Goal: Task Accomplishment & Management: Manage account settings

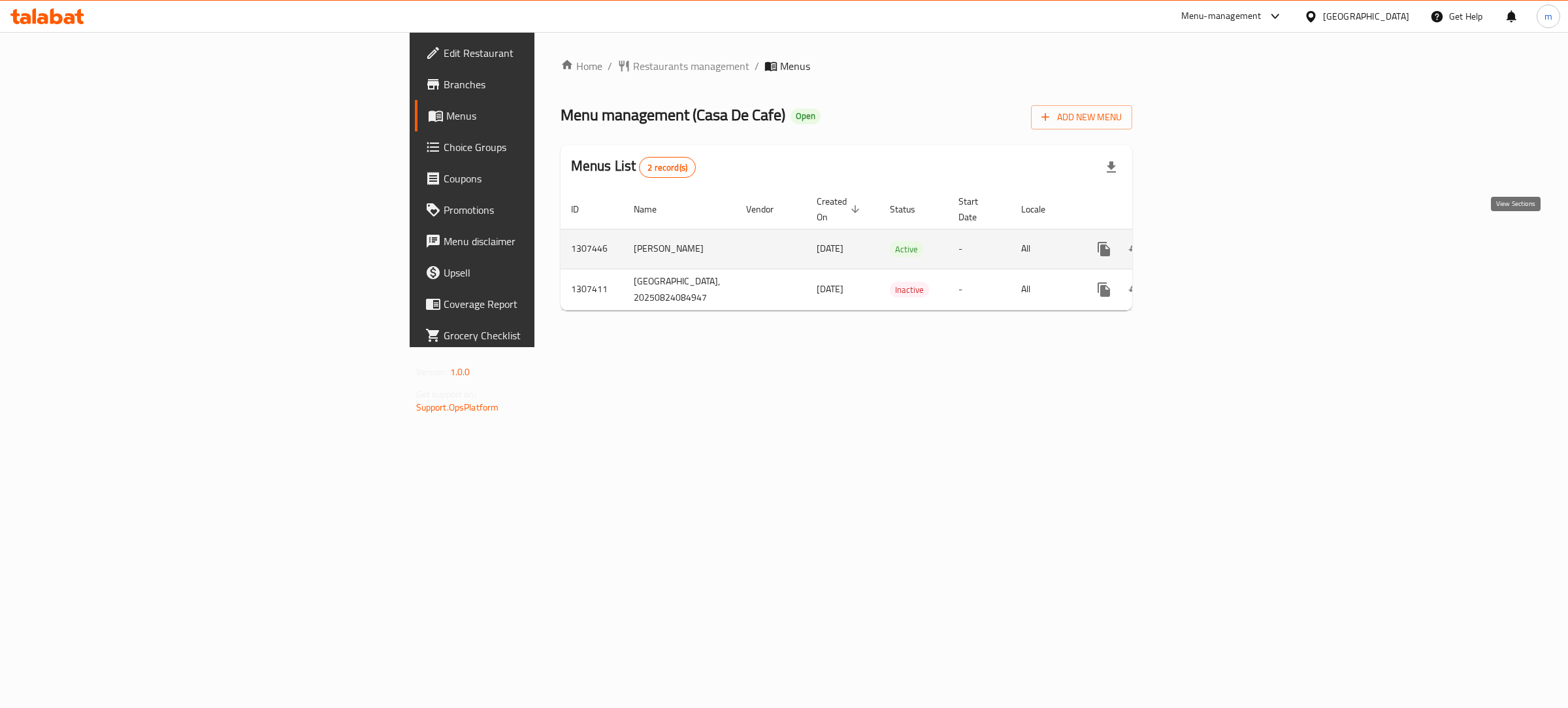
click at [1206, 241] on icon "enhanced table" at bounding box center [1197, 249] width 16 height 16
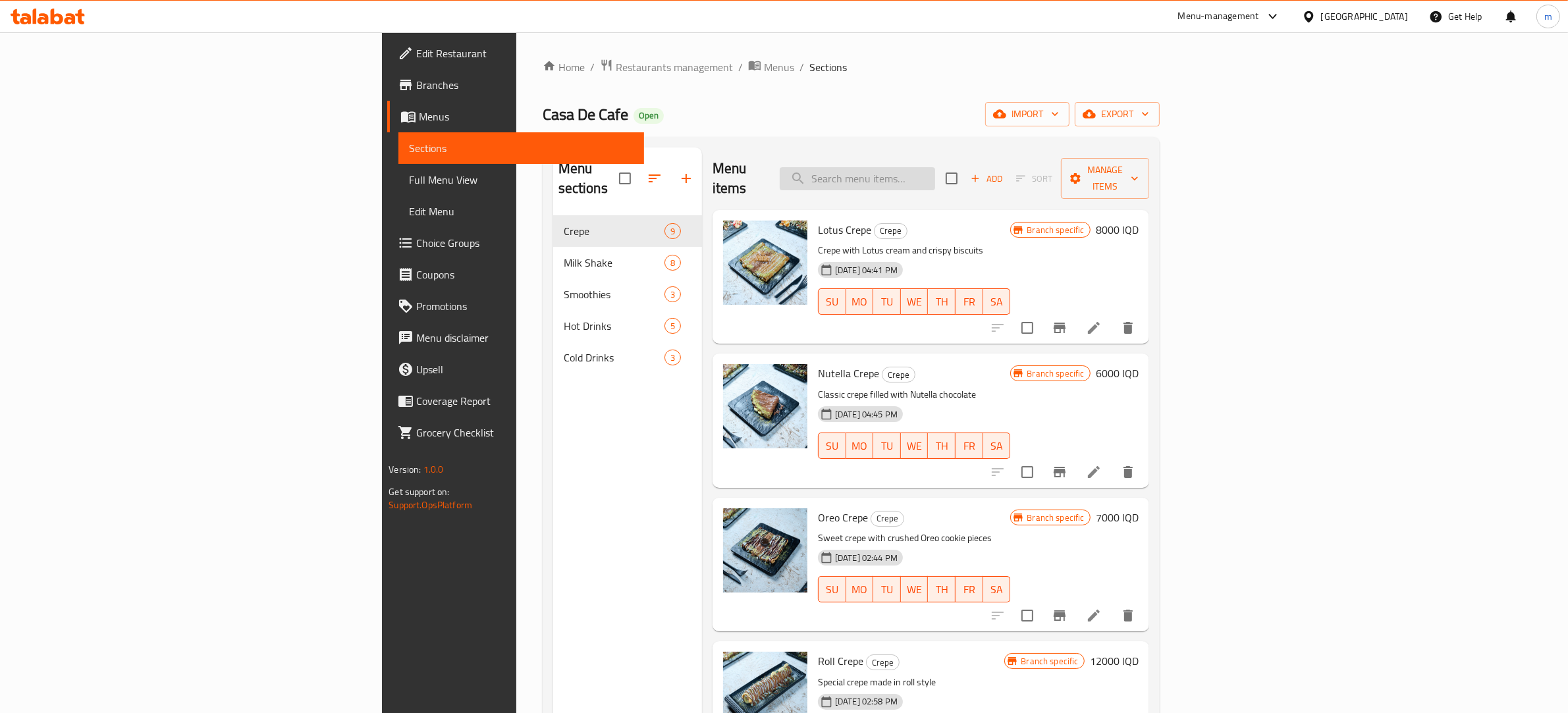
click at [935, 170] on input "search" at bounding box center [857, 179] width 156 height 23
paste input "775206"
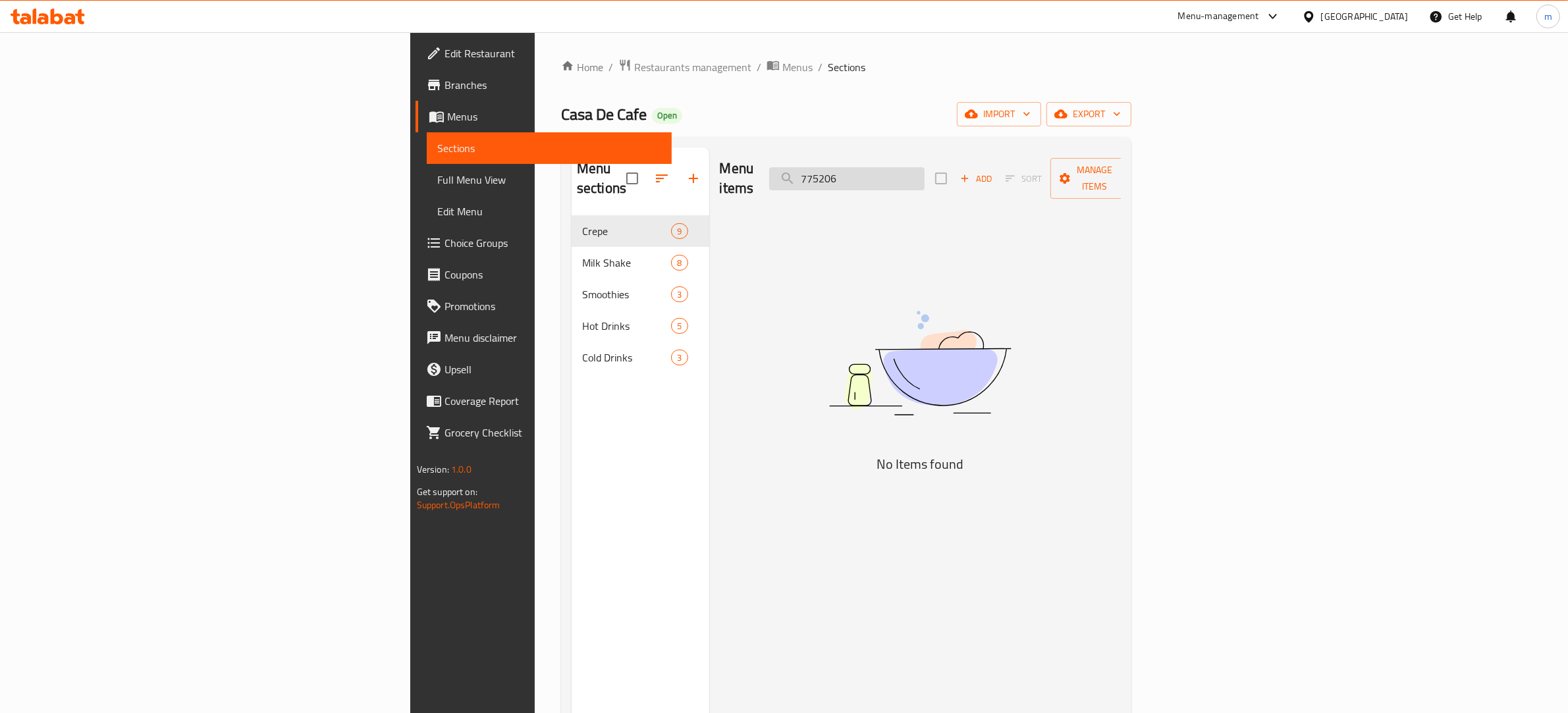
click at [925, 167] on input "775206" at bounding box center [847, 179] width 156 height 23
paste input "Iced Mocha"
type input "Iced Mocha"
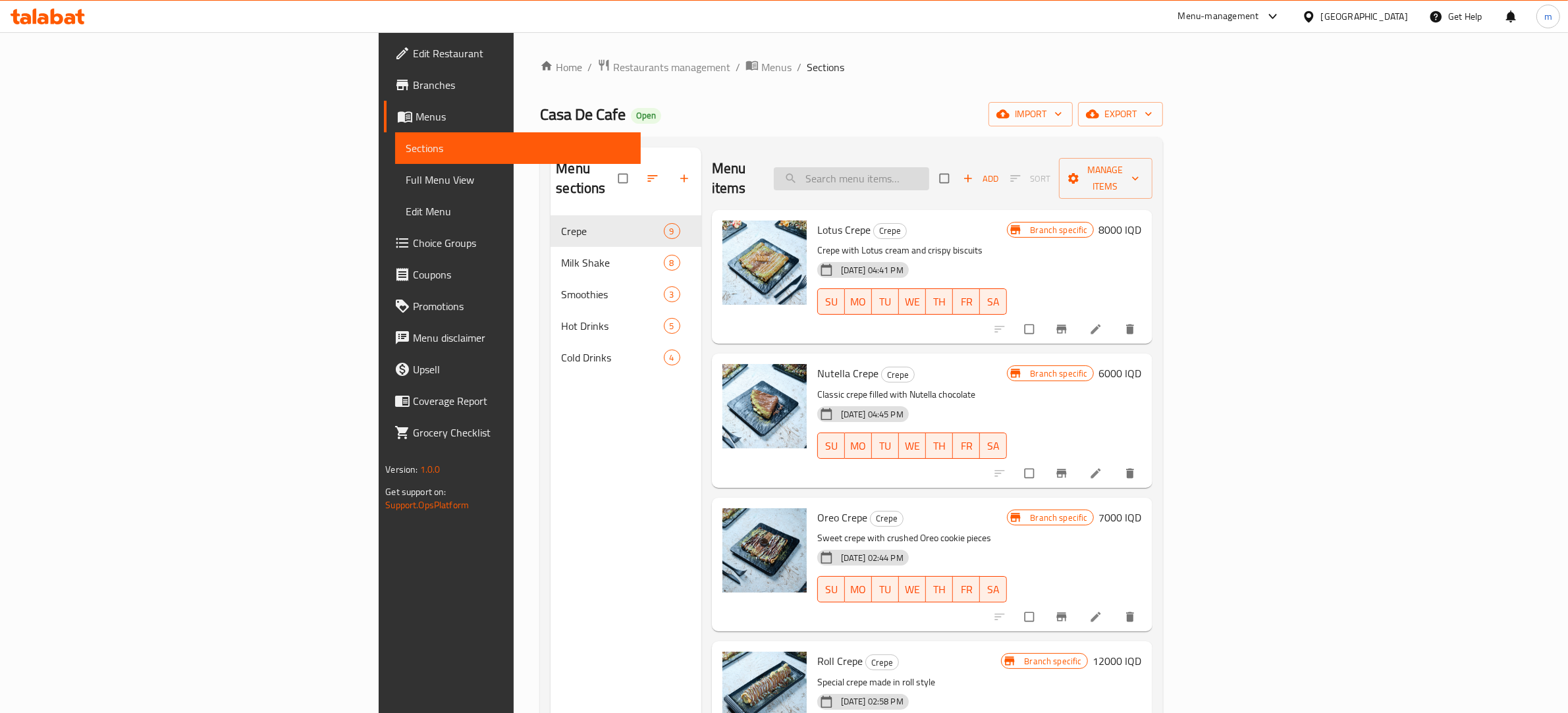
click at [929, 167] on input "search" at bounding box center [852, 179] width 156 height 23
paste input "Iced Mocha"
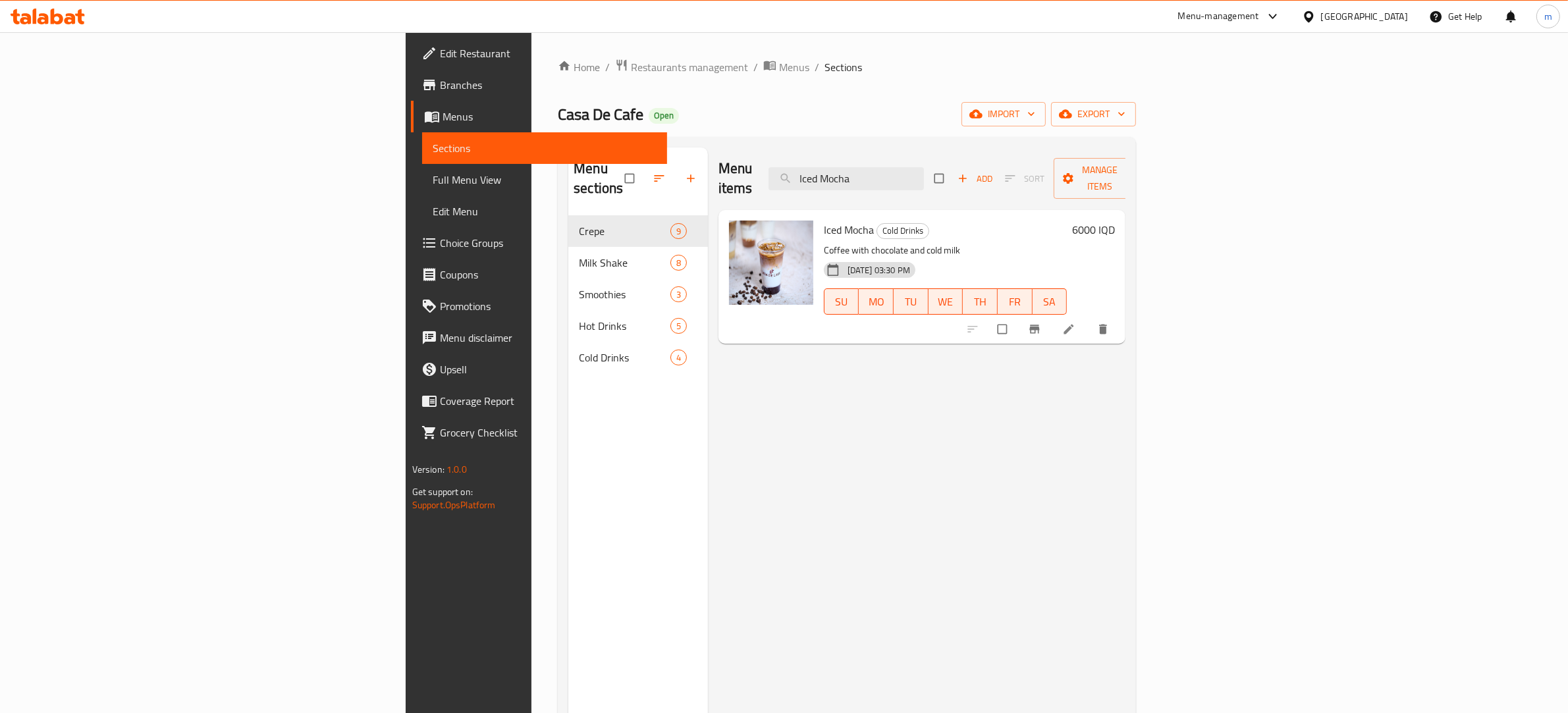
type input "Iced Mocha"
click at [1075, 322] on icon at bounding box center [1069, 329] width 13 height 13
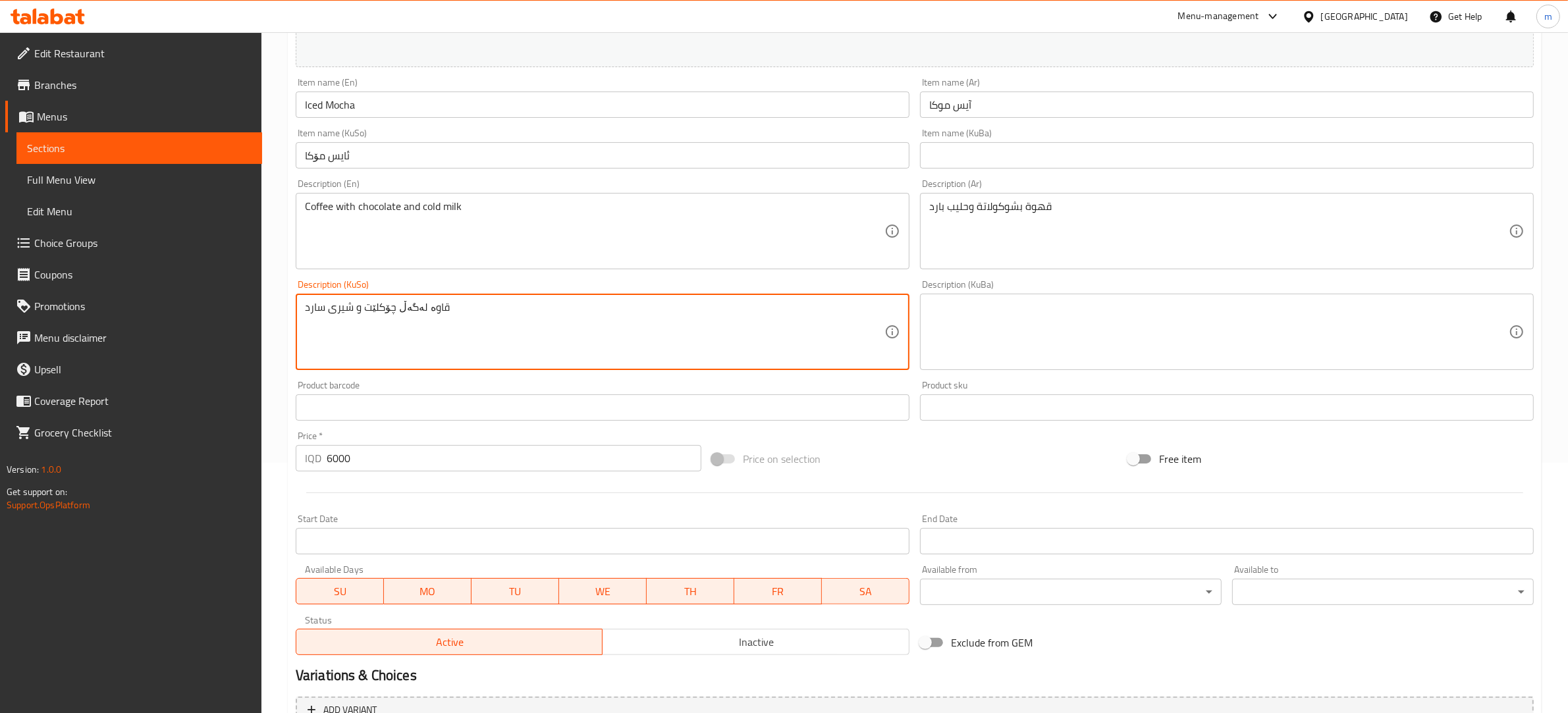
scroll to position [386, 0]
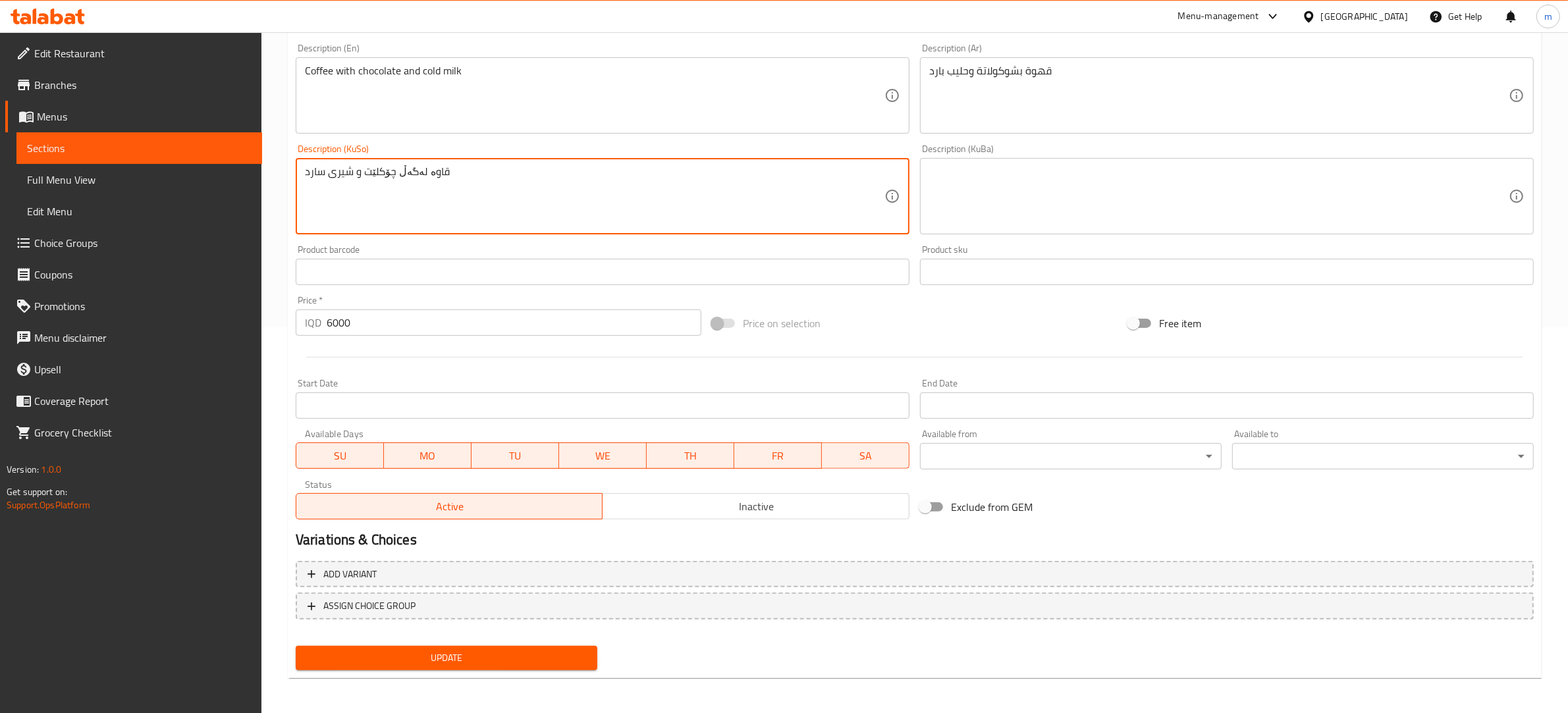
type textarea "قاوە لەگەڵ چۆکلێت و شیری سارد"
click at [406, 659] on span "Update" at bounding box center [446, 658] width 280 height 16
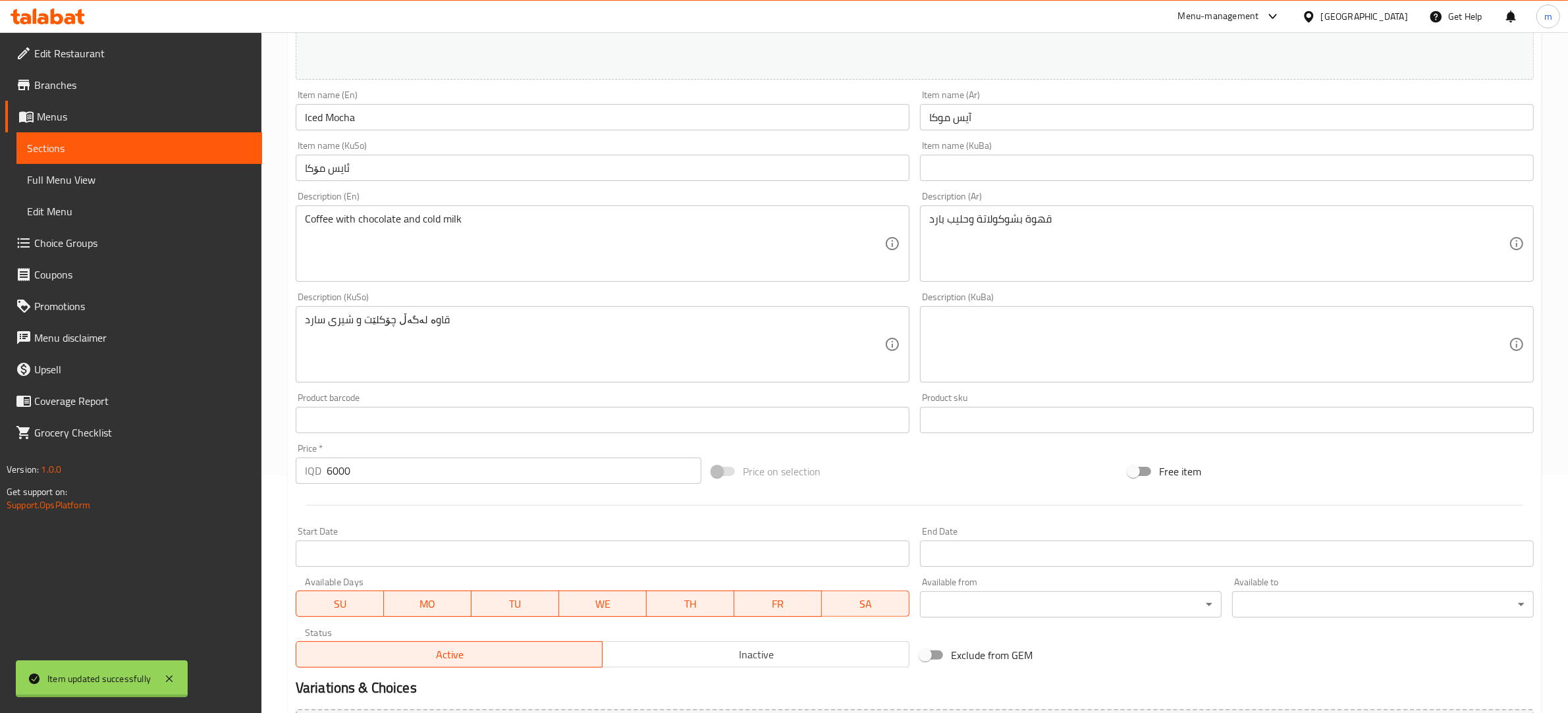
scroll to position [112, 0]
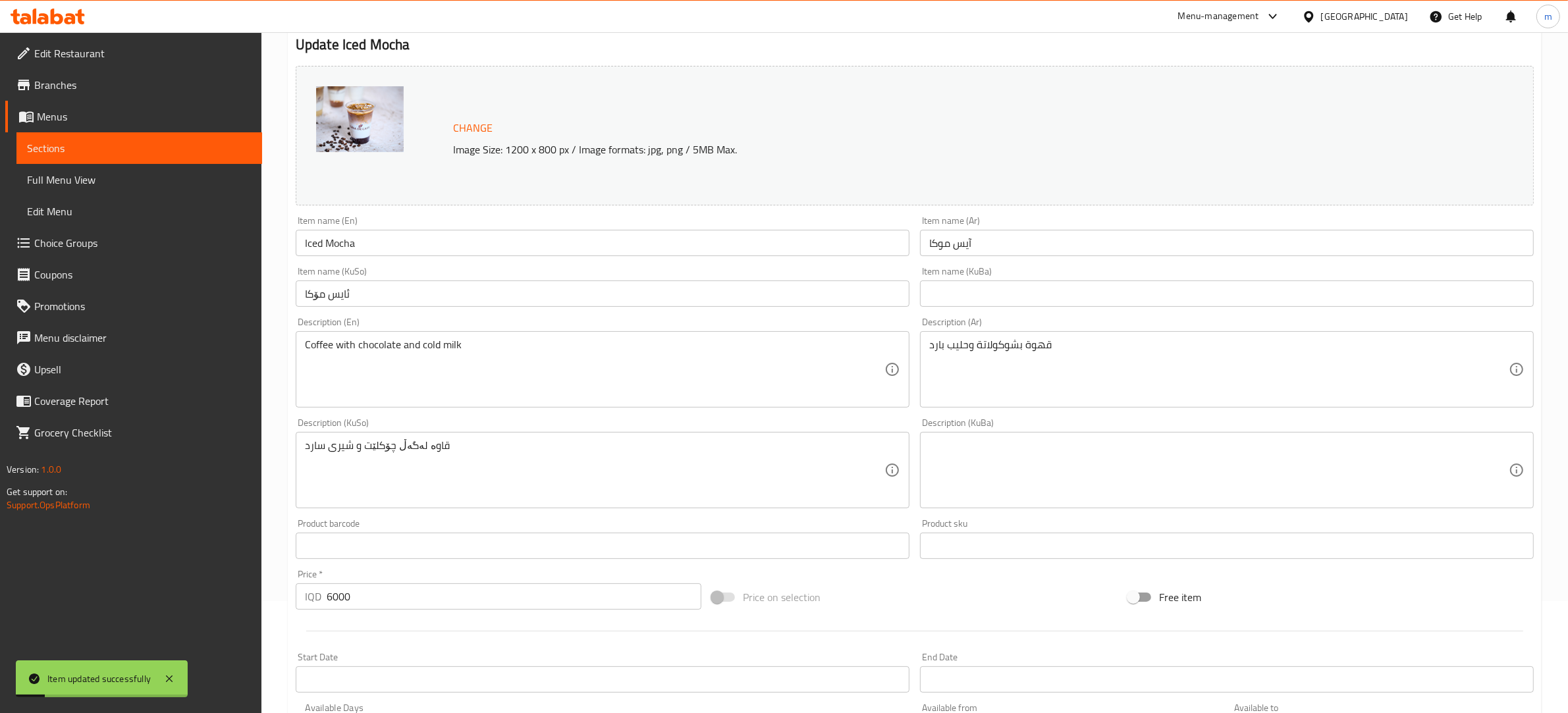
click at [336, 242] on input "Iced Mocha" at bounding box center [603, 243] width 614 height 26
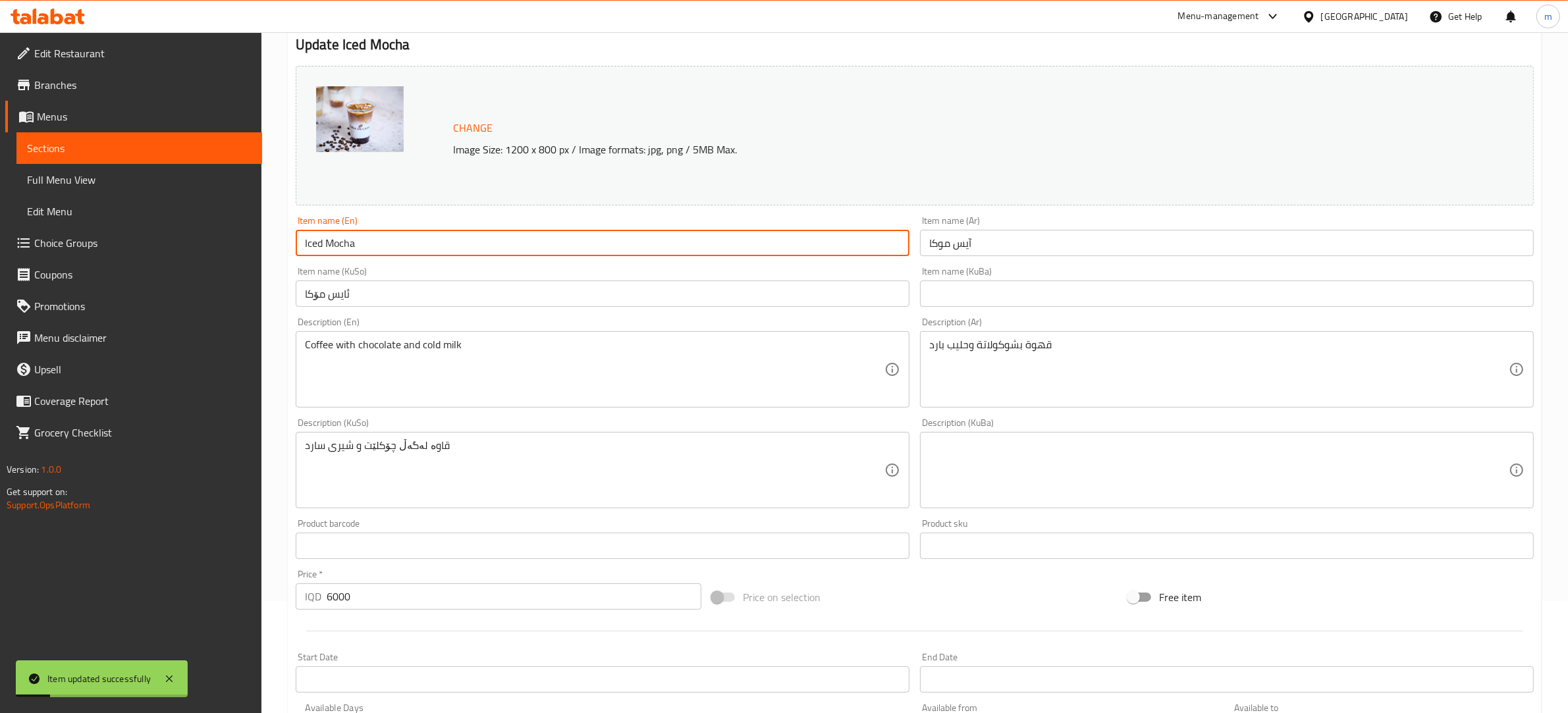
click at [336, 242] on input "Iced Mocha" at bounding box center [603, 243] width 614 height 26
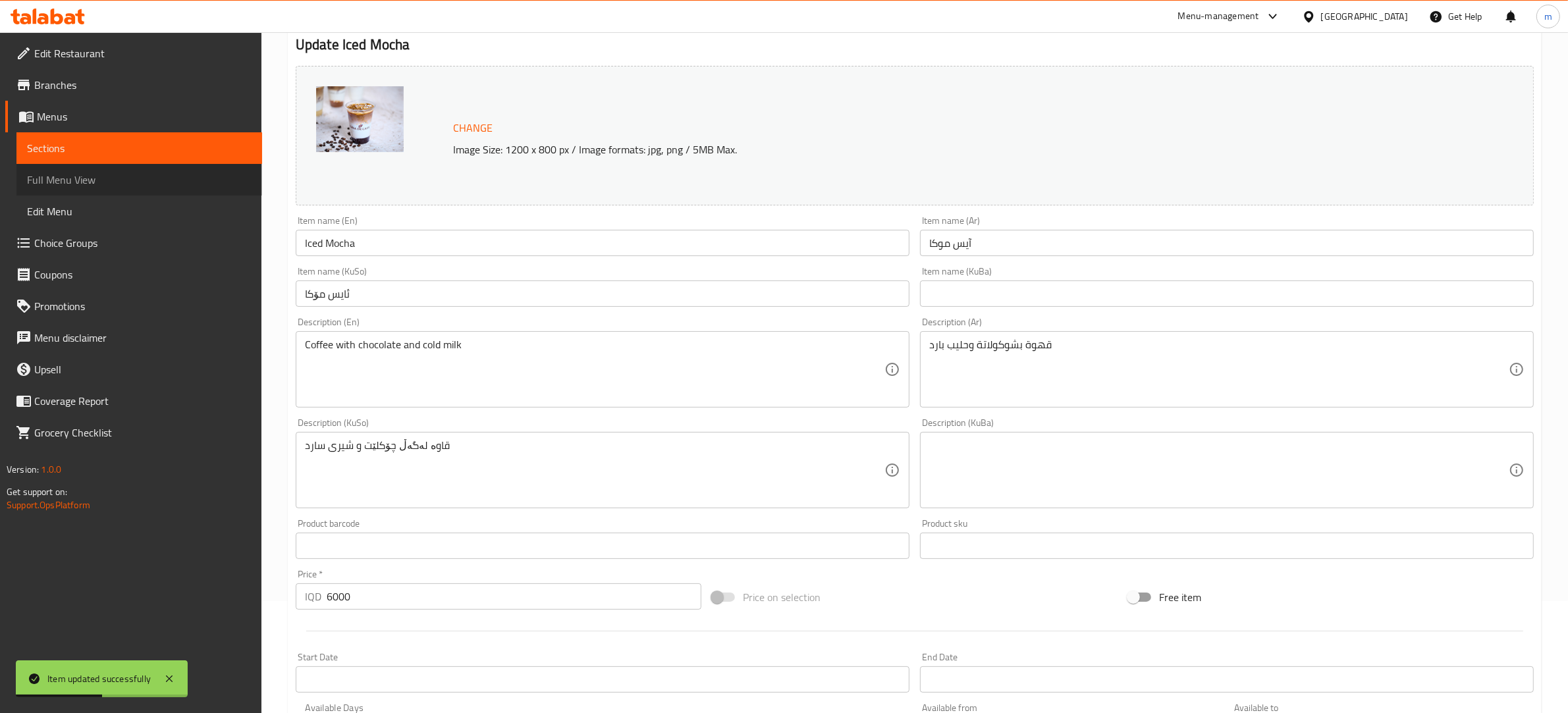
click at [87, 181] on span "Full Menu View" at bounding box center [139, 179] width 224 height 16
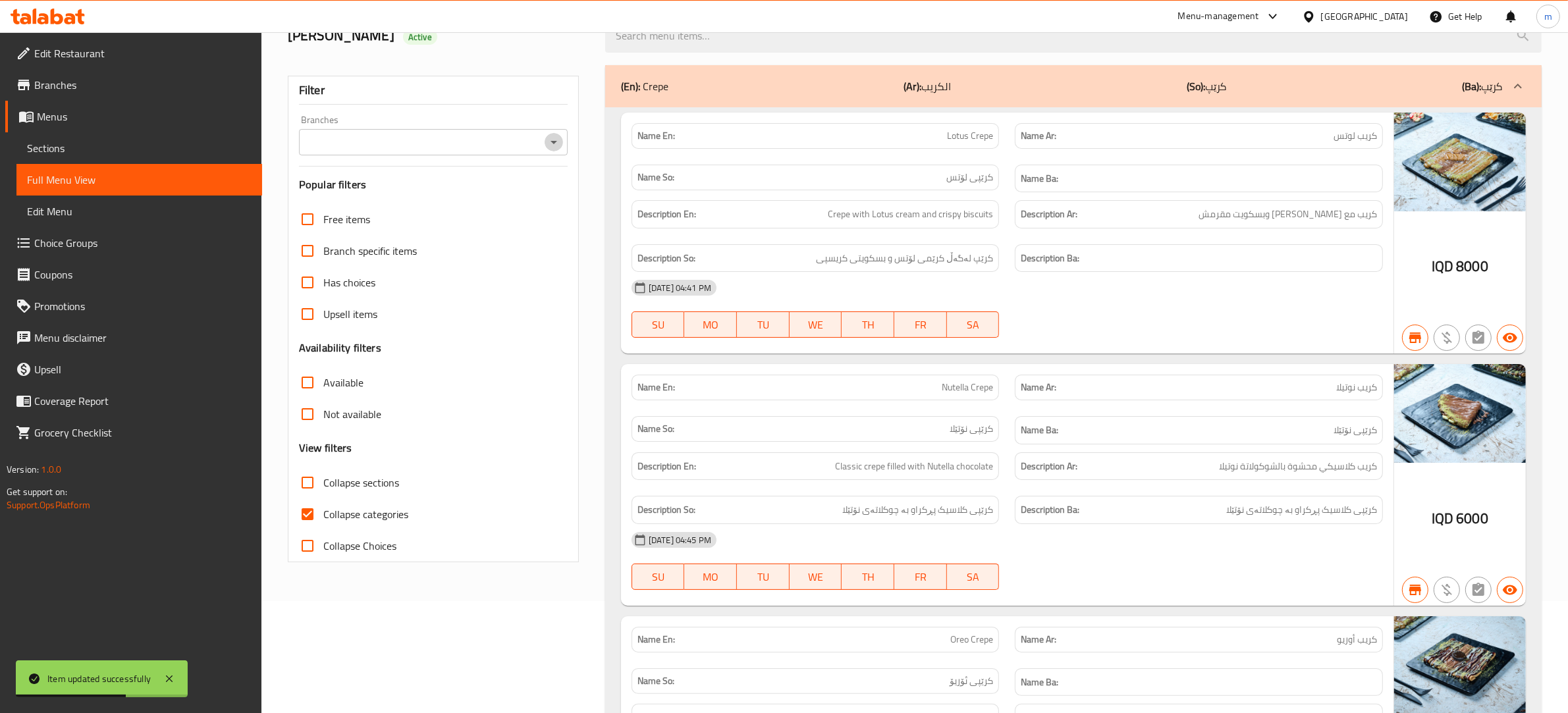
click at [554, 143] on icon "Open" at bounding box center [554, 143] width 7 height 3
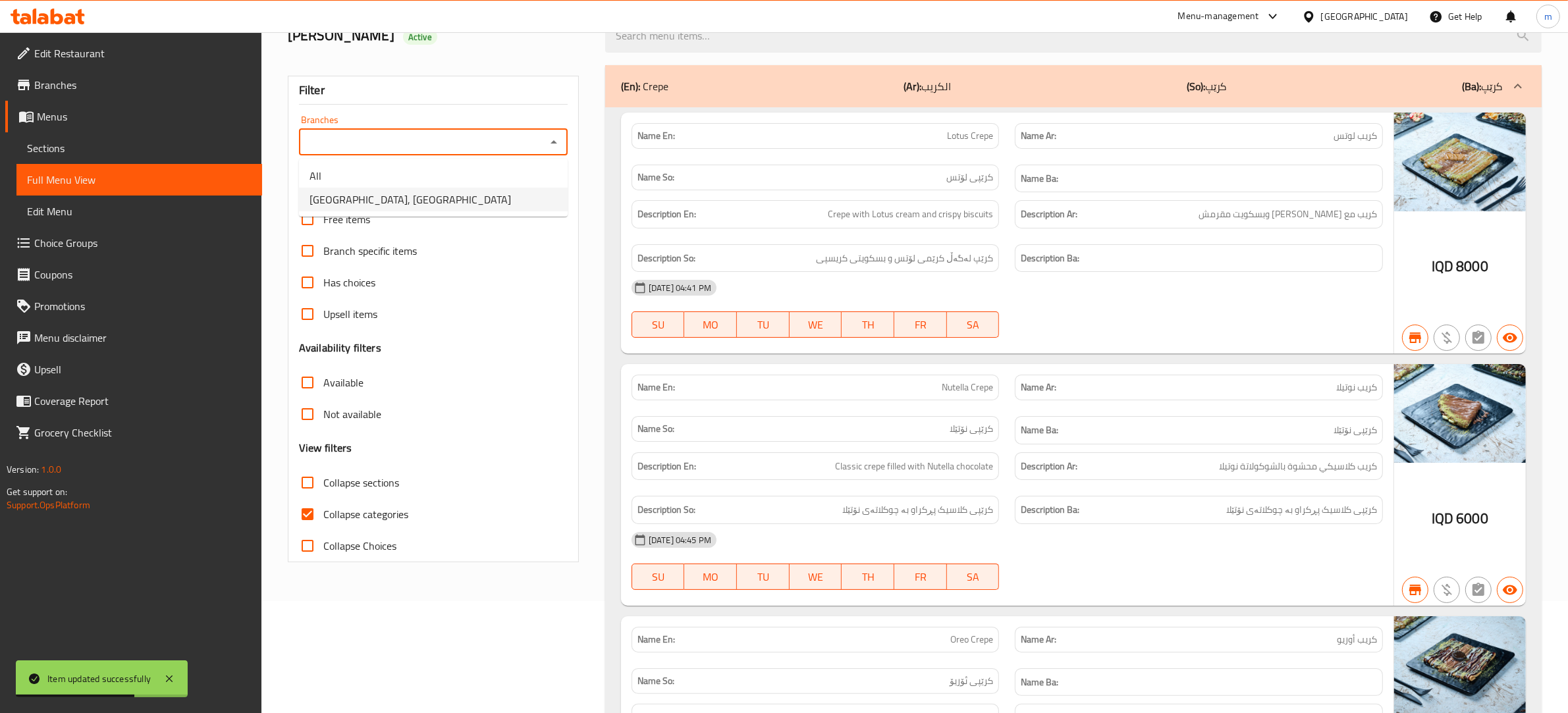
click at [419, 199] on li "[GEOGRAPHIC_DATA], [GEOGRAPHIC_DATA]" at bounding box center [434, 199] width 269 height 24
type input "[GEOGRAPHIC_DATA], [GEOGRAPHIC_DATA]"
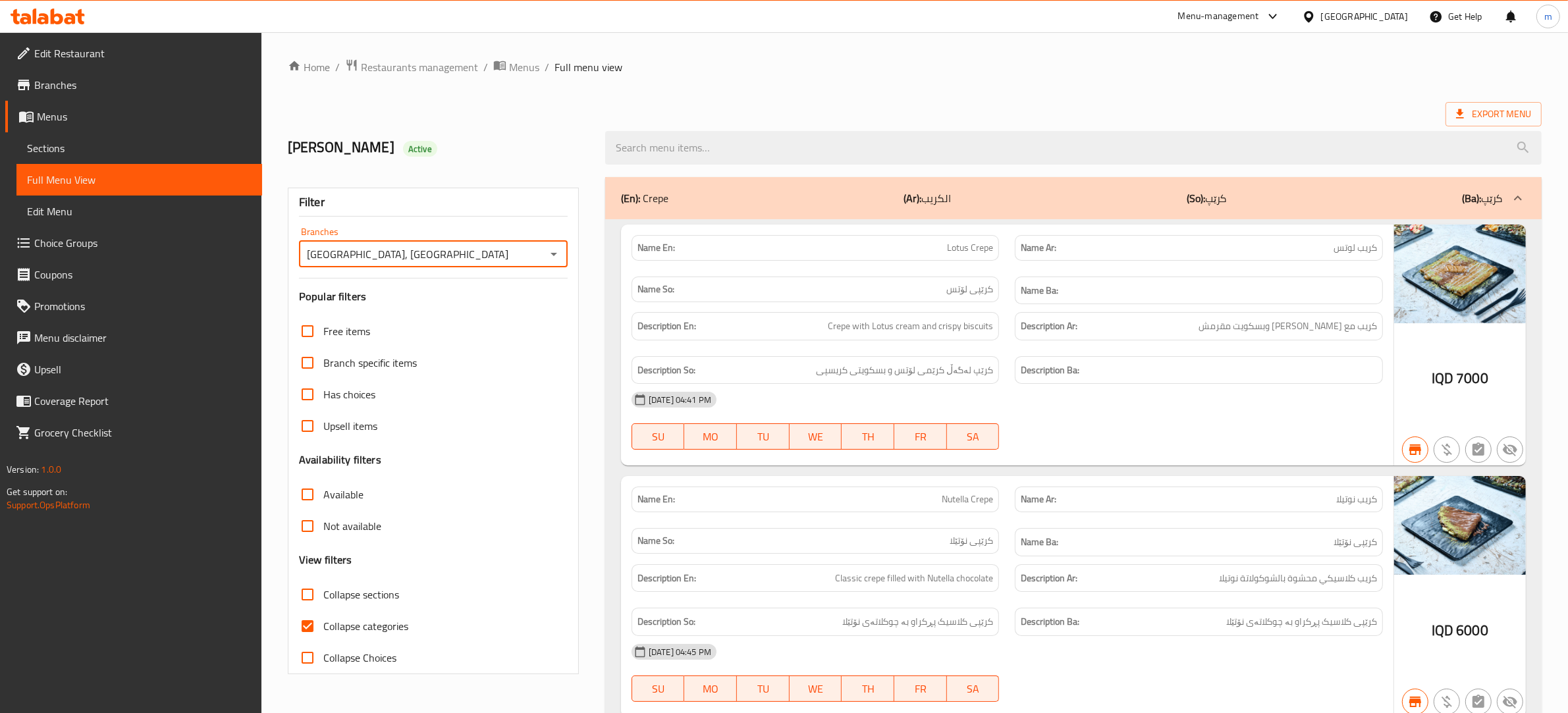
click at [303, 627] on input "Collapse categories" at bounding box center [307, 626] width 31 height 31
checkbox input "false"
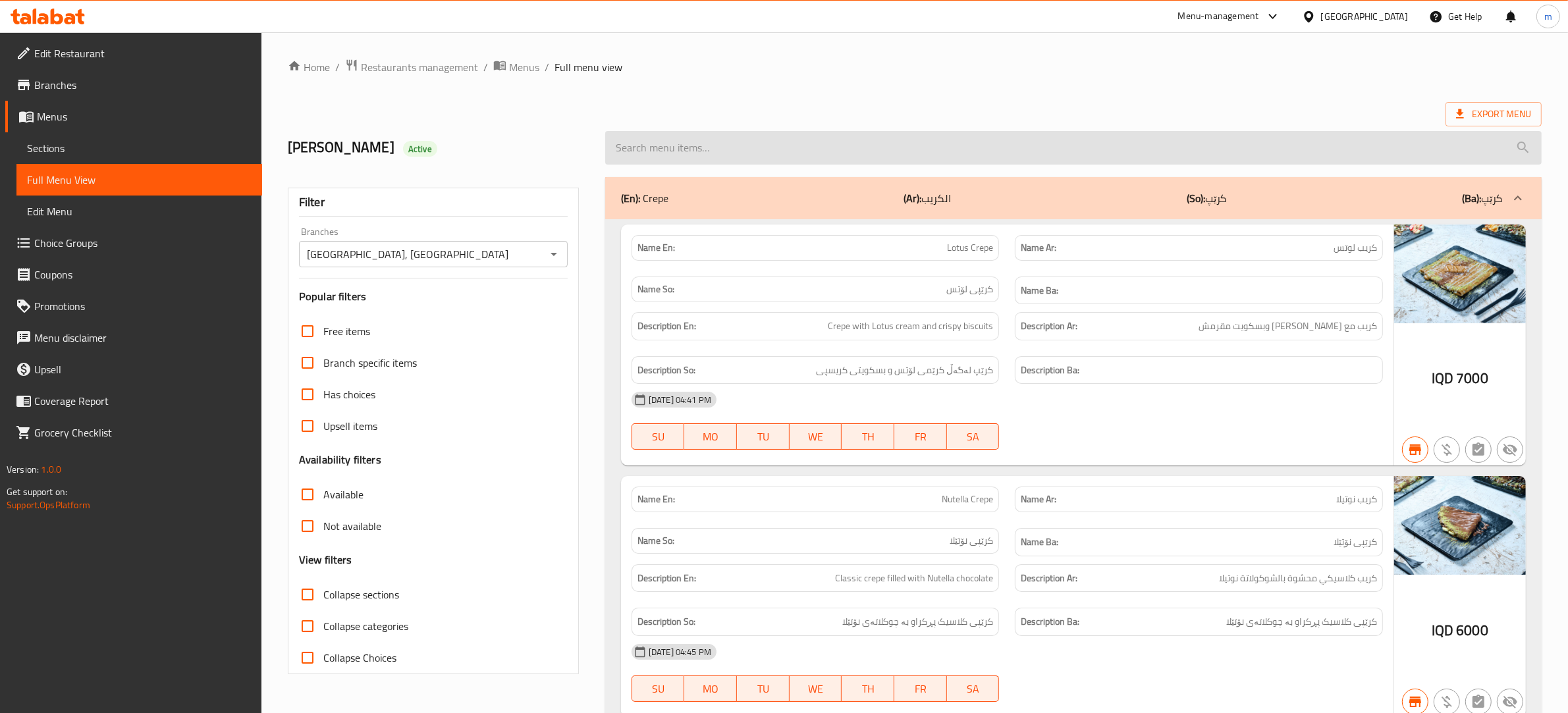
click at [825, 146] on input "search" at bounding box center [1073, 148] width 937 height 34
paste input "Iced Mocha"
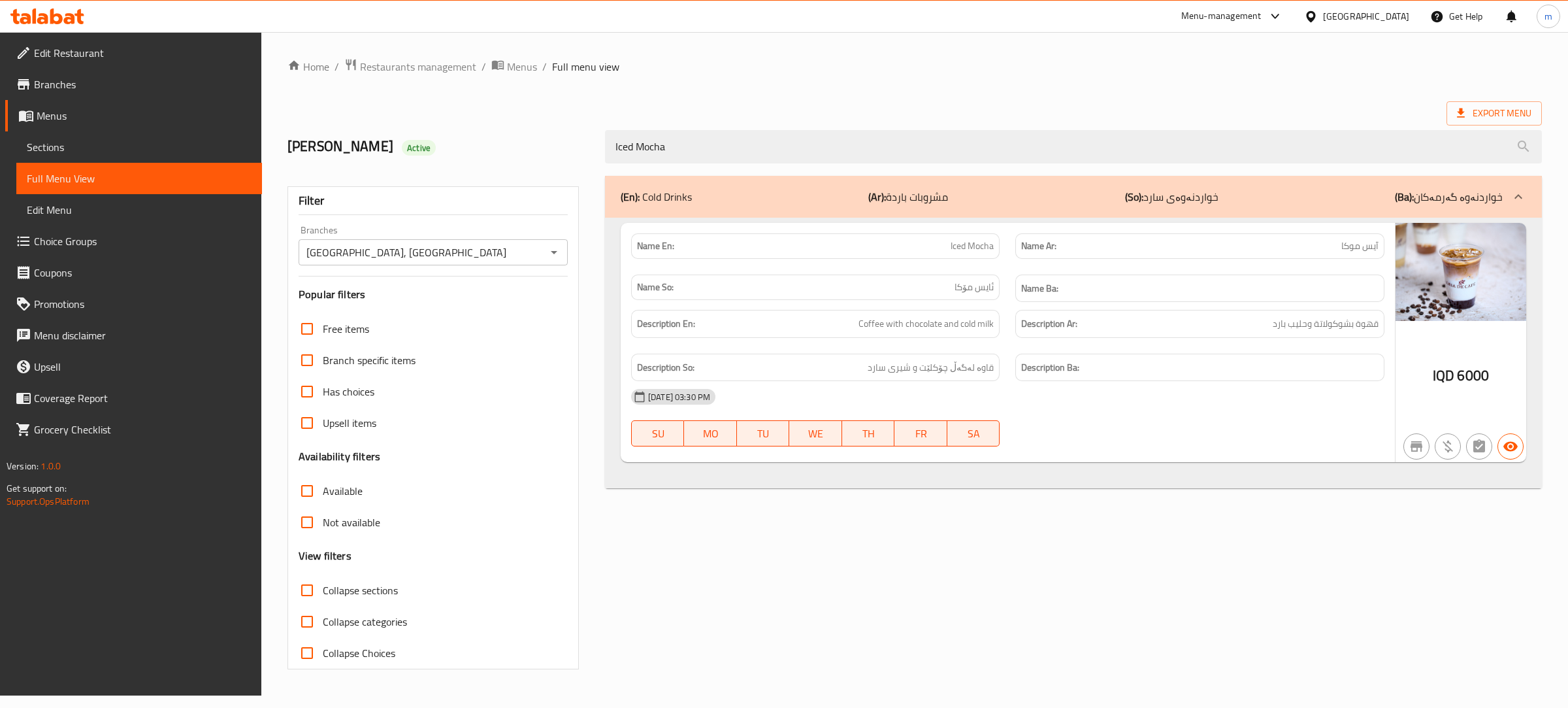
type input "Iced Mocha"
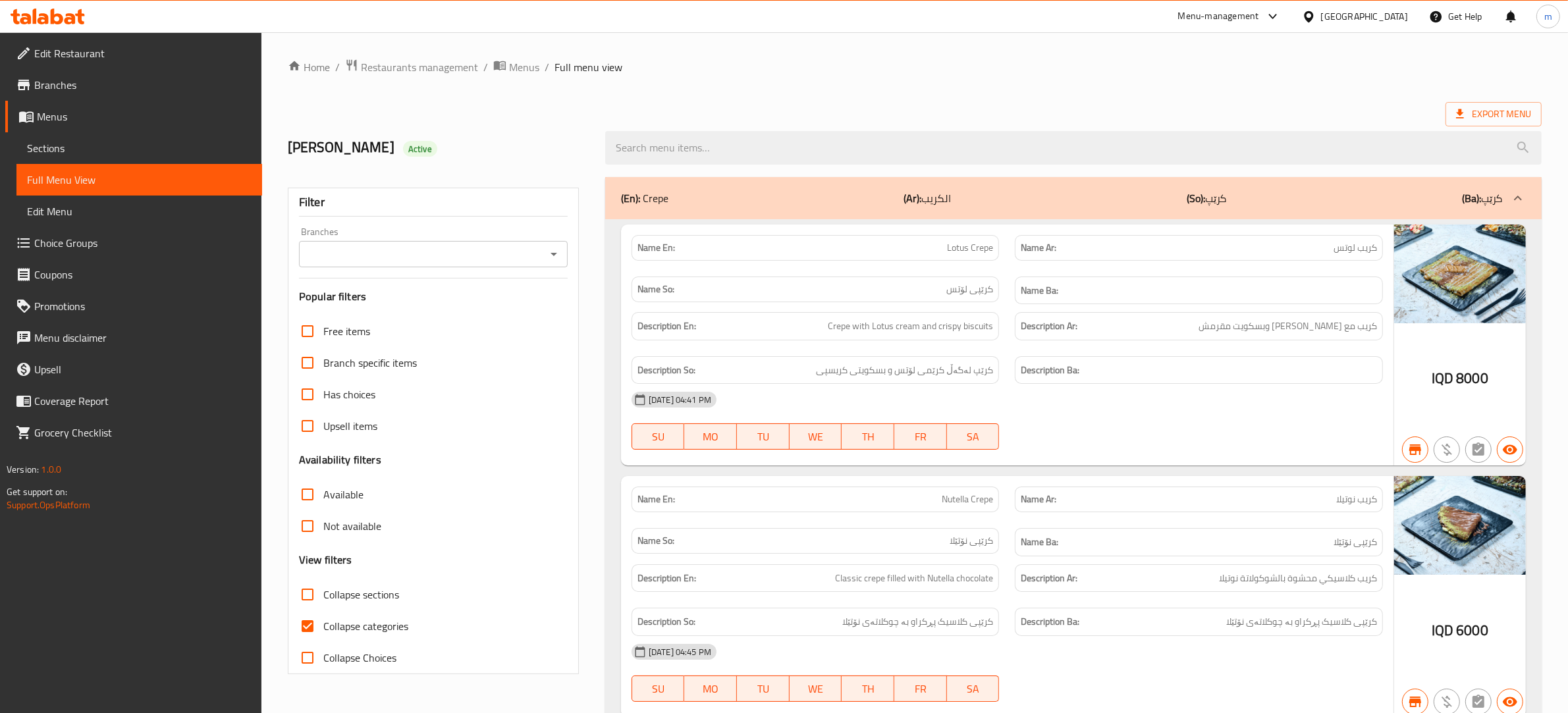
click at [557, 257] on icon "Open" at bounding box center [553, 254] width 16 height 16
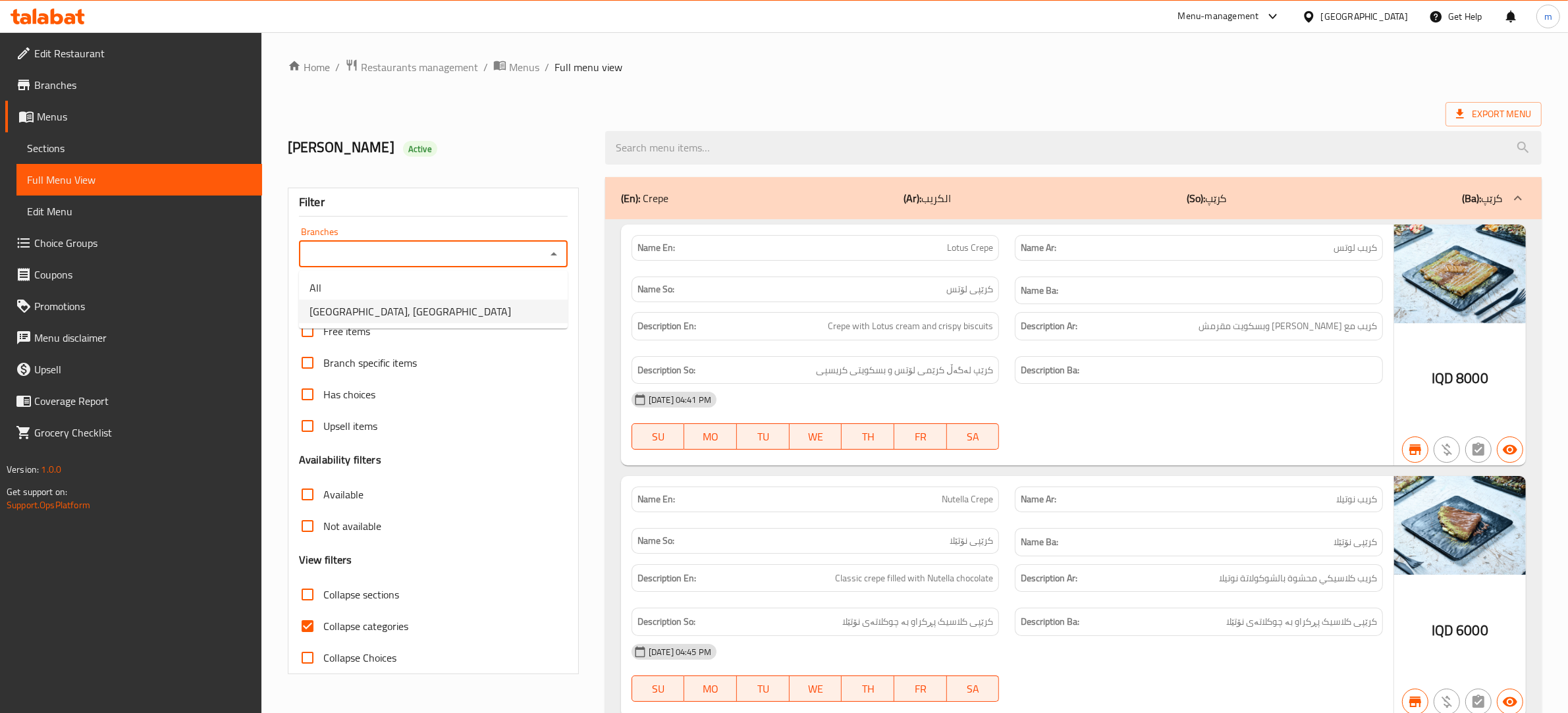
click at [439, 316] on li "[GEOGRAPHIC_DATA], [GEOGRAPHIC_DATA]" at bounding box center [434, 311] width 269 height 24
type input "[GEOGRAPHIC_DATA], [GEOGRAPHIC_DATA]"
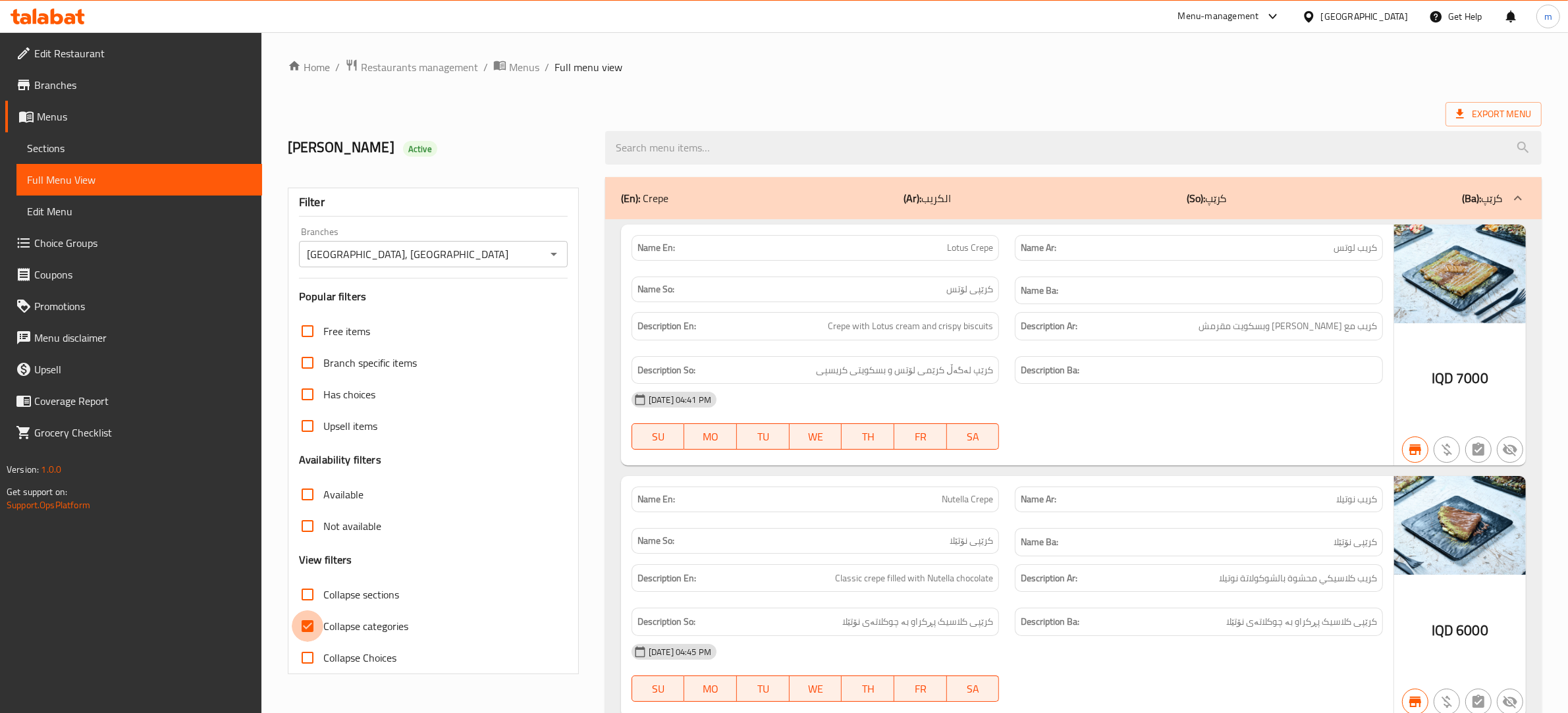
click at [307, 629] on input "Collapse categories" at bounding box center [307, 626] width 31 height 31
checkbox input "false"
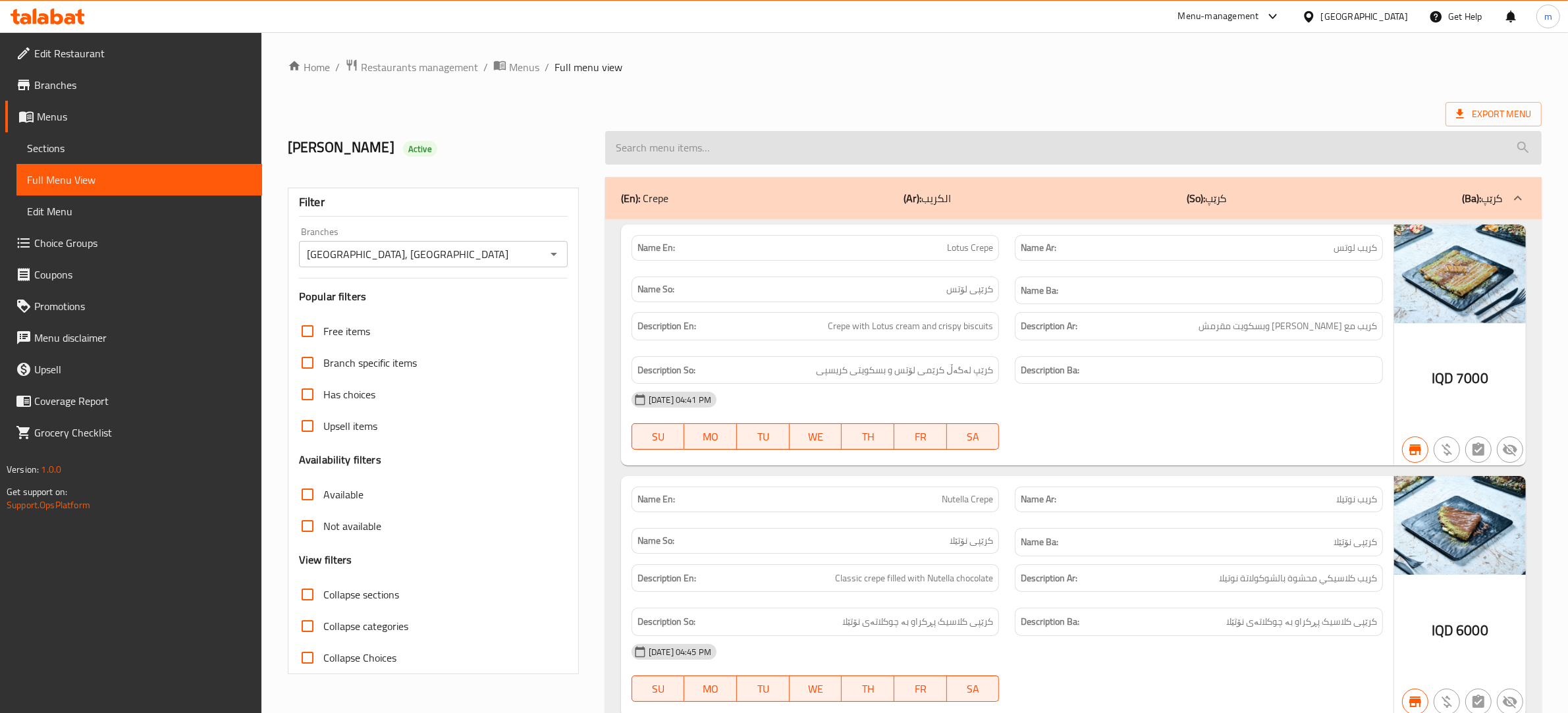
click at [721, 150] on input "search" at bounding box center [1073, 148] width 937 height 34
paste input "Iced Vanilla Coffee"
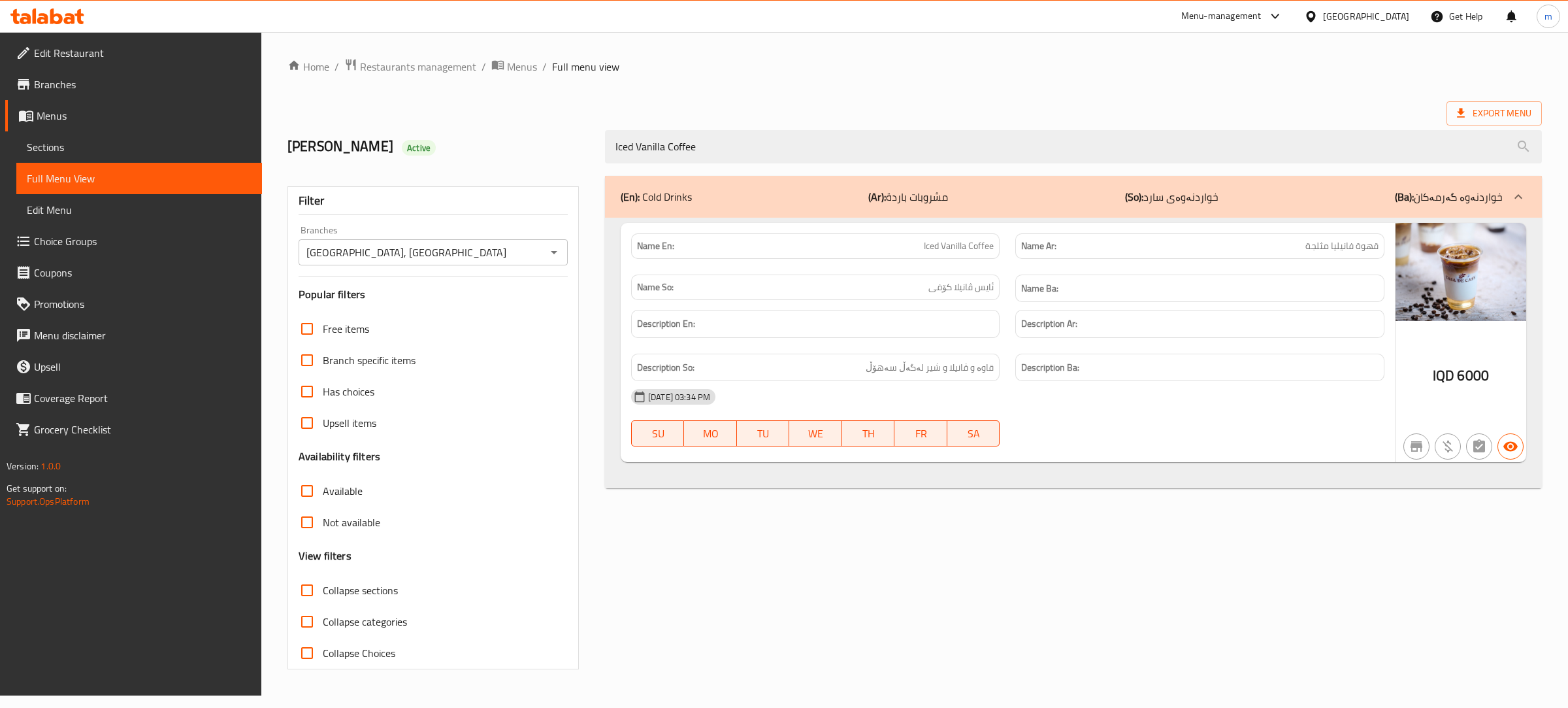
type input "Iced Vanilla Coffee"
click at [618, 573] on div "(En): Cold Drinks (Ar): مشروبات باردة (So): خواردنەوەی سارد (Ba): خواردنەوە گەر…" at bounding box center [1073, 422] width 953 height 509
click at [923, 546] on div "(En): Cold Drinks (Ar): مشروبات باردة (So): خواردنەوەی سارد (Ba): خواردنەوە گەر…" at bounding box center [1073, 422] width 953 height 509
click at [101, 128] on link "Menus" at bounding box center [133, 115] width 257 height 31
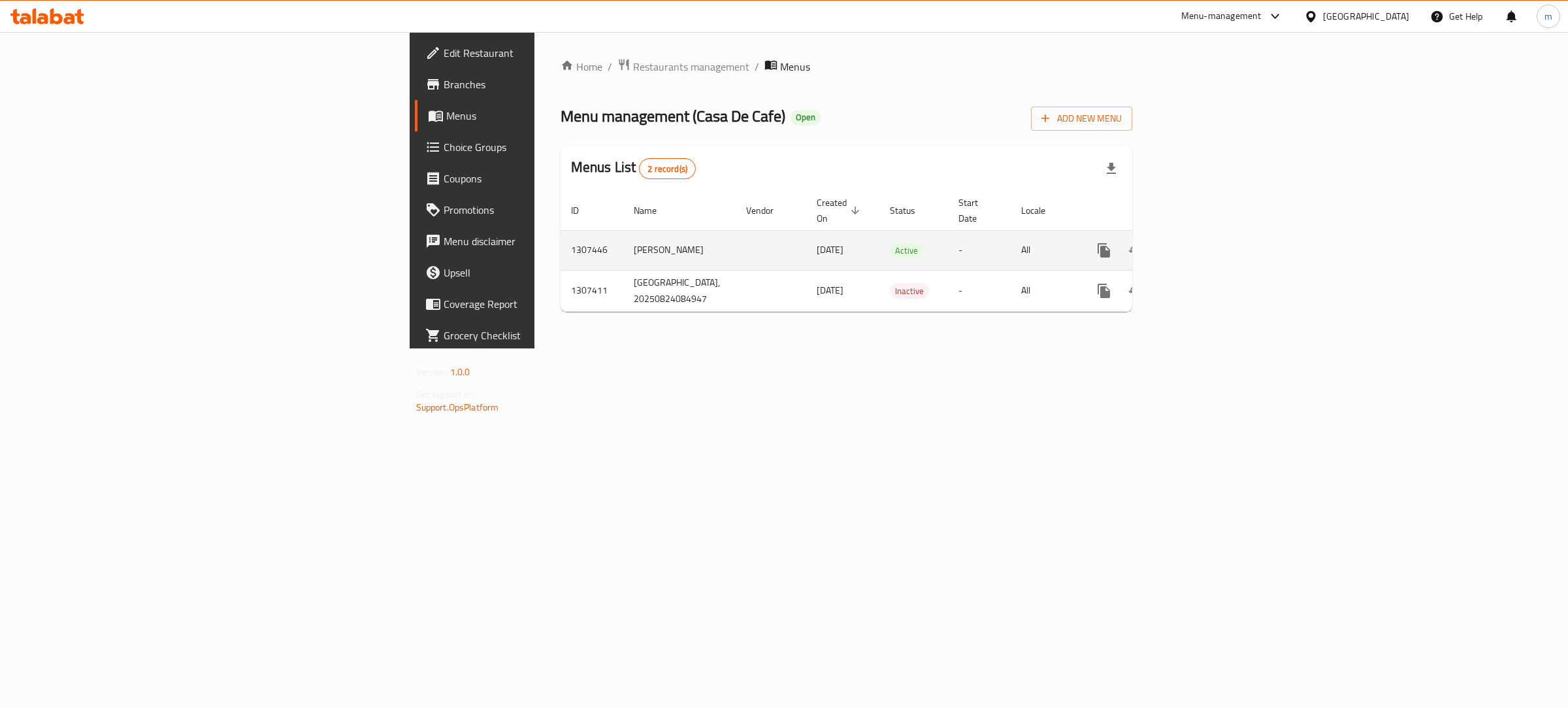
click at [1206, 242] on icon "enhanced table" at bounding box center [1197, 250] width 16 height 16
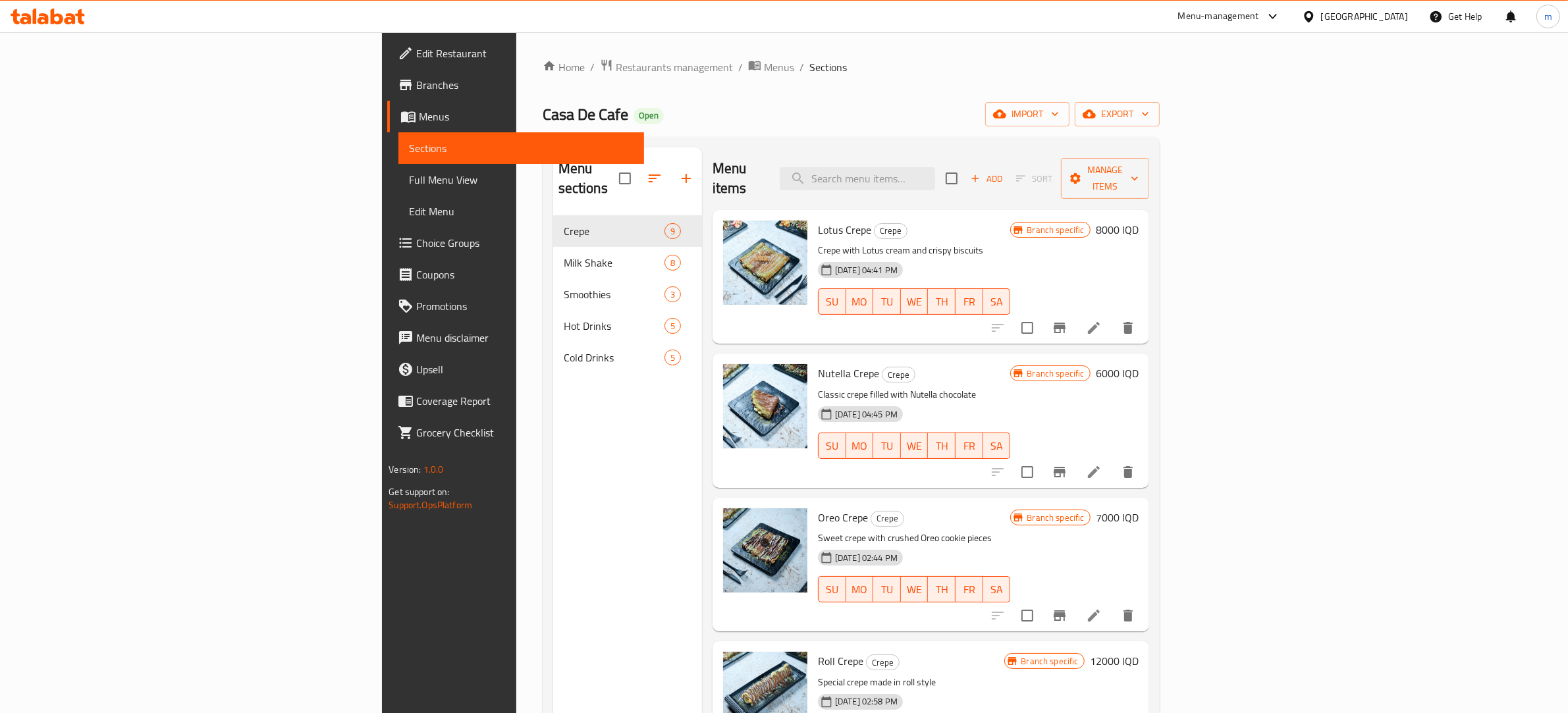
click at [975, 153] on div "Menu items Add Sort Manage items" at bounding box center [931, 179] width 437 height 63
click at [935, 175] on input "search" at bounding box center [857, 179] width 156 height 23
paste input "Iced Vanilla Coffee"
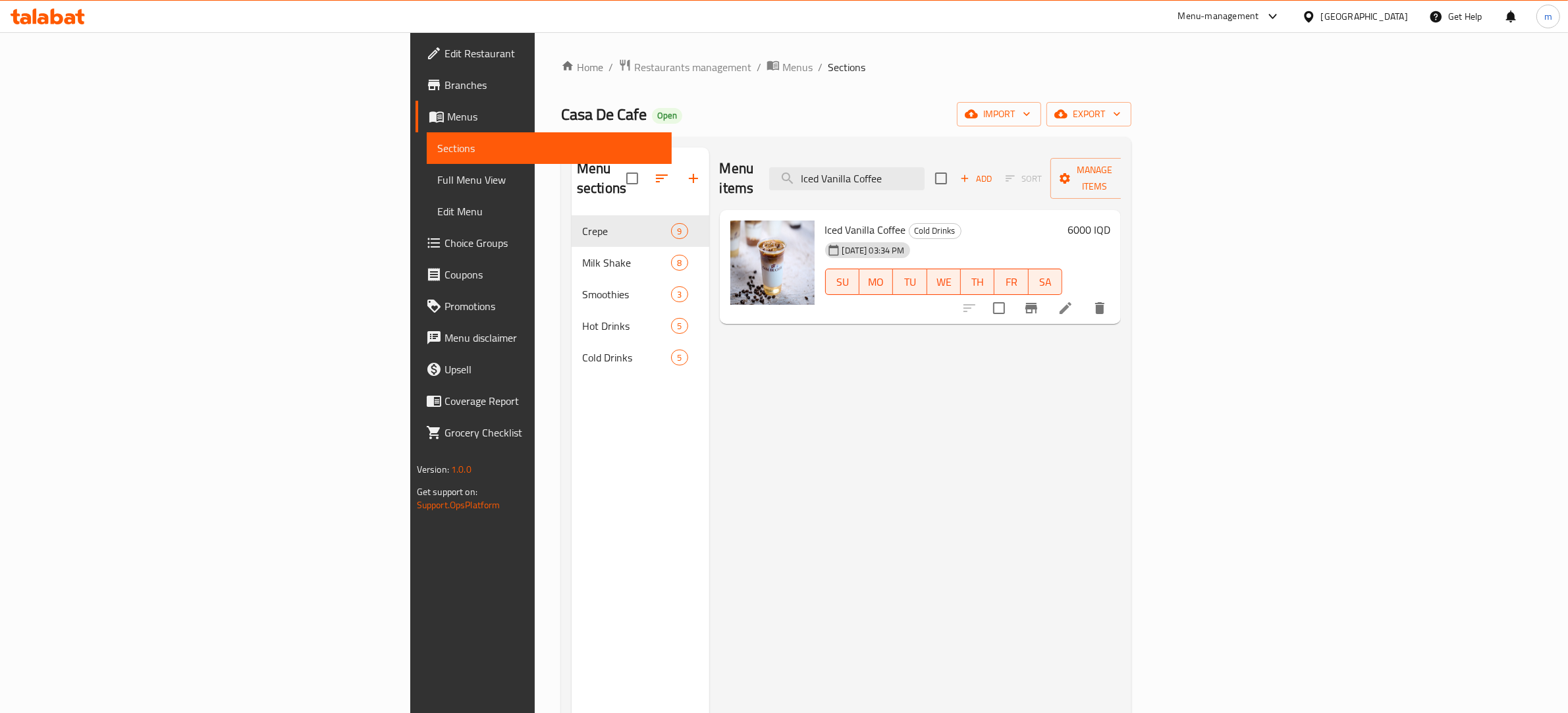
type input "Iced Vanilla Coffee"
click at [1084, 296] on li at bounding box center [1065, 307] width 37 height 24
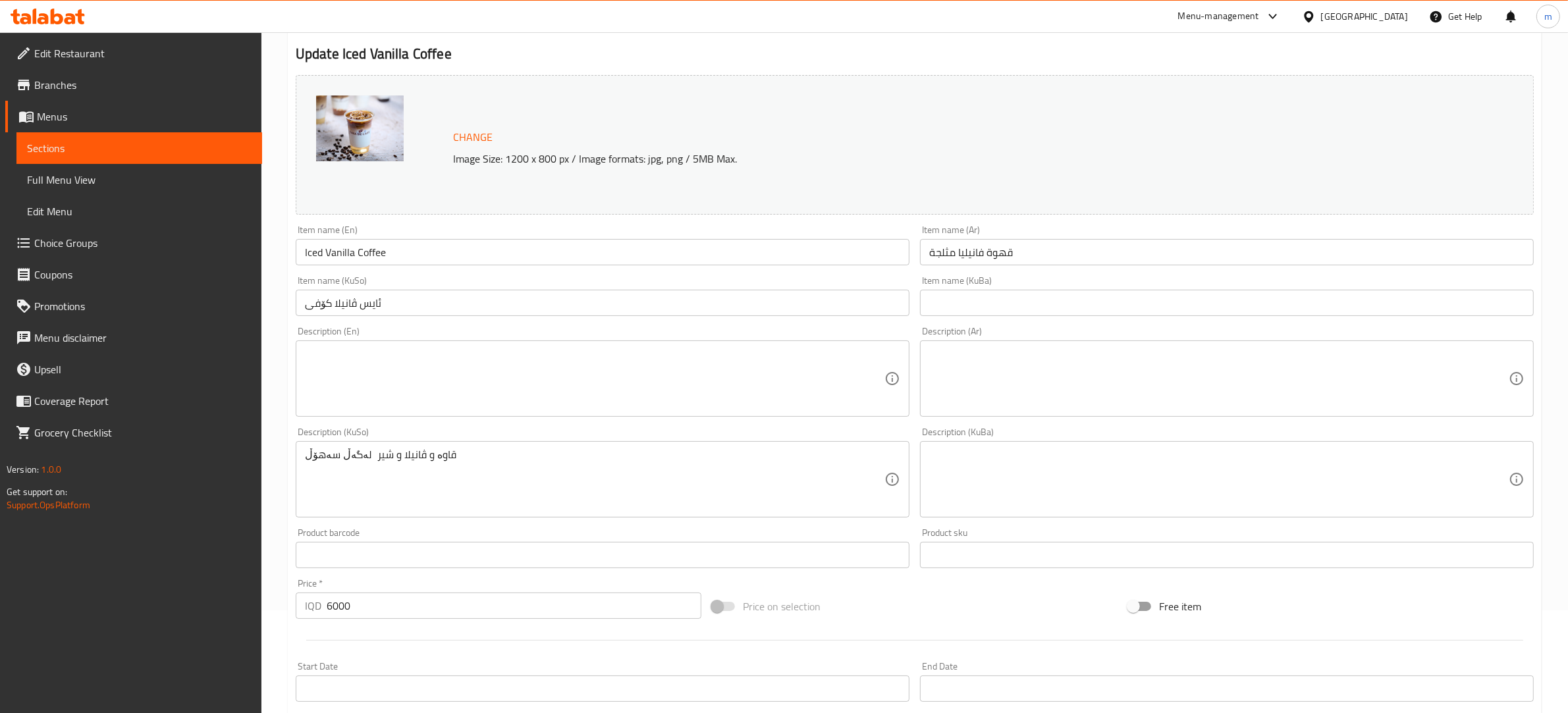
scroll to position [137, 0]
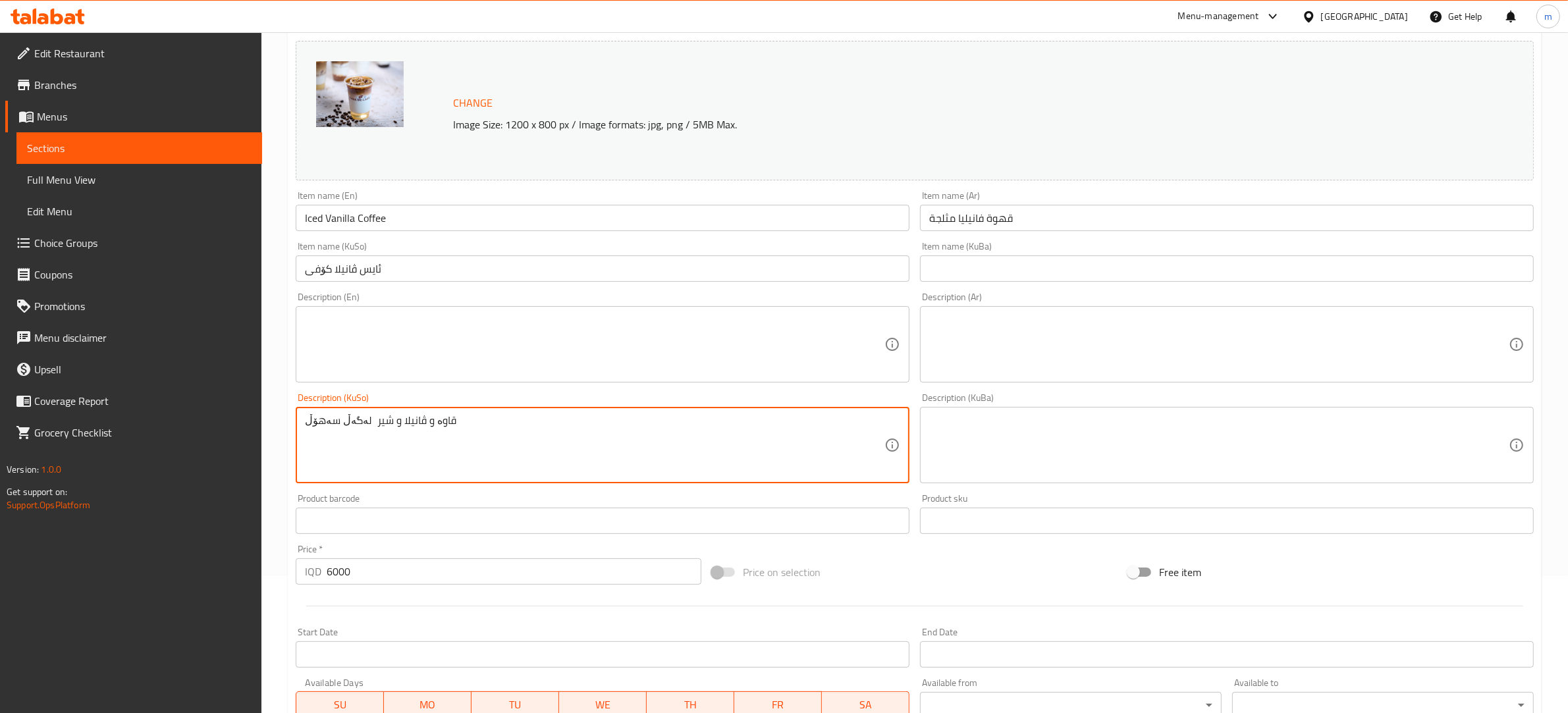
click at [416, 415] on textarea "قاوە و ڤانیلا و شیر لەگەڵ سەهۆڵ" at bounding box center [594, 445] width 580 height 63
click at [404, 420] on textarea "قاوە، ڤانیلا و شیر لەگەڵ سەهۆڵ" at bounding box center [594, 445] width 580 height 63
click at [372, 416] on textarea "قاوە، ڤانێلا و شیر لەگەڵ سەهۆڵ" at bounding box center [594, 445] width 580 height 63
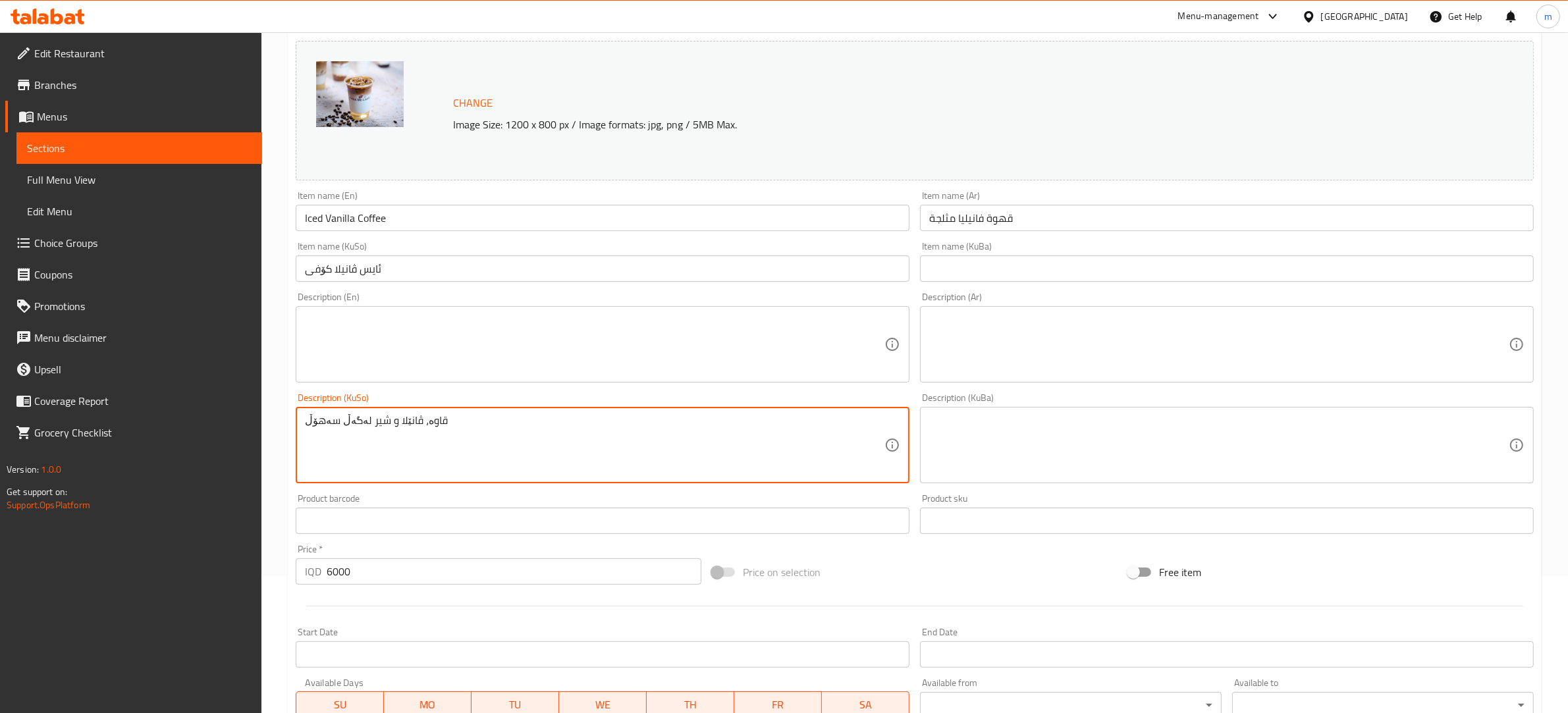
click at [372, 416] on textarea "قاوە، ڤانێلا و شیر لەگەڵ سەهۆڵ" at bounding box center [594, 445] width 580 height 63
type textarea "قاوە، ڤانێلا و شیر لەگەڵ سەهۆڵ"
click at [1070, 340] on textarea at bounding box center [1218, 345] width 580 height 63
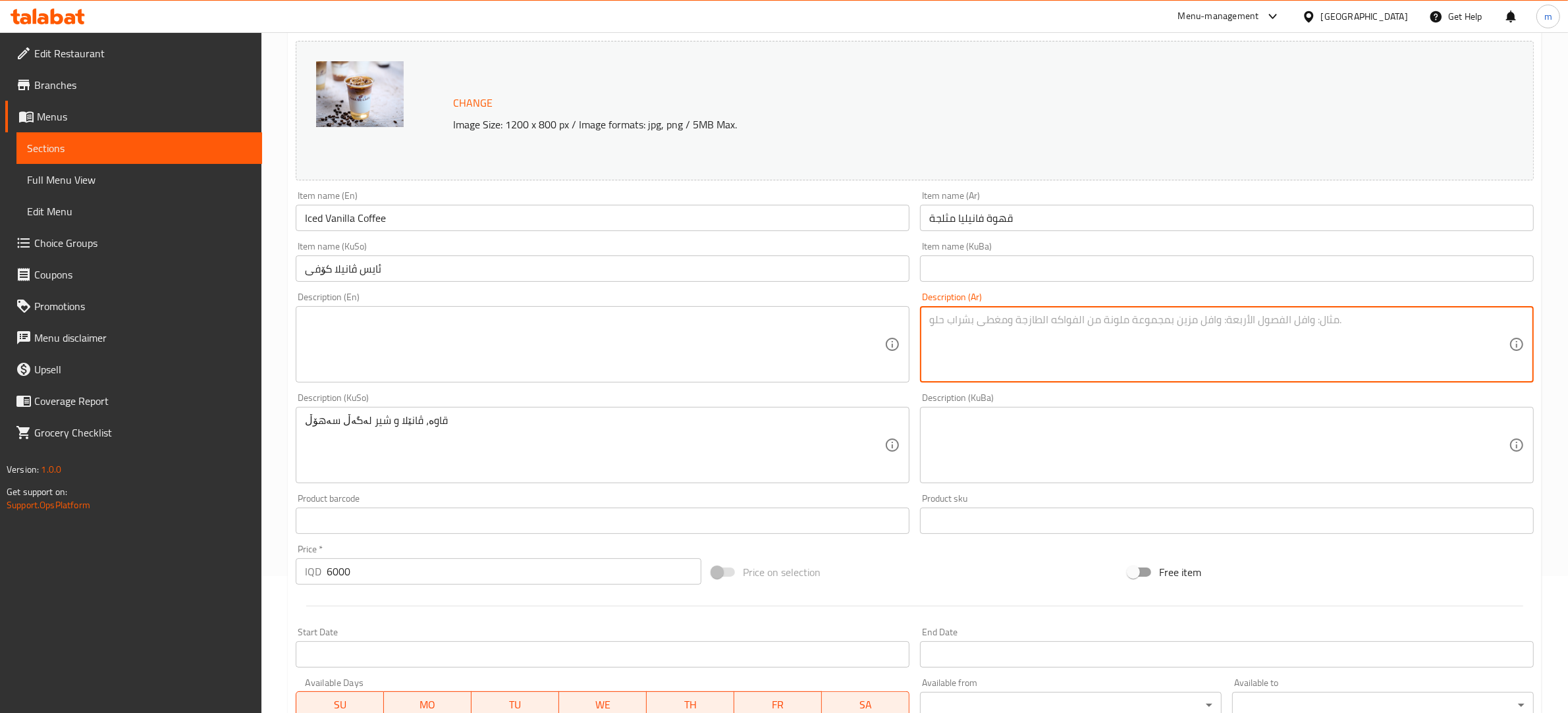
paste textarea "القهوة والفانيليا والحليب مع الثلج"
click at [1066, 325] on textarea "القهوة والفانيليا والحليب مع الثلج" at bounding box center [1218, 345] width 580 height 63
click at [1026, 315] on textarea "قهوة والفانيليا والحليب مع الثلج" at bounding box center [1218, 345] width 580 height 63
click at [990, 330] on textarea "قهوة، فانيليا وحليب مع ثلج" at bounding box center [1218, 345] width 580 height 63
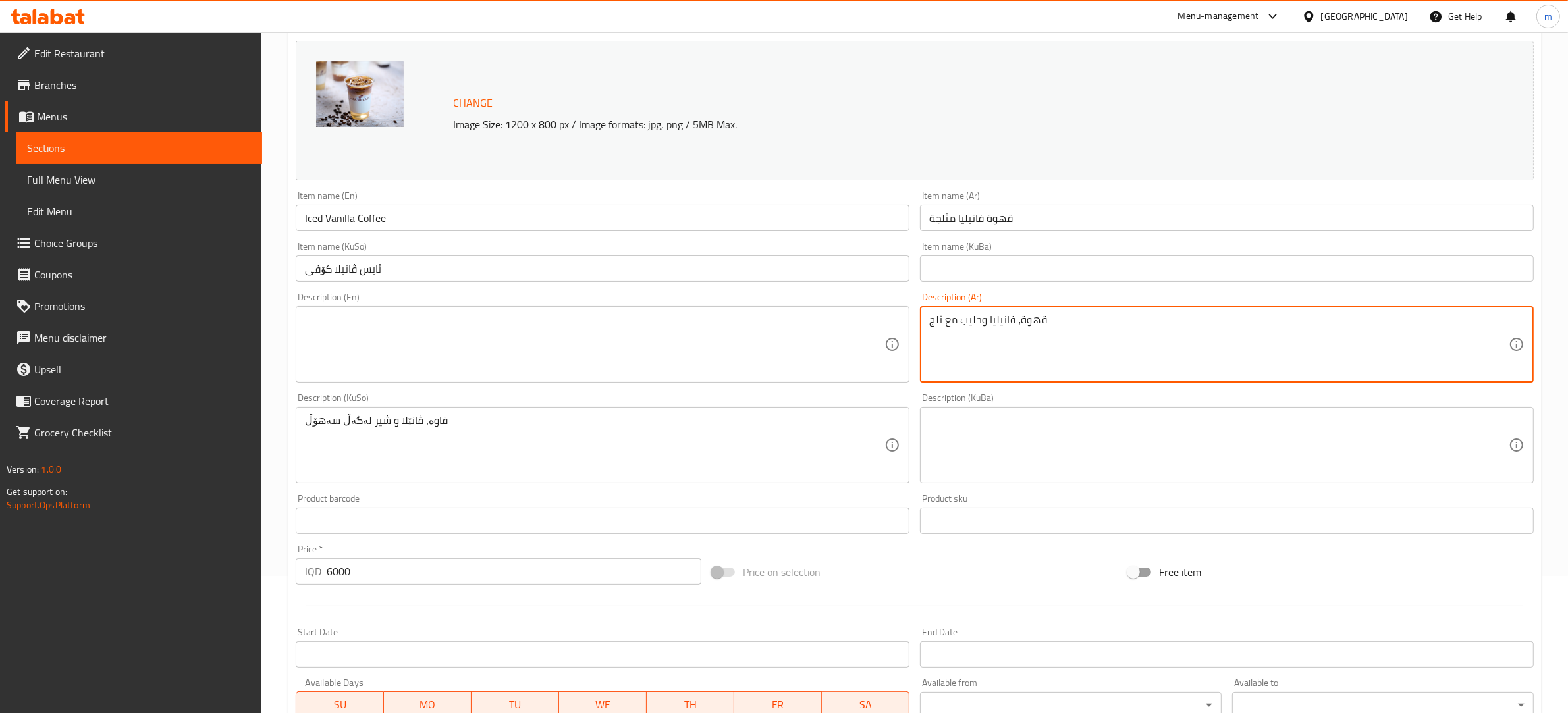
click at [990, 330] on textarea "قهوة، فانيليا وحليب مع ثلج" at bounding box center [1218, 345] width 580 height 63
type textarea "قهوة، فانيليا وحليب مع ثلج"
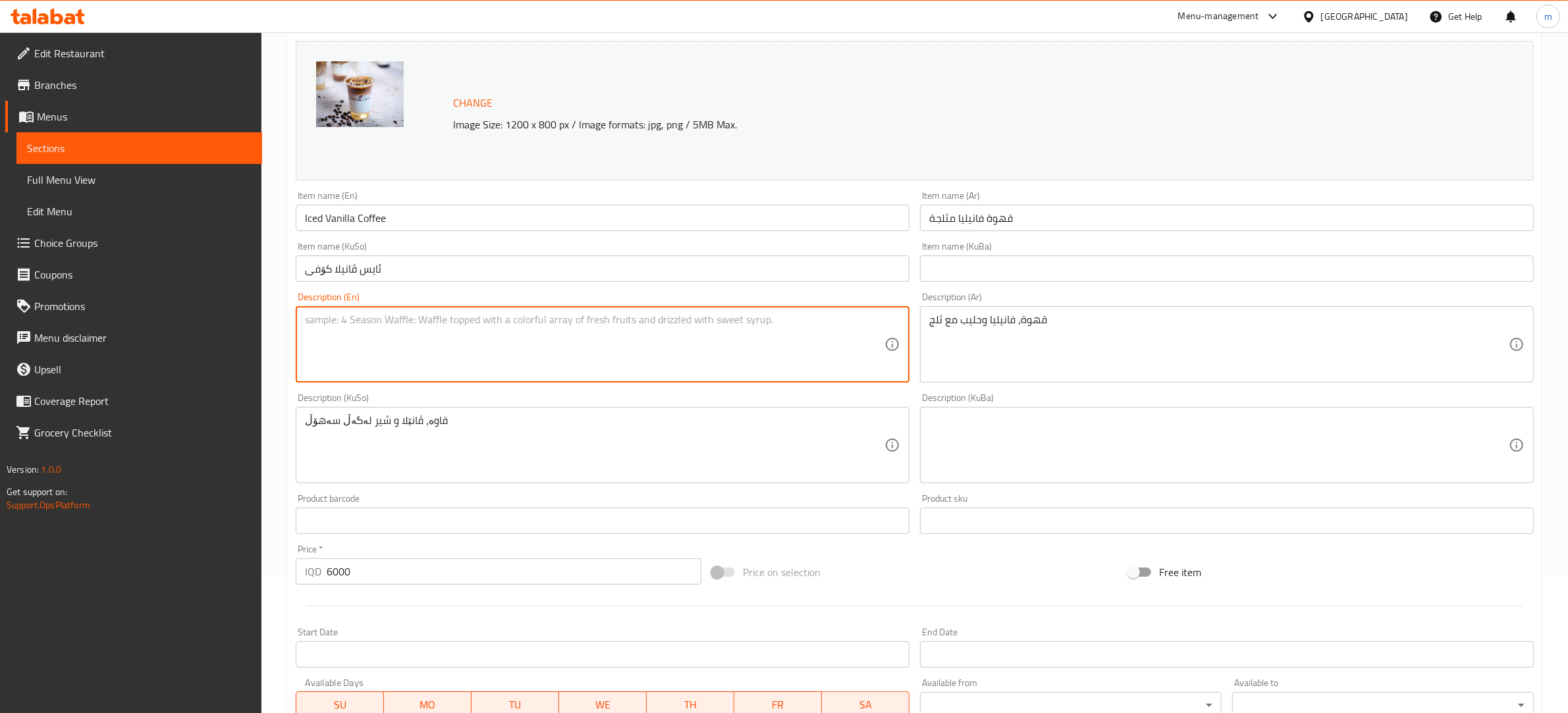
click at [512, 327] on textarea at bounding box center [594, 345] width 580 height 63
paste textarea "Coffee, vanilla and milk with ice"
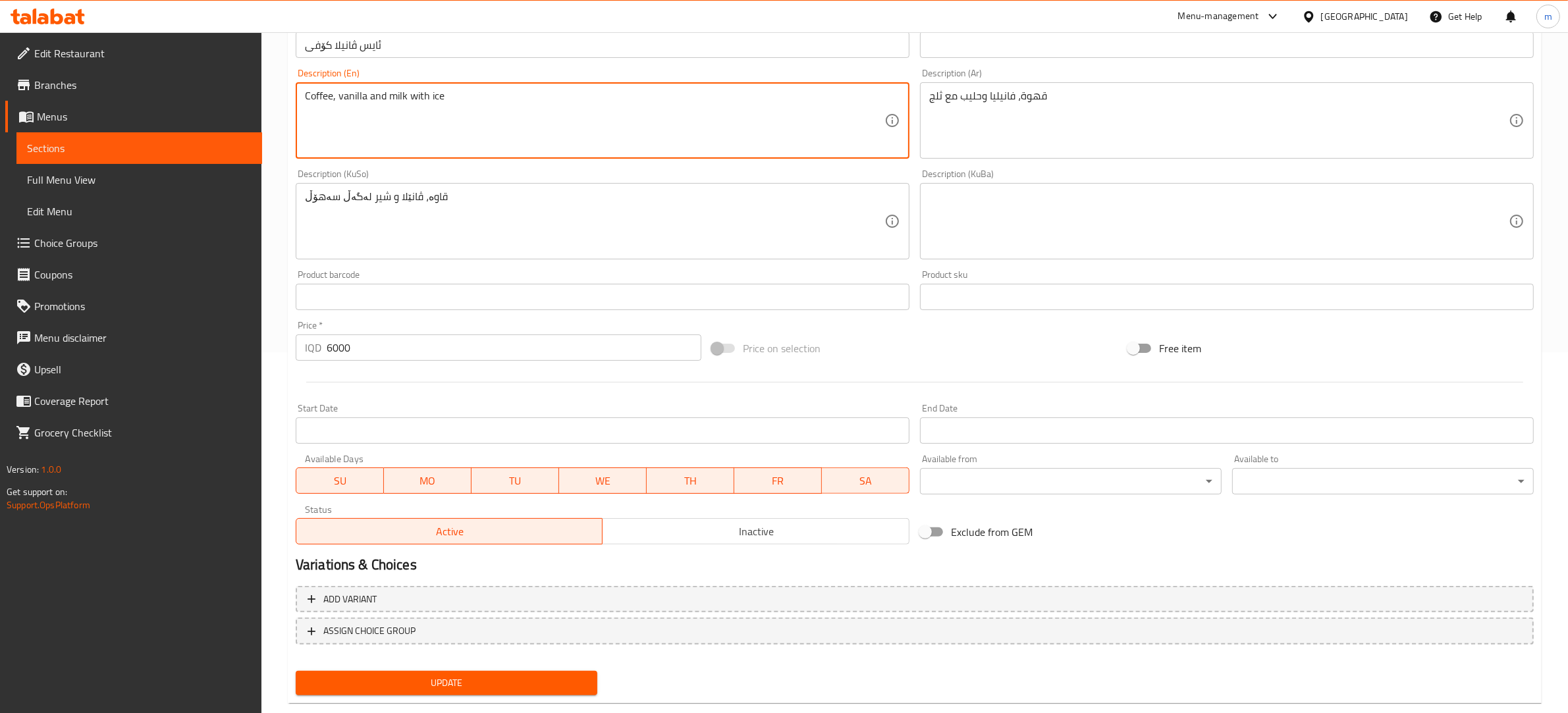
scroll to position [386, 0]
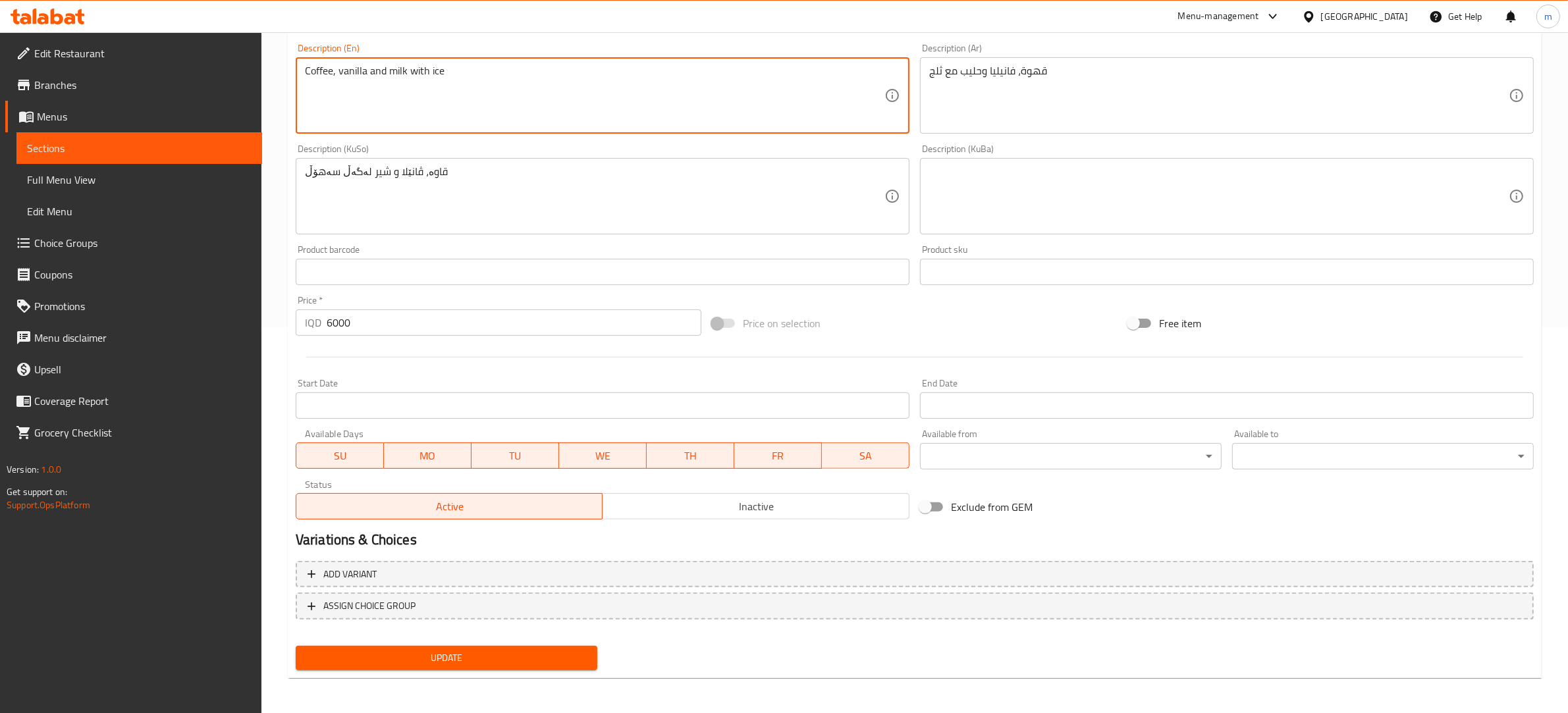
type textarea "Coffee, vanilla and milk with ice"
click at [448, 652] on span "Update" at bounding box center [446, 658] width 280 height 16
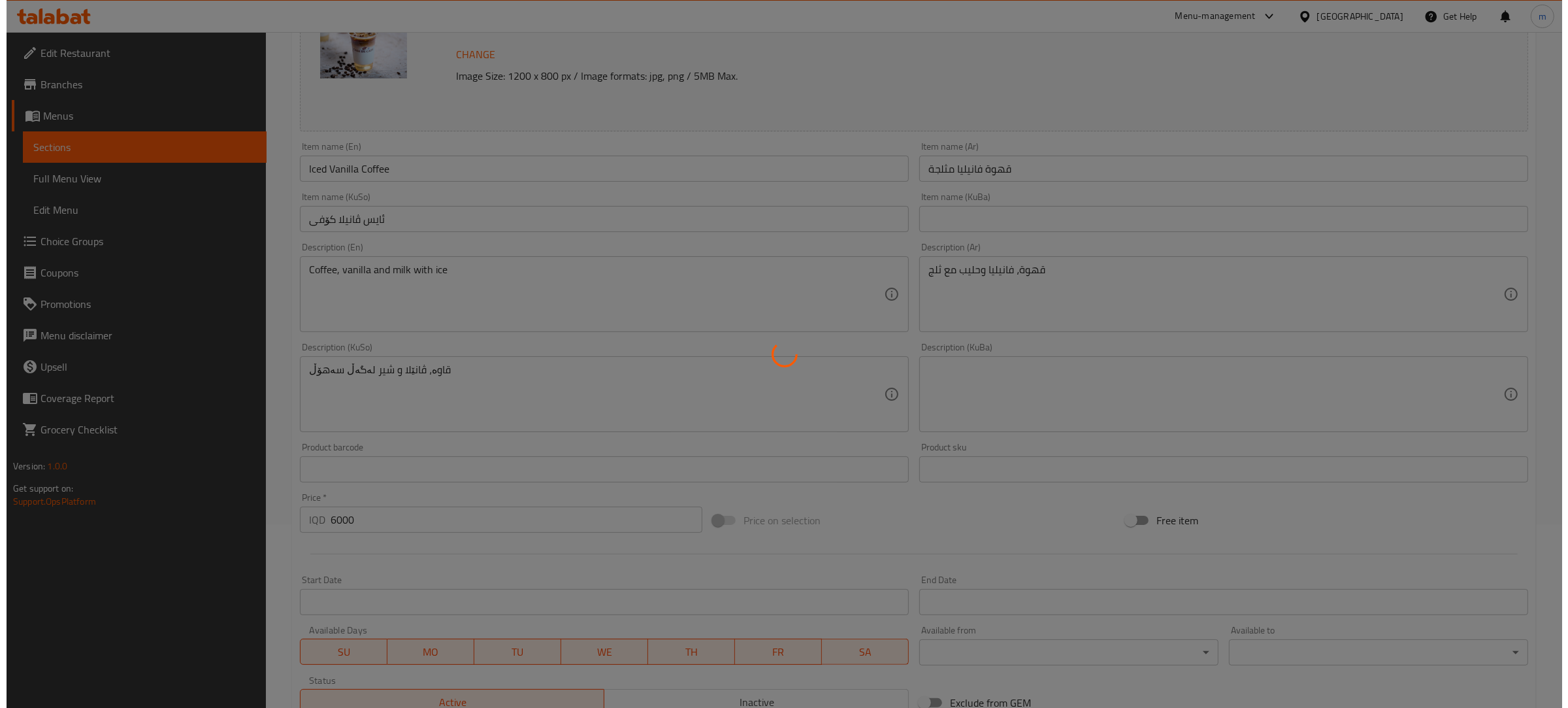
scroll to position [0, 0]
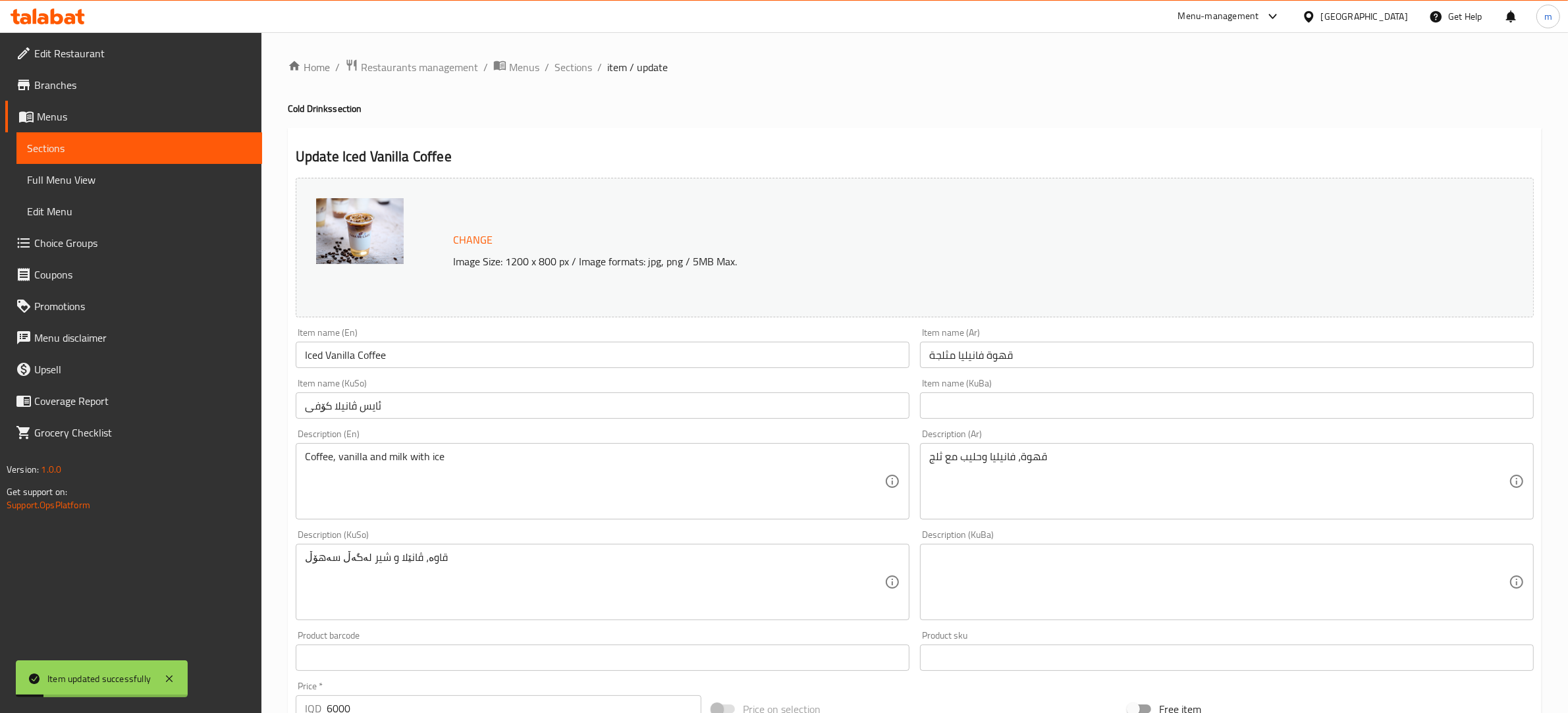
click at [124, 178] on span "Full Menu View" at bounding box center [139, 179] width 224 height 16
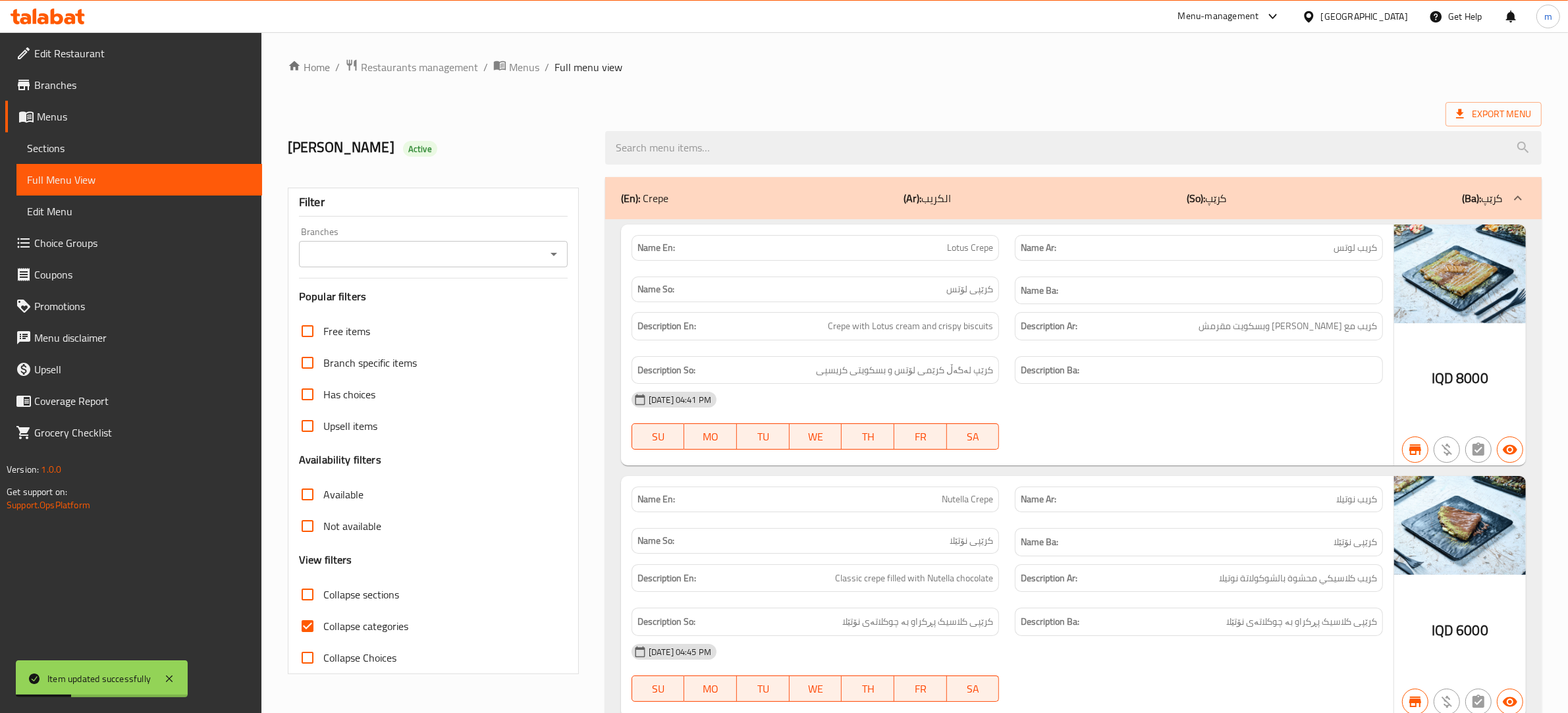
click at [560, 252] on icon "Open" at bounding box center [553, 254] width 16 height 16
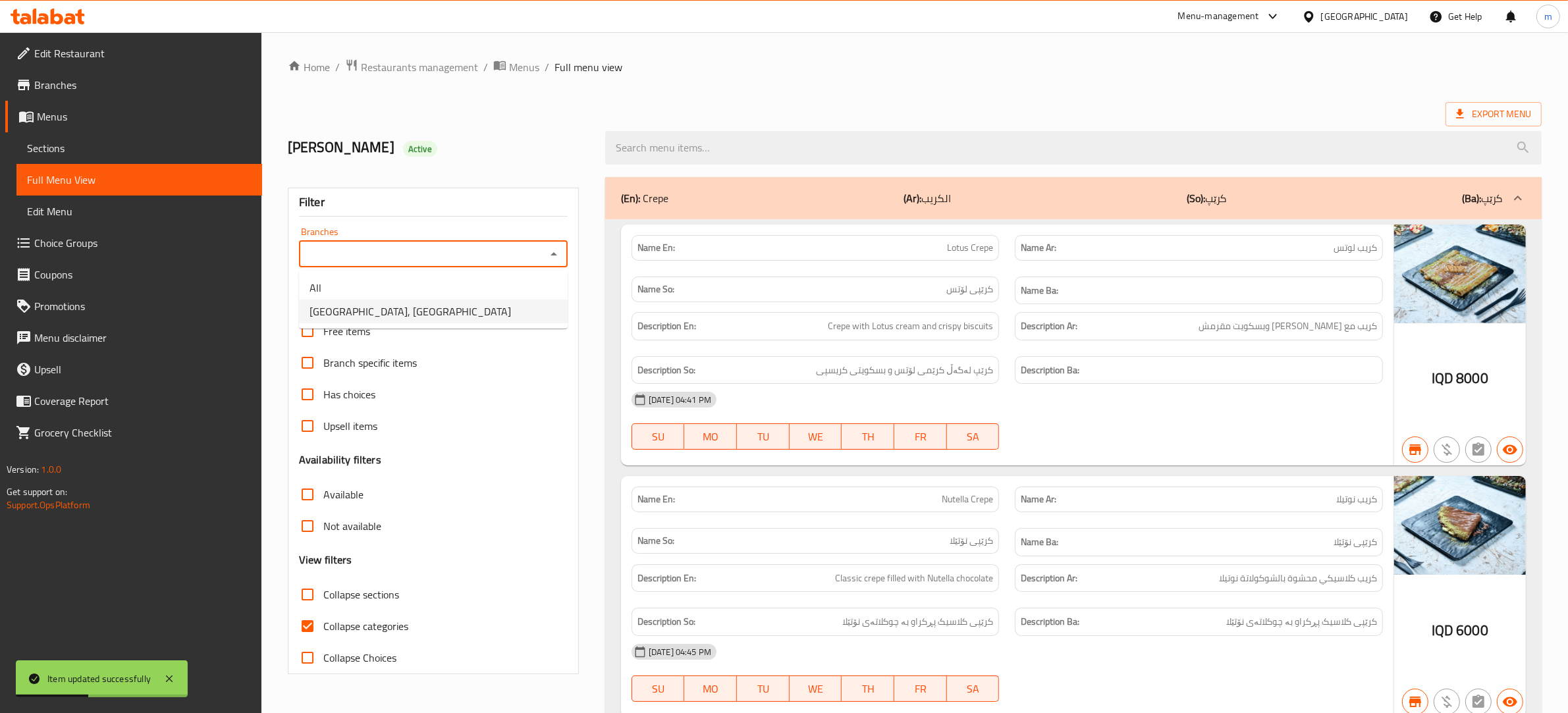
click at [444, 313] on li "[GEOGRAPHIC_DATA], [GEOGRAPHIC_DATA]" at bounding box center [434, 311] width 269 height 24
type input "[GEOGRAPHIC_DATA], [GEOGRAPHIC_DATA]"
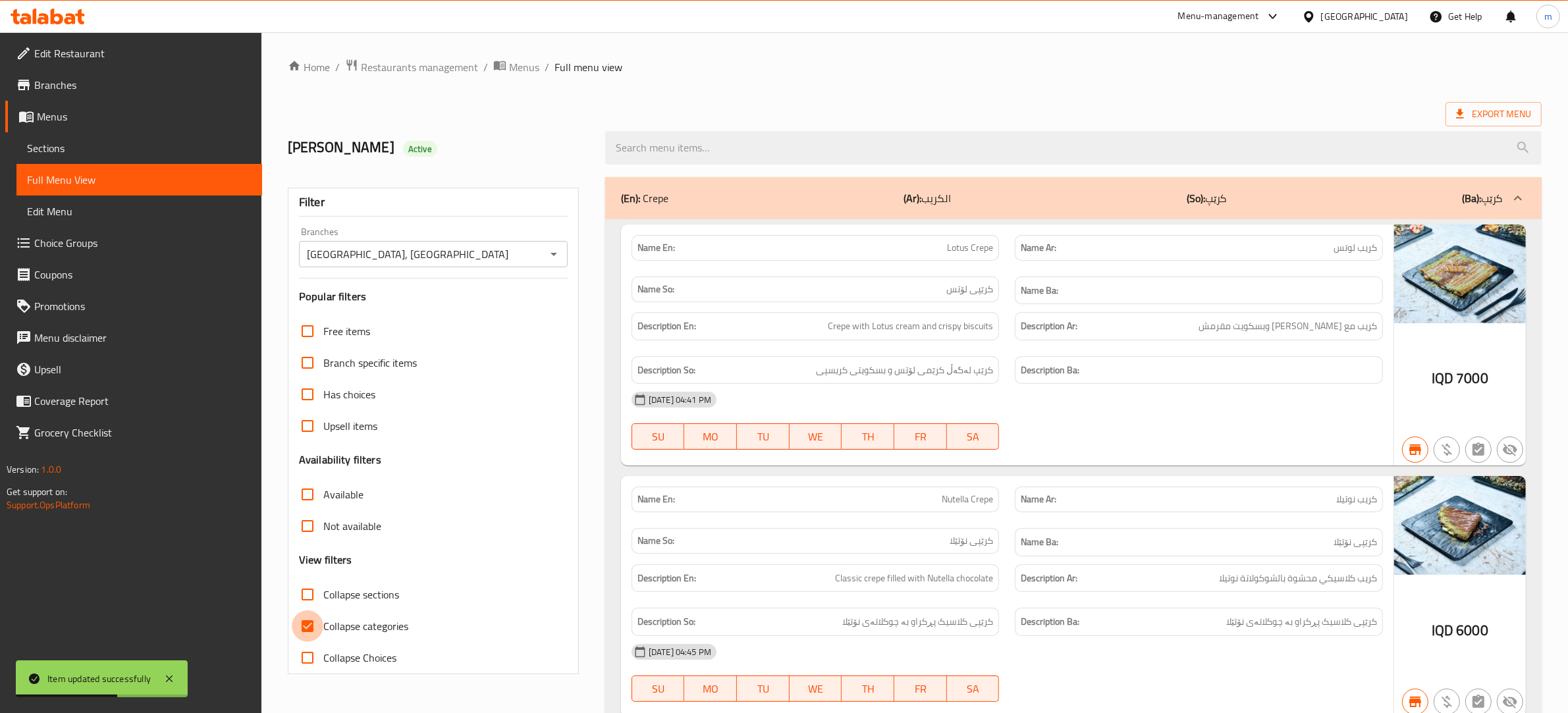
click at [308, 626] on input "Collapse categories" at bounding box center [307, 626] width 31 height 31
checkbox input "false"
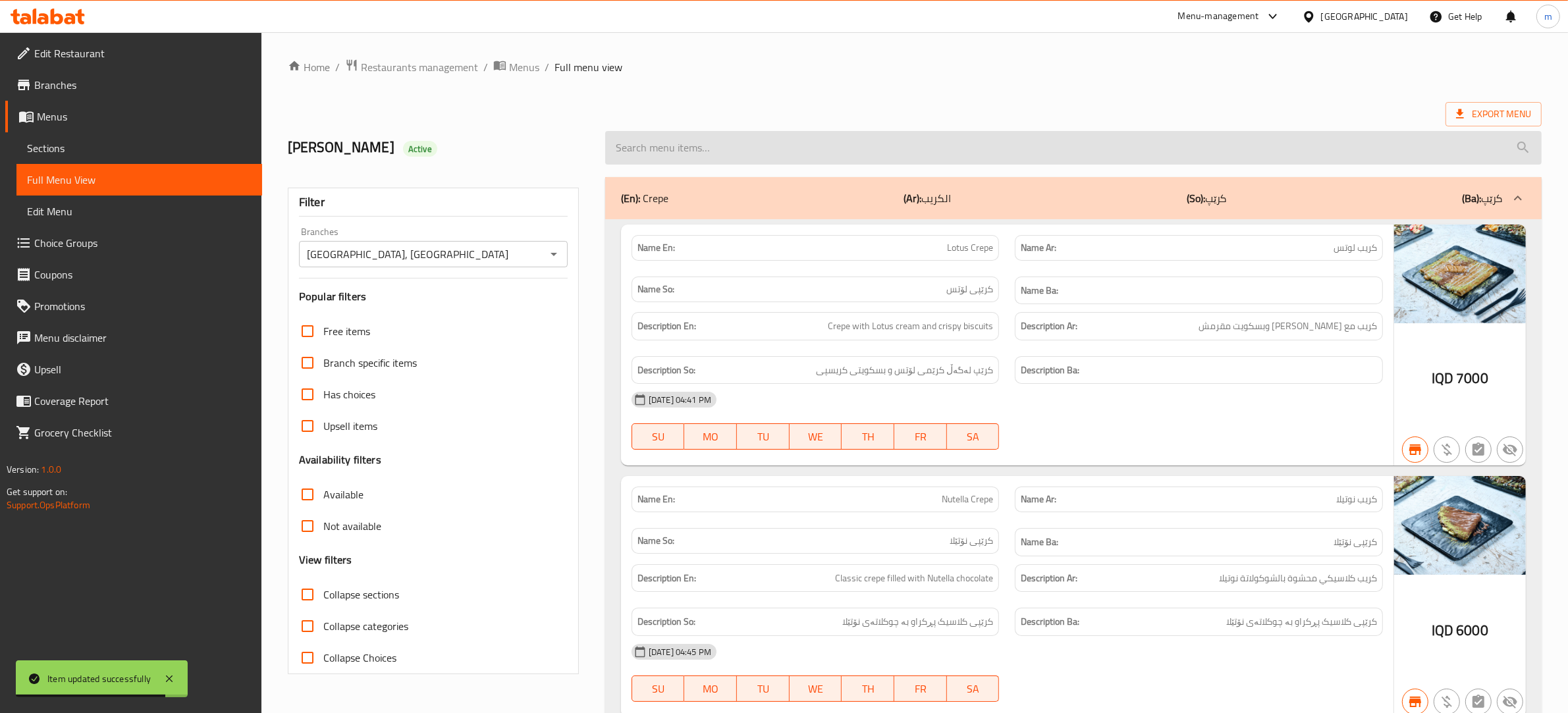
click at [802, 139] on input "search" at bounding box center [1073, 148] width 937 height 34
paste input "Coffee, vanilla and milk with ice"
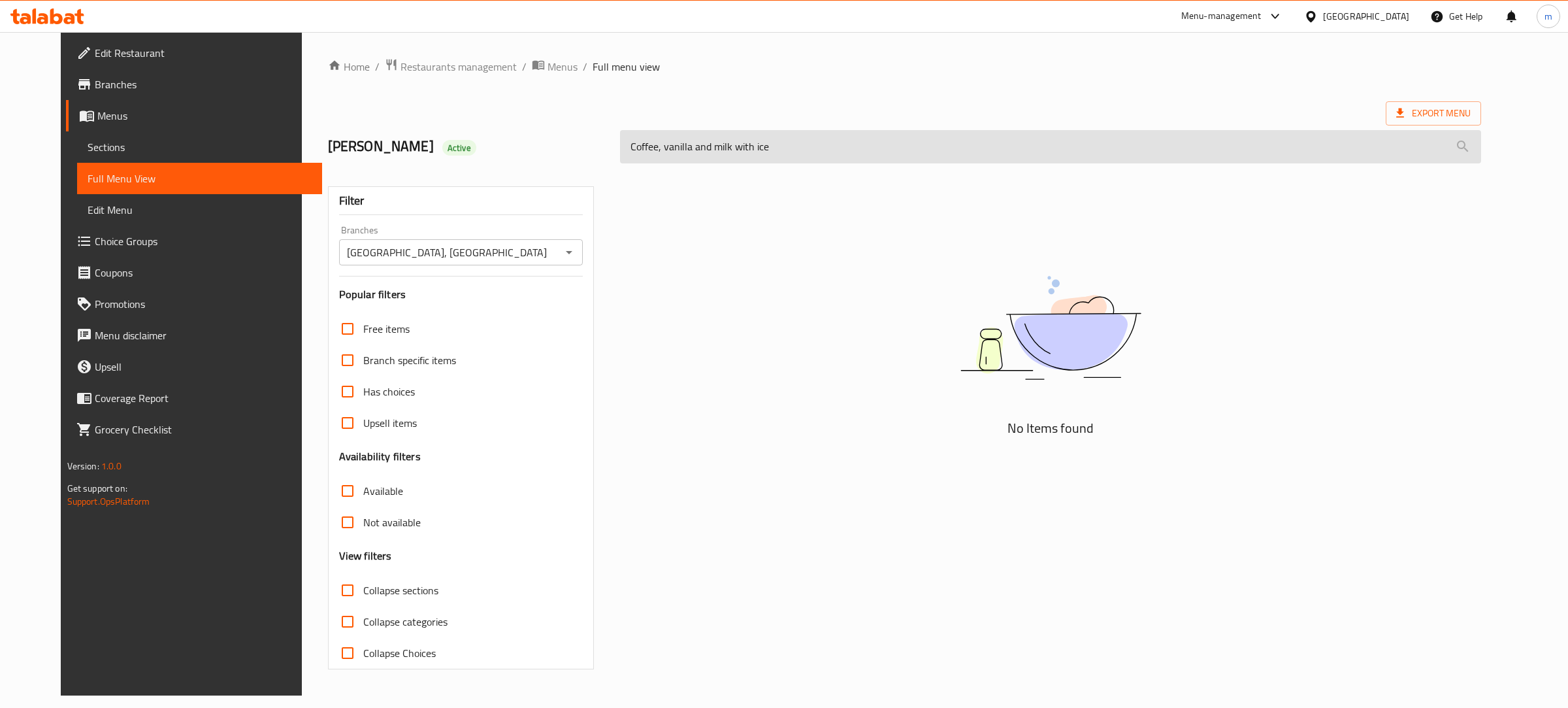
click at [739, 145] on input "Coffee, vanilla and milk with ice" at bounding box center [1050, 147] width 861 height 34
paste input "Iced Vanilla Coffe"
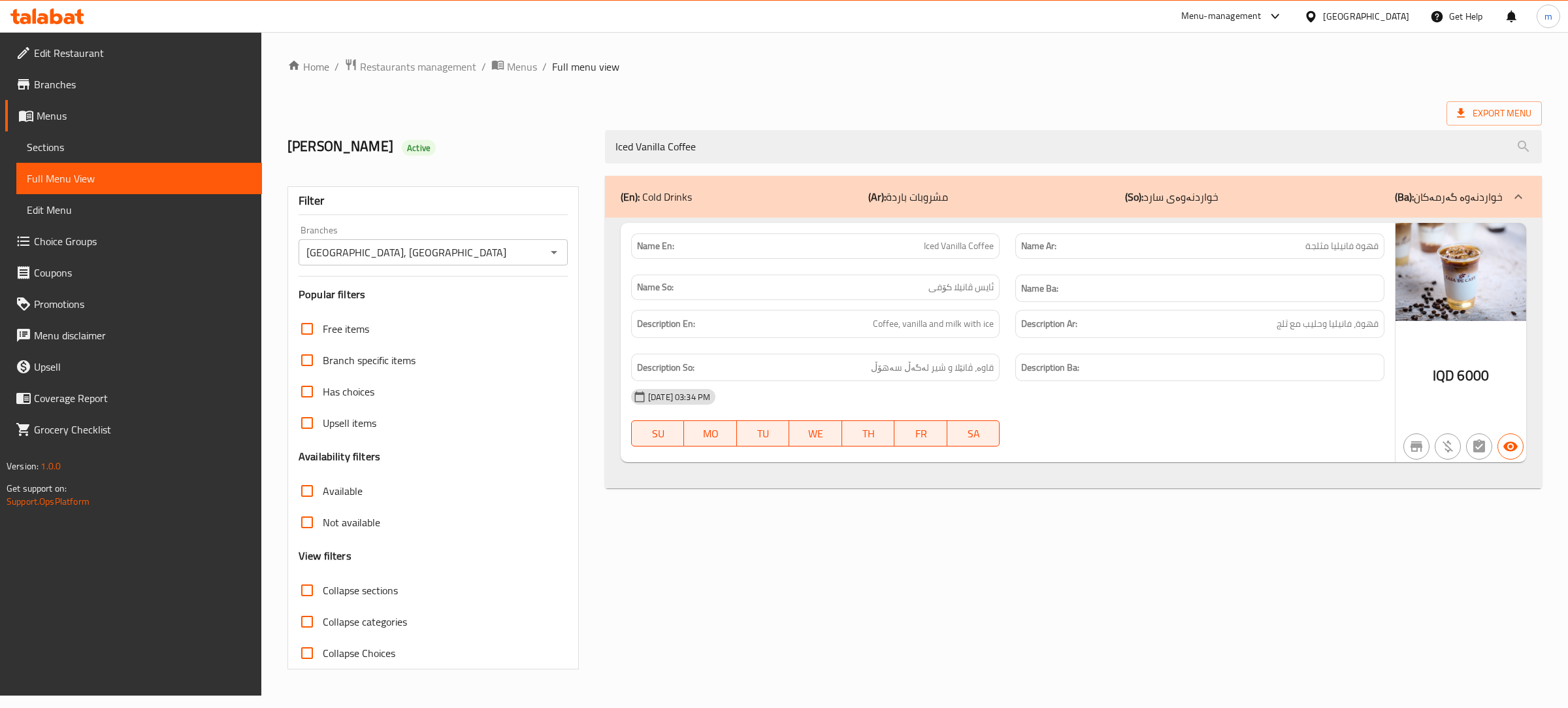
type input "Iced Vanilla Coffee"
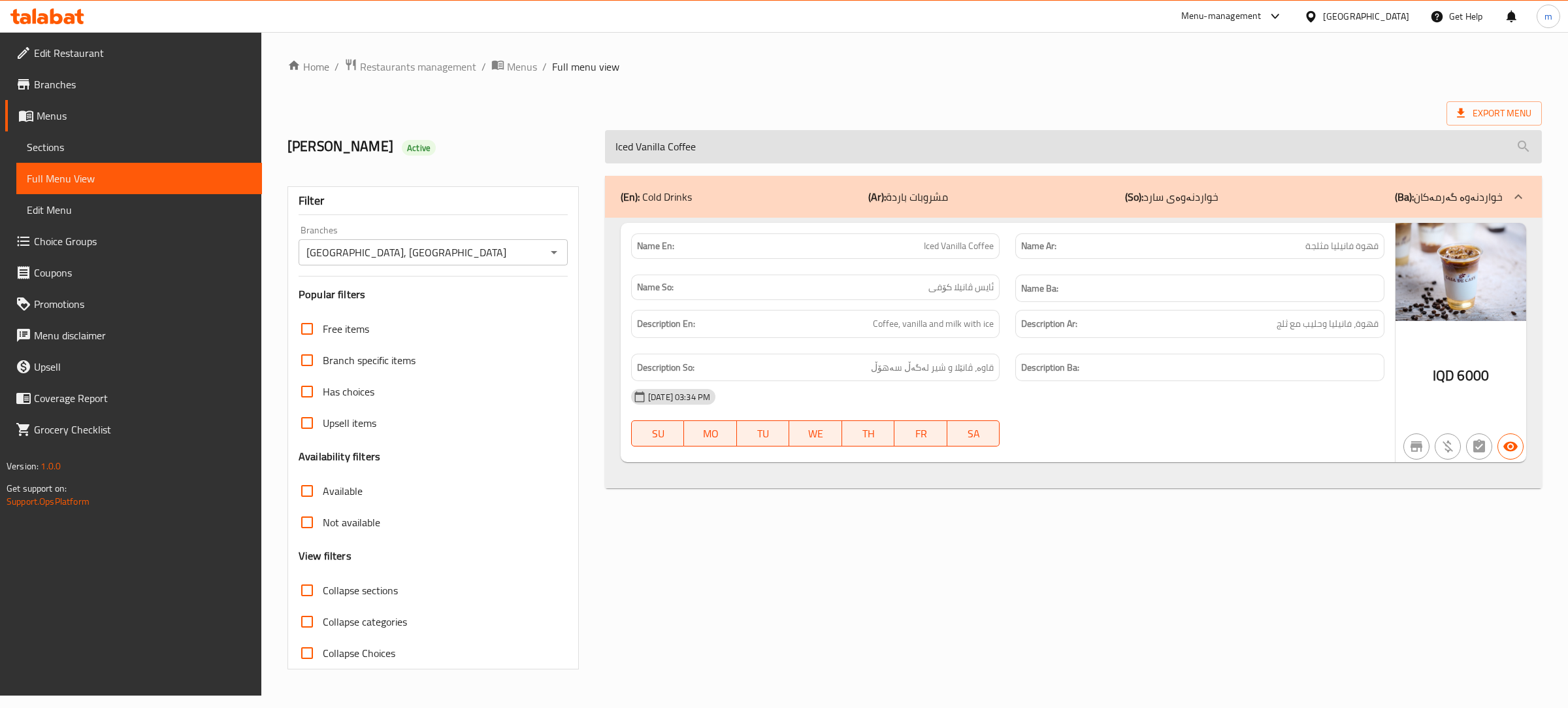
click at [672, 149] on input "Iced Vanilla Coffee" at bounding box center [1074, 147] width 937 height 34
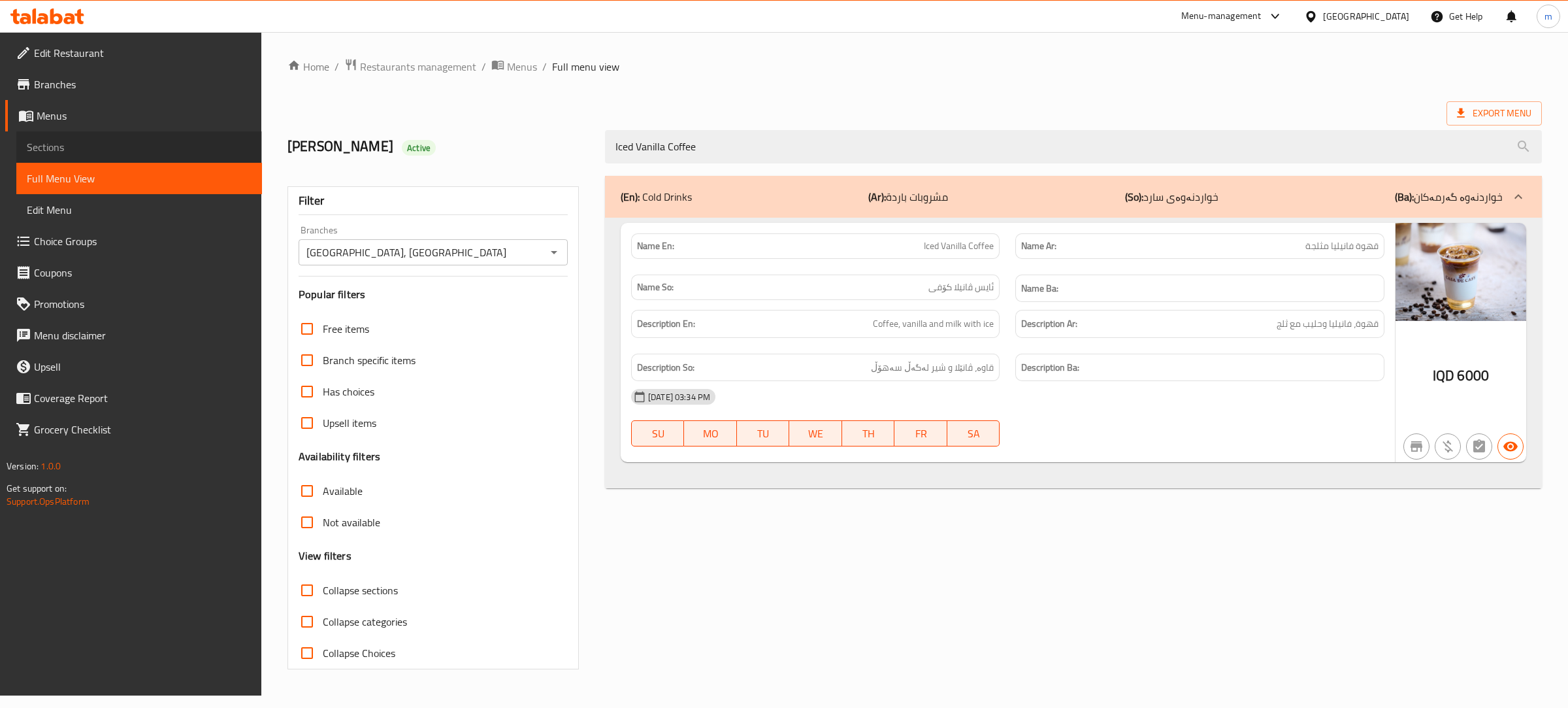
click at [90, 138] on link "Sections" at bounding box center [139, 147] width 245 height 31
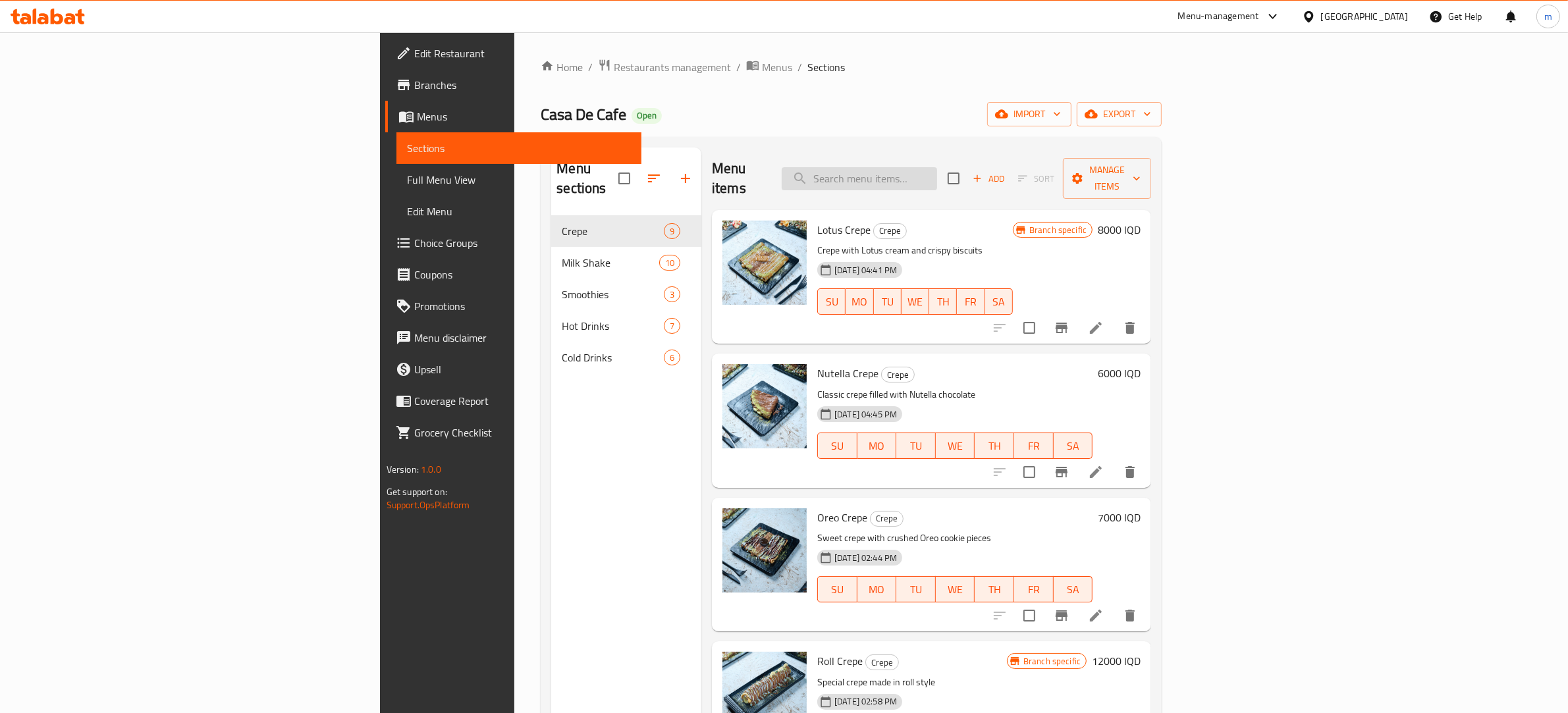
click at [937, 168] on input "search" at bounding box center [859, 179] width 156 height 23
paste input "Snickers Milkshake"
type input "Snickers Milkshake"
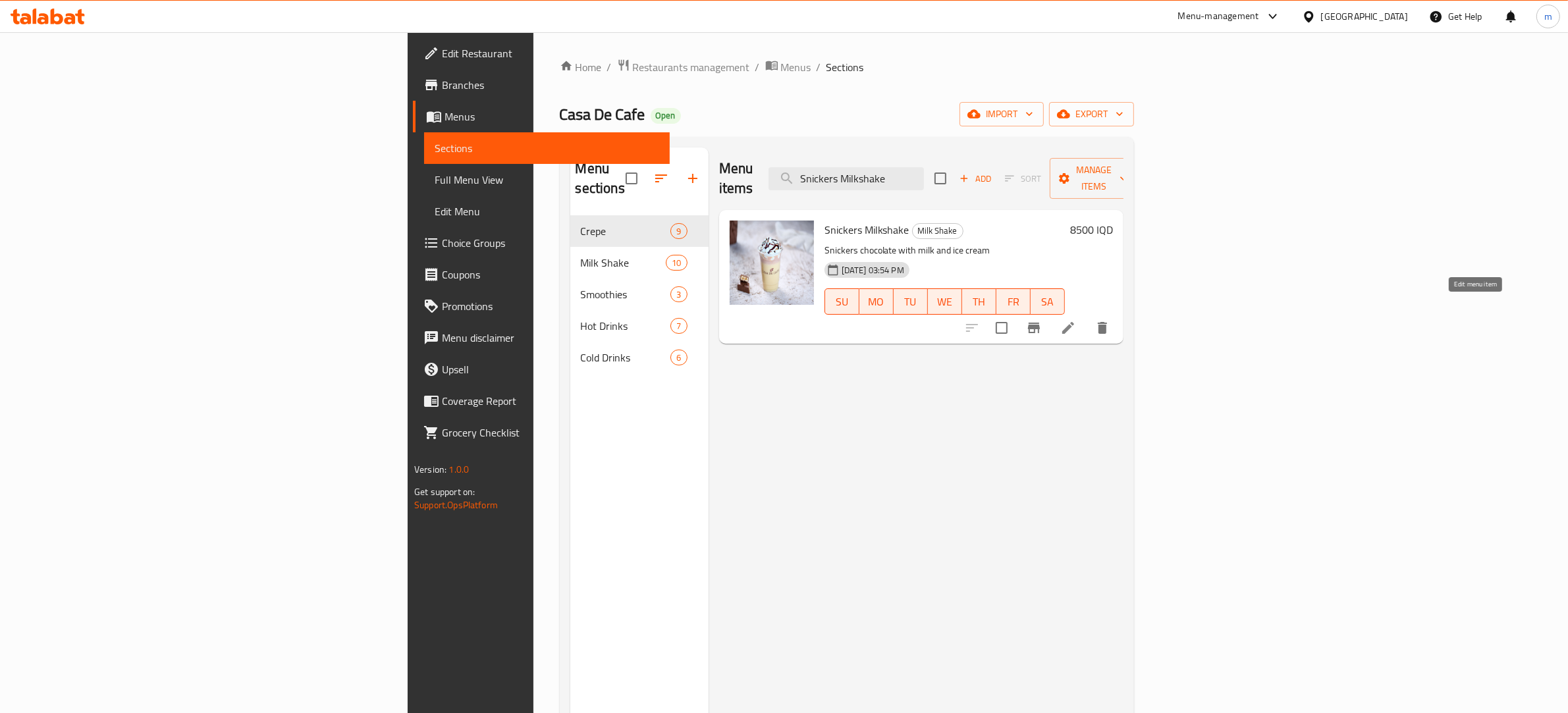
click at [1076, 320] on icon at bounding box center [1068, 327] width 16 height 16
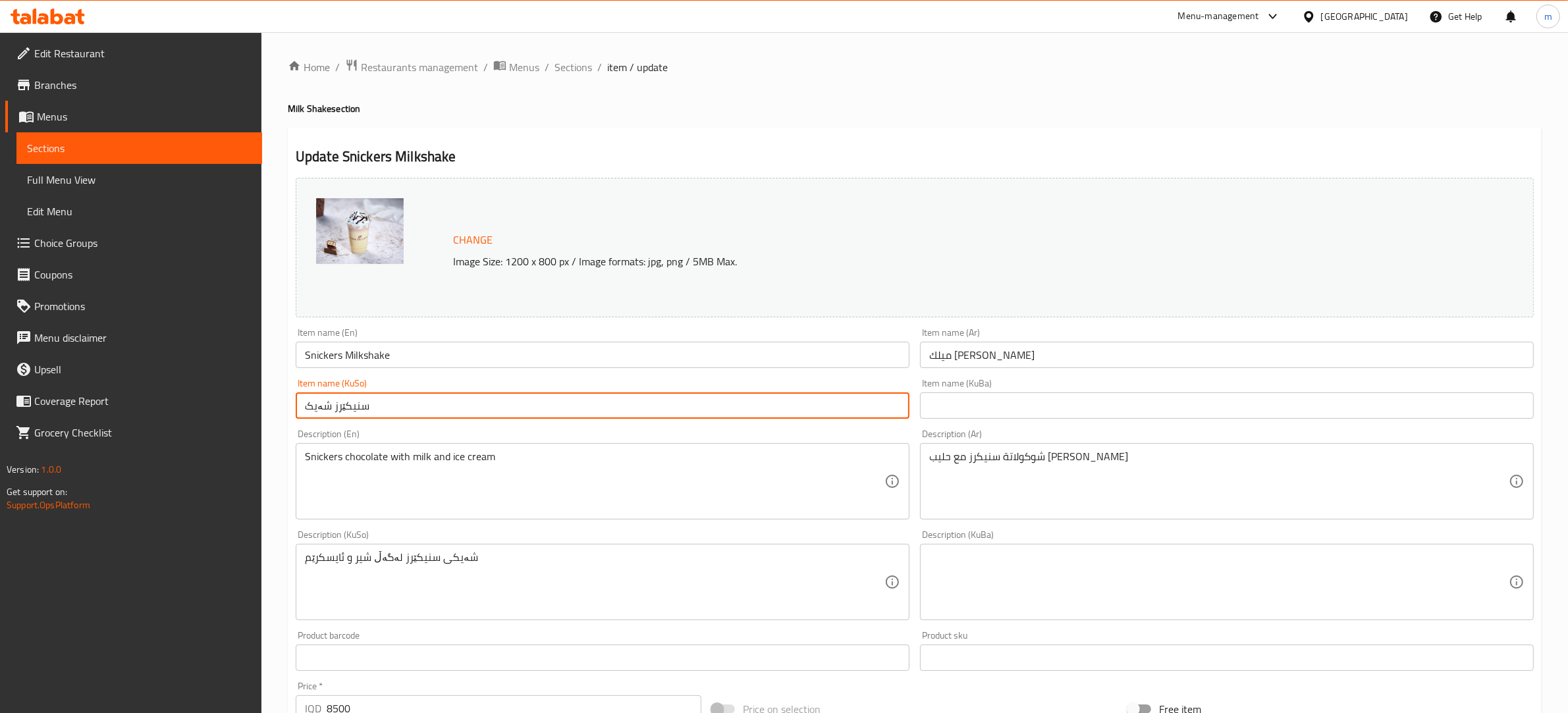
click at [334, 410] on input "سنیکێرز شەیک" at bounding box center [603, 406] width 614 height 26
click at [335, 362] on input "Snickers Milkshake" at bounding box center [603, 355] width 614 height 26
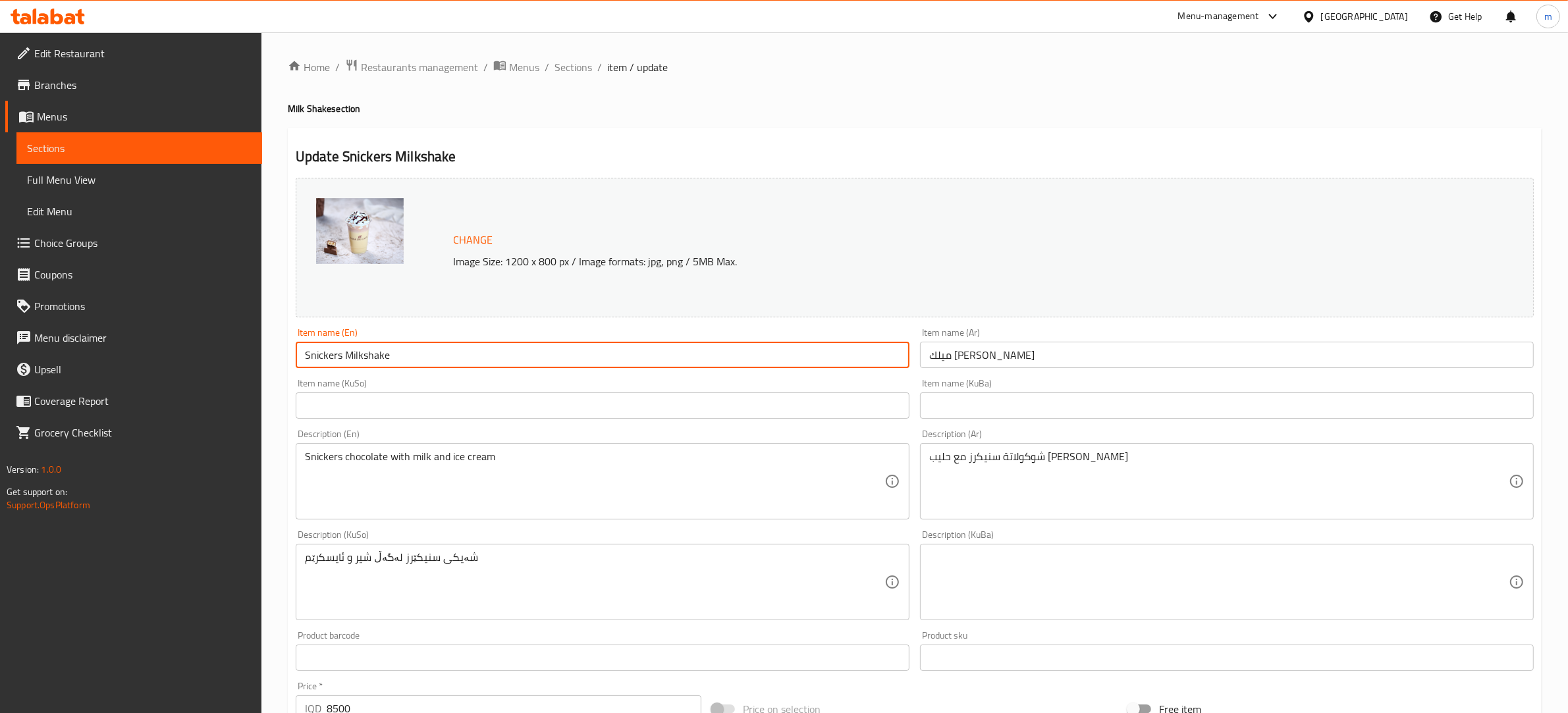
click at [335, 362] on input "Snickers Milkshake" at bounding box center [603, 355] width 614 height 26
click at [420, 404] on input "text" at bounding box center [603, 406] width 614 height 26
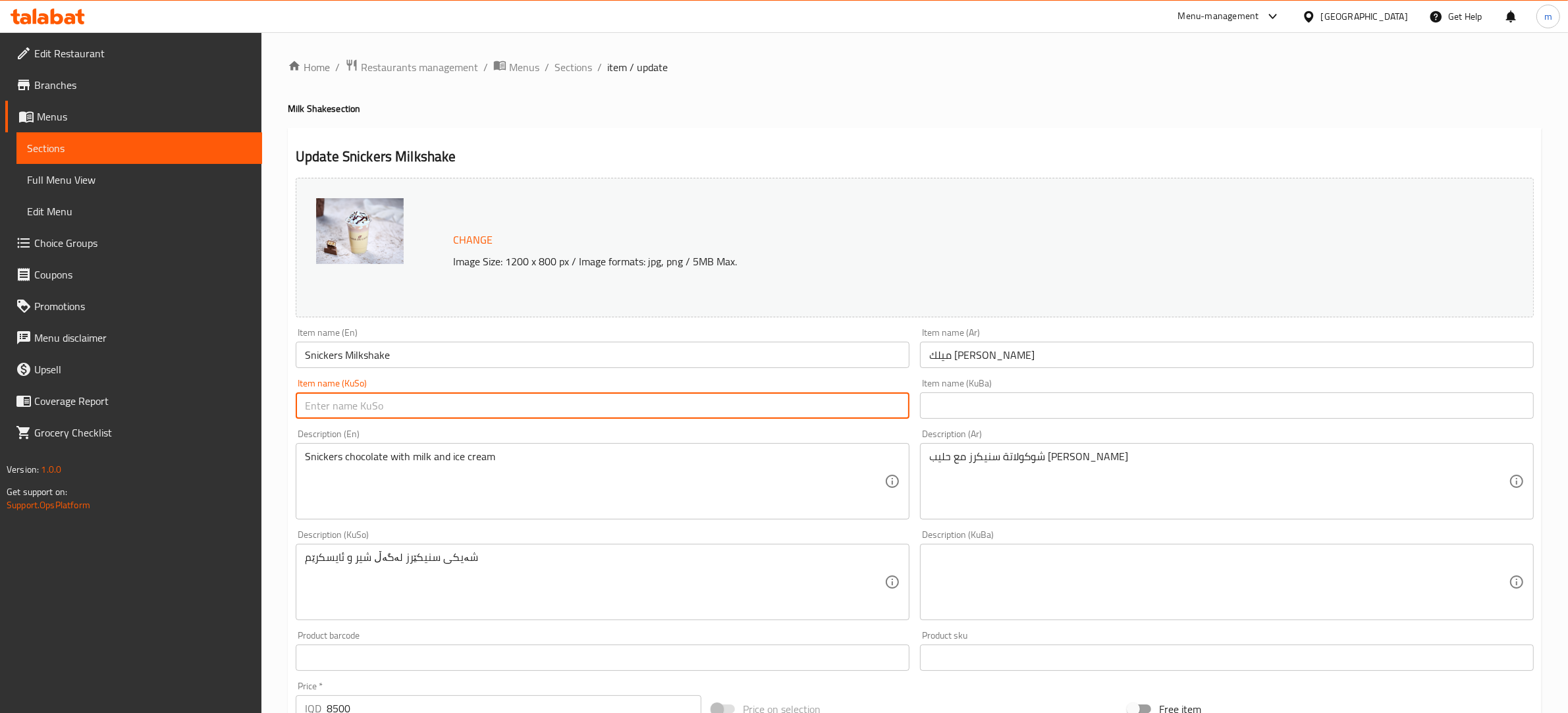
paste input "میڵکشەیکی سنیکەرز"
type input "میڵکشەیکی سنیکەرز"
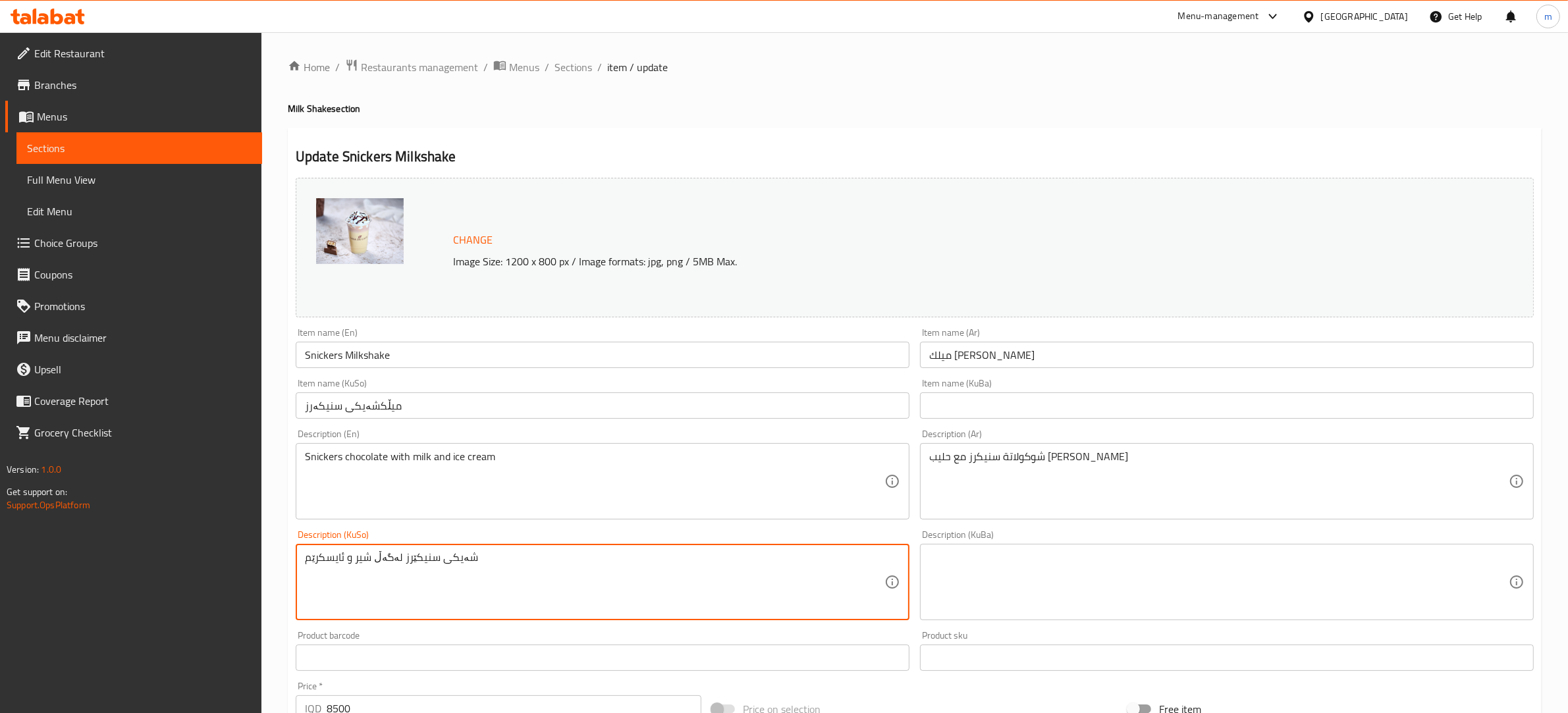
click at [439, 558] on textarea "شەیکی سنیکێرز لەگەڵ شیر و ئایسکرێم" at bounding box center [594, 583] width 580 height 63
type textarea "شەیکی سنیکێرز لەگەڵ شیر و ئایسکرێم"
type textarea "چۆکلێتی سنیکەرز لەگەڵ شیر و ئایس کرێم"
click at [1012, 571] on textarea at bounding box center [1218, 583] width 580 height 63
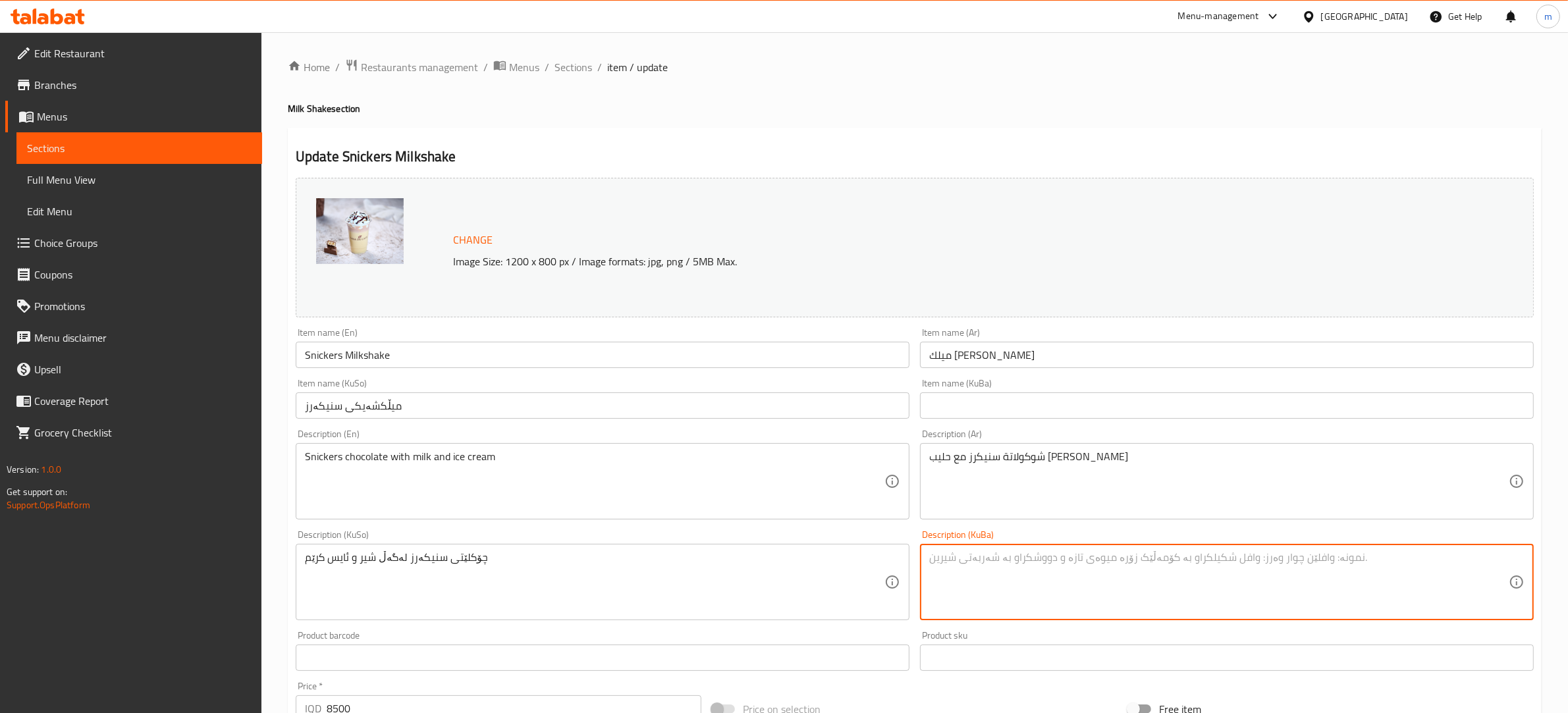
paste textarea "چۆکلێتی سنیکەرز لەگەڵ شیر و ئایس کرێم"
type textarea "چۆکلێتی سنیکەرز لەگەڵ شیر و ئایس کرێم"
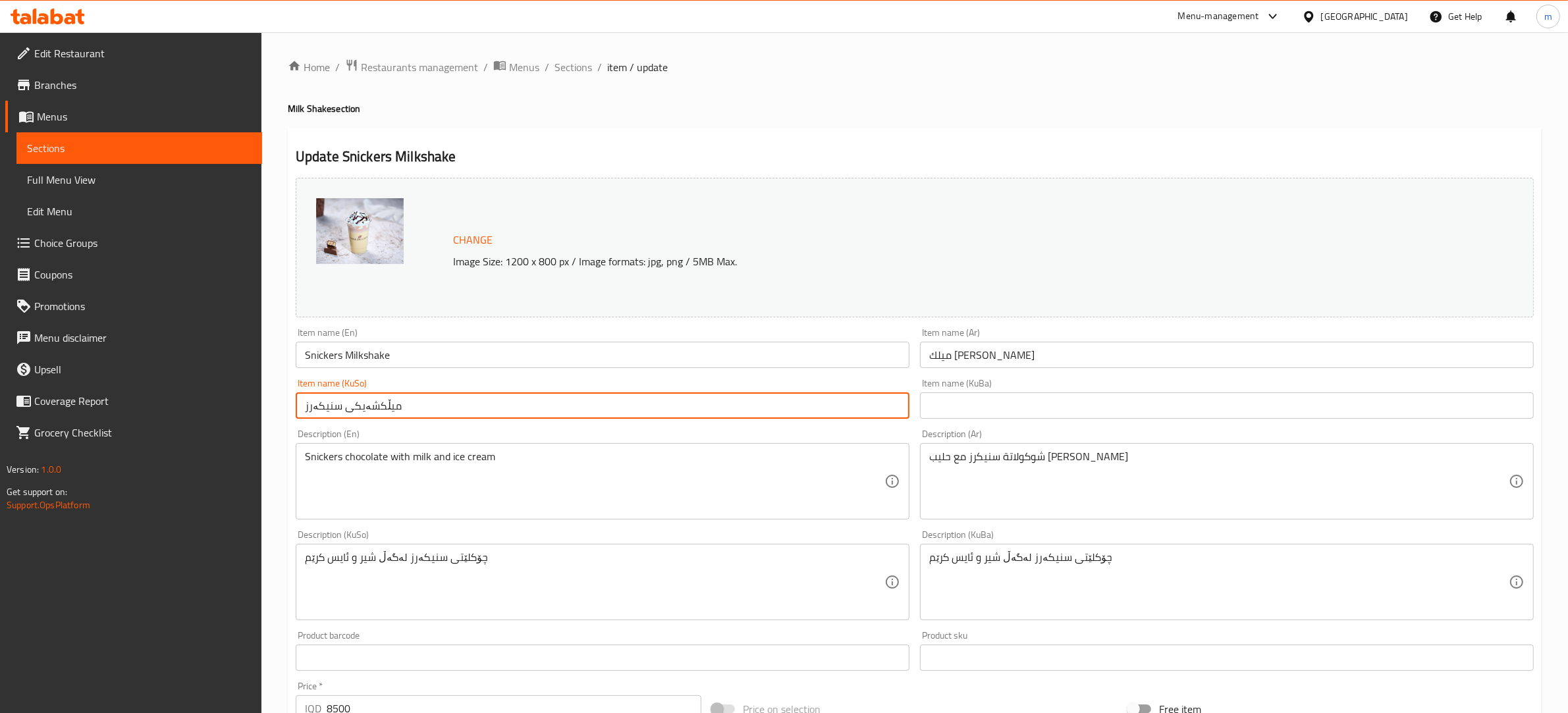
click at [361, 407] on input "میڵکشەیکی سنیکەرز" at bounding box center [603, 406] width 614 height 26
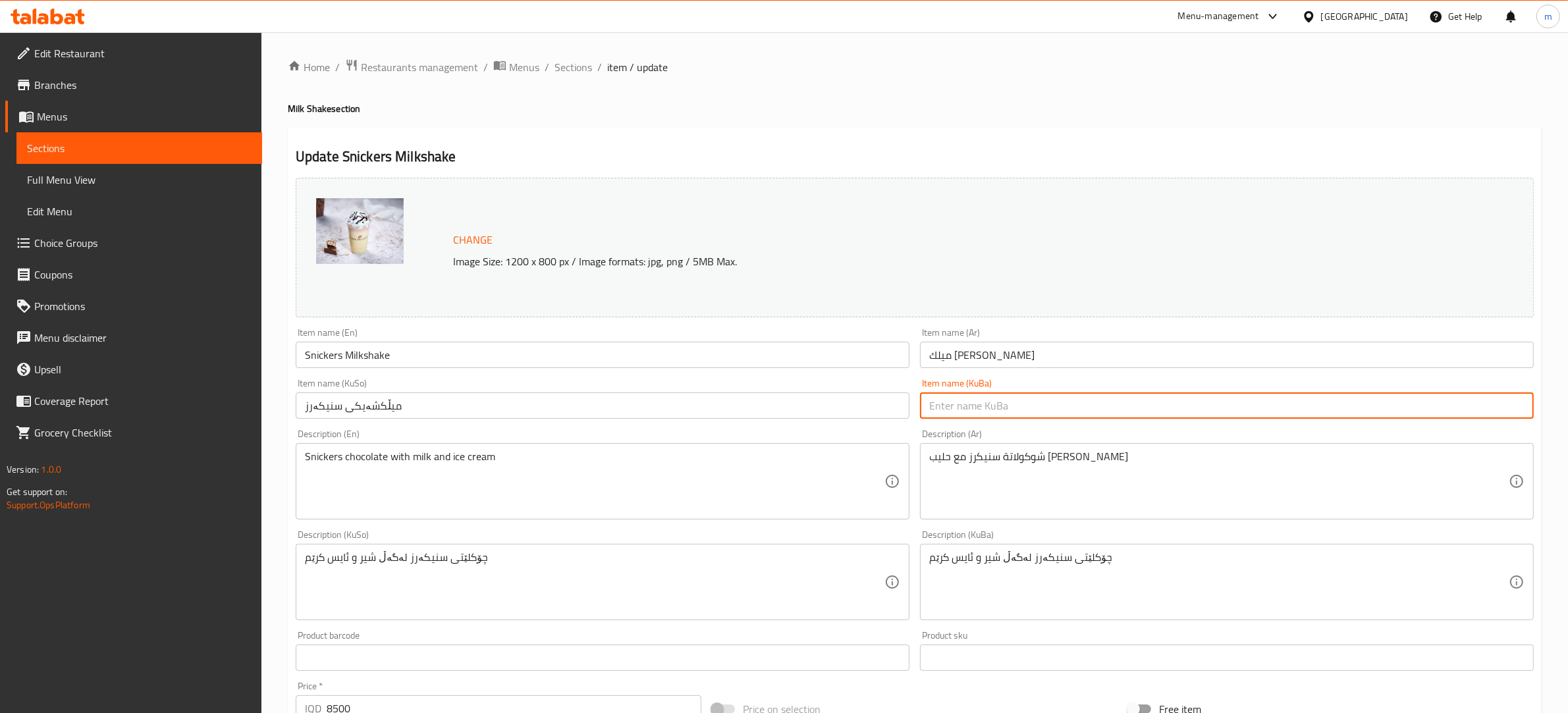
click at [1013, 410] on input "text" at bounding box center [1227, 406] width 614 height 26
paste input "میڵکشەیکی سنیکەرز"
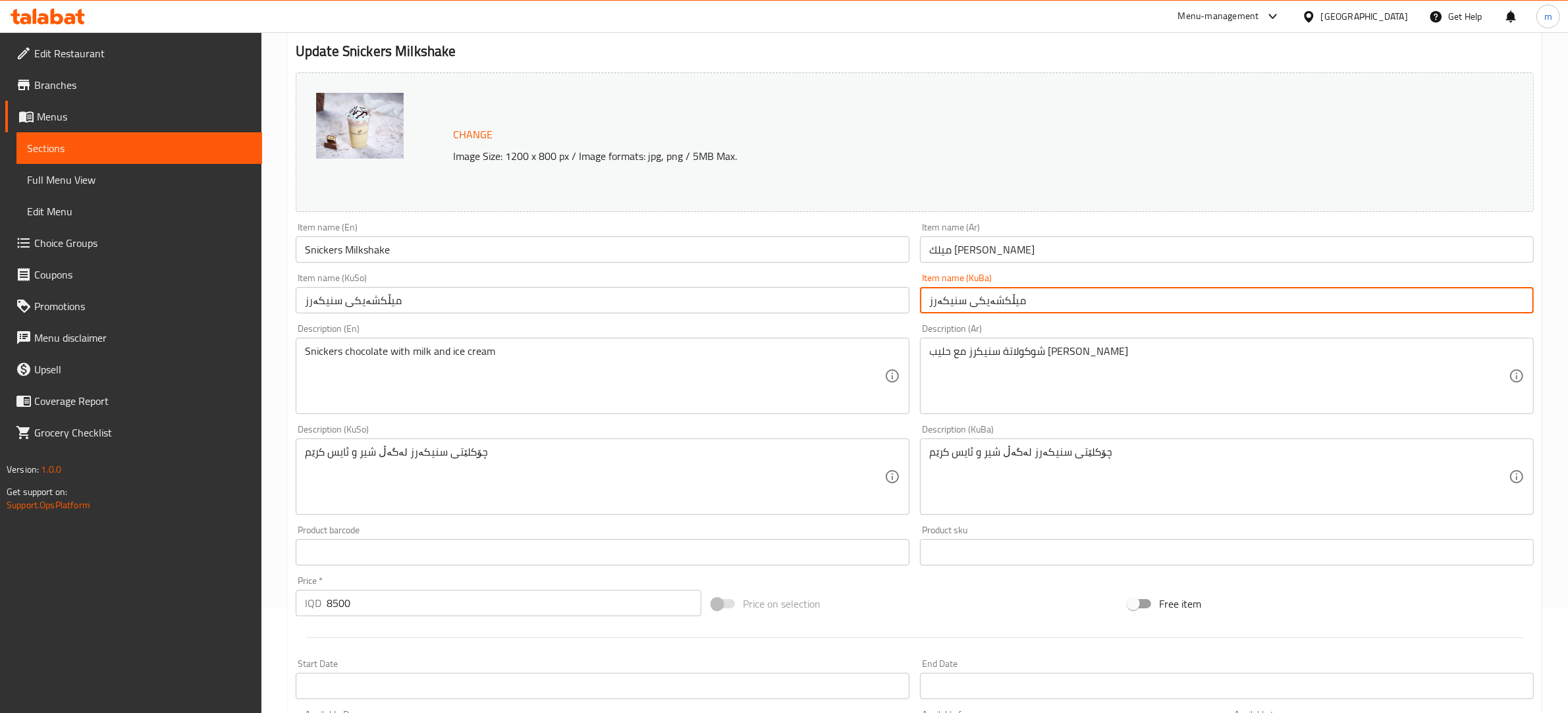
scroll to position [137, 0]
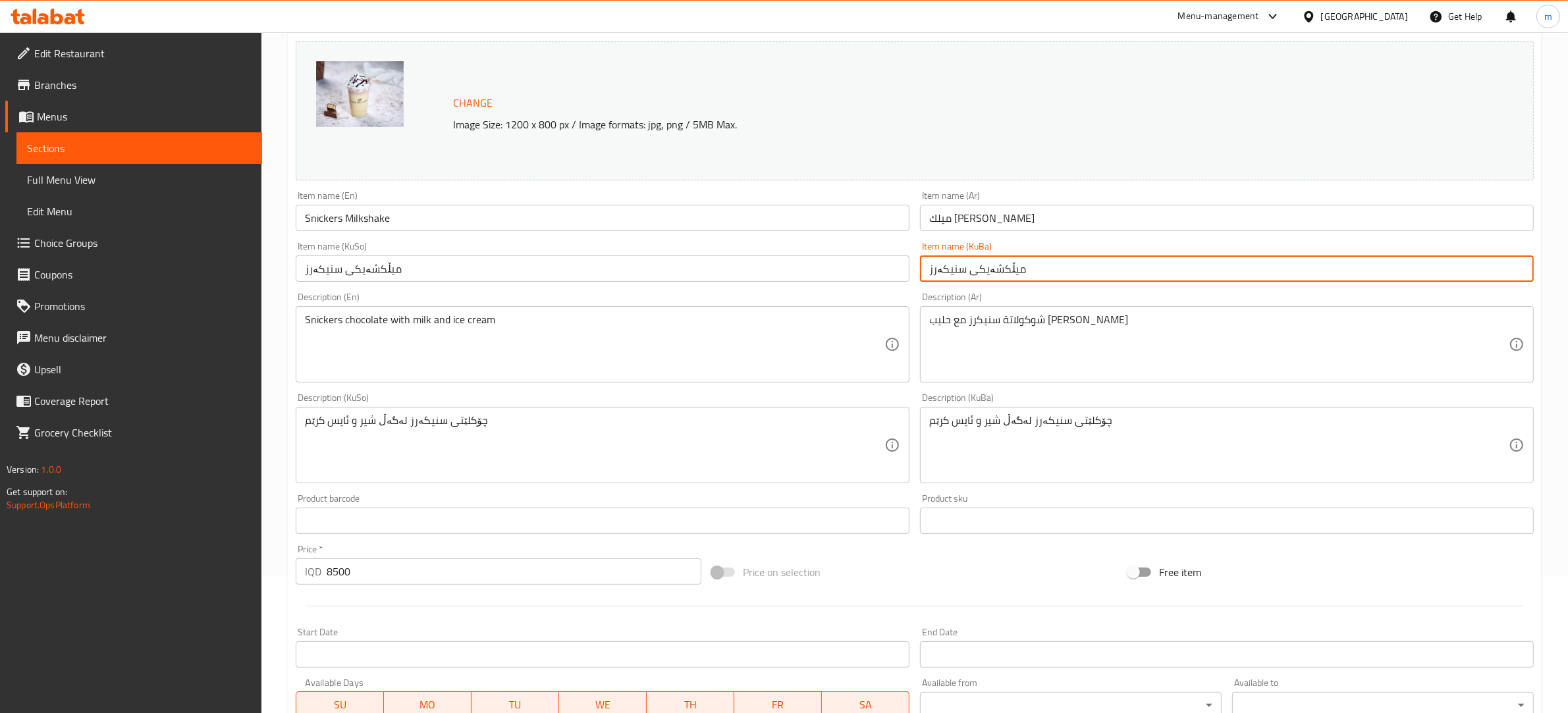
type input "میڵکشەیکی سنیکەرز"
click at [367, 221] on input "Snickers Milkshake" at bounding box center [603, 218] width 614 height 26
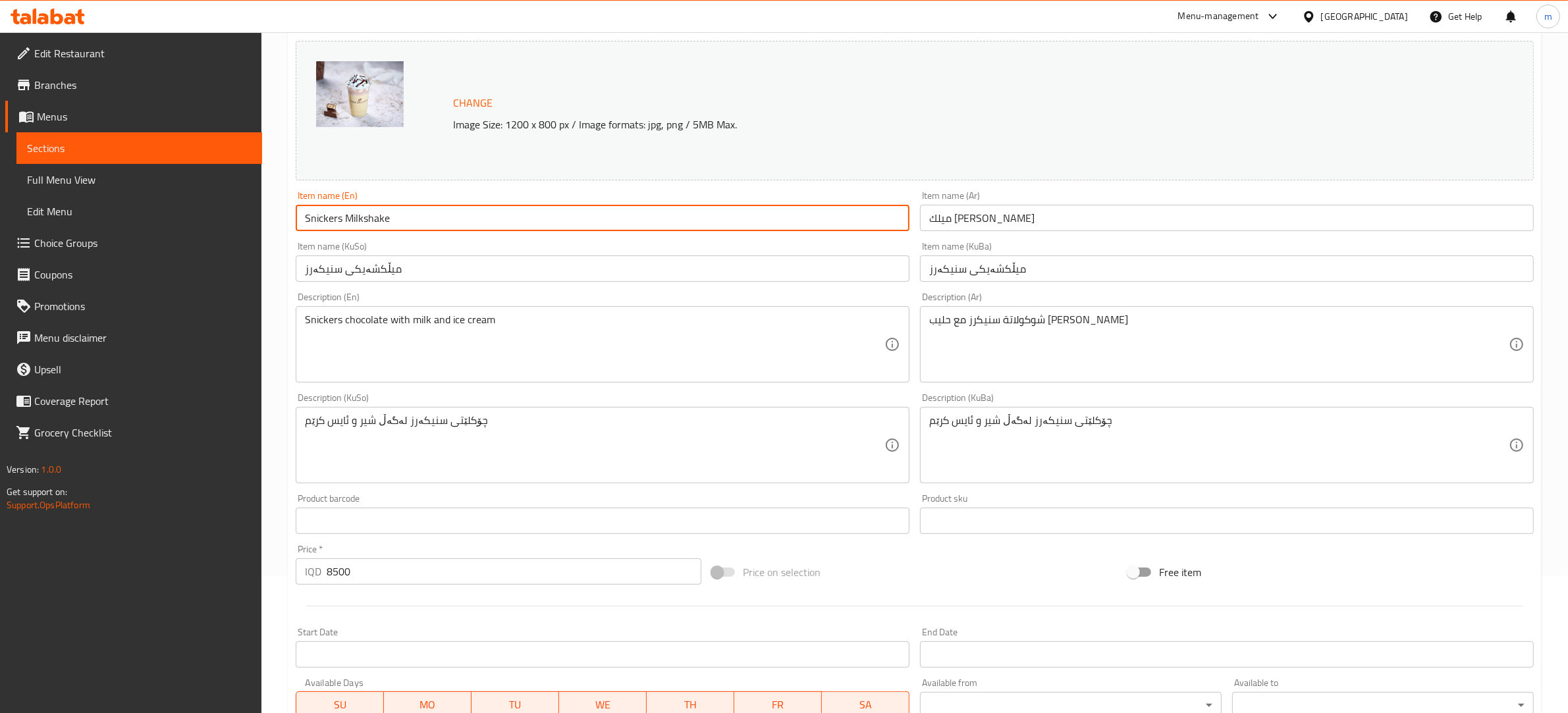
click at [367, 221] on input "Snickers Milkshake" at bounding box center [603, 218] width 614 height 26
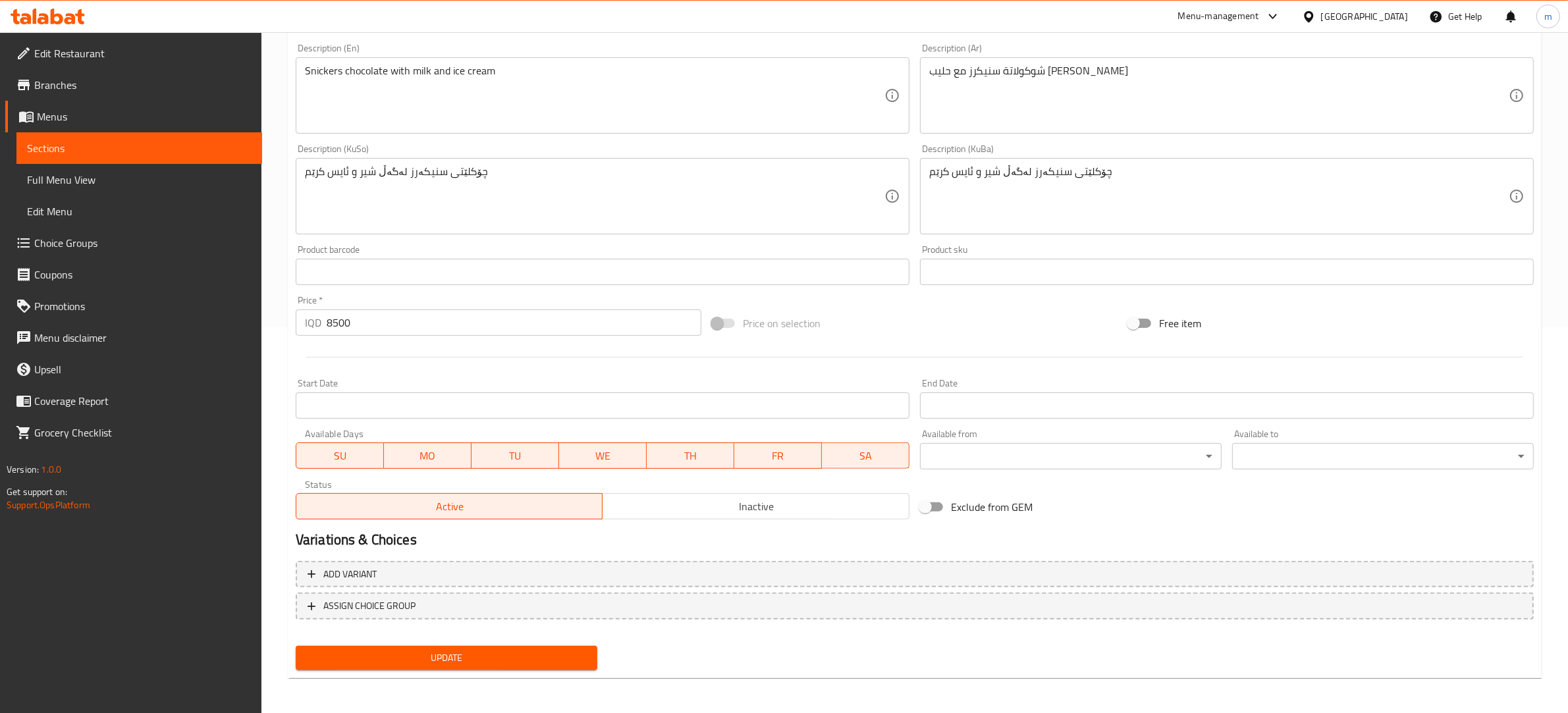
click at [450, 650] on span "Update" at bounding box center [446, 658] width 280 height 16
click at [153, 179] on span "Full Menu View" at bounding box center [139, 179] width 224 height 16
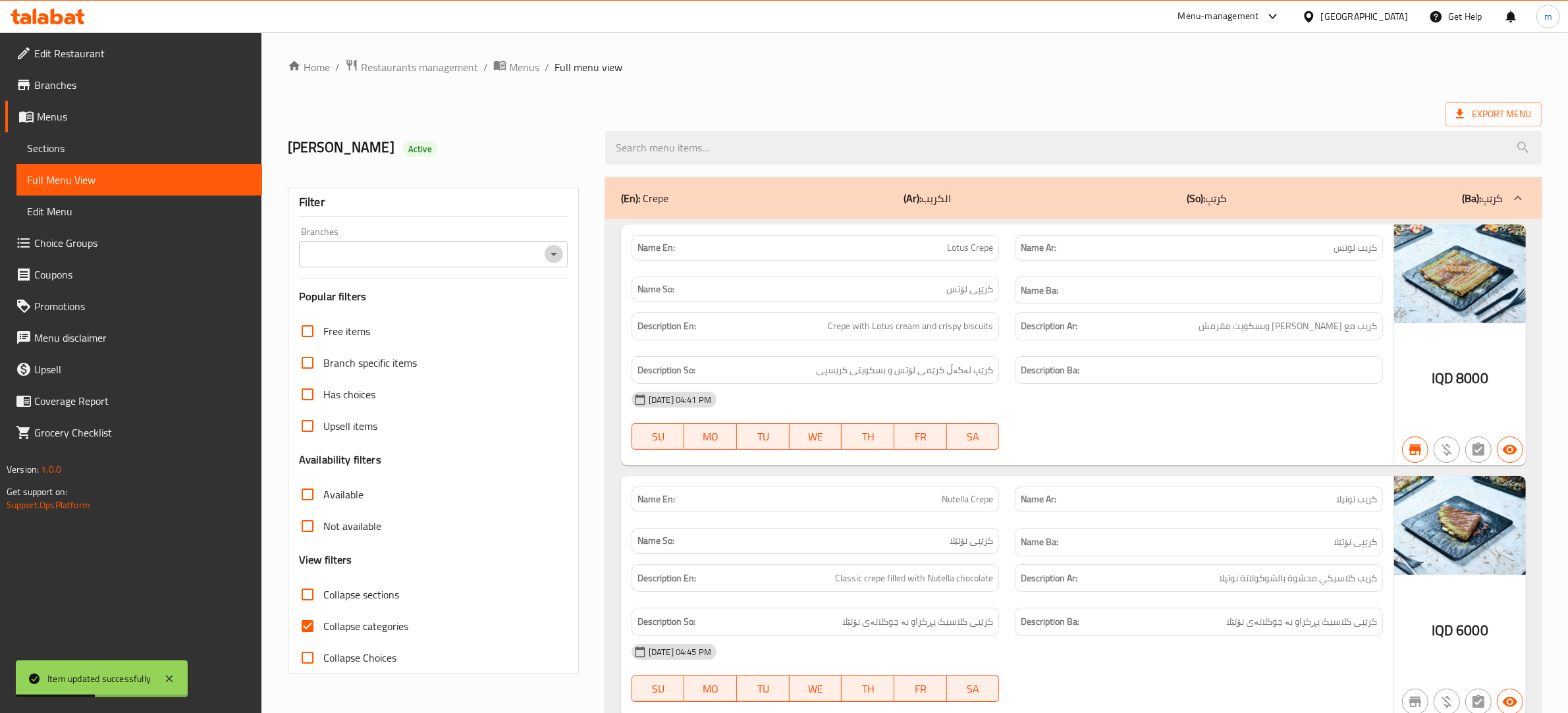
click at [558, 256] on icon "Open" at bounding box center [553, 254] width 16 height 16
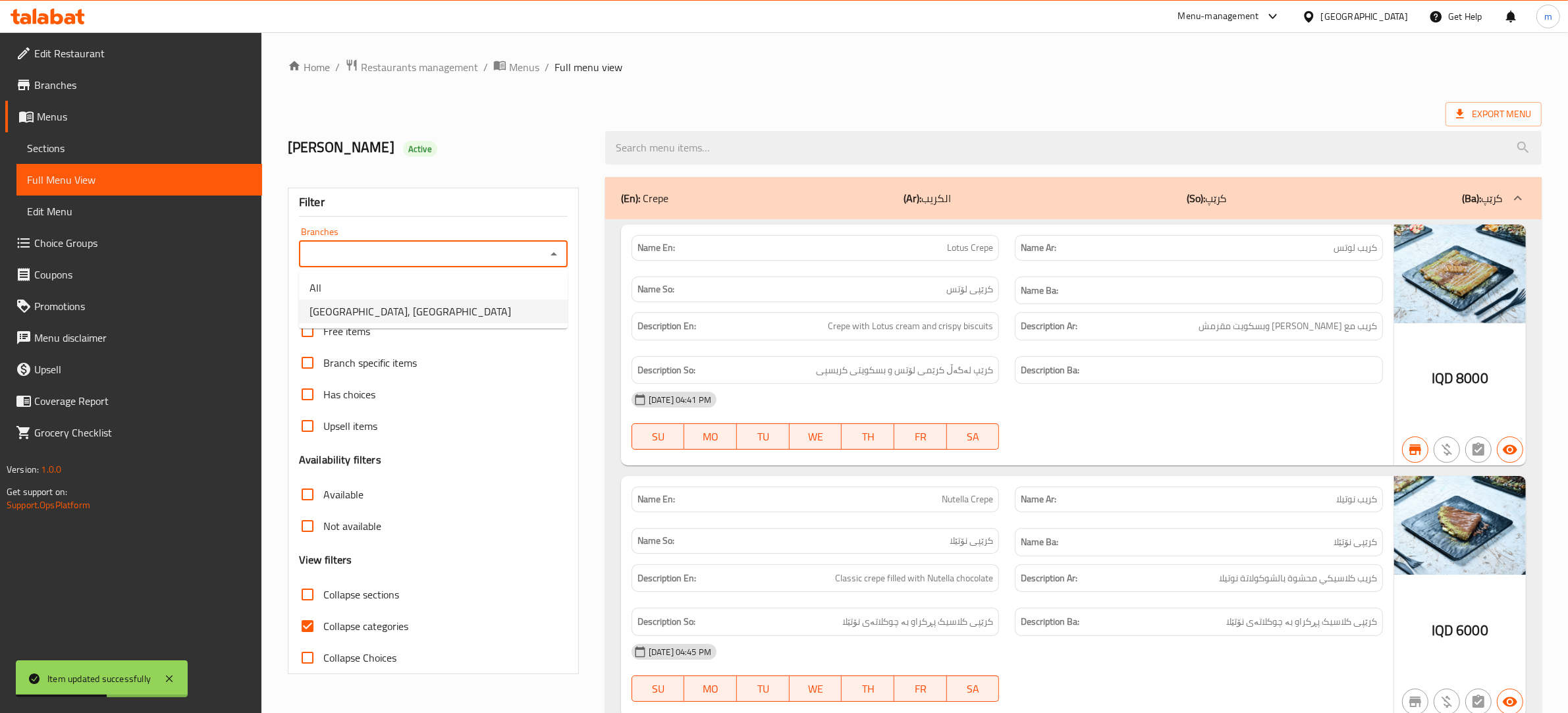
click at [428, 307] on li "[GEOGRAPHIC_DATA], [GEOGRAPHIC_DATA]" at bounding box center [434, 311] width 269 height 24
type input "[GEOGRAPHIC_DATA], [GEOGRAPHIC_DATA]"
click at [307, 629] on input "Collapse categories" at bounding box center [307, 626] width 31 height 31
checkbox input "false"
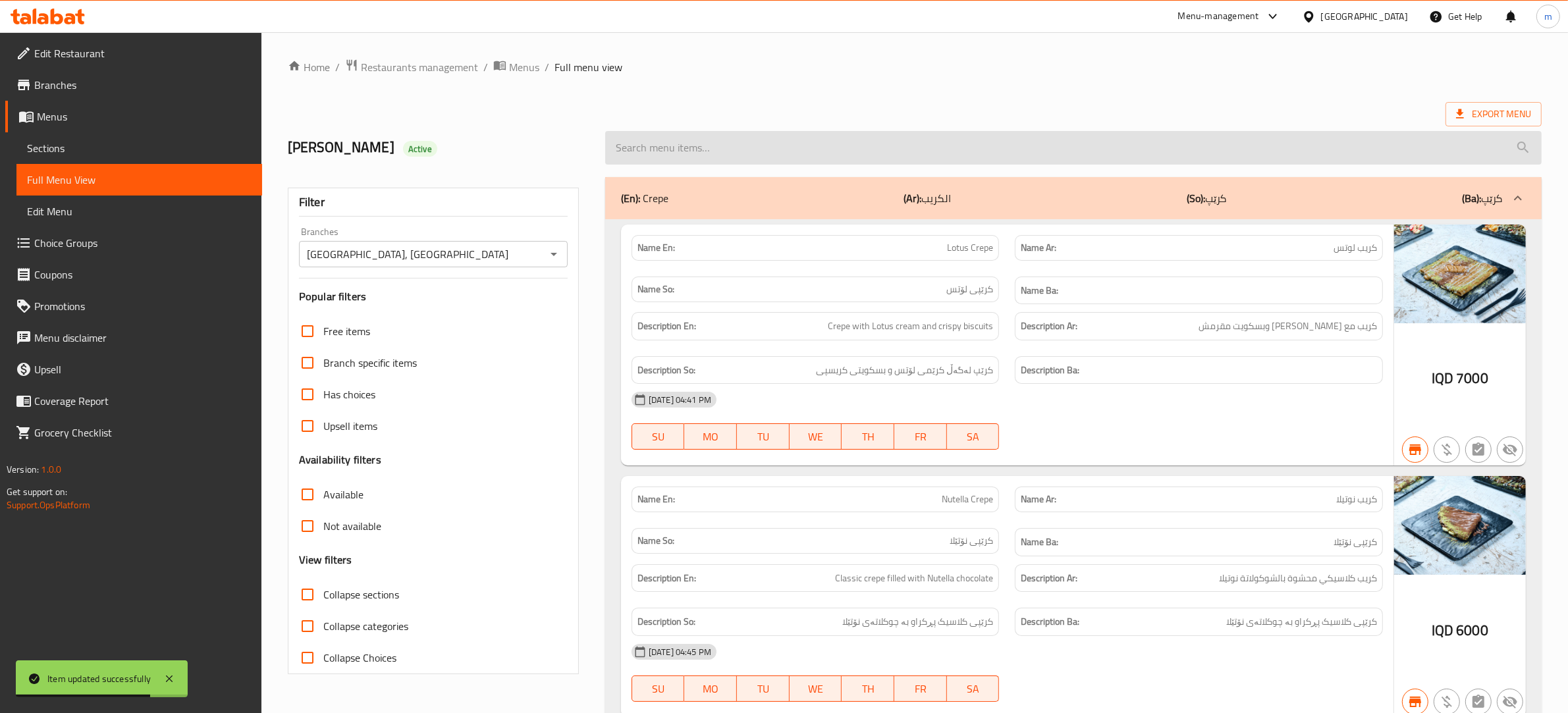
click at [745, 146] on input "search" at bounding box center [1073, 148] width 937 height 34
paste input "Snickers Milkshake"
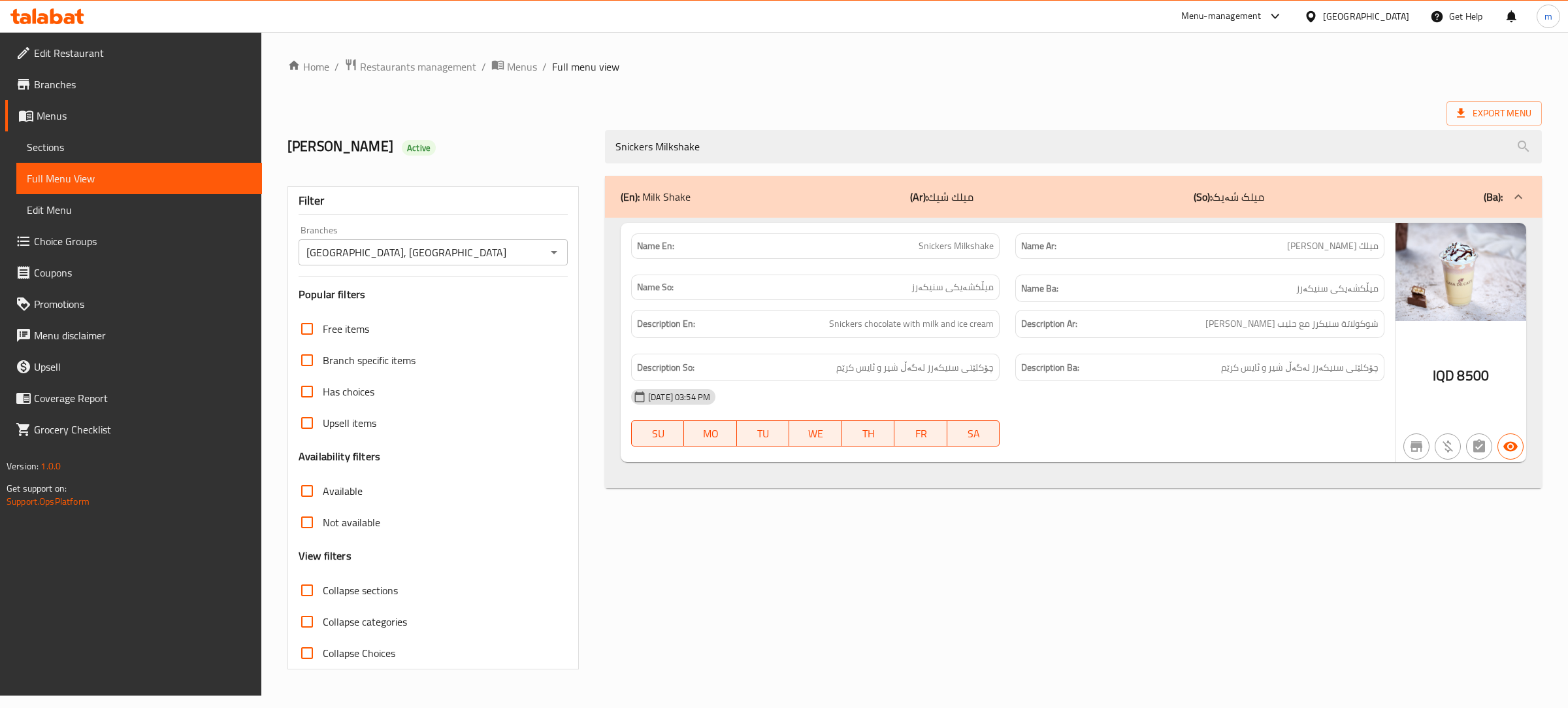
type input "Snickers Milkshake"
click at [937, 65] on ol "Home / Restaurants management / Menus / Full menu view" at bounding box center [914, 66] width 1255 height 17
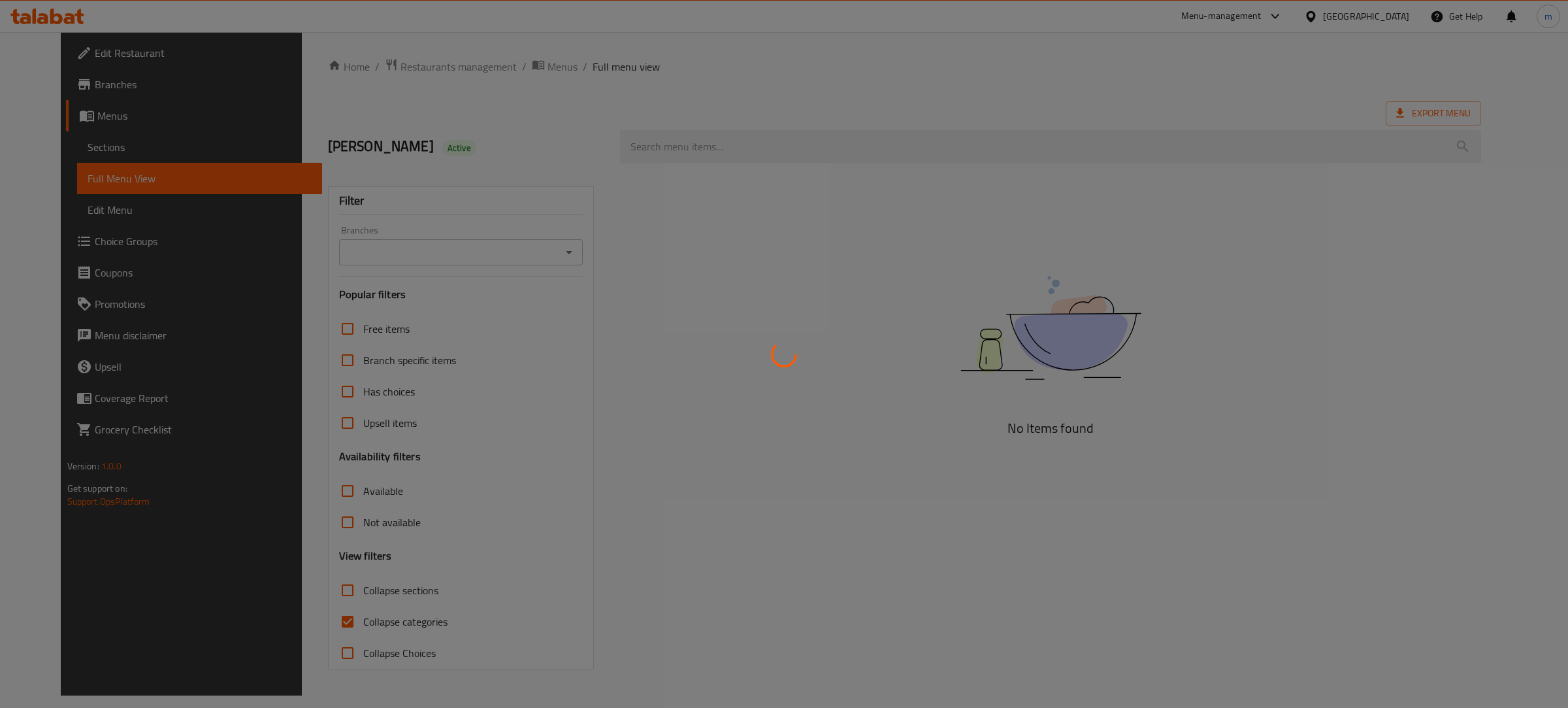
click at [92, 135] on div at bounding box center [784, 354] width 1568 height 708
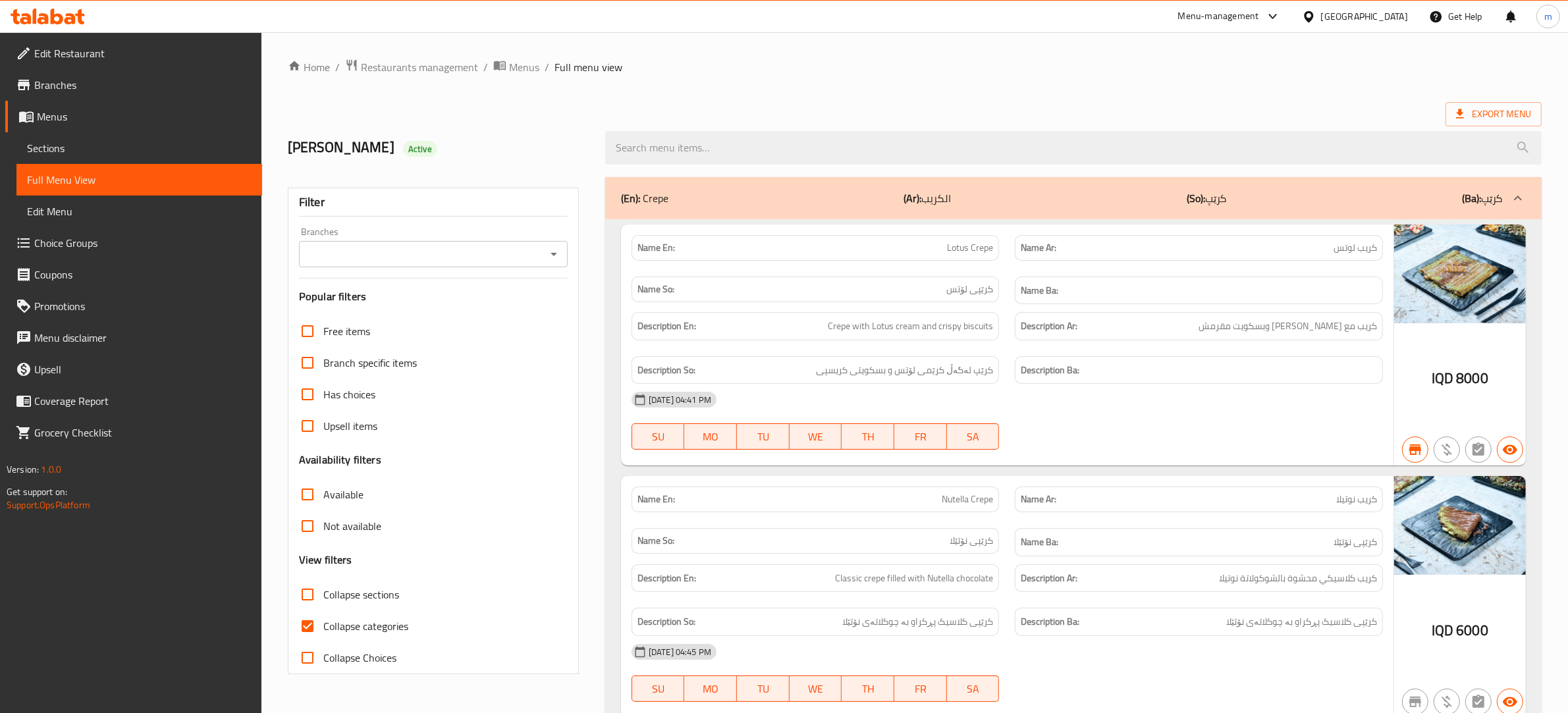
click at [92, 145] on span "Sections" at bounding box center [139, 148] width 224 height 16
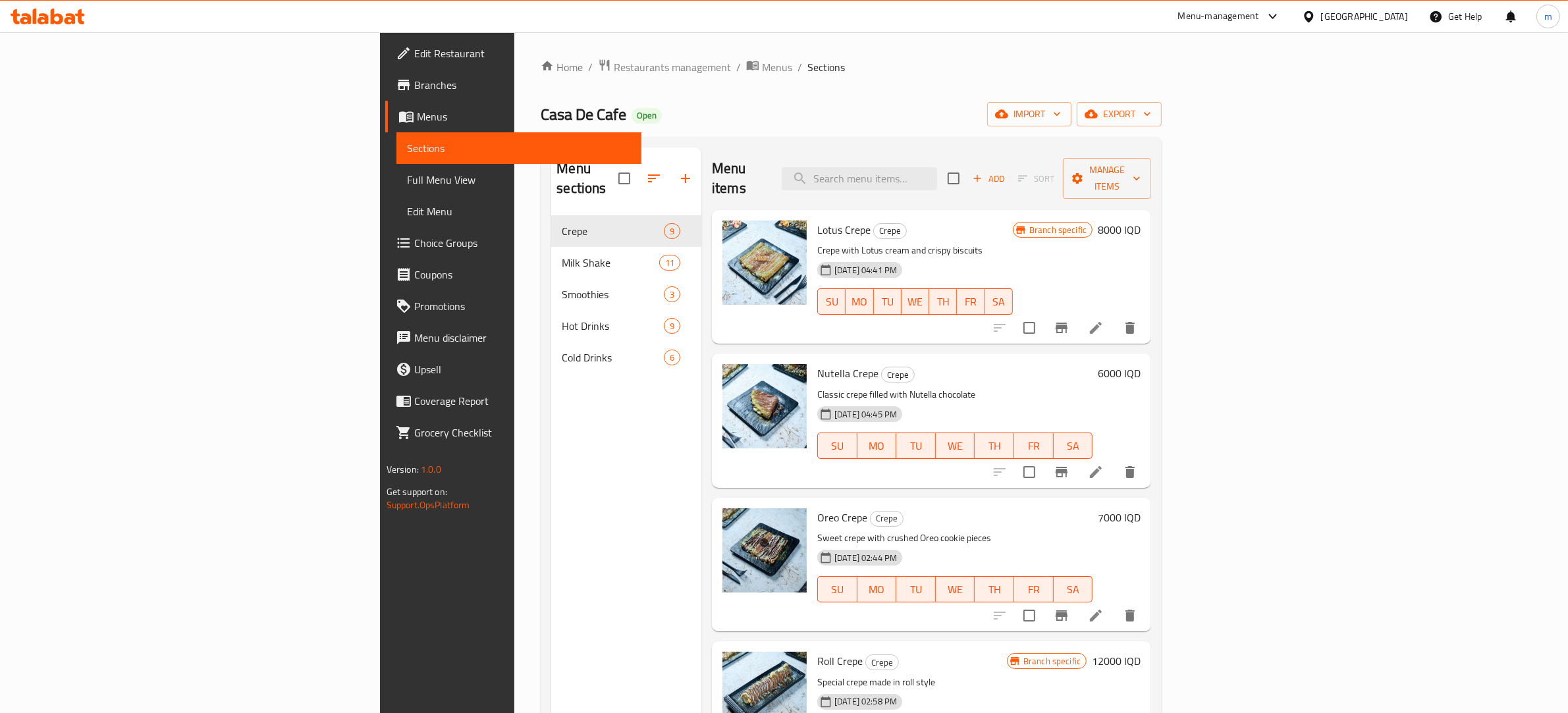
click at [1026, 156] on div "Menu items Add Sort Manage items" at bounding box center [932, 179] width 439 height 63
click at [937, 170] on input "search" at bounding box center [859, 179] width 156 height 23
paste input "Kurdish Coffee"
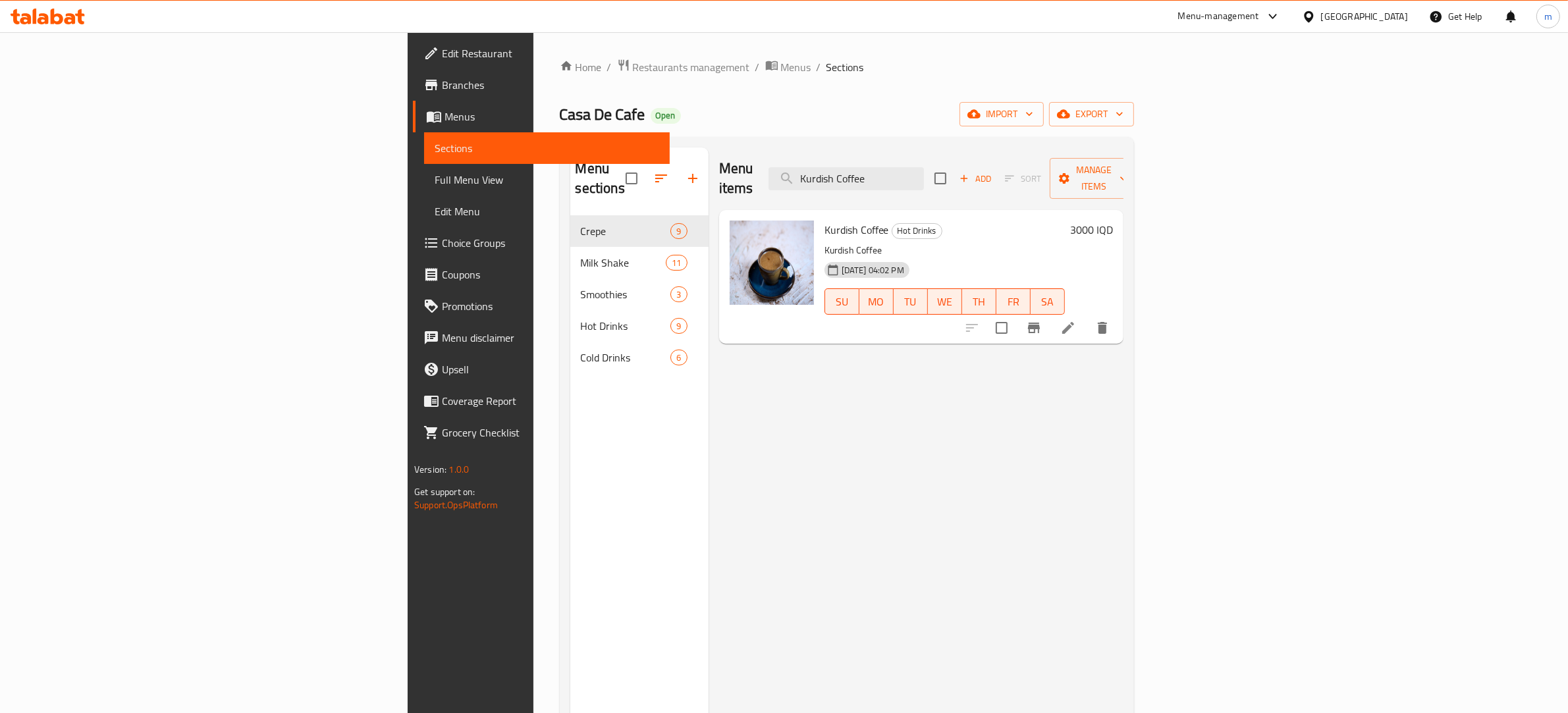
type input "Kurdish Coffee"
click at [1074, 322] on icon at bounding box center [1068, 328] width 12 height 12
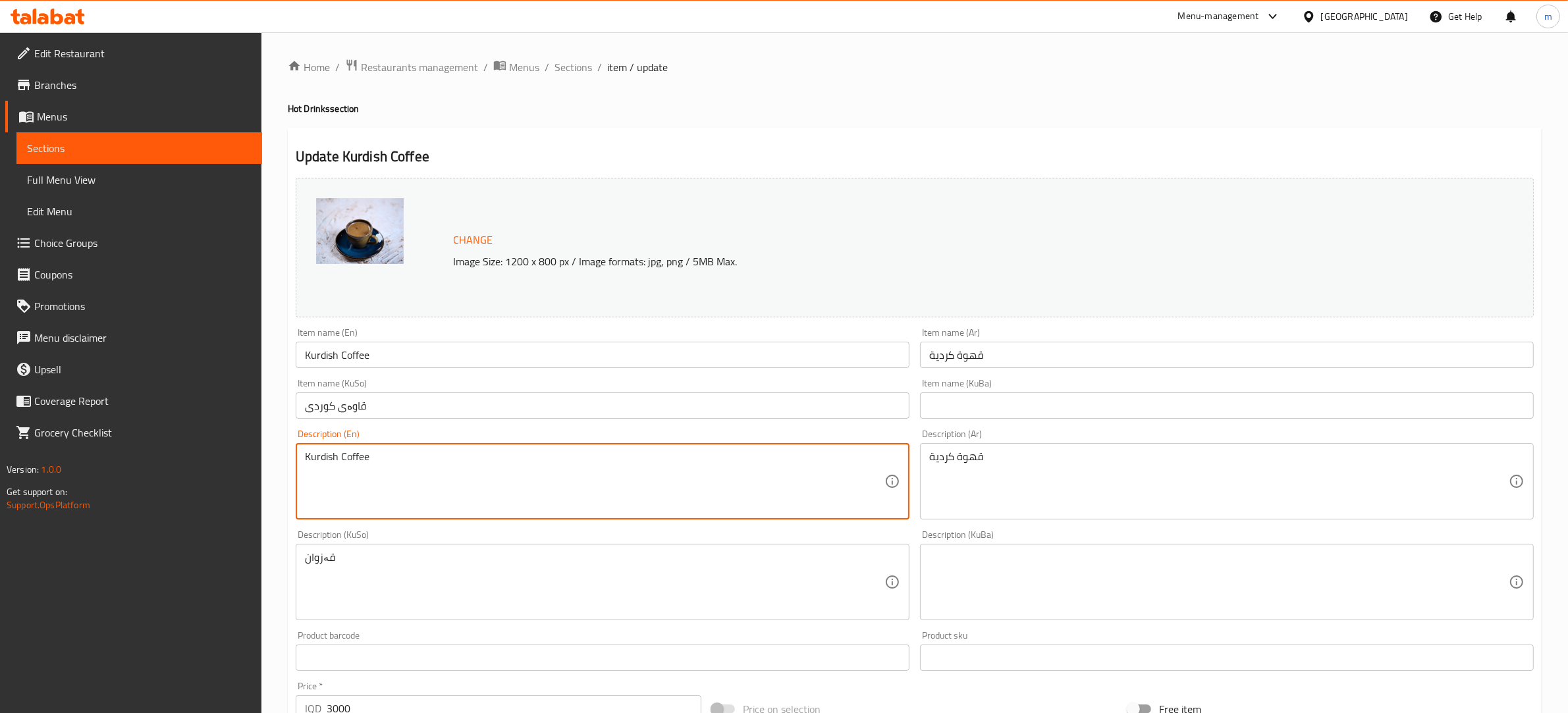
click at [343, 460] on textarea "Kurdish Coffee" at bounding box center [594, 481] width 580 height 63
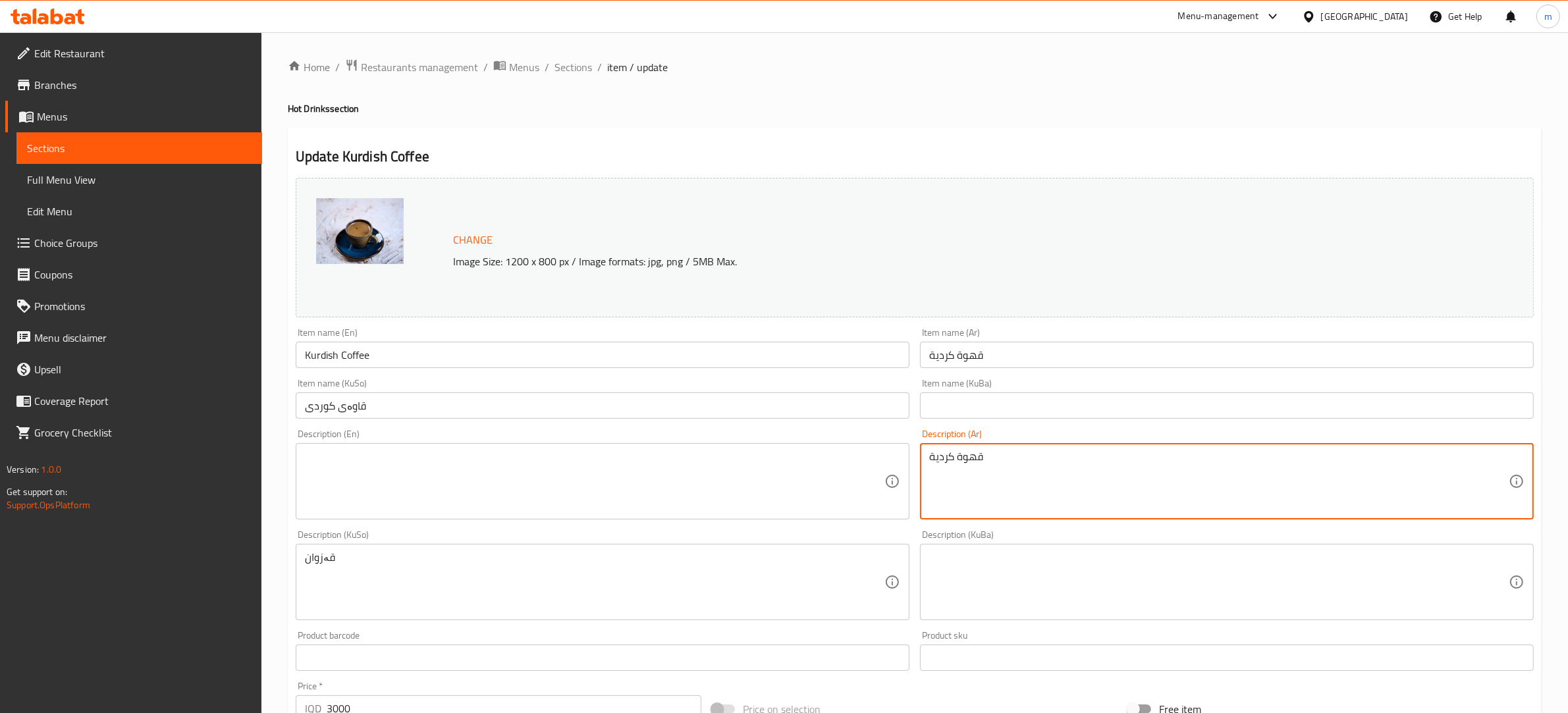
click at [973, 481] on textarea "قهوة كردية" at bounding box center [1218, 481] width 580 height 63
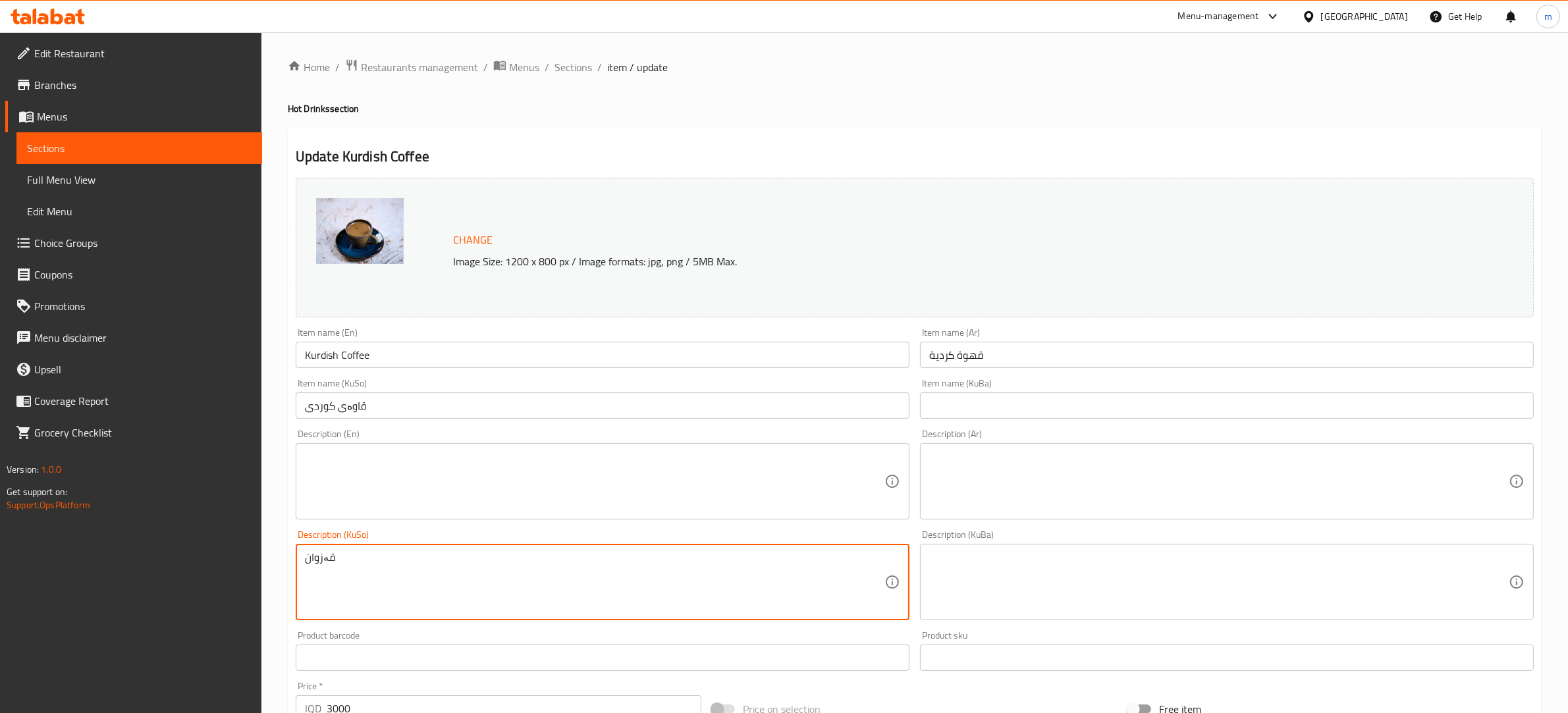
click at [458, 589] on textarea "قەزوان" at bounding box center [594, 583] width 580 height 63
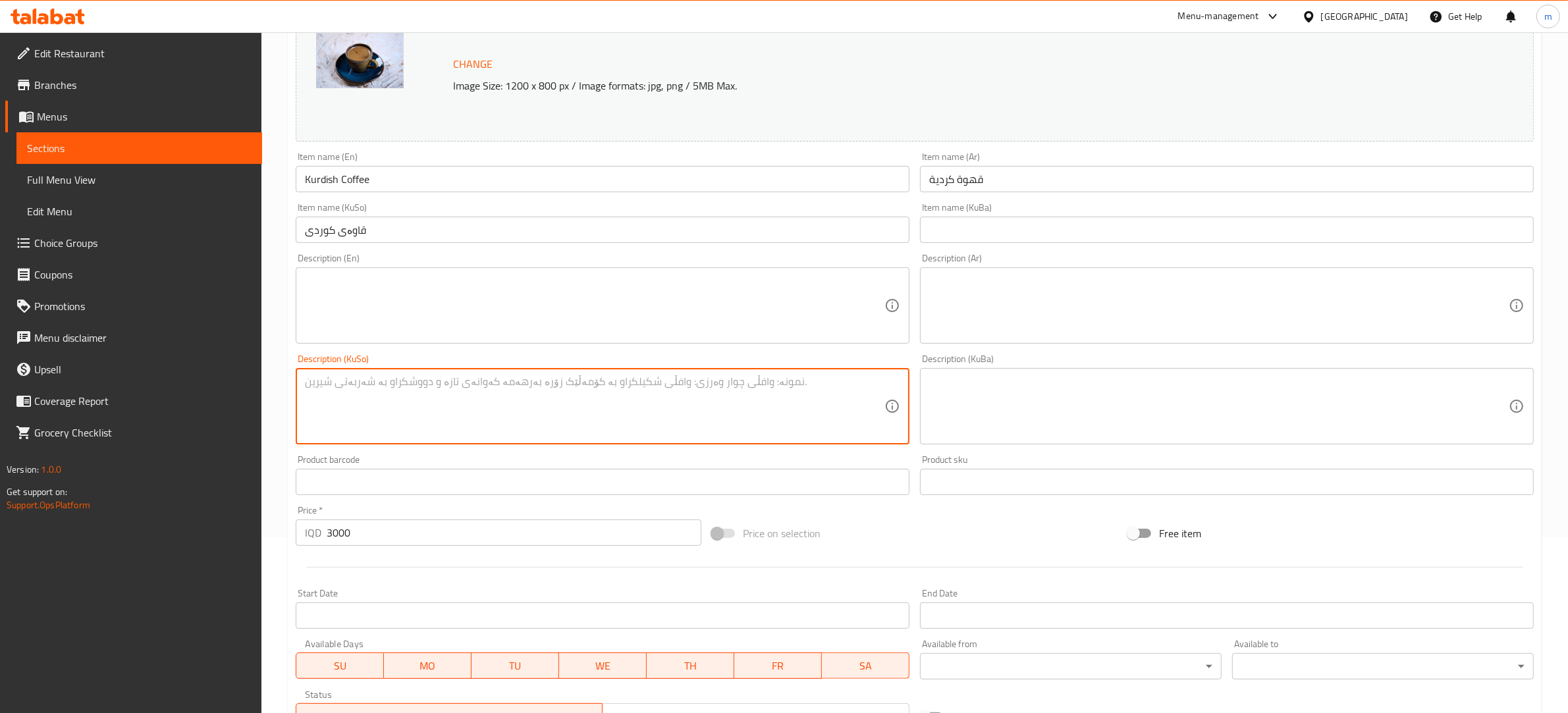
scroll to position [386, 0]
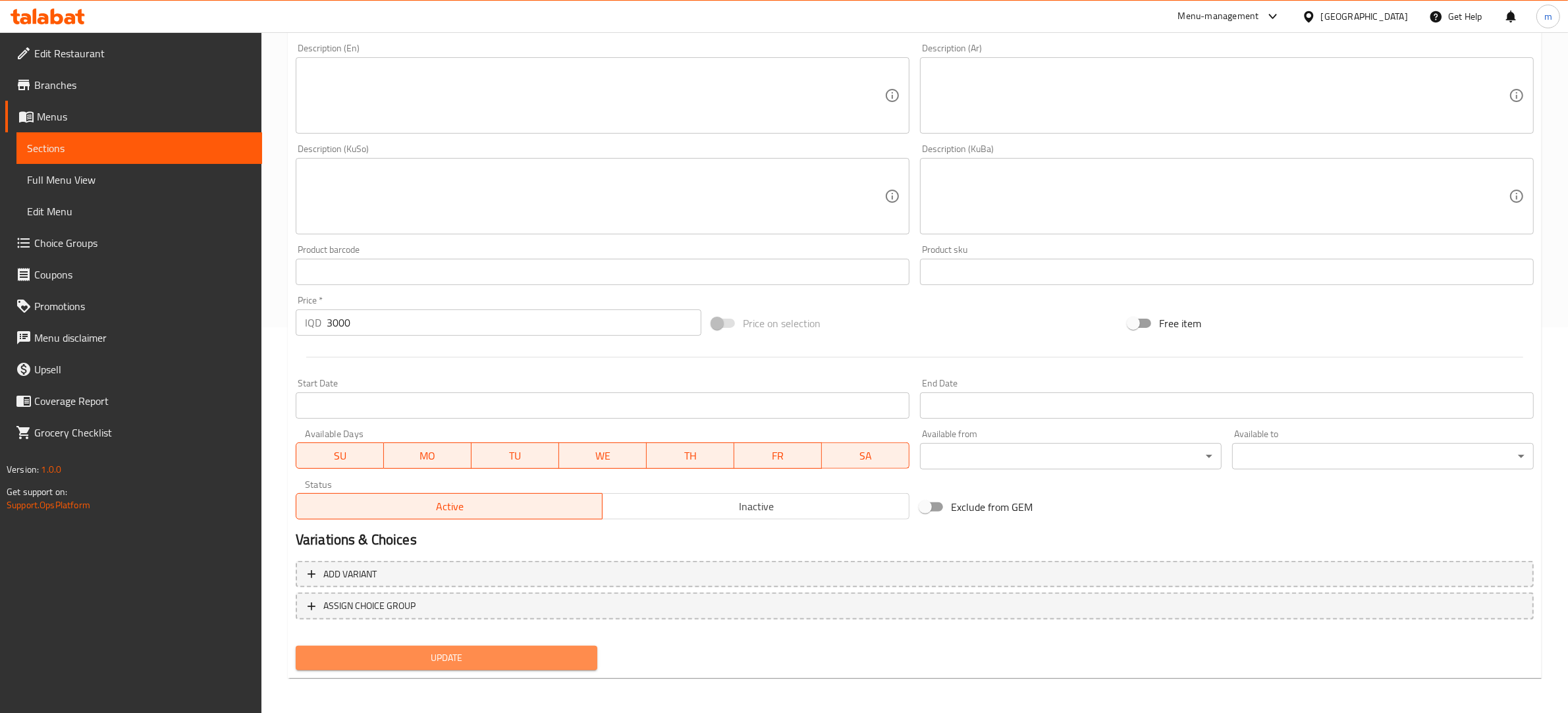
click at [420, 655] on span "Update" at bounding box center [446, 658] width 280 height 16
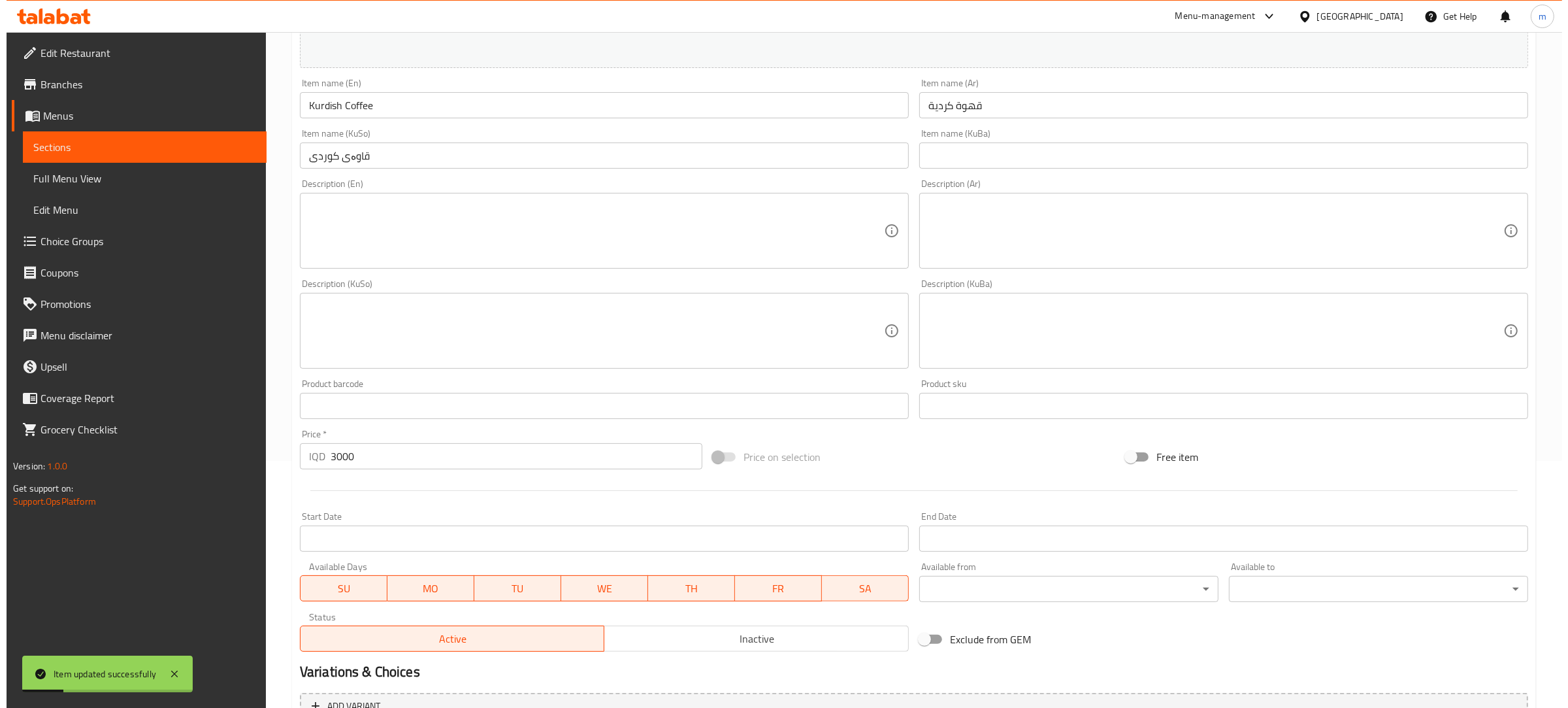
scroll to position [0, 0]
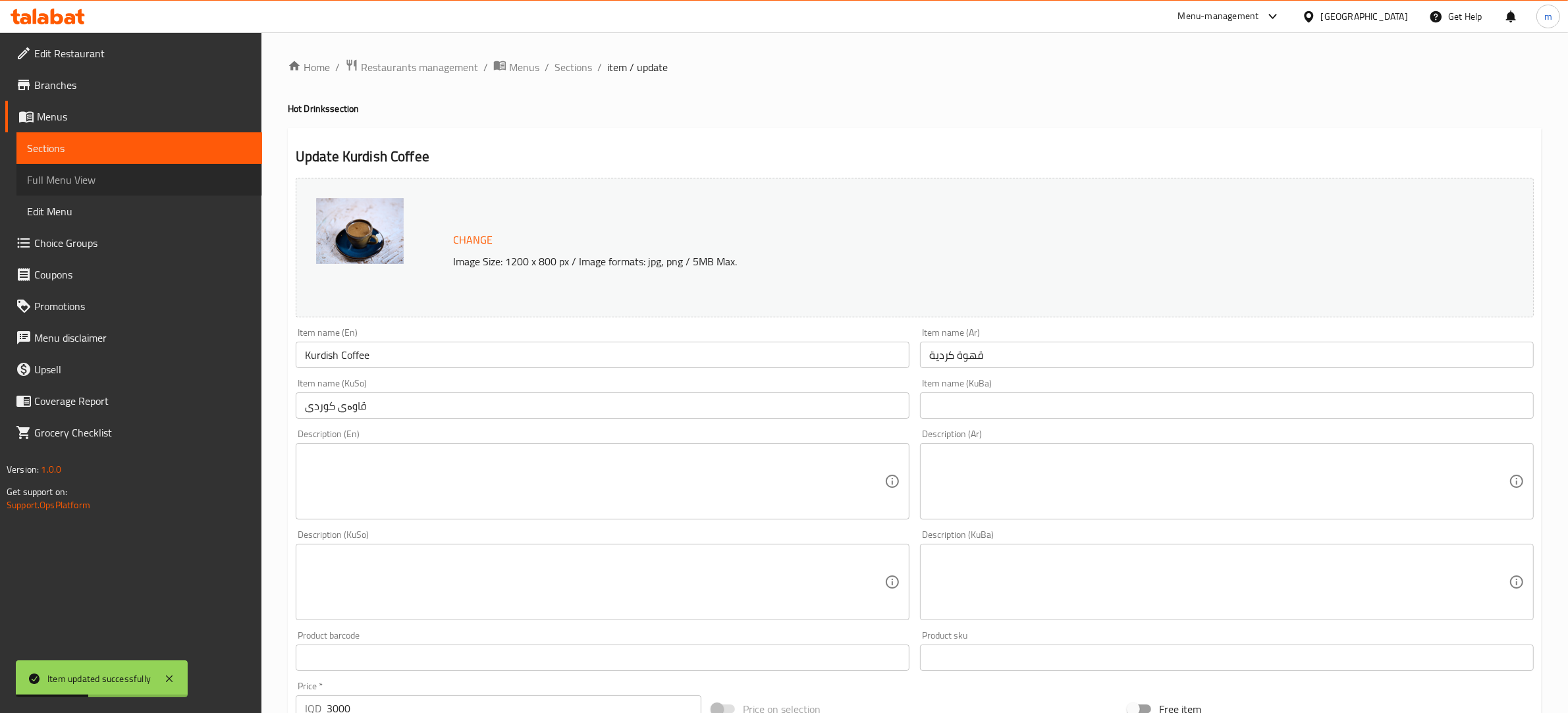
click at [96, 176] on span "Full Menu View" at bounding box center [139, 179] width 224 height 16
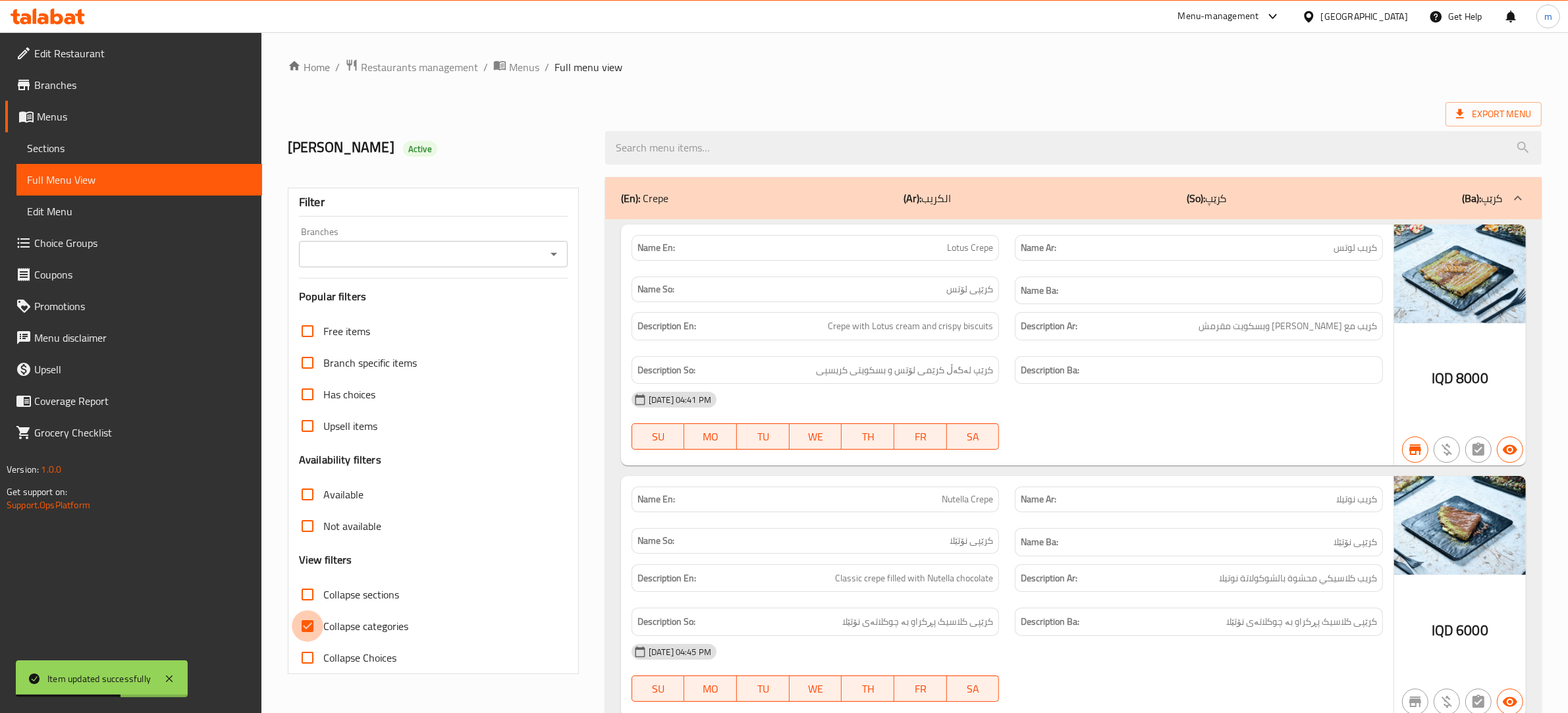
click at [308, 622] on input "Collapse categories" at bounding box center [307, 626] width 31 height 31
checkbox input "false"
click at [548, 251] on icon "Open" at bounding box center [553, 254] width 16 height 16
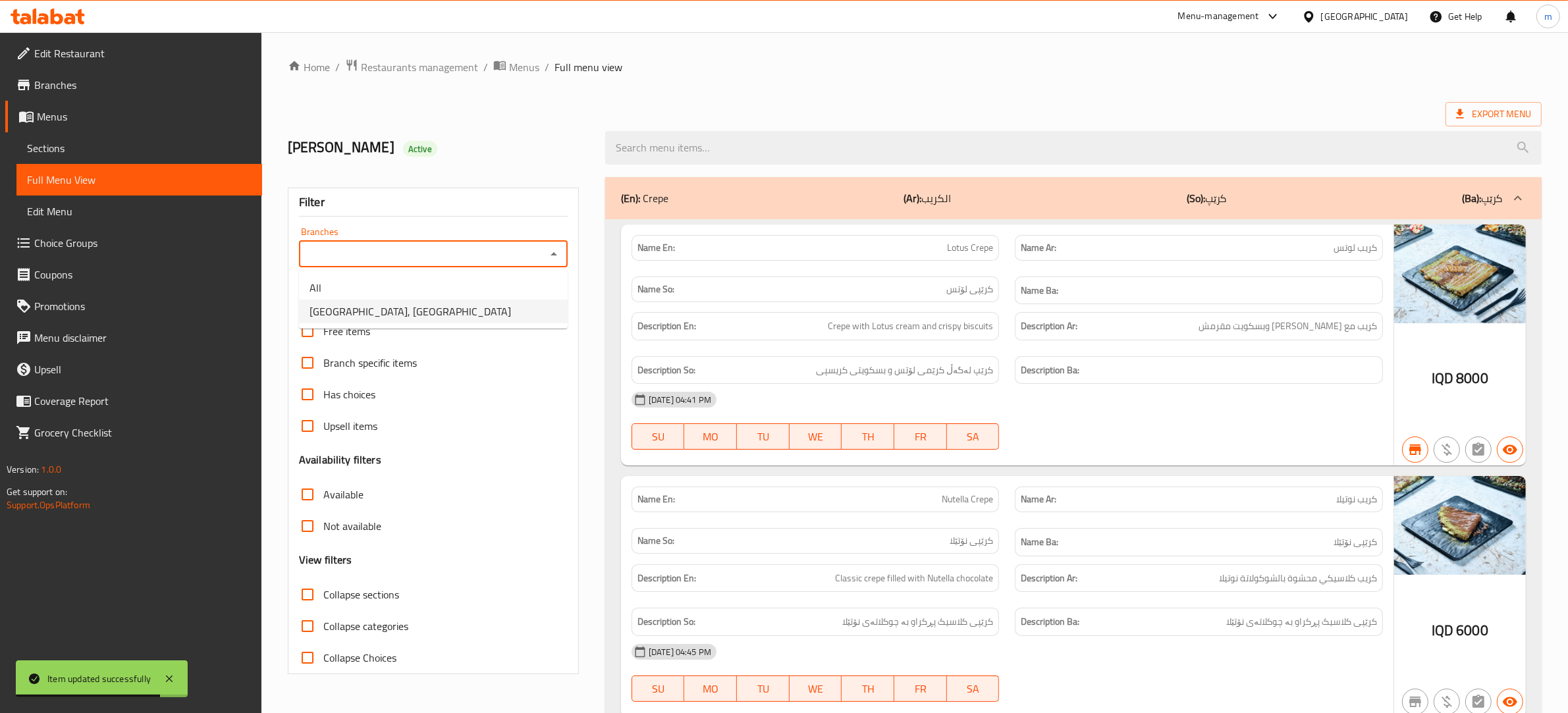
click at [437, 315] on li "[GEOGRAPHIC_DATA], [GEOGRAPHIC_DATA]" at bounding box center [434, 311] width 269 height 24
type input "[GEOGRAPHIC_DATA], [GEOGRAPHIC_DATA]"
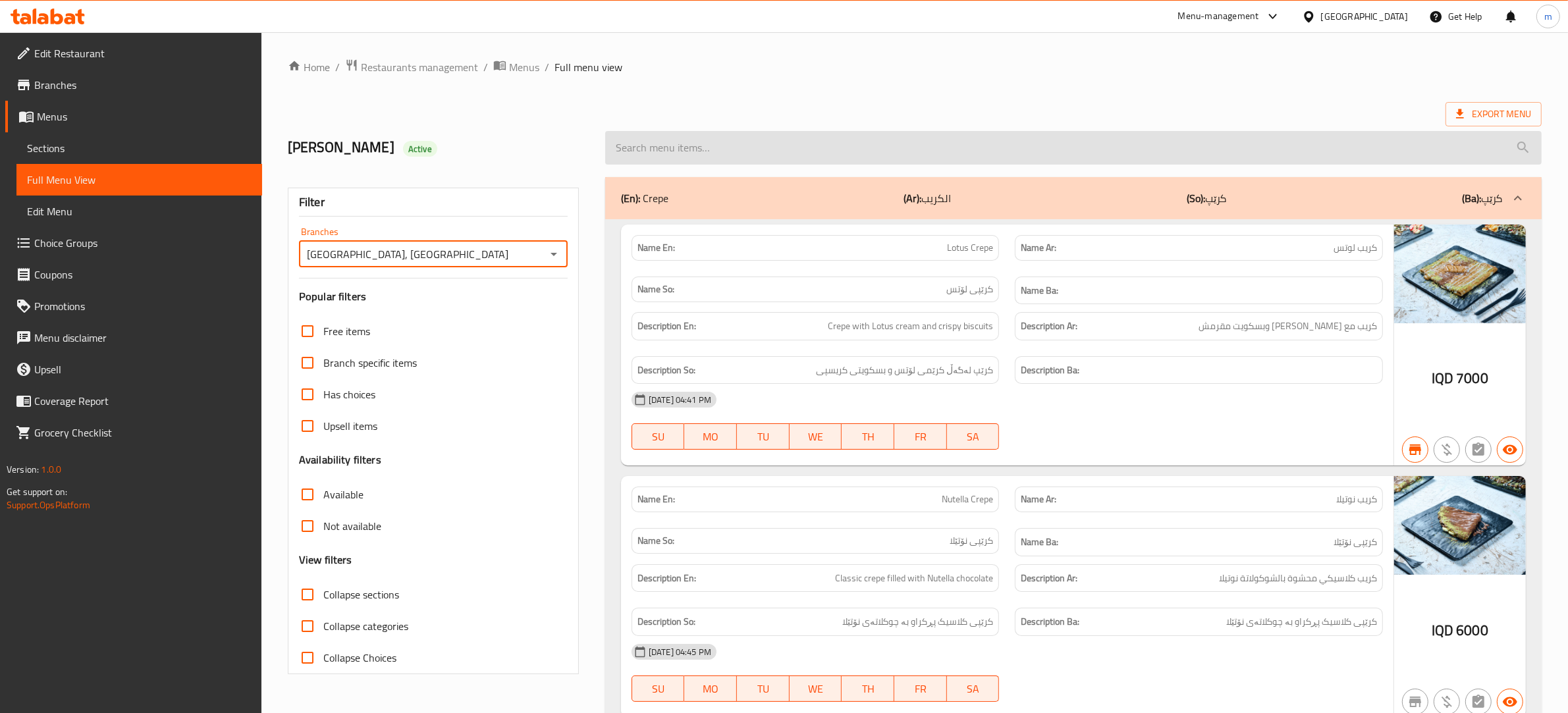
click at [751, 137] on input "search" at bounding box center [1073, 148] width 937 height 34
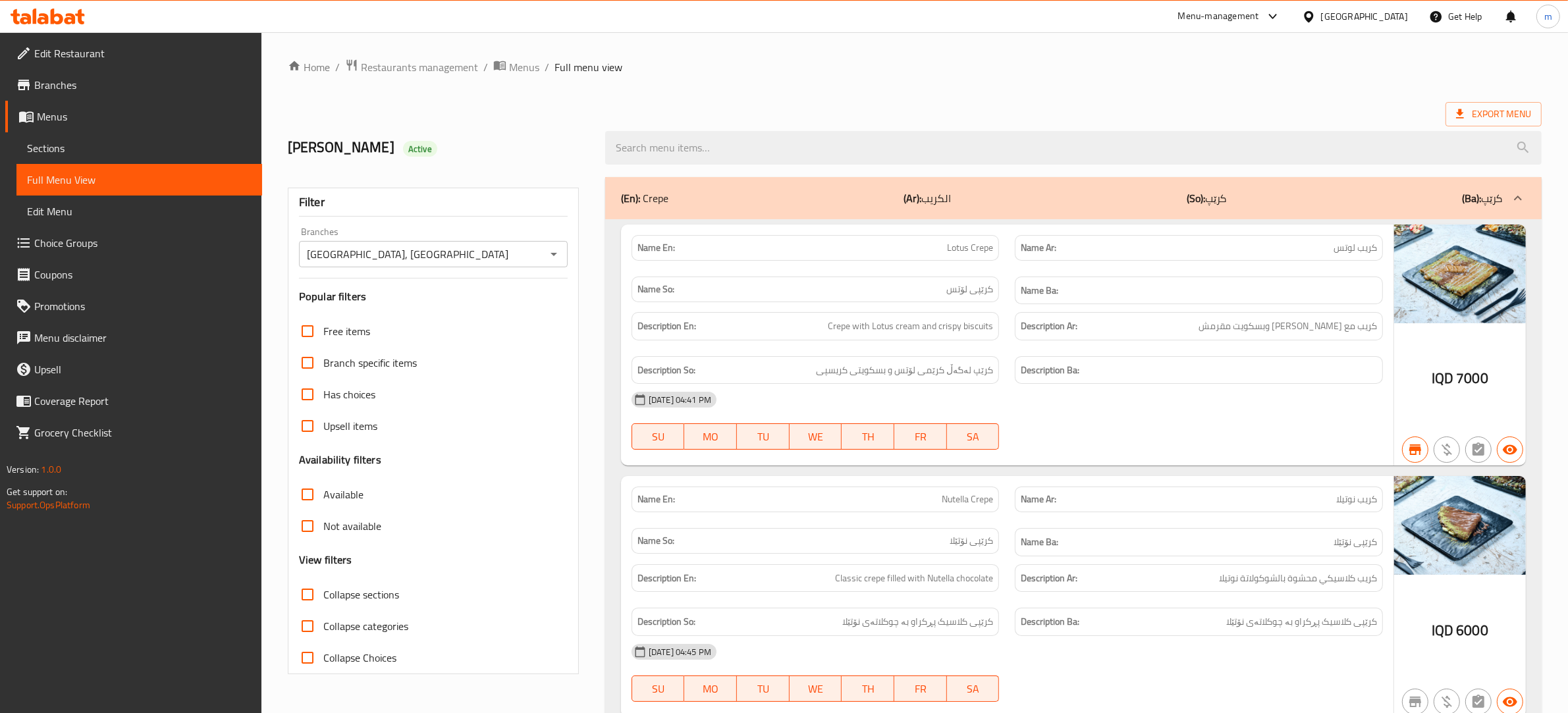
paste input "Kurdish Coffee"
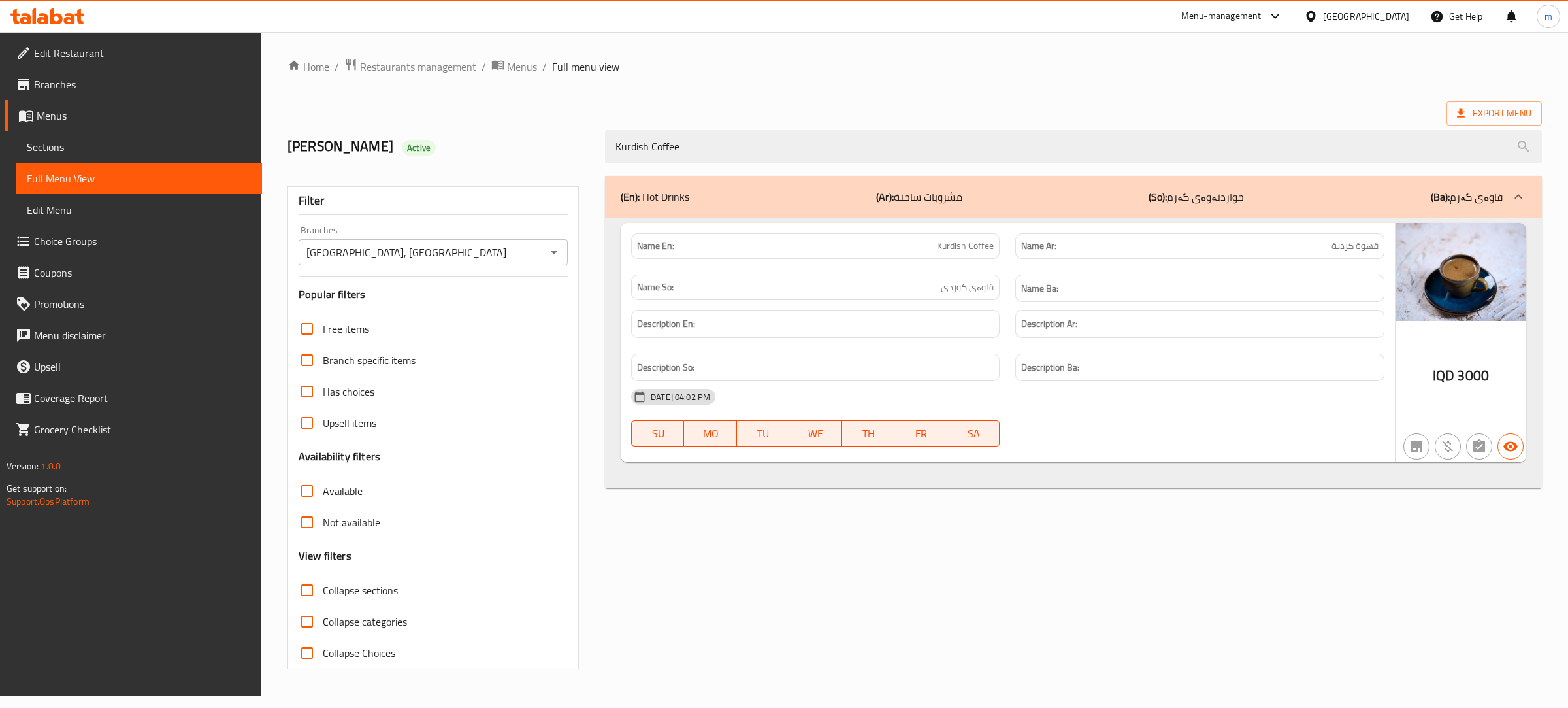
type input "Kurdish Coffee"
click at [112, 145] on span "Sections" at bounding box center [139, 147] width 225 height 16
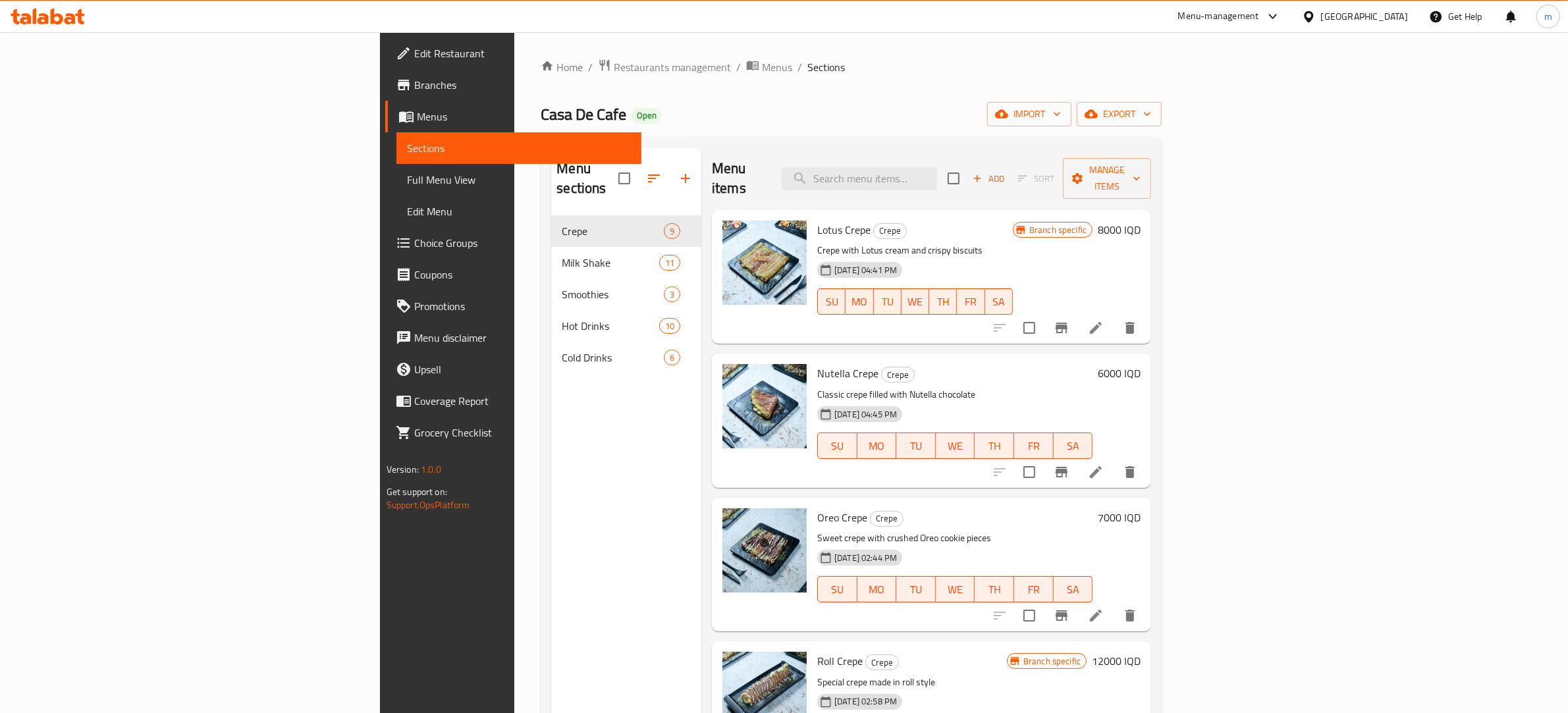
click at [407, 181] on span "Full Menu View" at bounding box center [519, 179] width 224 height 16
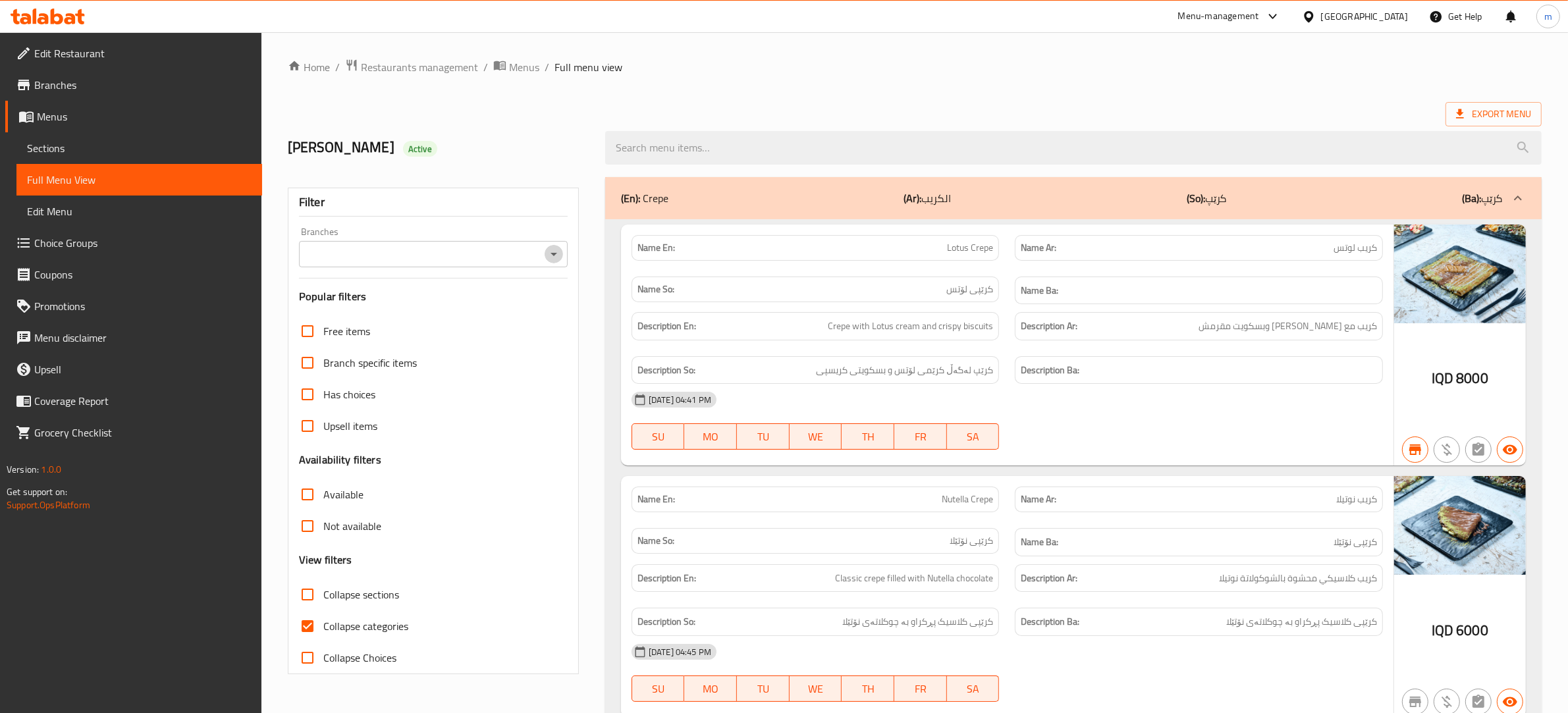
click at [551, 255] on icon "Open" at bounding box center [553, 254] width 16 height 16
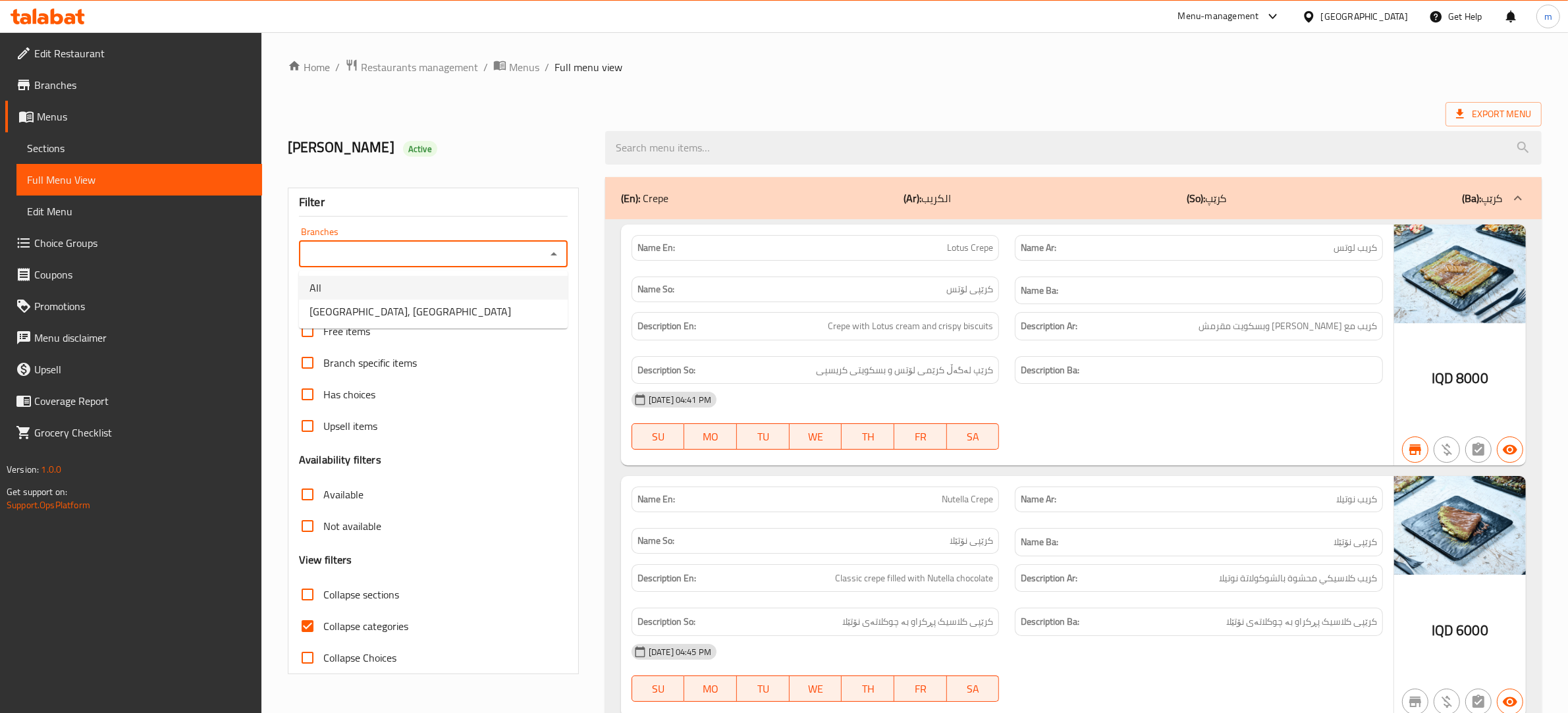
click at [454, 309] on li "[GEOGRAPHIC_DATA], [GEOGRAPHIC_DATA]" at bounding box center [434, 311] width 269 height 24
type input "[GEOGRAPHIC_DATA], [GEOGRAPHIC_DATA]"
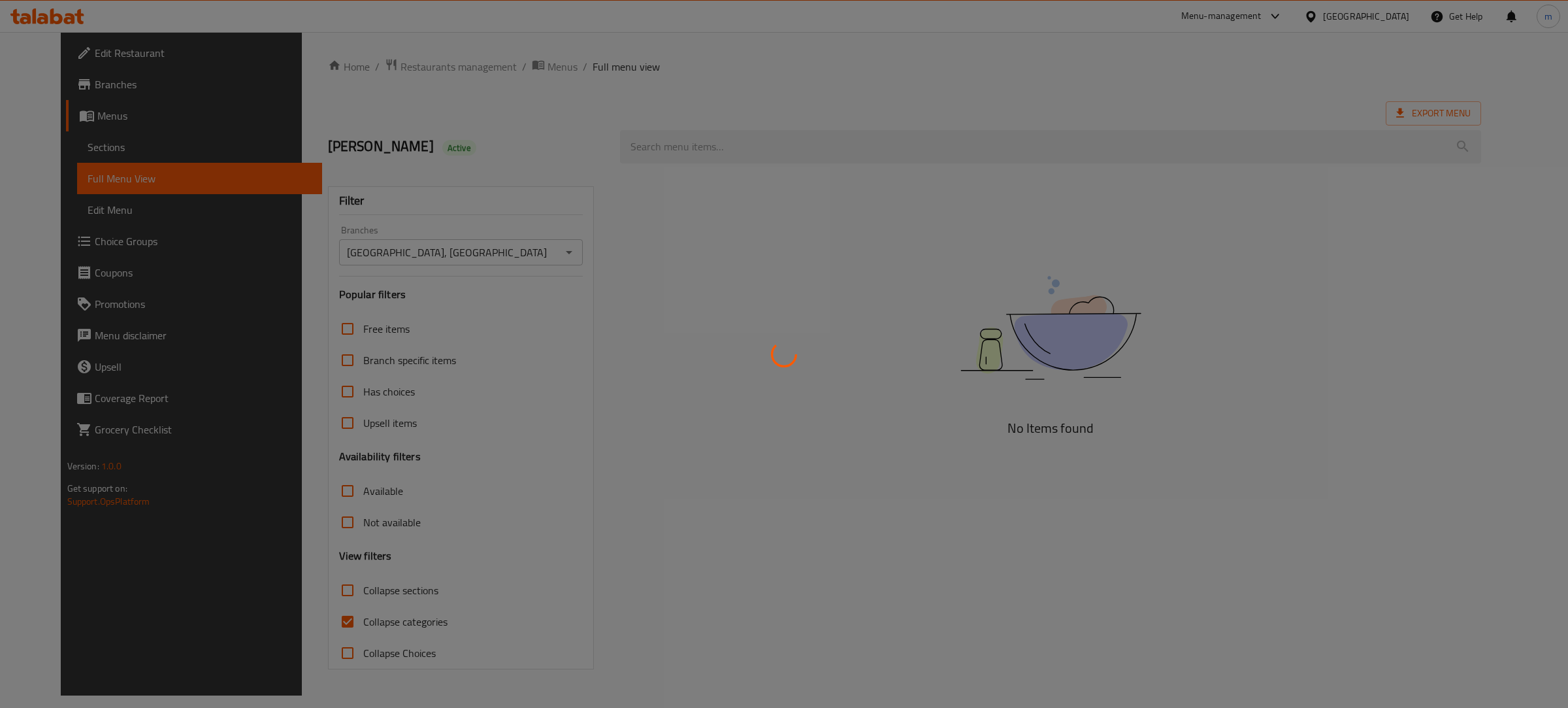
click at [138, 138] on div at bounding box center [784, 354] width 1568 height 708
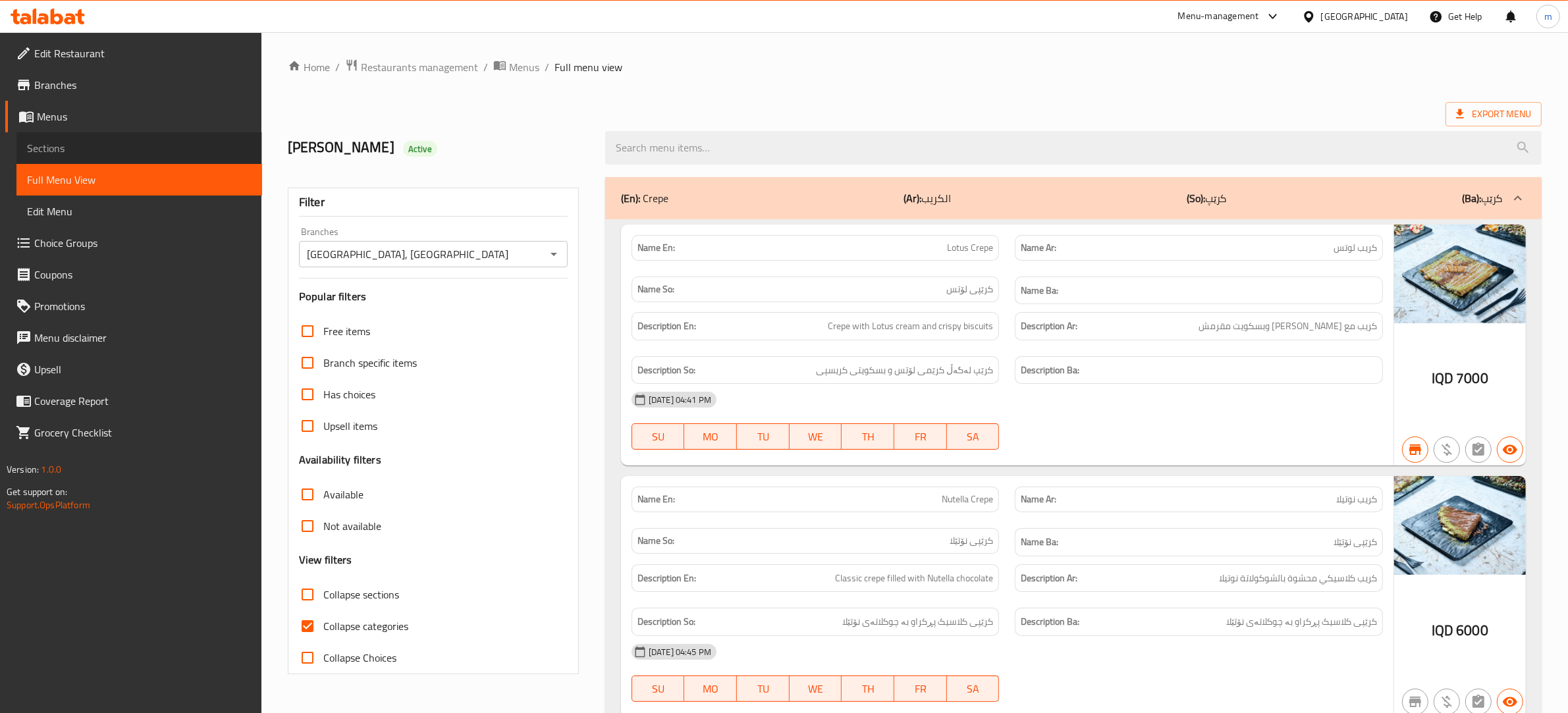
click at [142, 142] on span "Sections" at bounding box center [139, 148] width 224 height 16
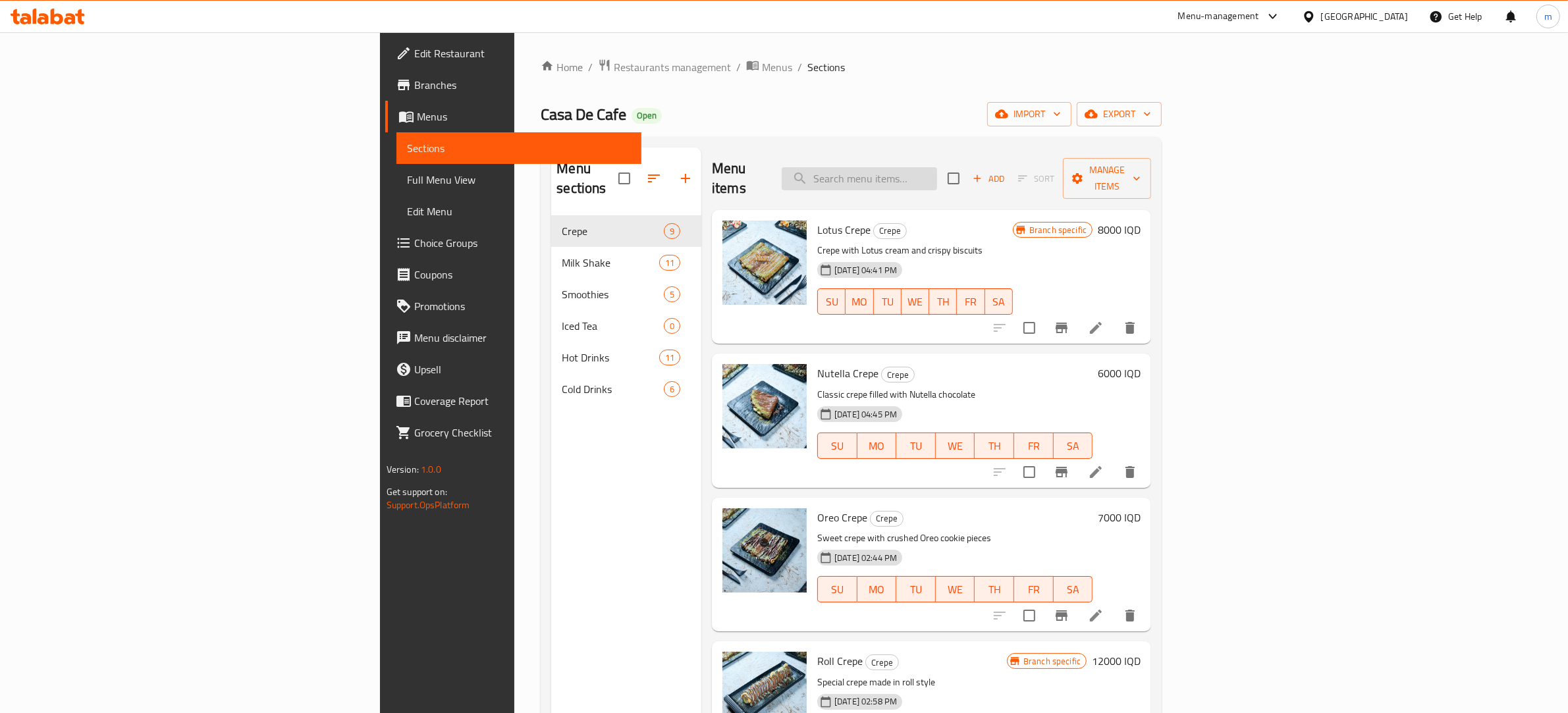
click at [937, 172] on input "search" at bounding box center [859, 179] width 156 height 23
paste input "Avocado Banana Smoothie"
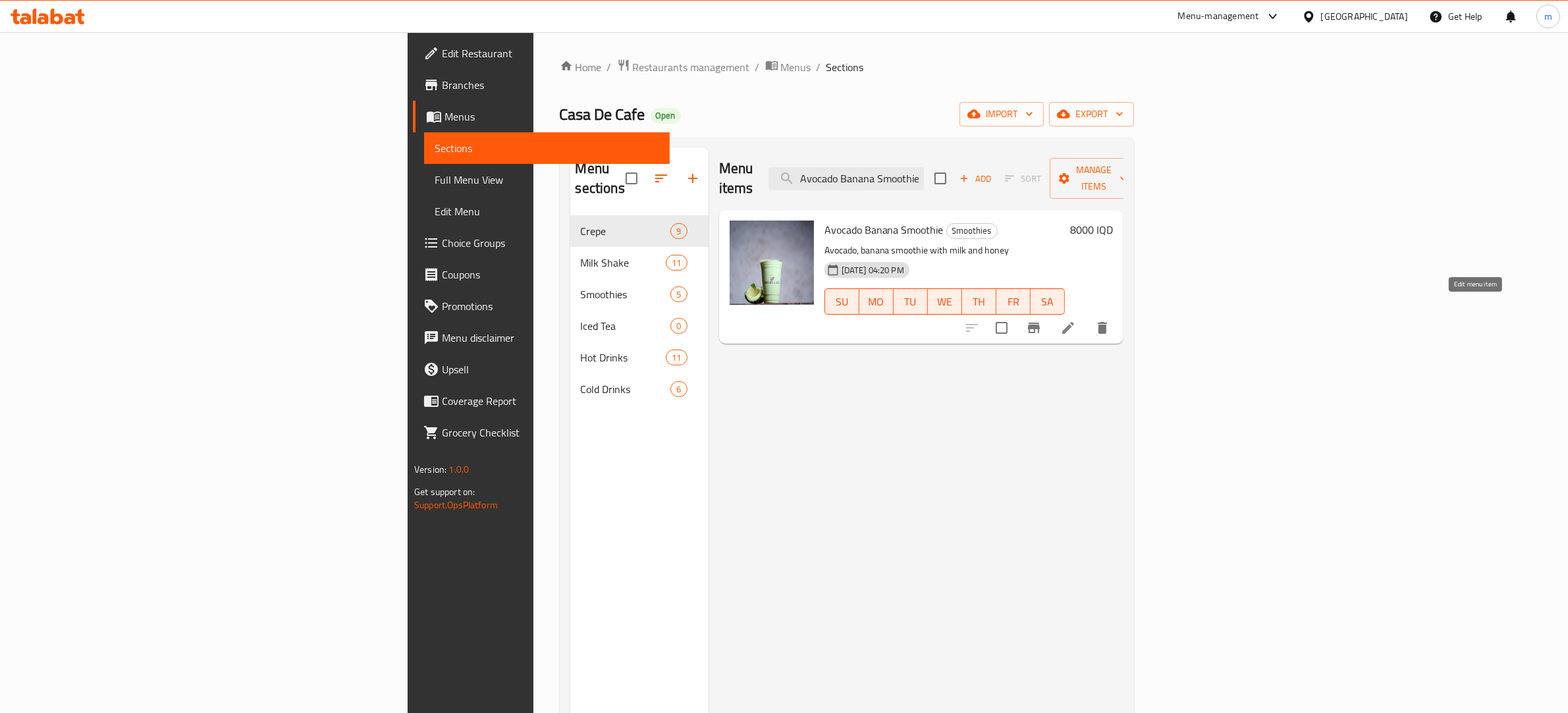
type input "Avocado Banana Smoothie"
click at [1076, 320] on icon at bounding box center [1068, 327] width 16 height 16
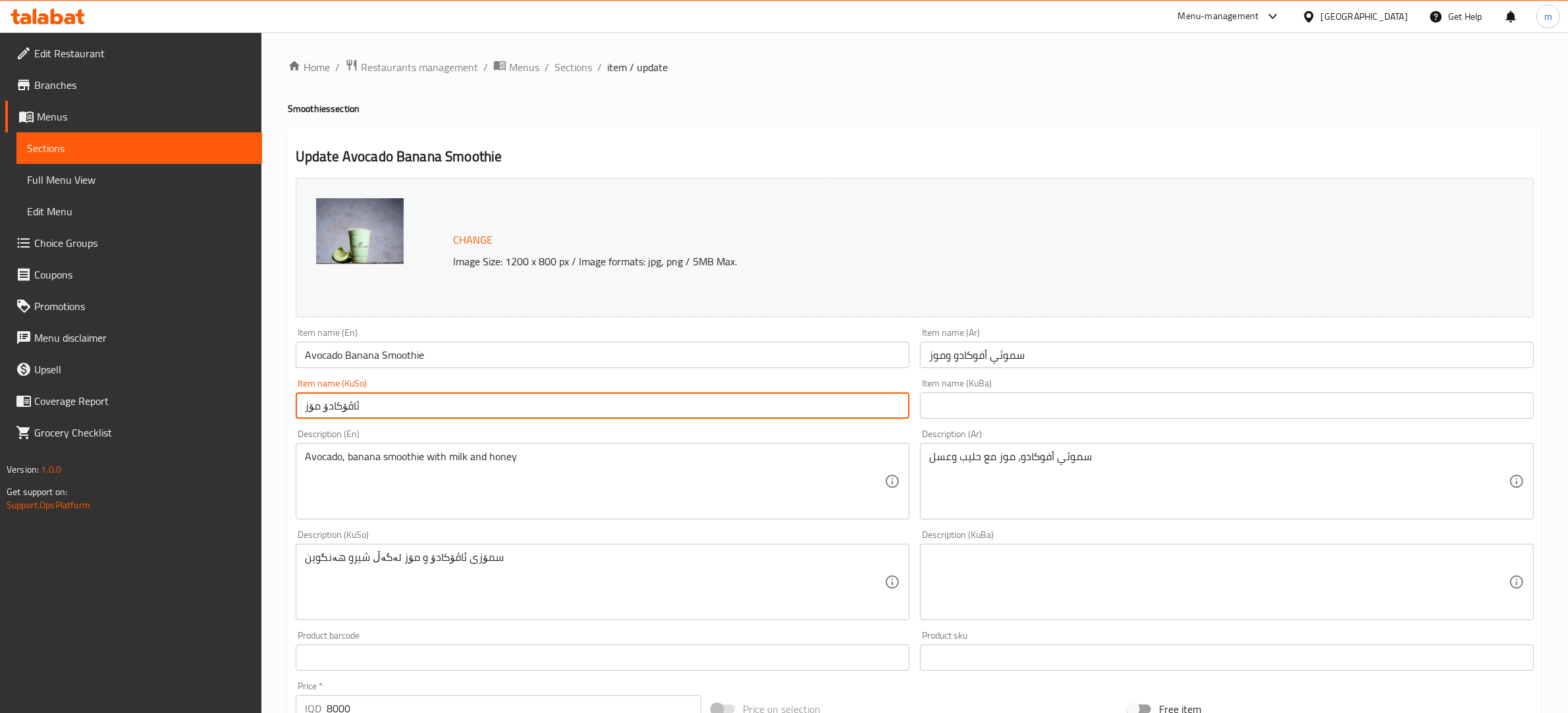
click at [430, 410] on input "ئاڤۆکادۆ مۆز" at bounding box center [603, 406] width 614 height 26
paste input "سموزی"
click at [331, 350] on input "Avocado Banana Smoothie" at bounding box center [603, 355] width 614 height 26
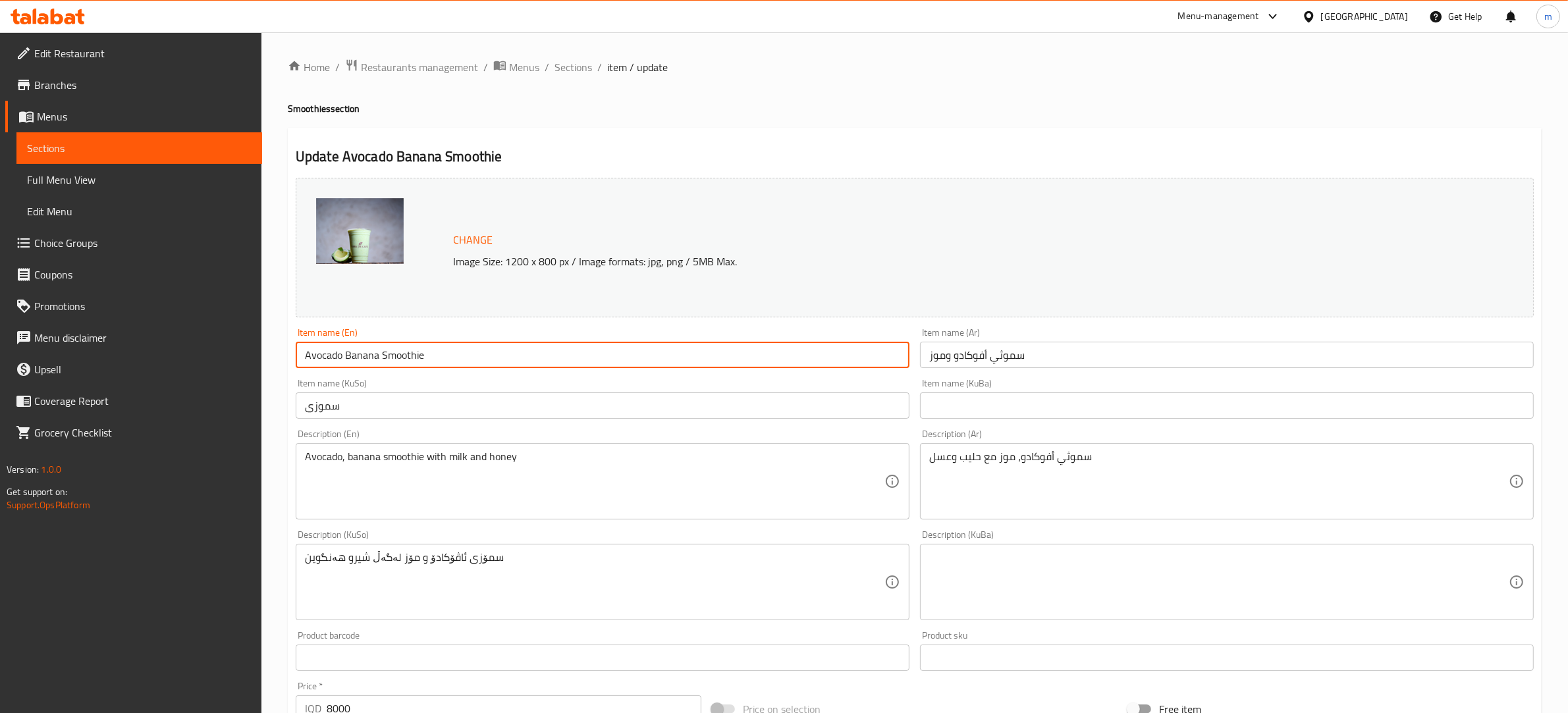
drag, startPoint x: 331, startPoint y: 350, endPoint x: 322, endPoint y: 350, distance: 9.0
click at [322, 350] on input "Avocado Banana Smoothie" at bounding box center [603, 355] width 614 height 26
click at [399, 400] on input "سموزی" at bounding box center [603, 406] width 614 height 26
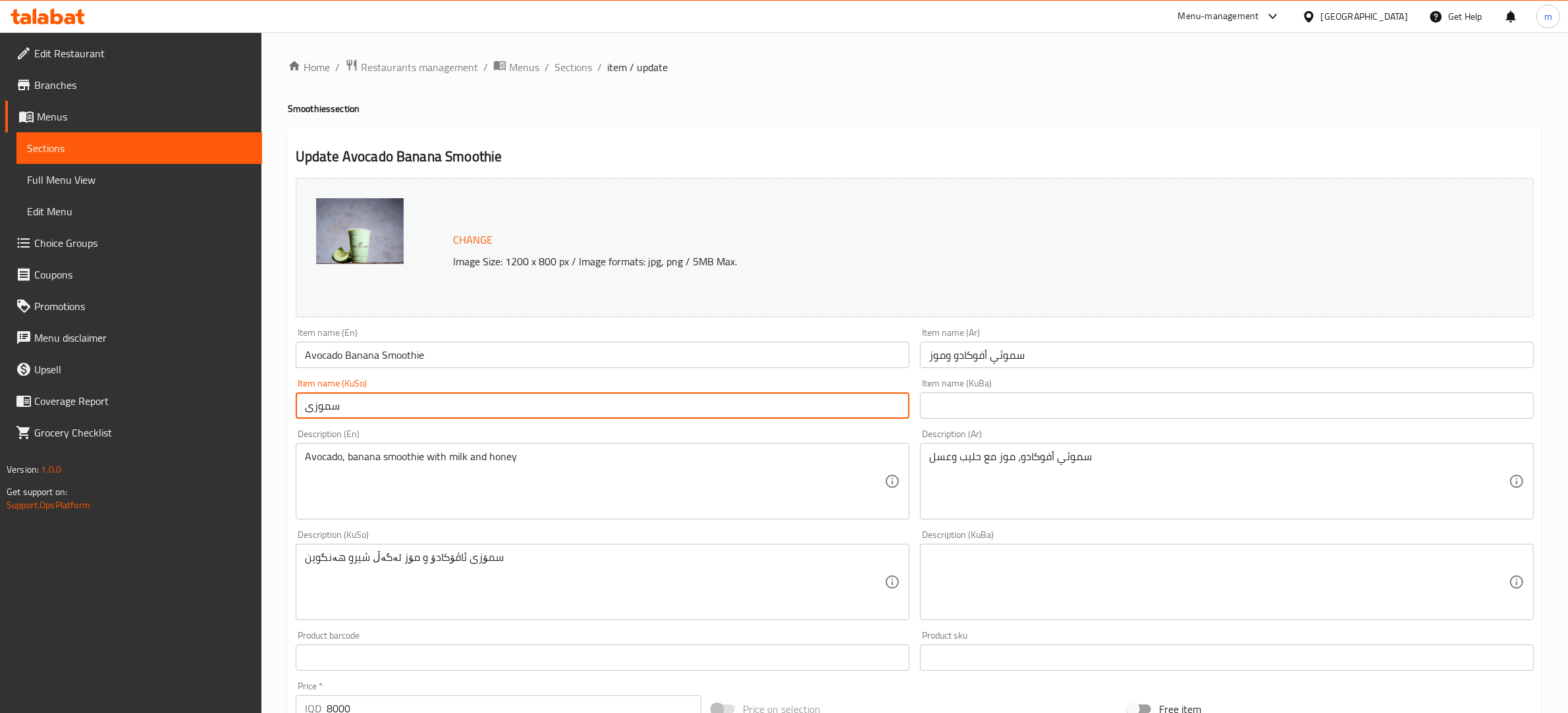
paste input "ئەڤۆگادۆ"
type input "سموزی ئەڤۆگادۆ و مۆز"
click at [1063, 410] on input "text" at bounding box center [1227, 406] width 614 height 26
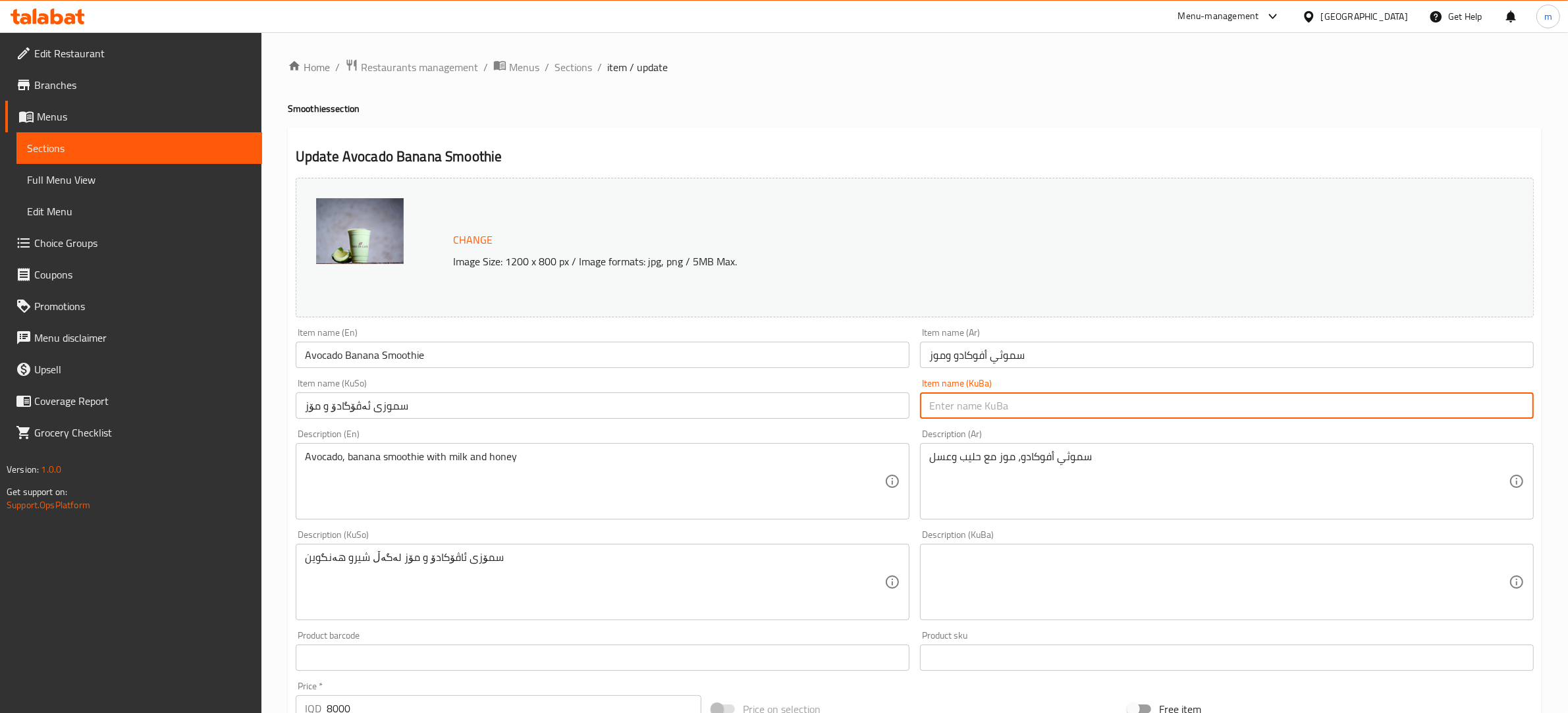
paste input "سموزی ئەڤۆگادۆ و مۆز"
type input "سموزی ئەڤۆگادۆ و مۆز"
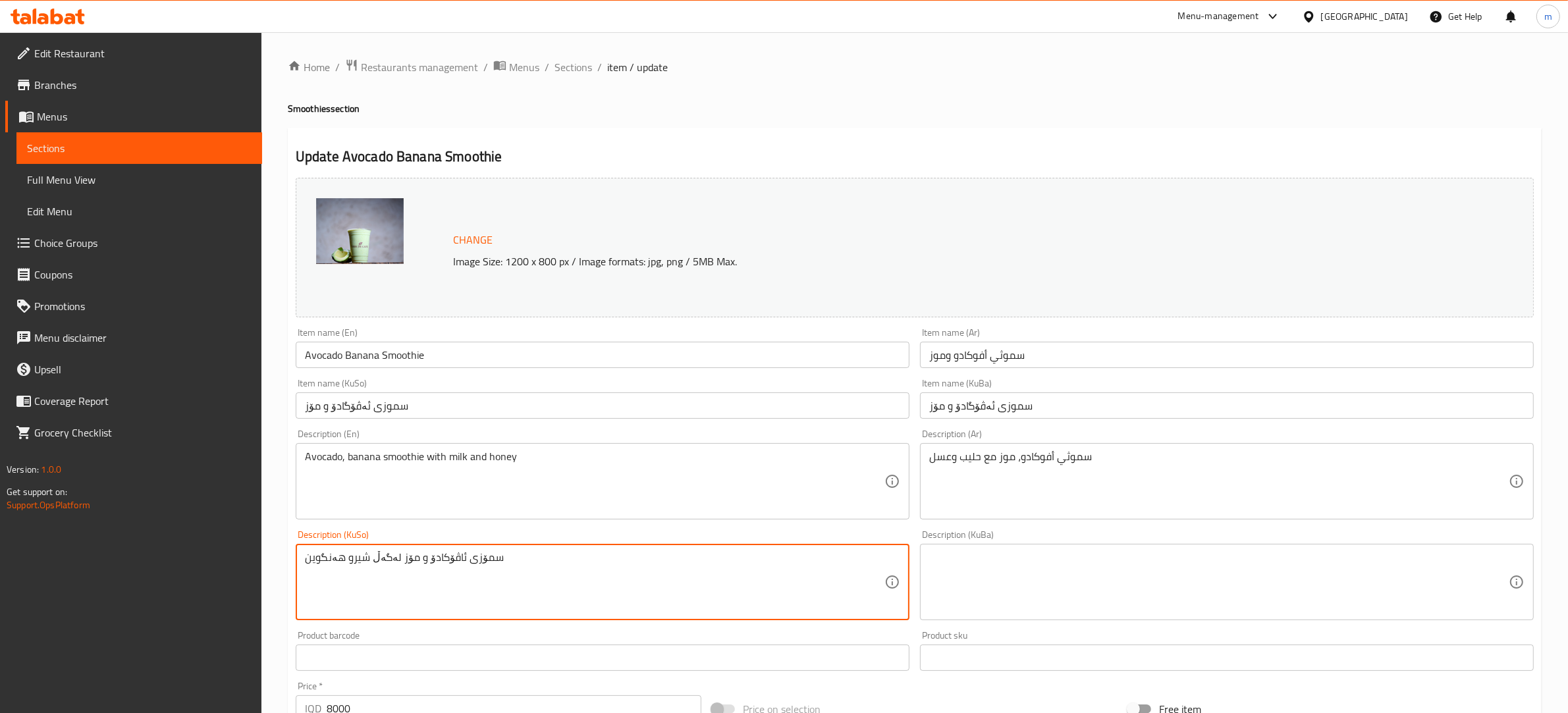
click at [409, 565] on textarea "سمۆزی ئاڤۆکادۆ و مۆز لەگەڵ شیرو هەنگوین" at bounding box center [594, 583] width 580 height 63
paste textarea "سموزی"
paste textarea "ئەڤۆگادۆ"
type textarea "سموزی ئەڤۆگادۆ، مۆز لەگەڵ شیر و هەنگوین"
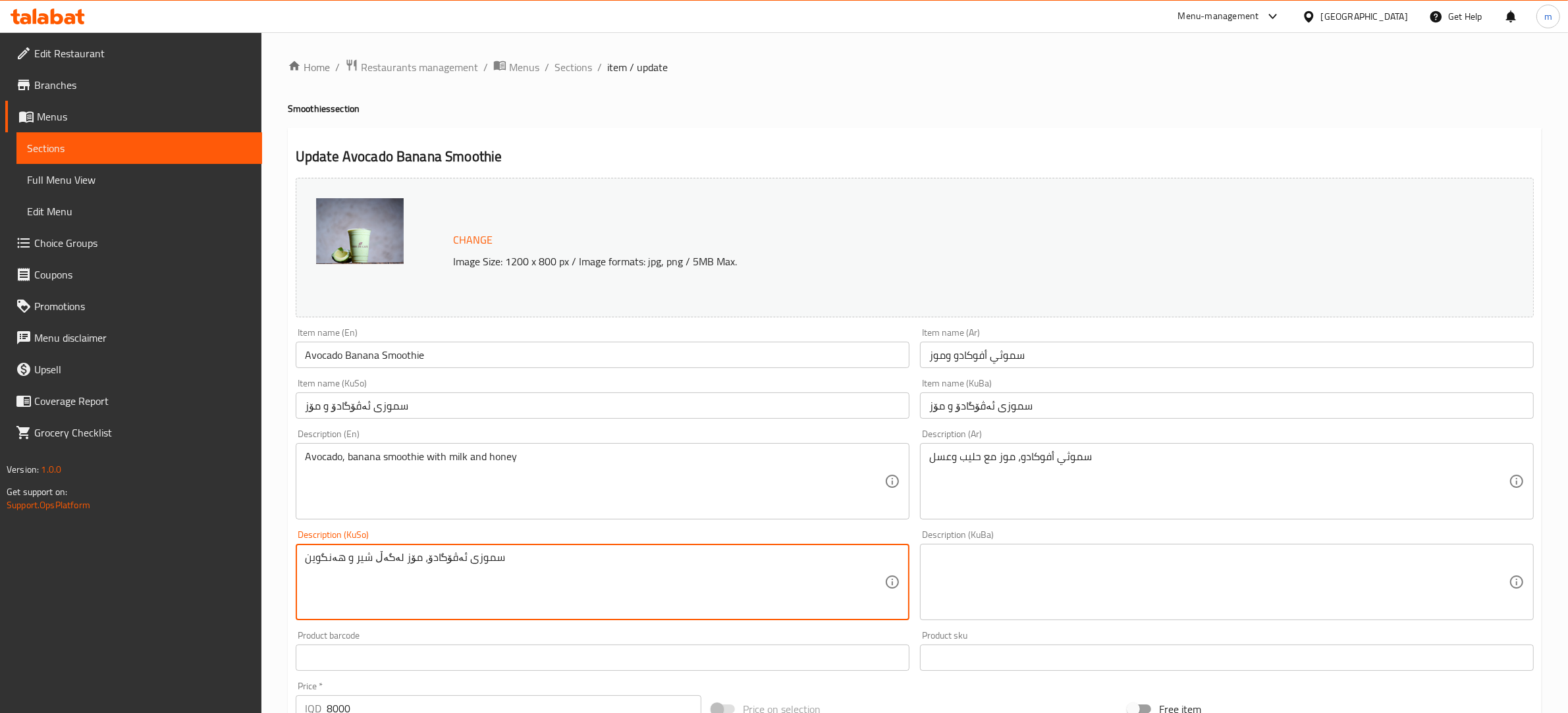
click at [1056, 570] on textarea at bounding box center [1218, 583] width 580 height 63
paste textarea "سموزی ئەڤۆگادۆ، مۆز لەگەڵ شیر و هەنگوین"
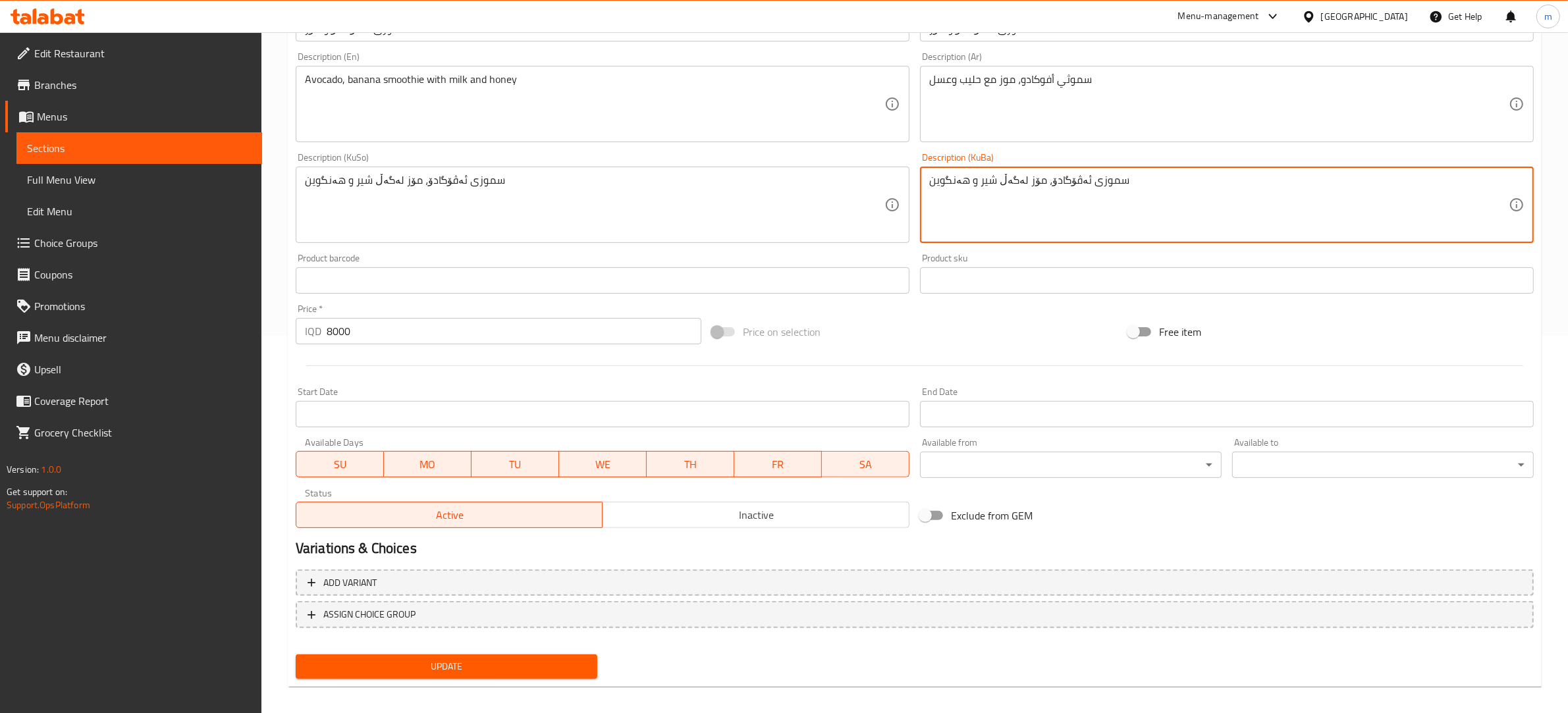
scroll to position [386, 0]
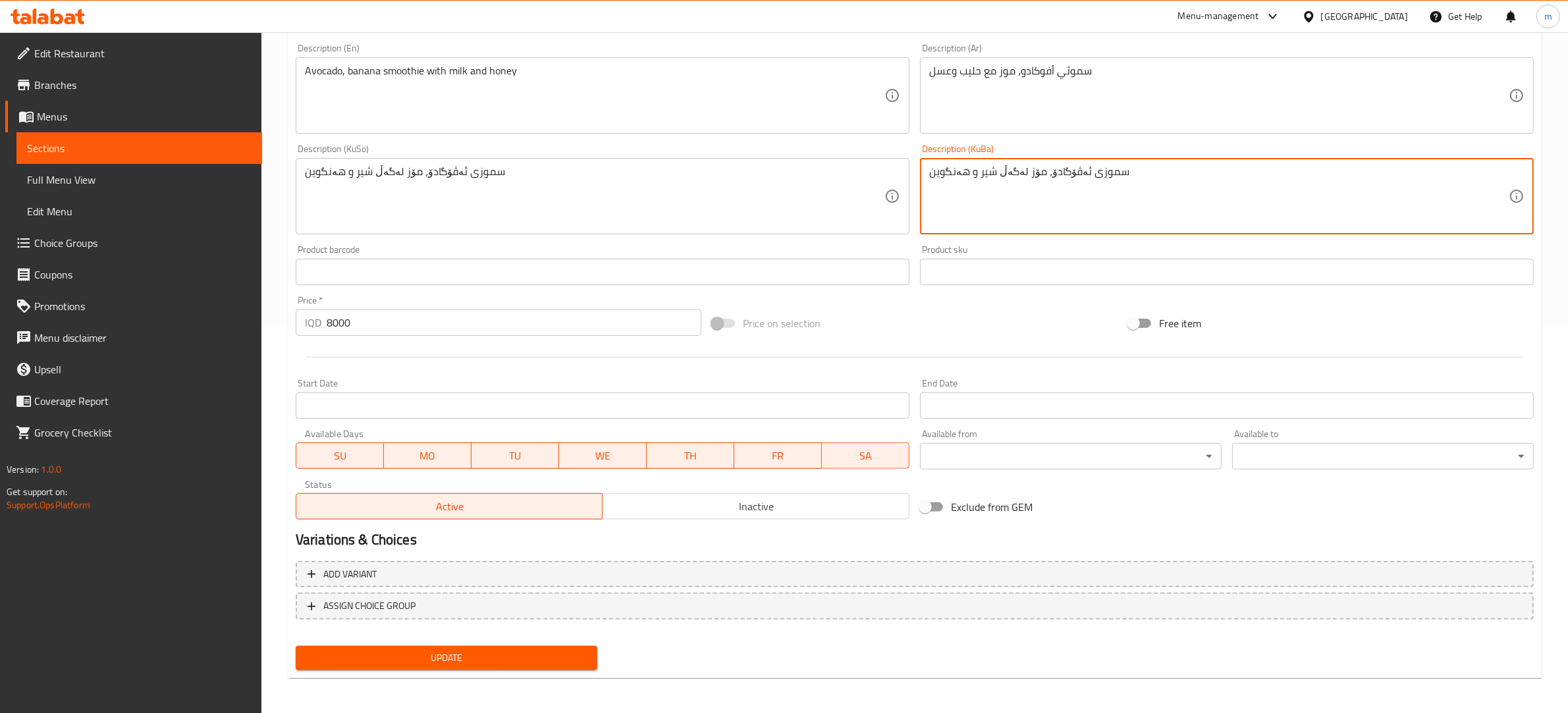
type textarea "سموزی ئەڤۆگادۆ، مۆز لەگەڵ شیر و هەنگوین"
click at [500, 659] on span "Update" at bounding box center [446, 658] width 280 height 16
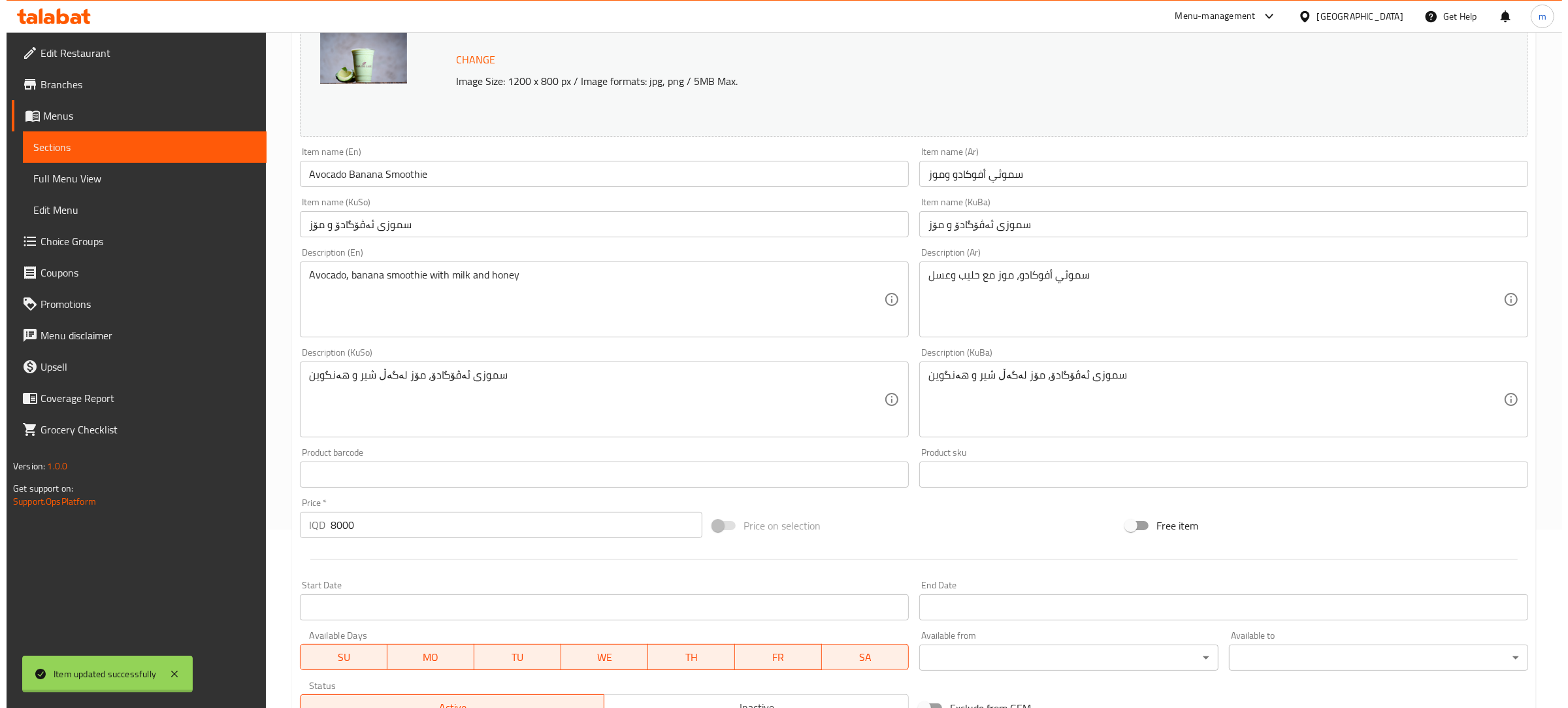
scroll to position [0, 0]
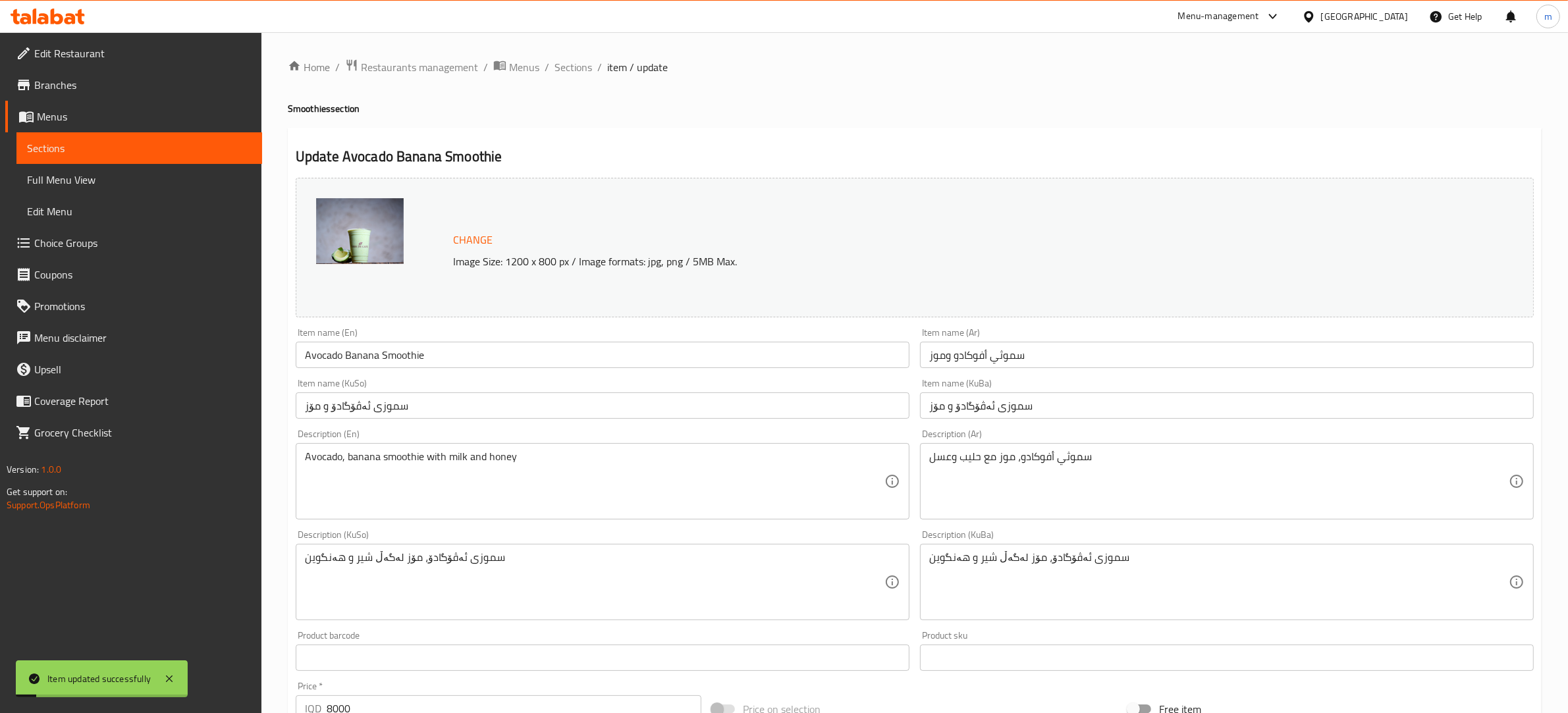
click at [120, 188] on link "Full Menu View" at bounding box center [139, 180] width 246 height 31
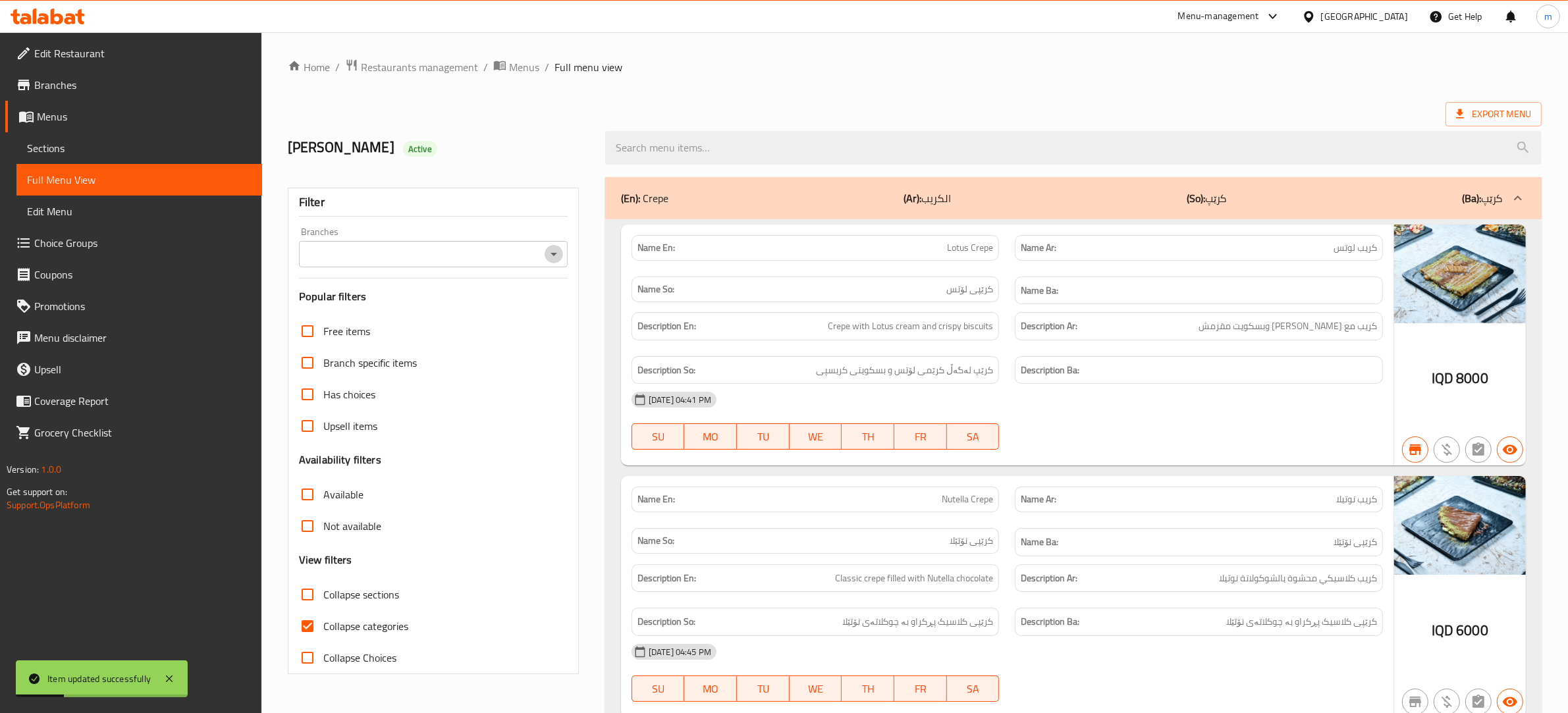
click at [552, 257] on icon "Open" at bounding box center [553, 254] width 16 height 16
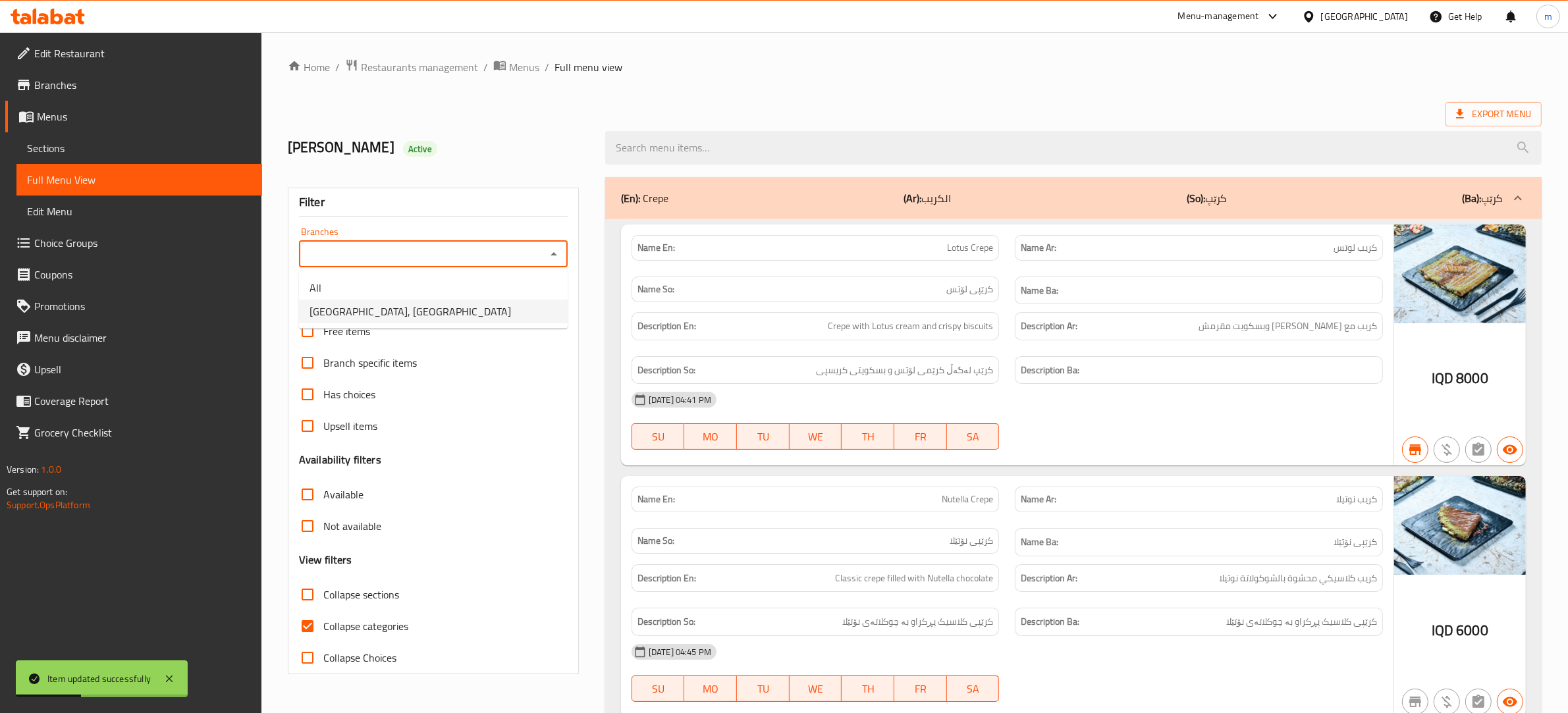
click at [425, 305] on li "[GEOGRAPHIC_DATA], [GEOGRAPHIC_DATA]" at bounding box center [434, 311] width 269 height 24
type input "[GEOGRAPHIC_DATA], [GEOGRAPHIC_DATA]"
click at [306, 623] on input "Collapse categories" at bounding box center [307, 626] width 31 height 31
checkbox input "false"
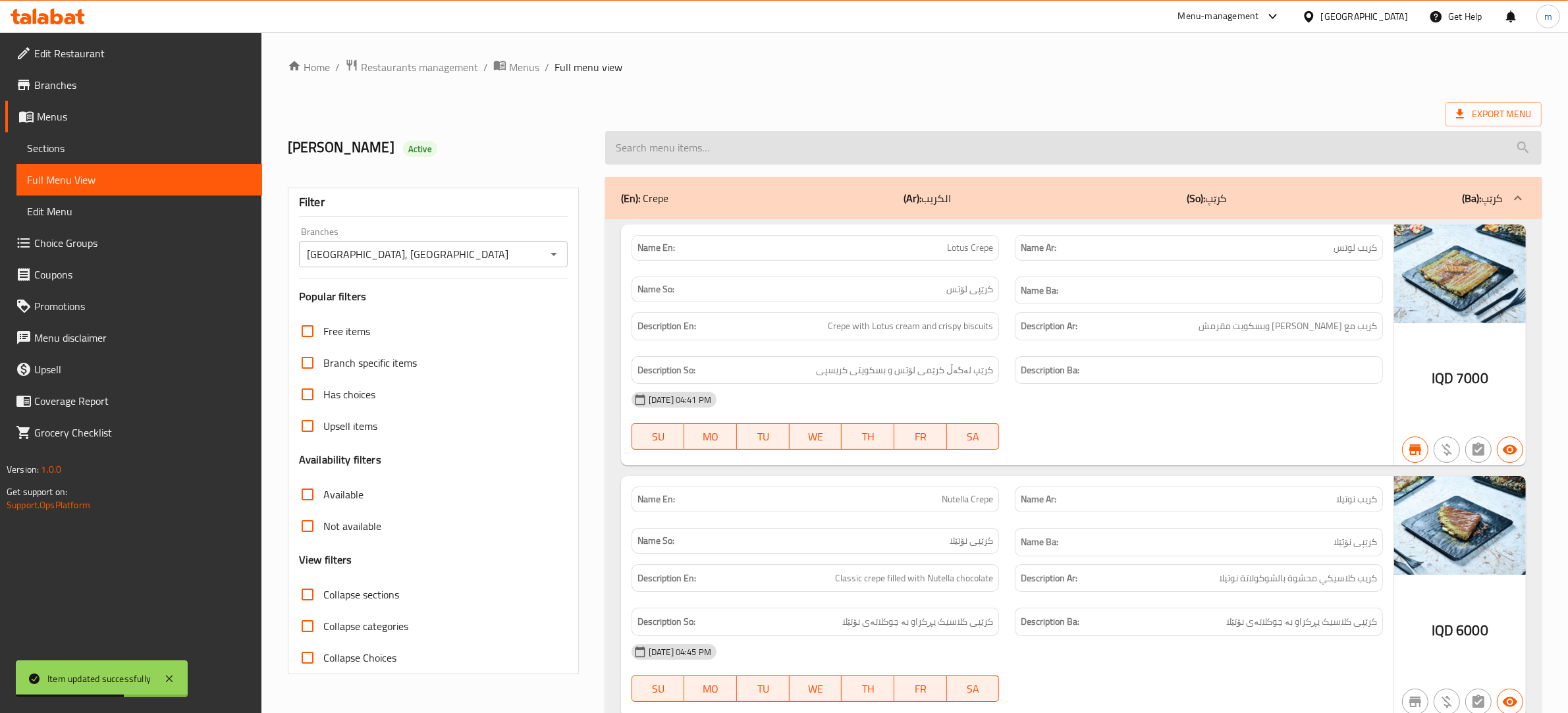
click at [745, 143] on input "search" at bounding box center [1073, 148] width 937 height 34
paste input "Avocado Banana Smoothie"
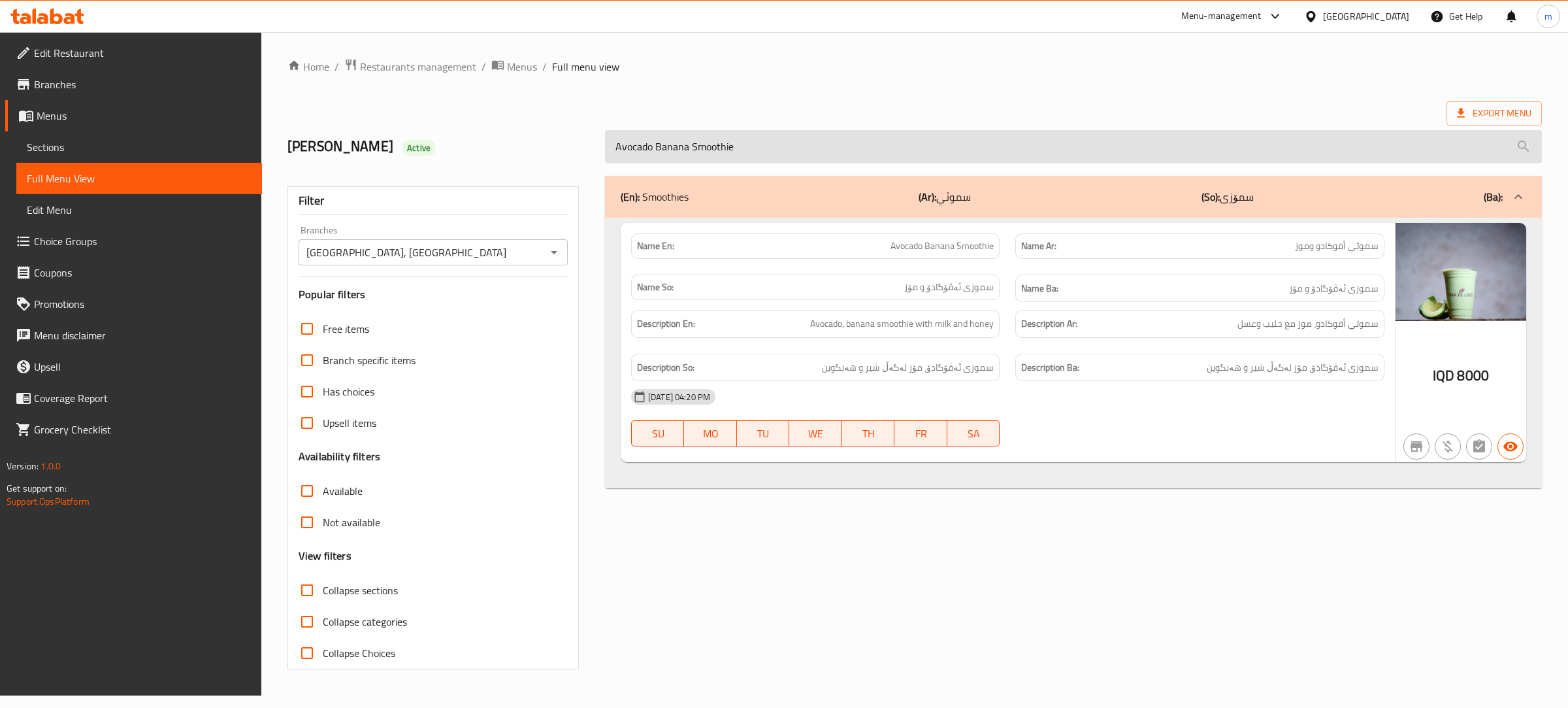
click at [745, 151] on input "Avocado Banana Smoothie" at bounding box center [1074, 147] width 937 height 34
paste input "Caramel Frapp"
type input "Caramel Frappe"
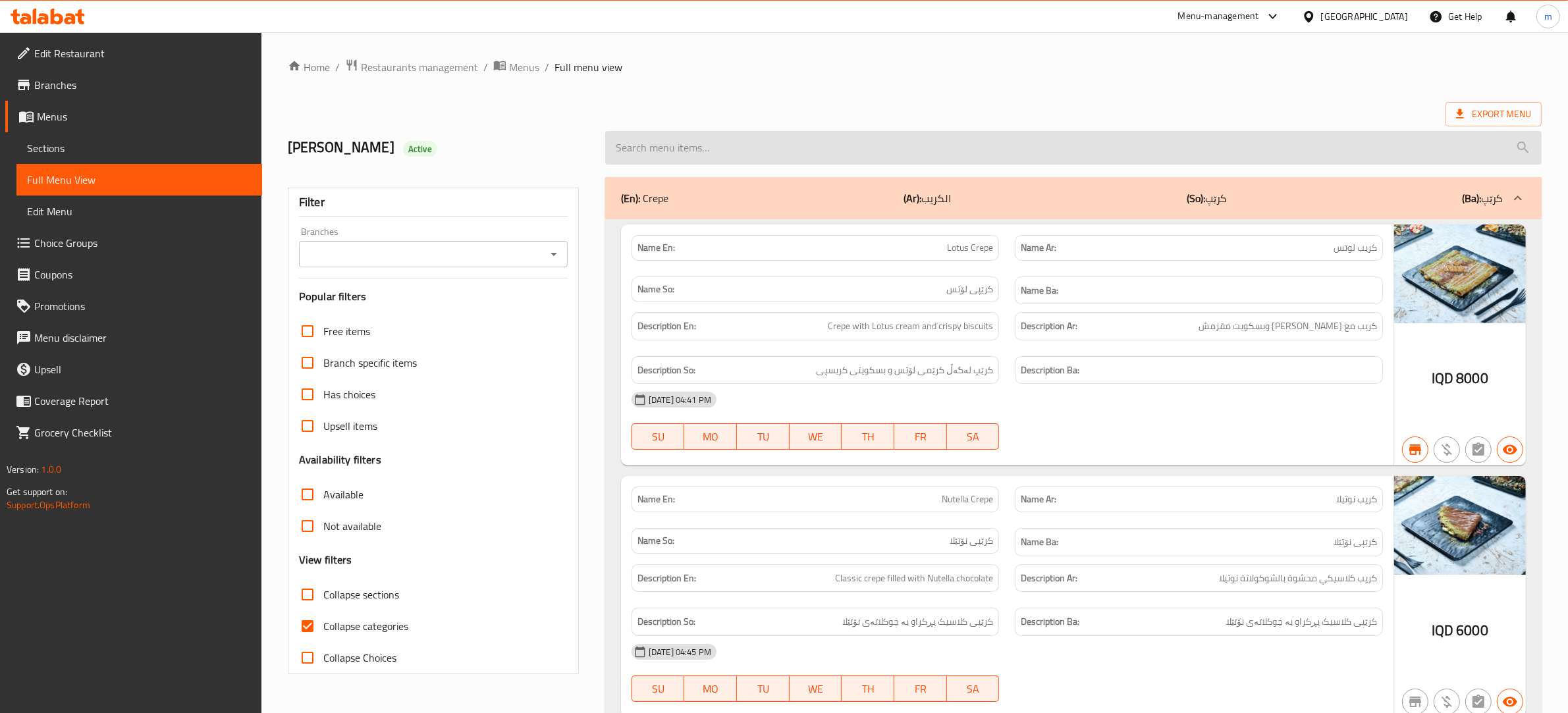
click at [766, 149] on input "search" at bounding box center [1073, 148] width 937 height 34
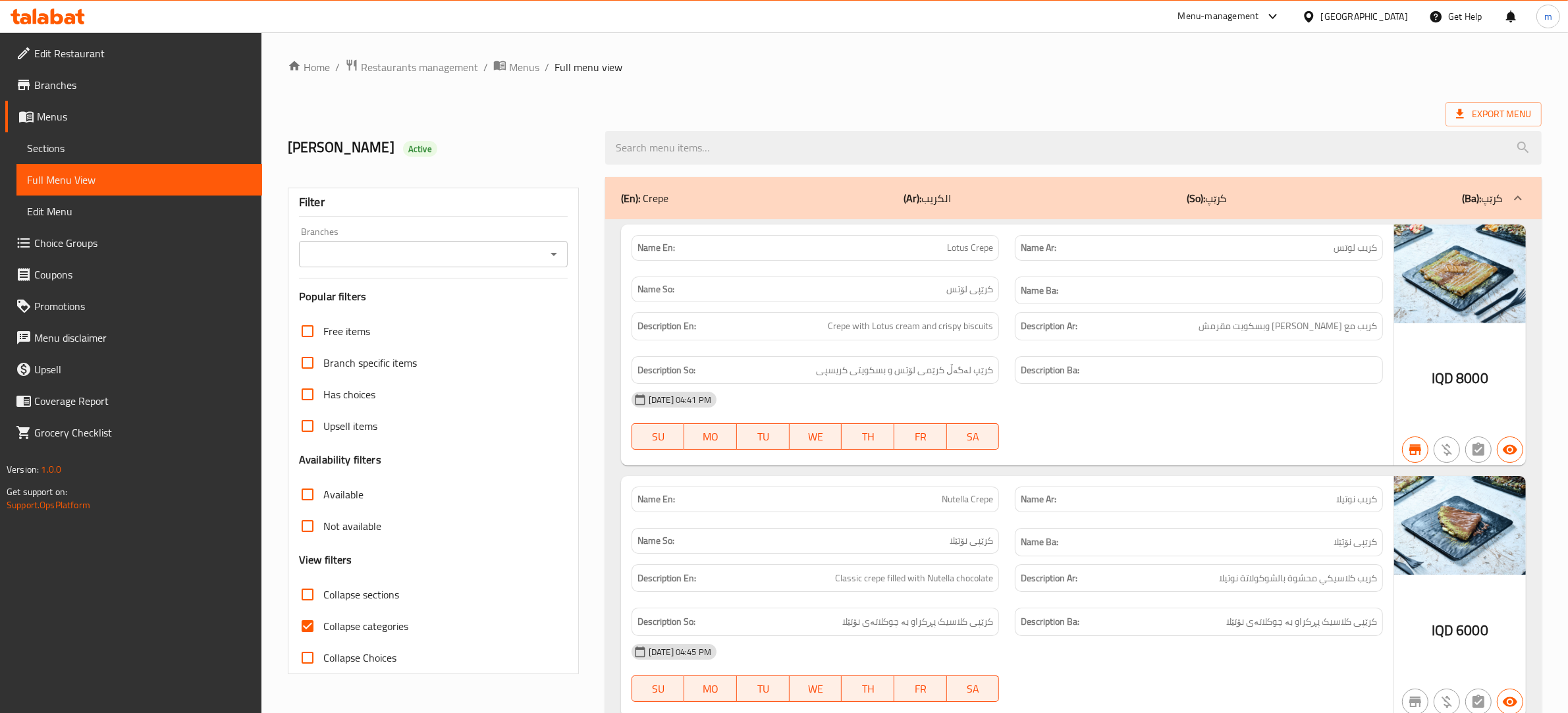
click at [49, 146] on span "Sections" at bounding box center [139, 148] width 224 height 16
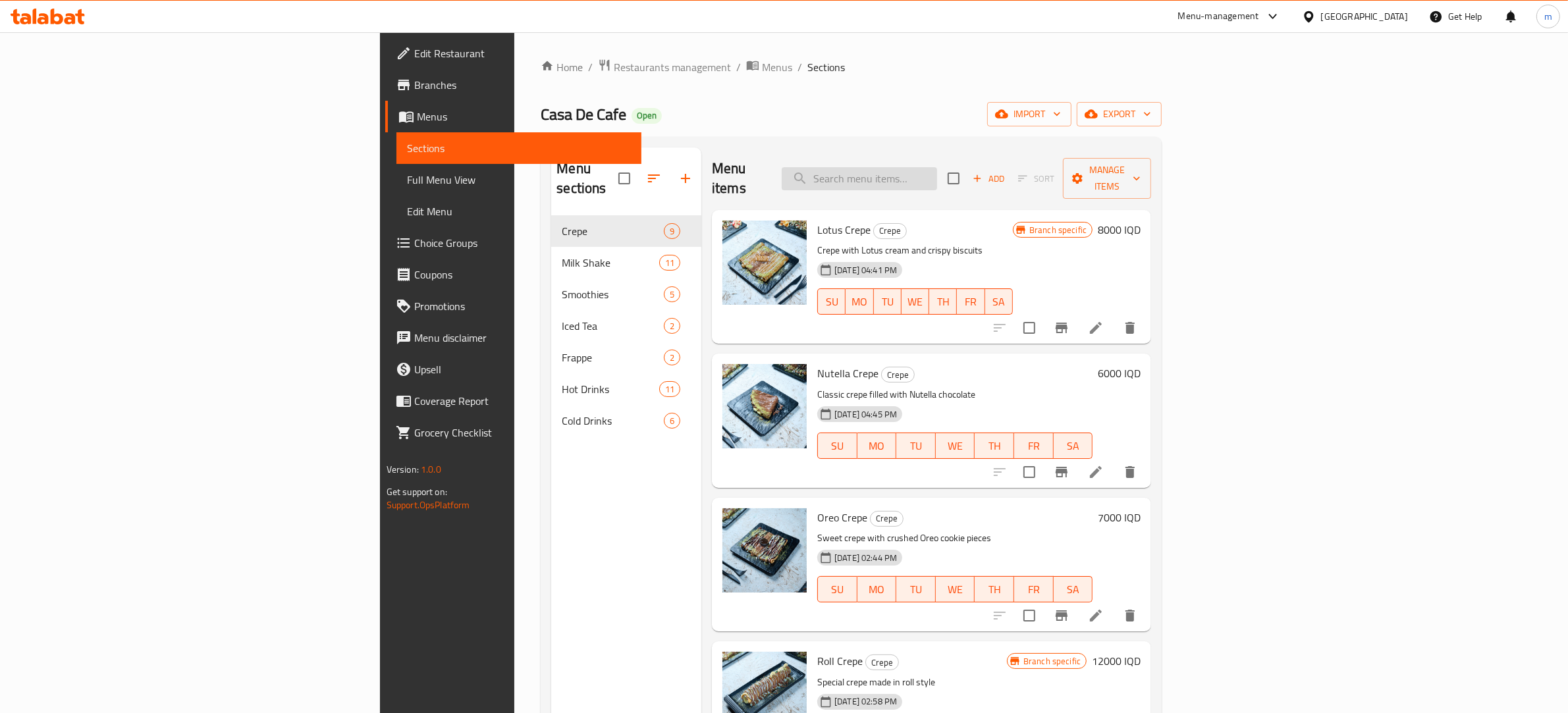
click at [937, 168] on input "search" at bounding box center [859, 179] width 156 height 23
paste input "Caramel Frappe"
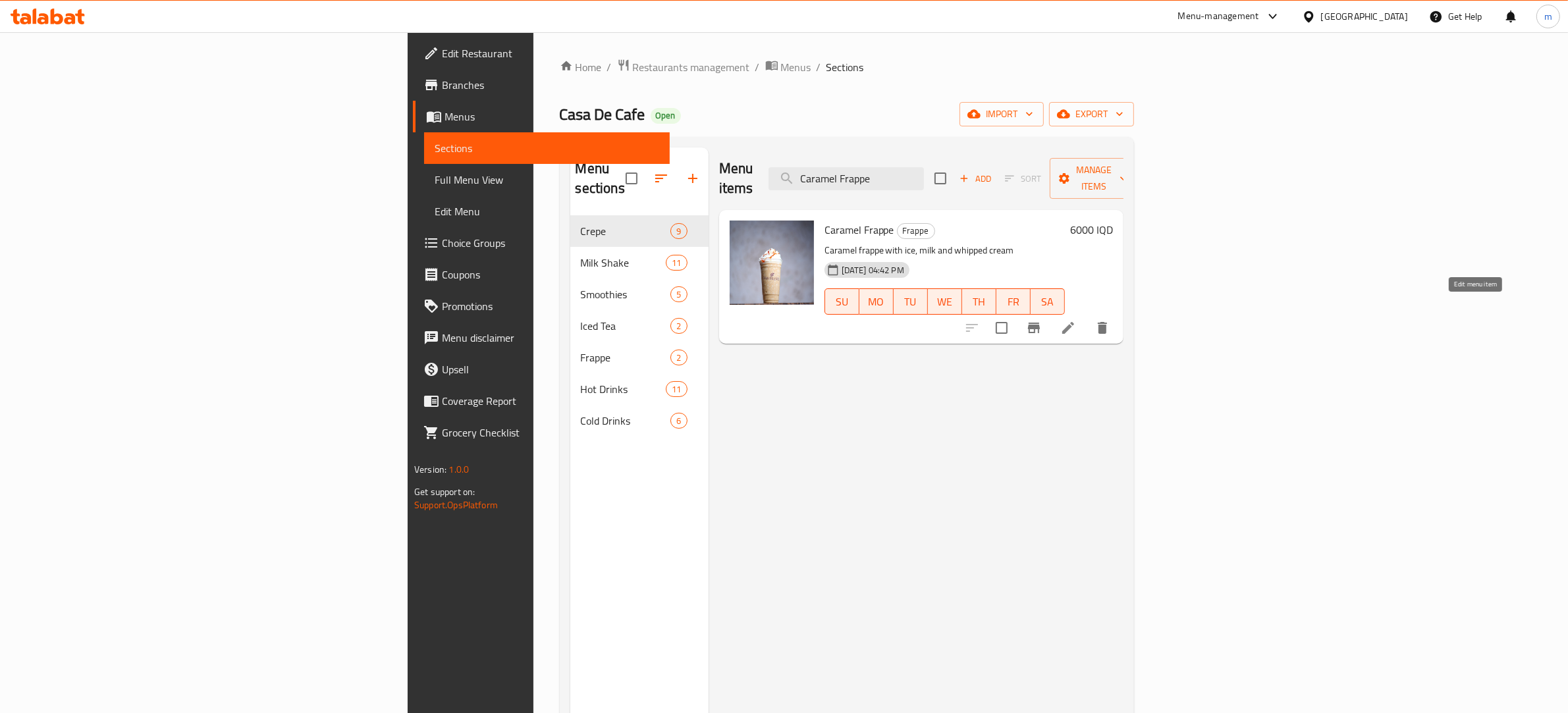
type input "Caramel Frappe"
click at [1076, 320] on icon at bounding box center [1068, 327] width 16 height 16
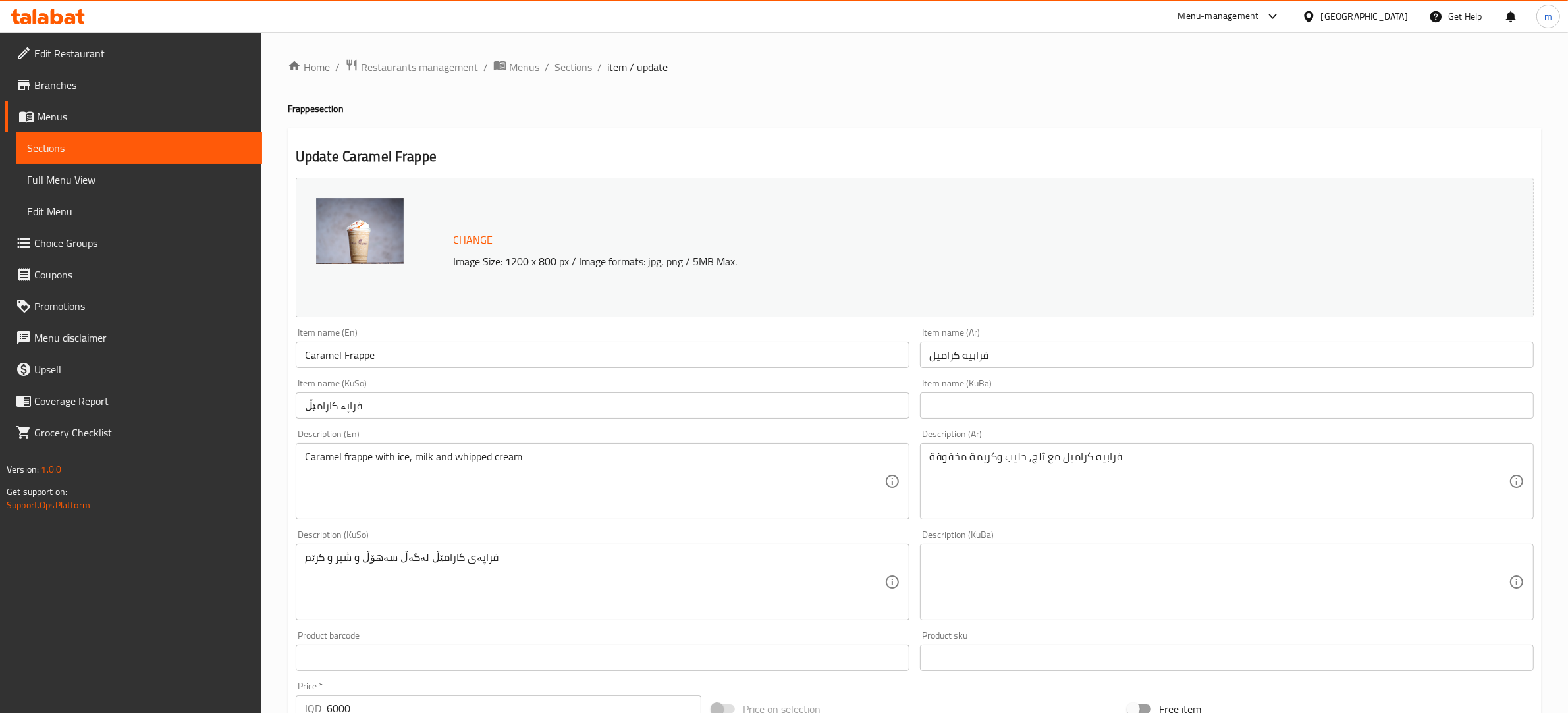
click at [378, 400] on input "فراپە کارامێڵ" at bounding box center [603, 406] width 614 height 26
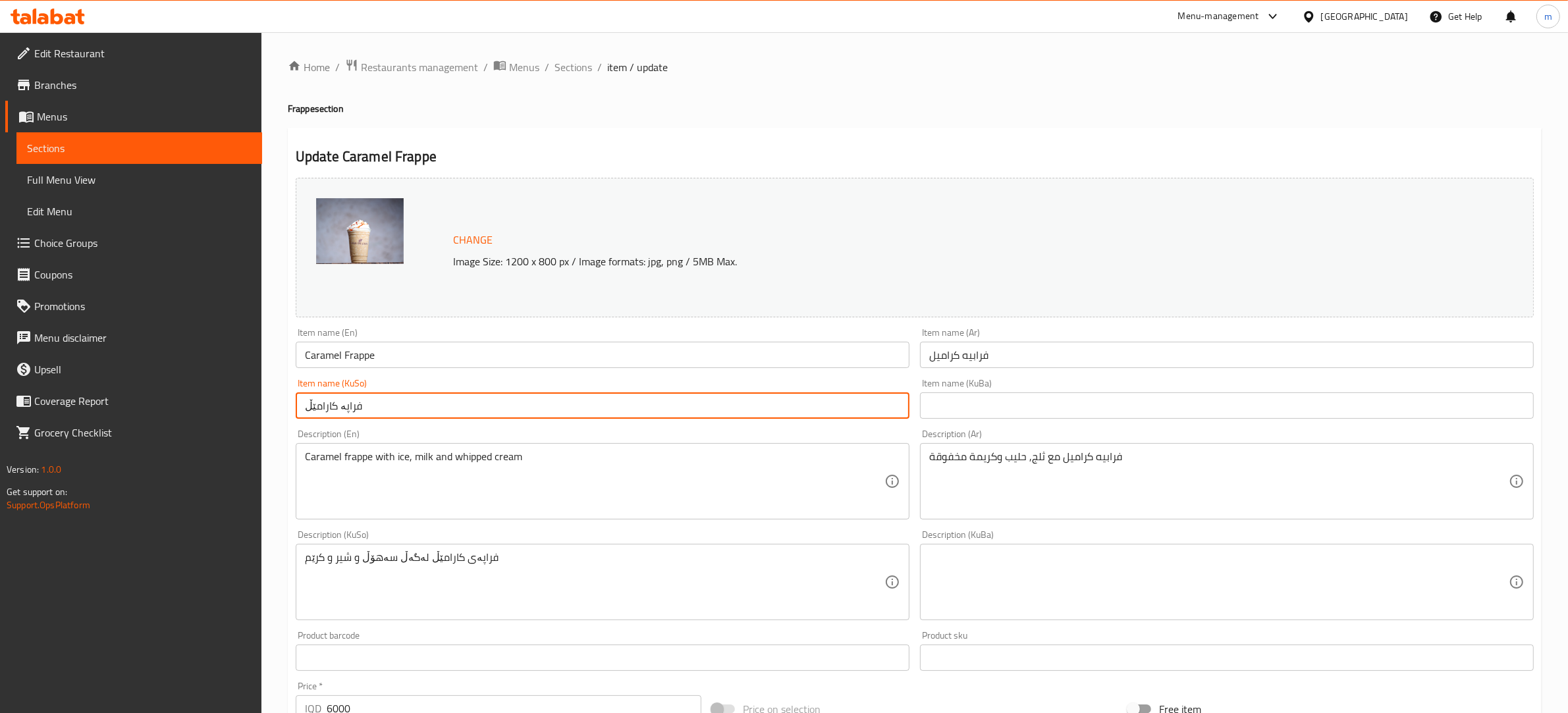
click at [378, 400] on input "فراپە کارامێڵ" at bounding box center [603, 406] width 614 height 26
click at [342, 364] on input "Caramel Frappe" at bounding box center [603, 355] width 614 height 26
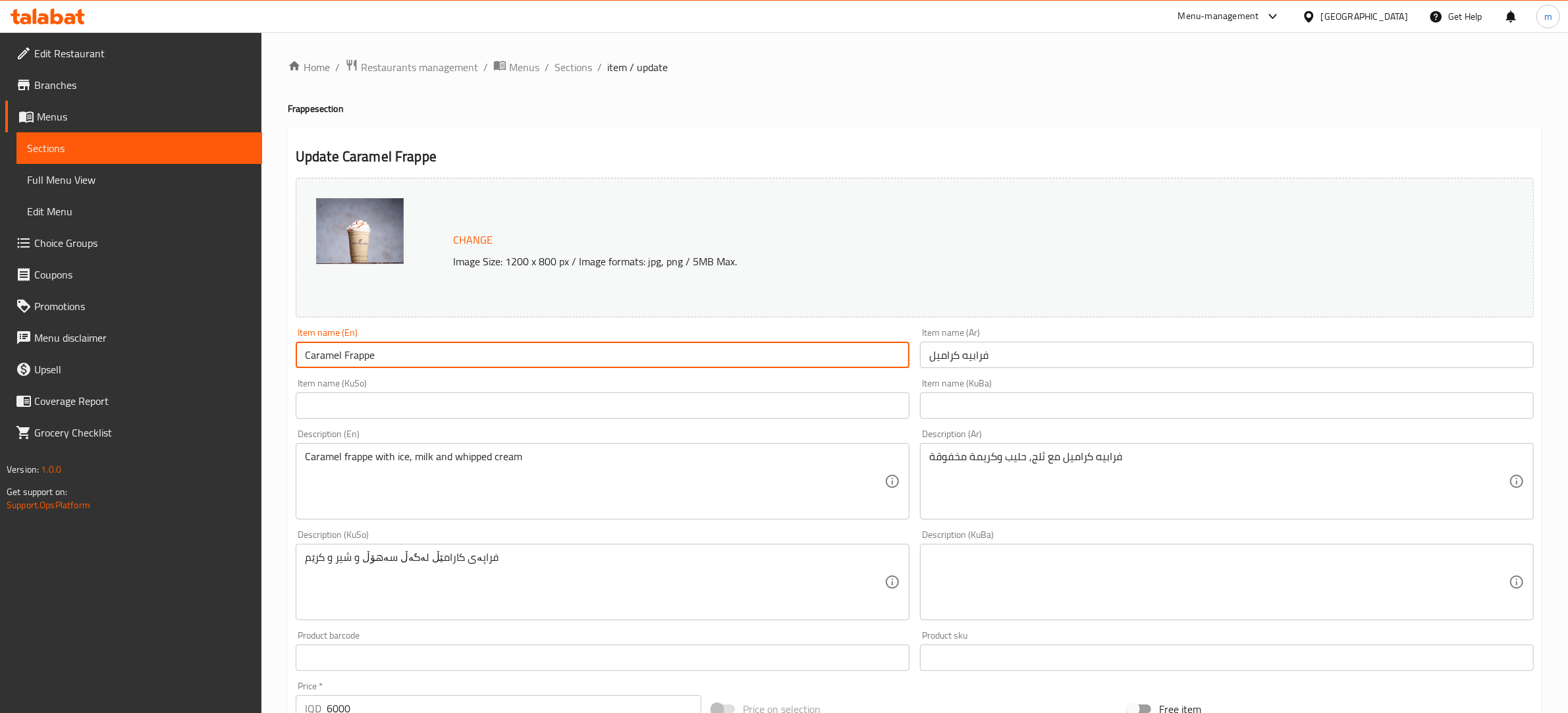
click at [342, 364] on input "Caramel Frappe" at bounding box center [603, 355] width 614 height 26
click at [338, 364] on input "Caramel Frappe" at bounding box center [603, 355] width 614 height 26
click at [821, 402] on input "text" at bounding box center [603, 406] width 614 height 26
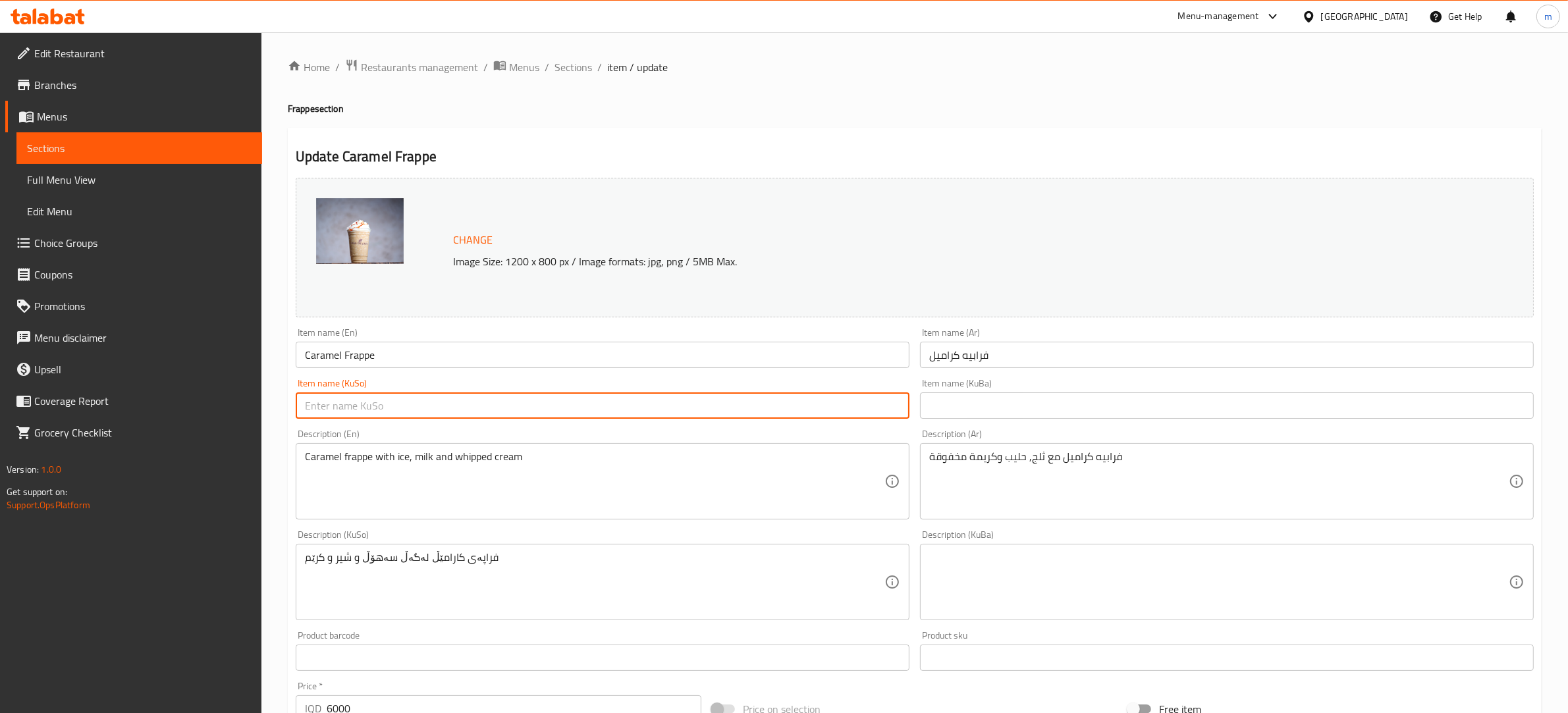
paste input "فرابيە کەرامێڵ"
type input "فرابيە کەرامێڵ"
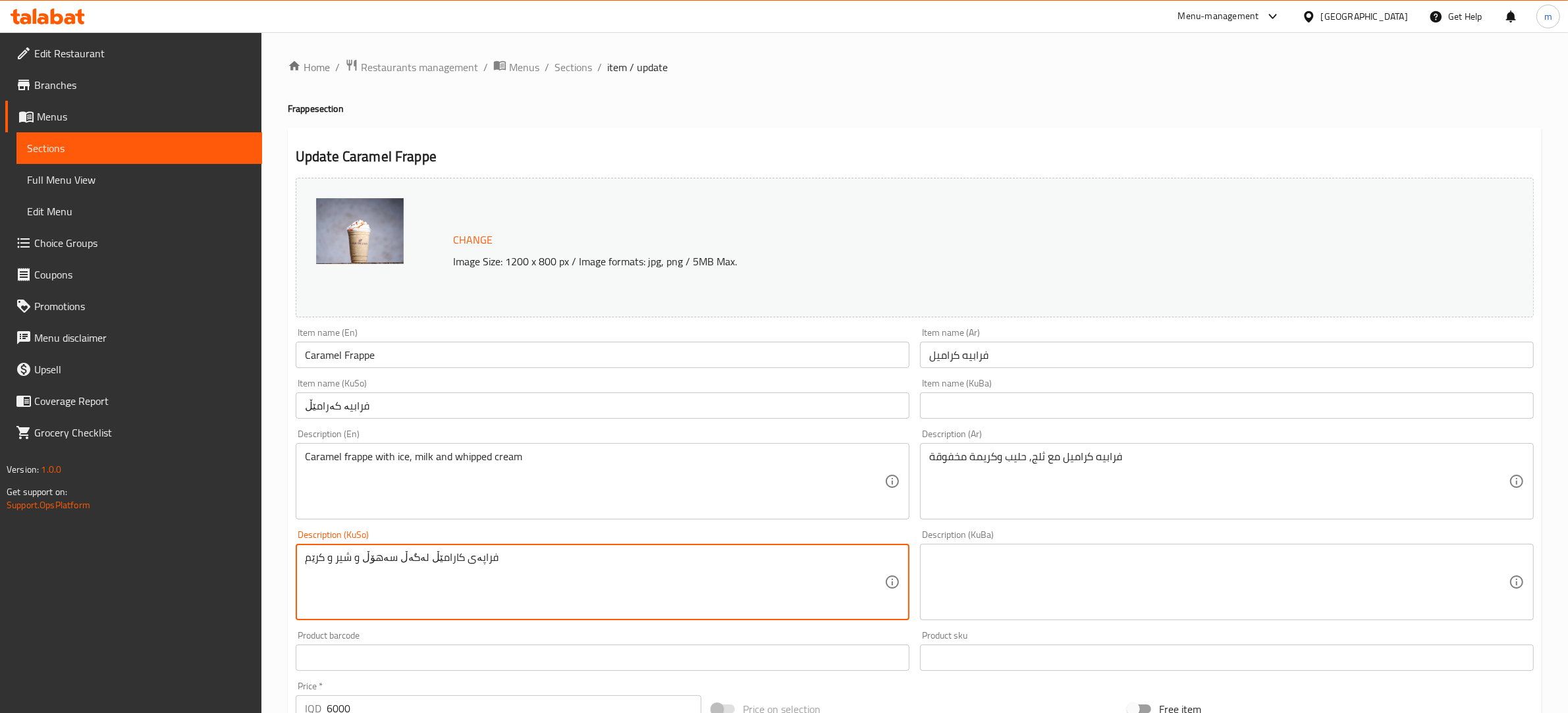
click at [440, 560] on textarea "فراپەی کارامێڵ لەگەڵ سەهۆڵ و شیر و کرێم" at bounding box center [594, 583] width 580 height 63
click at [440, 560] on textarea "فراپێی کەرامێڵ لەگەڵ سەهۆڵ، شیر و وێپ کرێم" at bounding box center [594, 583] width 580 height 63
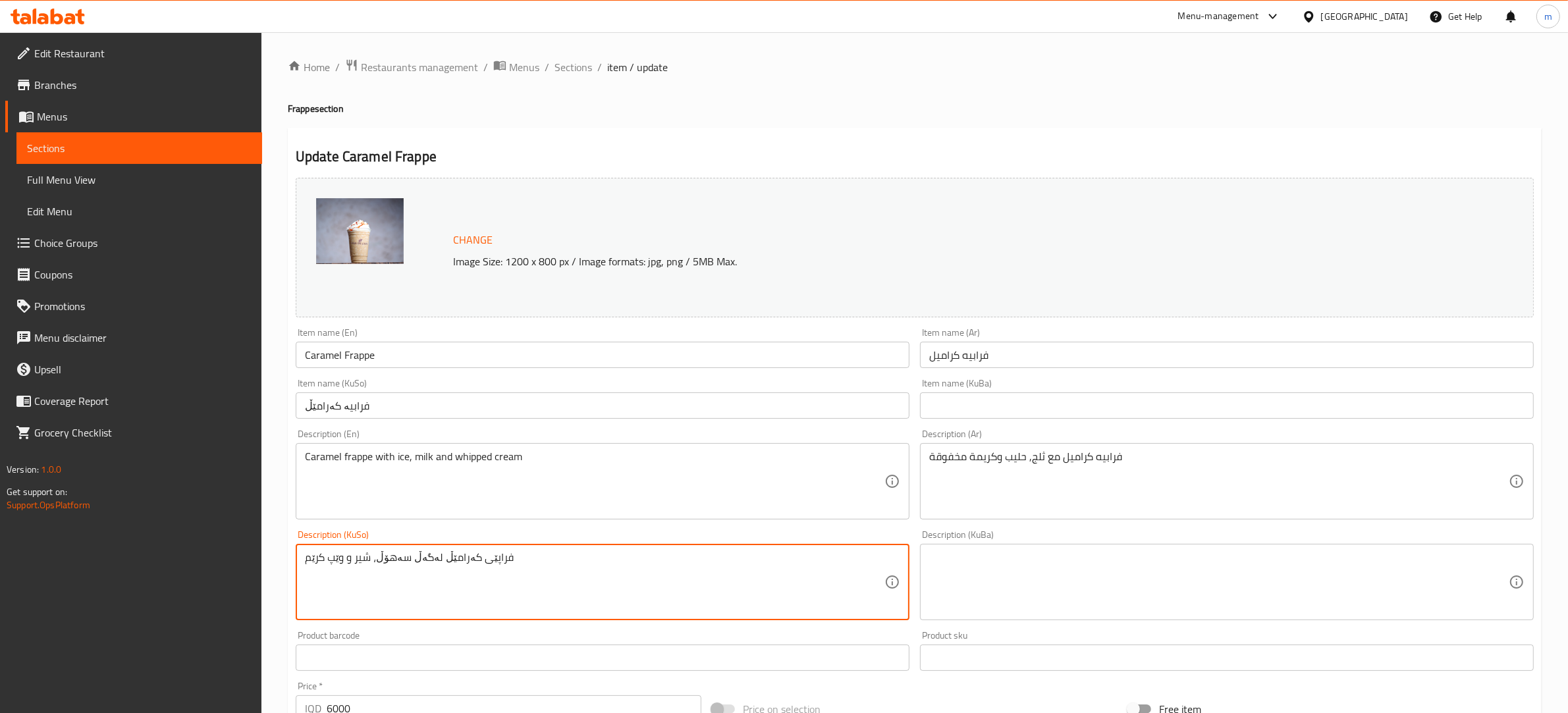
type textarea "فراپێی کەرامێڵ لەگەڵ سەهۆڵ، شیر و وێپ کرێم"
click at [1110, 584] on textarea at bounding box center [1218, 583] width 580 height 63
paste textarea "فراپێی کەرامێڵ لەگەڵ سەهۆڵ، شیر و وێپ کرێم"
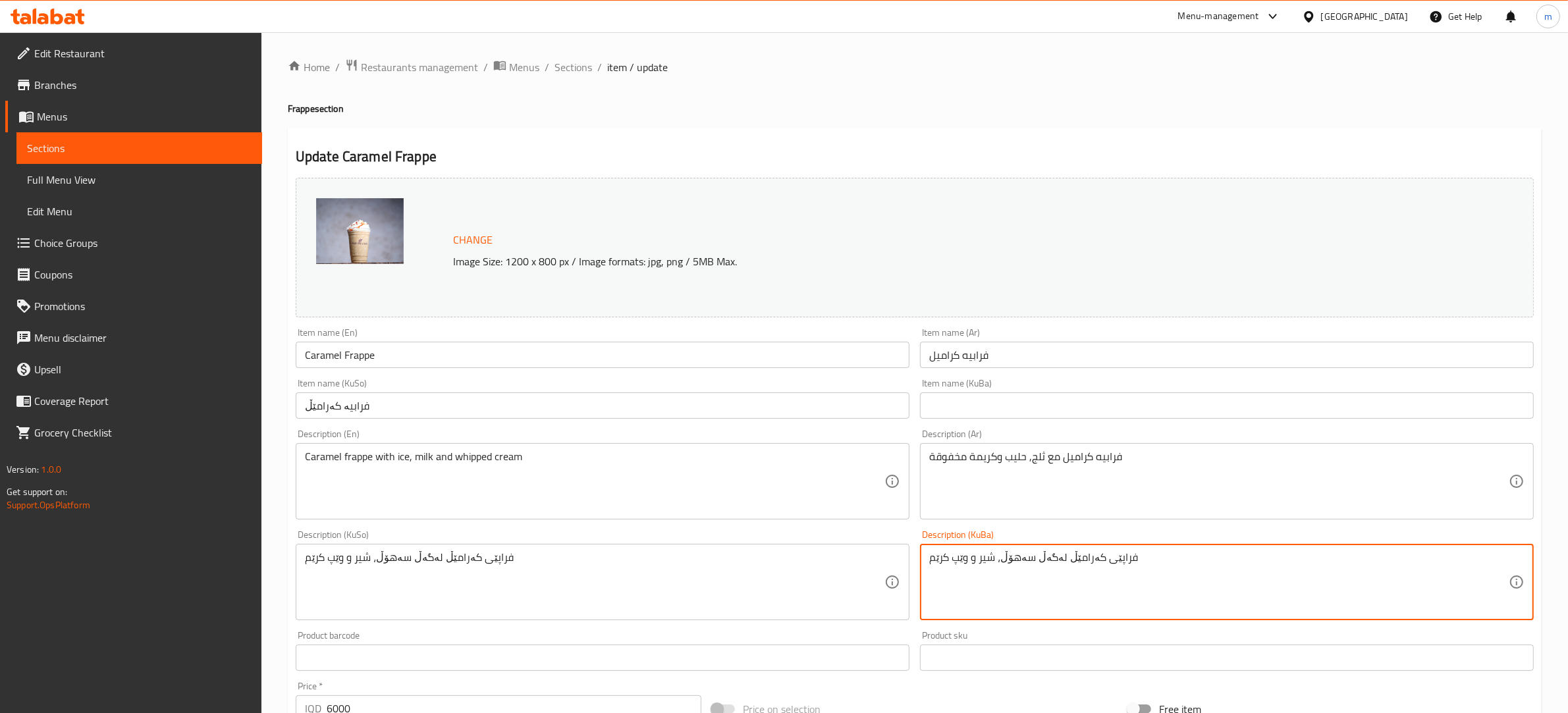
type textarea "فراپێی کەرامێڵ لەگەڵ سەهۆڵ، شیر و وێپ کرێم"
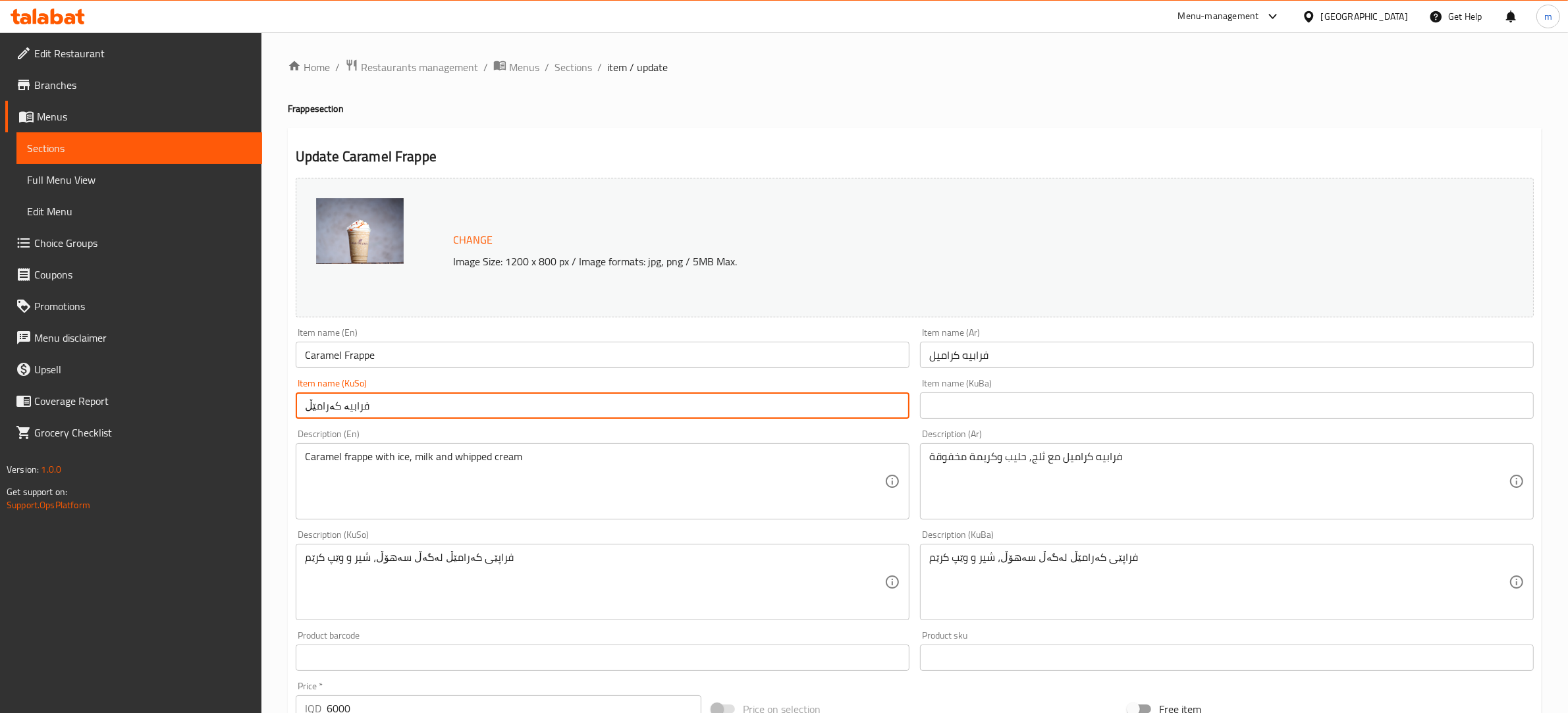
click at [364, 404] on input "فرابيە کەرامێڵ" at bounding box center [603, 406] width 614 height 26
click at [960, 407] on input "text" at bounding box center [1227, 406] width 614 height 26
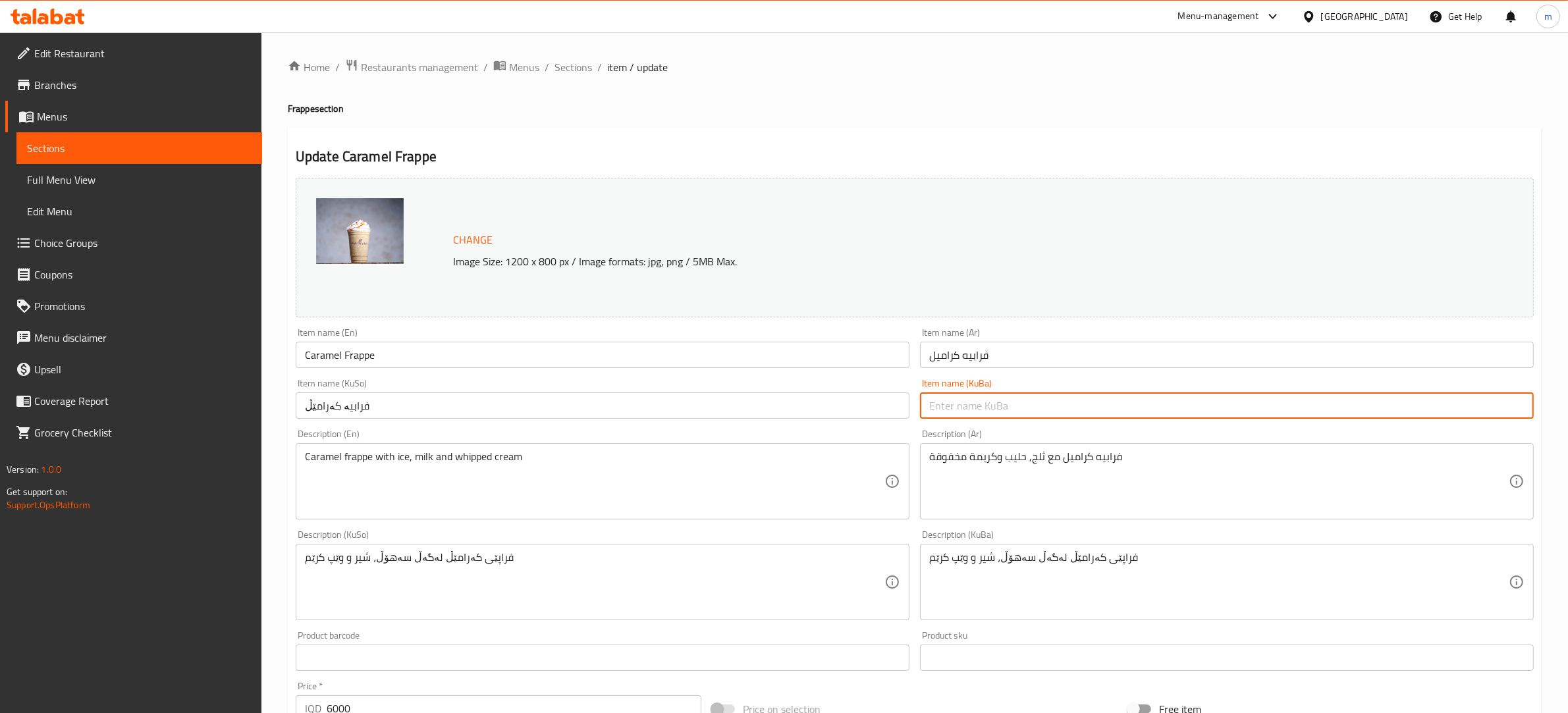
paste input "فرابيە کەرامێڵ"
type input "فرابيە کەرامێڵ"
click at [345, 410] on input "فرابيە کەرامێڵ" at bounding box center [603, 406] width 614 height 26
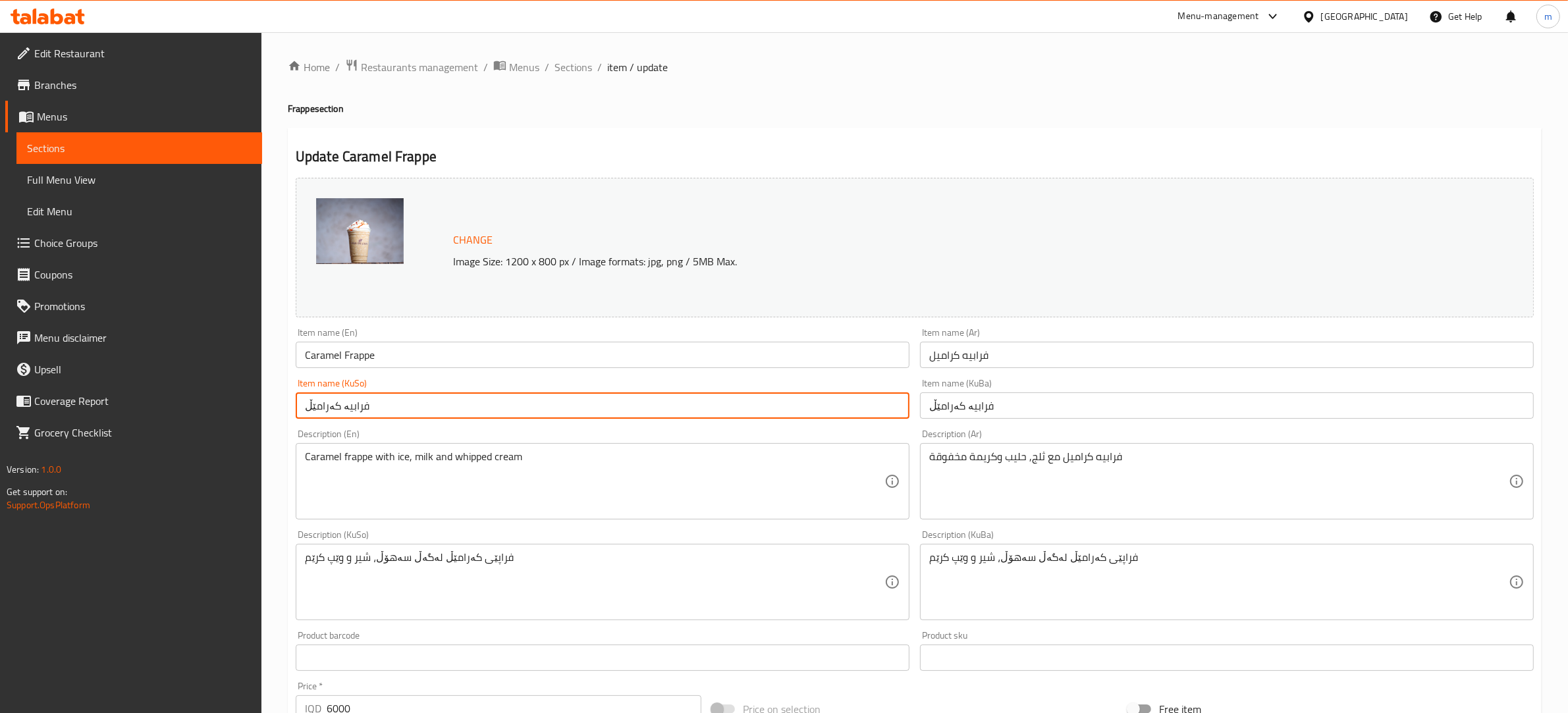
click at [345, 410] on input "فرابيە کەرامێڵ" at bounding box center [603, 406] width 614 height 26
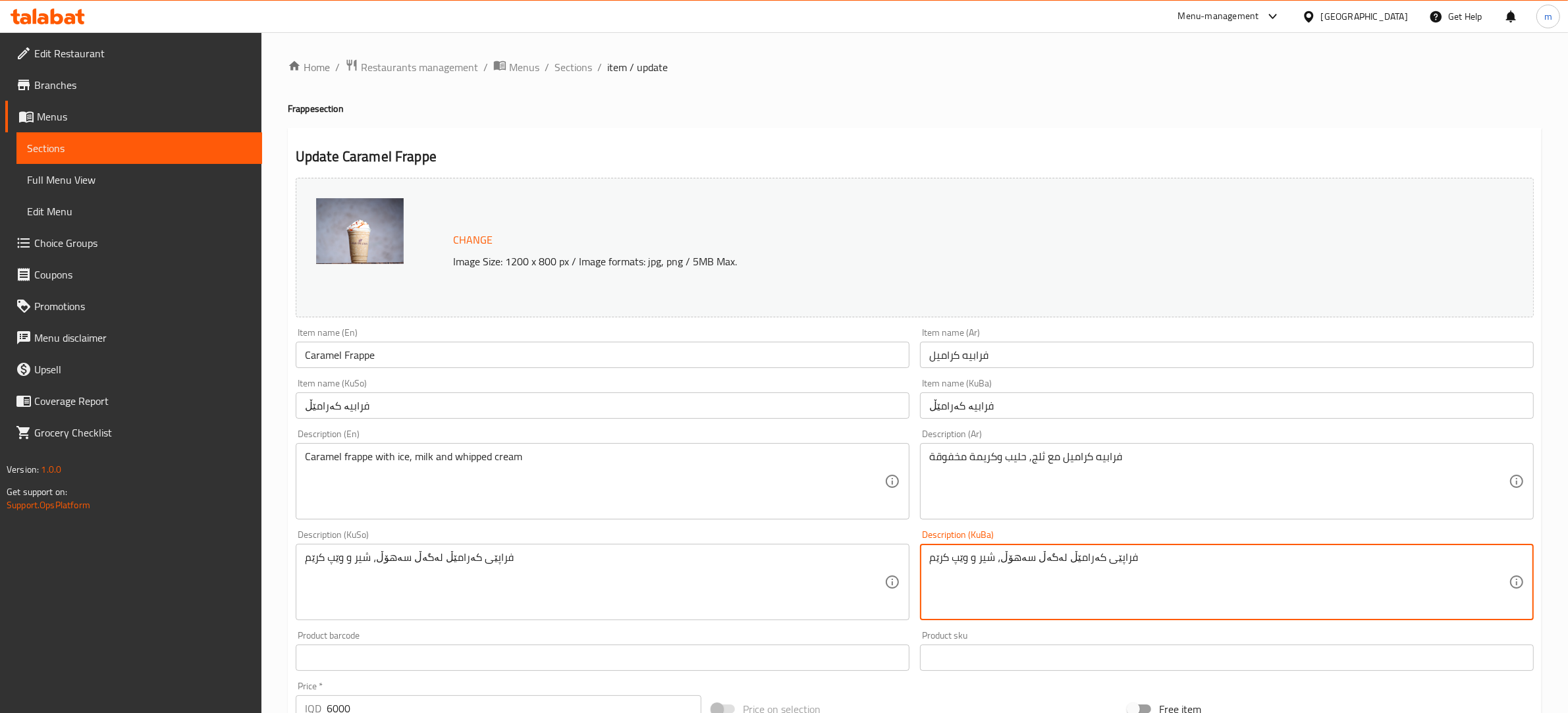
click at [1103, 554] on textarea "فراپێی کەرامێڵ لەگەڵ سەهۆڵ، شیر و وێپ کرێم" at bounding box center [1218, 583] width 580 height 63
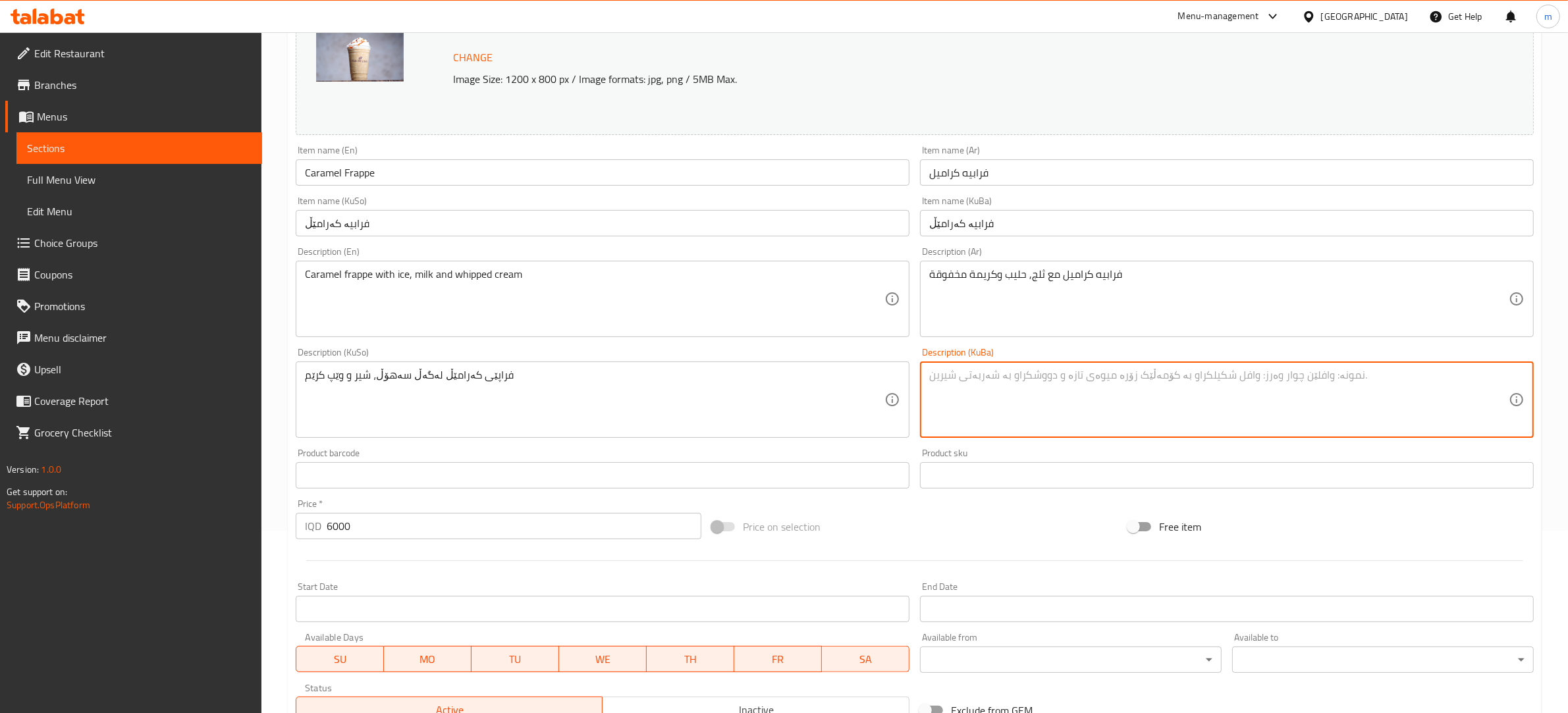
scroll to position [386, 0]
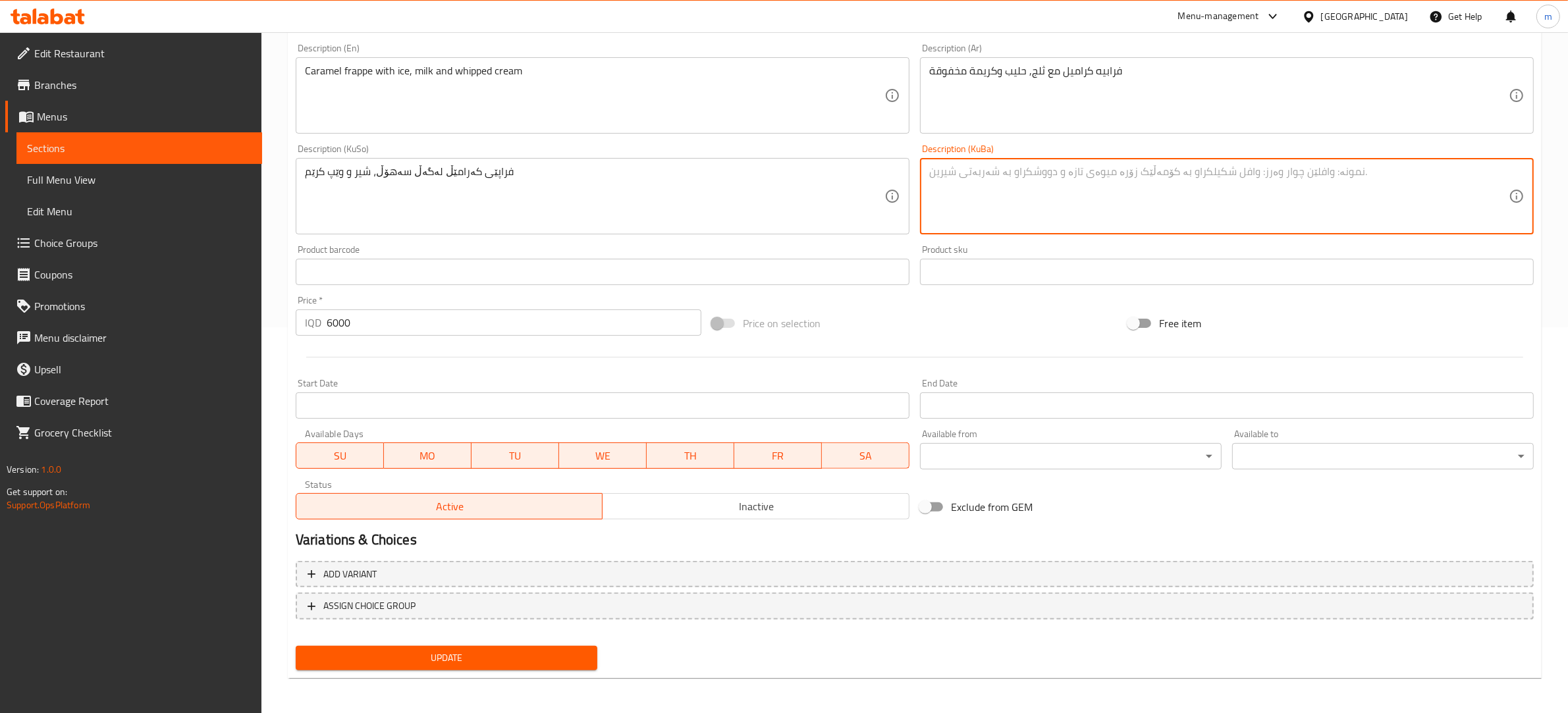
click at [449, 659] on span "Update" at bounding box center [446, 658] width 280 height 16
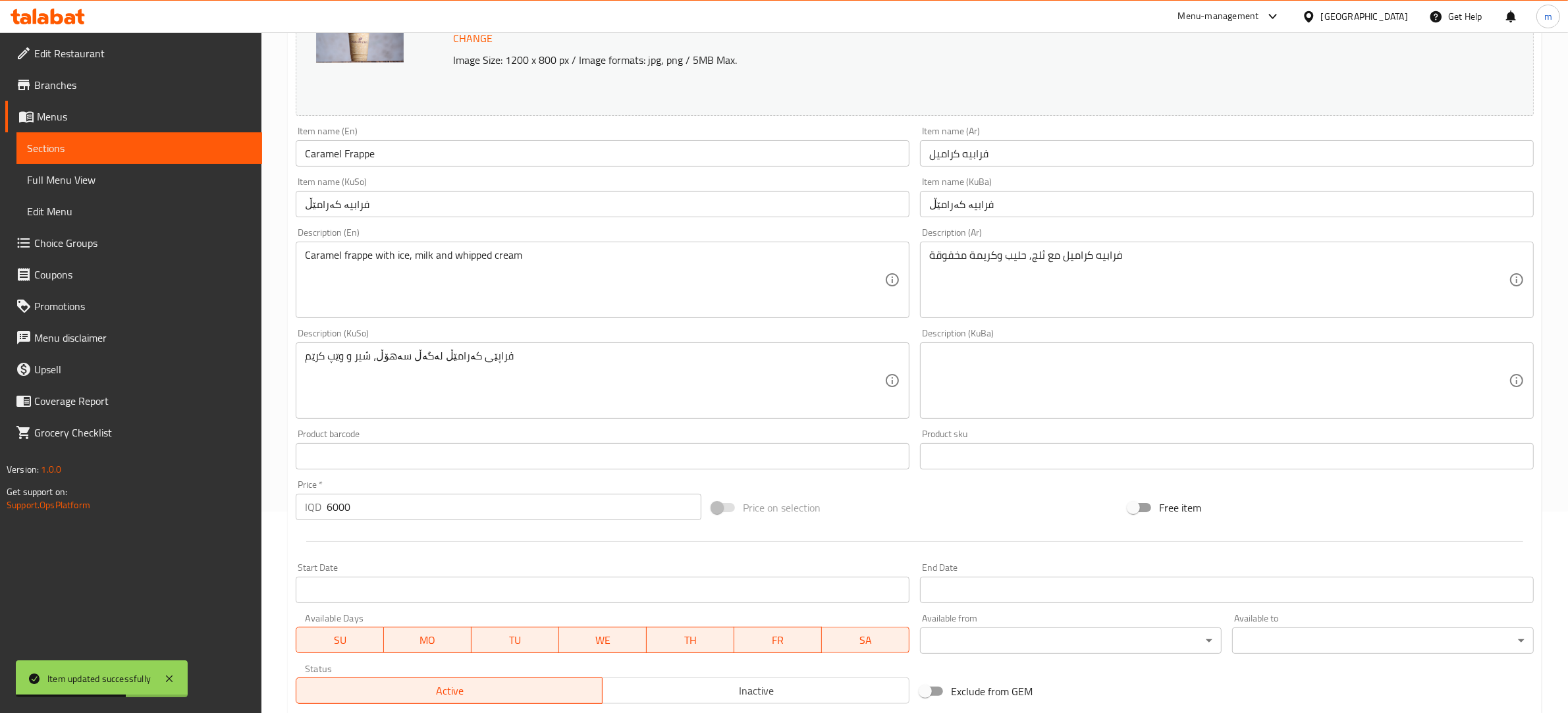
scroll to position [0, 0]
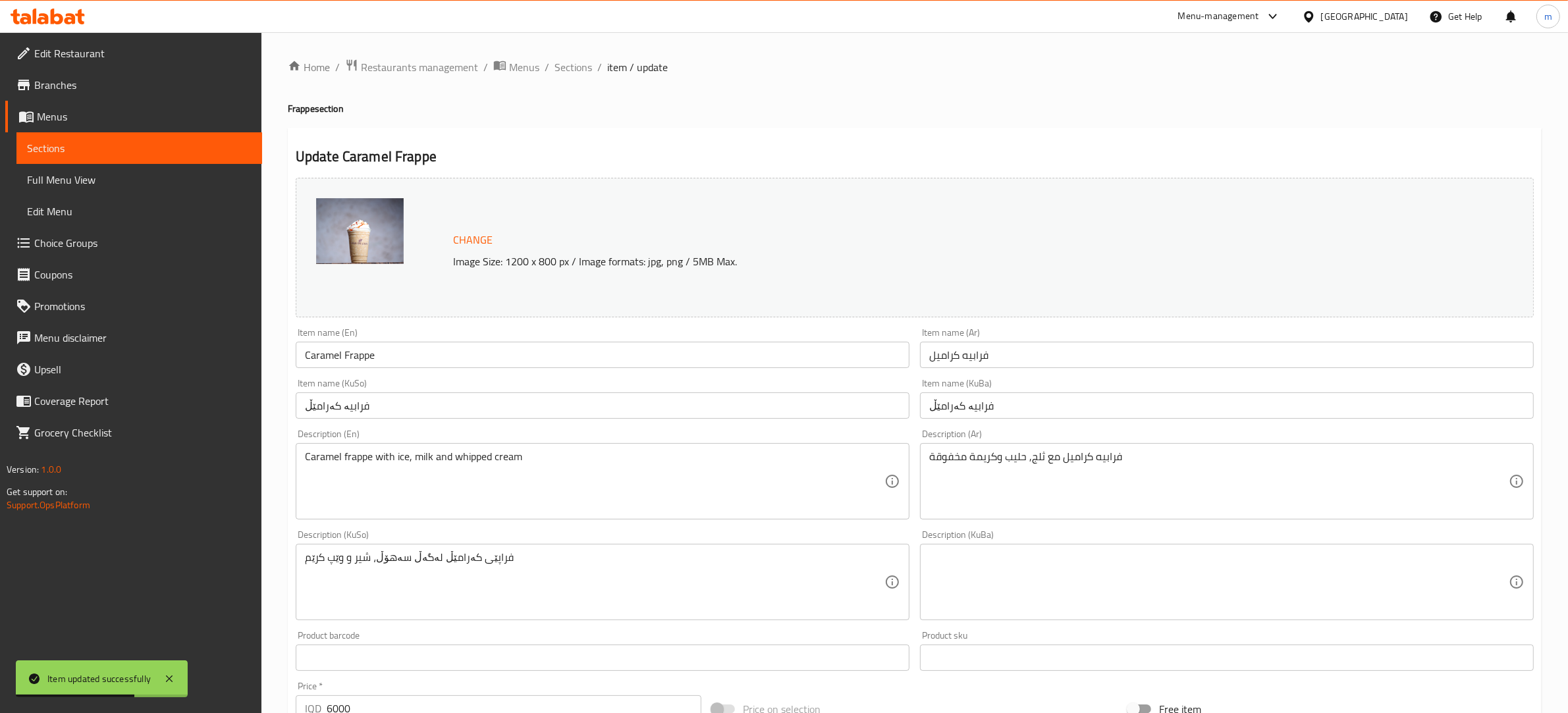
click at [178, 179] on span "Full Menu View" at bounding box center [139, 179] width 224 height 16
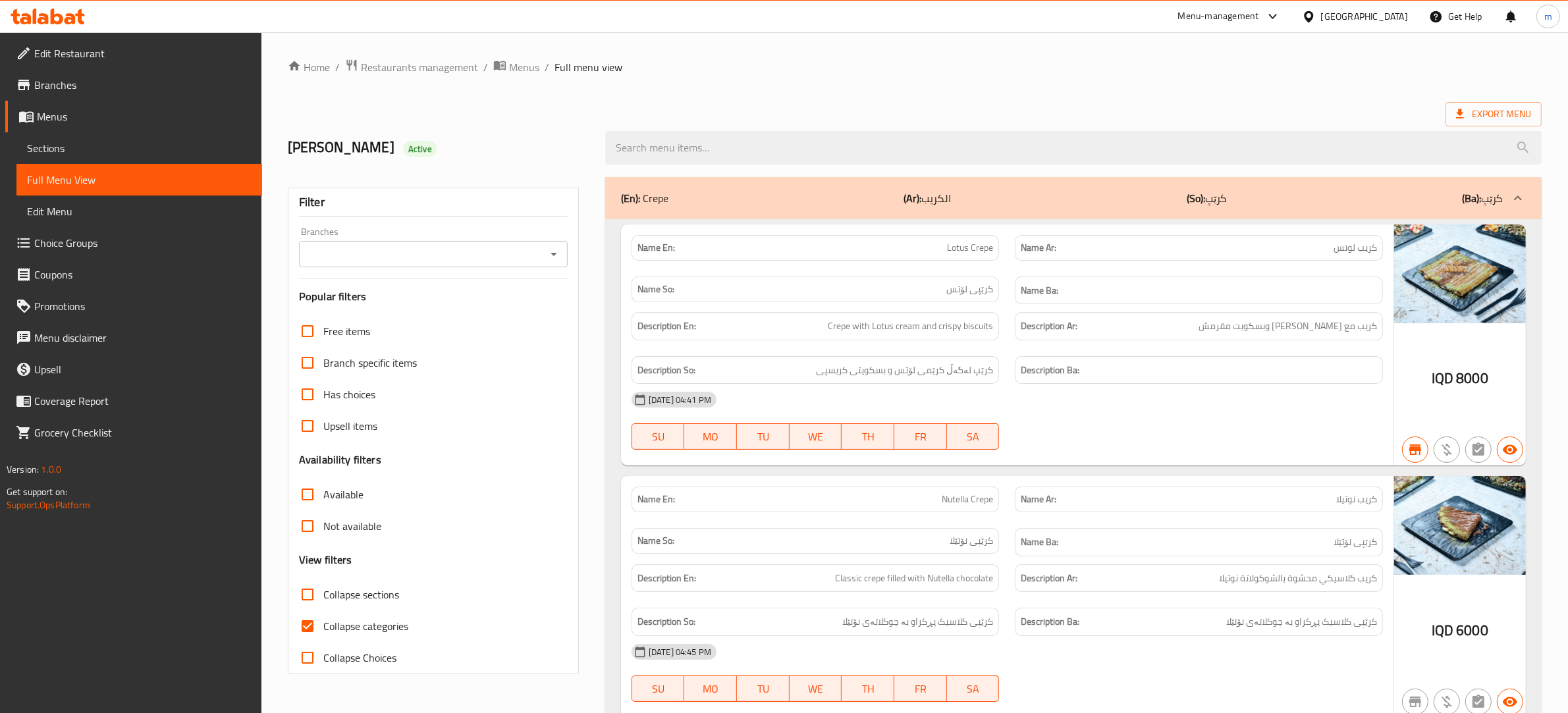
click at [555, 256] on icon "Open" at bounding box center [553, 254] width 16 height 16
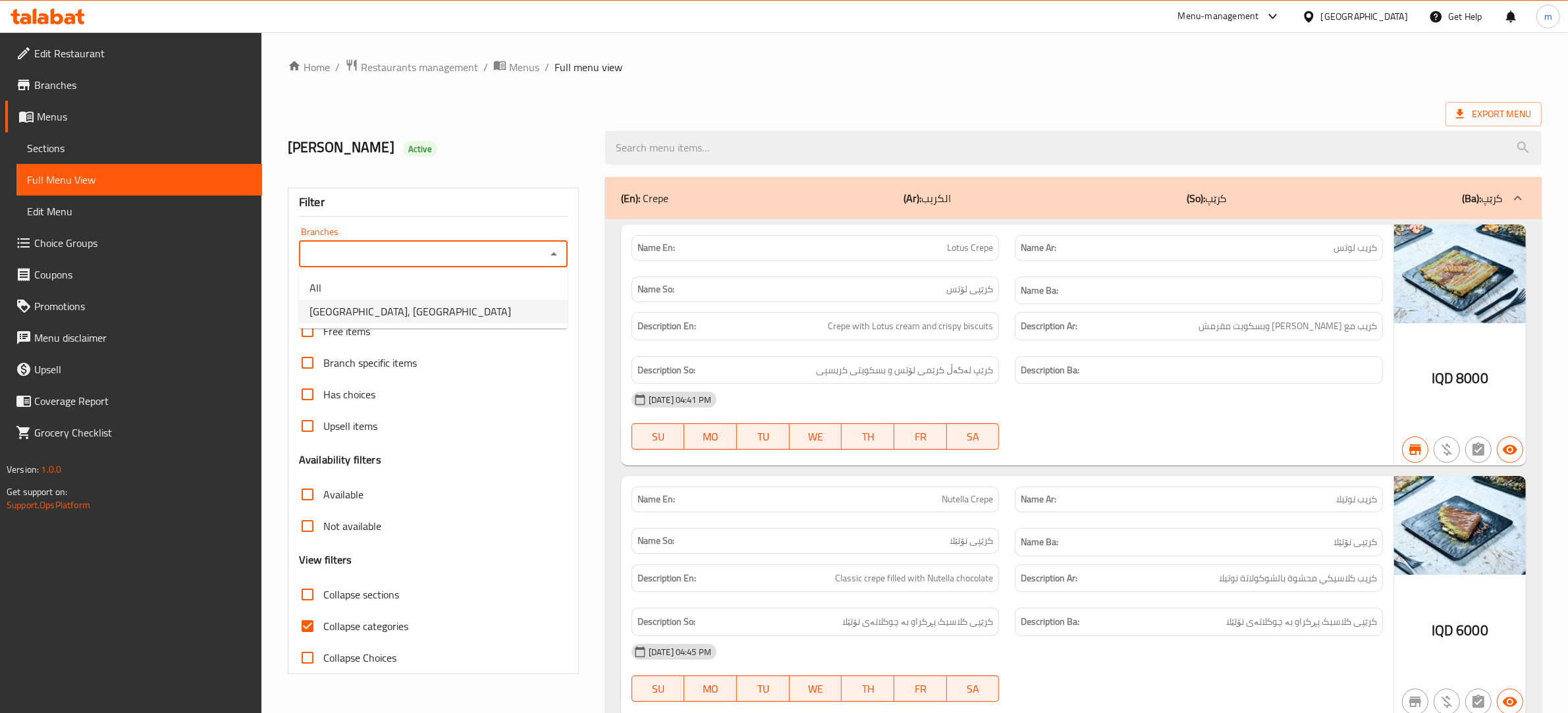
click at [467, 308] on li "[GEOGRAPHIC_DATA], [GEOGRAPHIC_DATA]" at bounding box center [434, 311] width 269 height 24
type input "[GEOGRAPHIC_DATA], [GEOGRAPHIC_DATA]"
click at [109, 147] on span "Sections" at bounding box center [139, 148] width 224 height 16
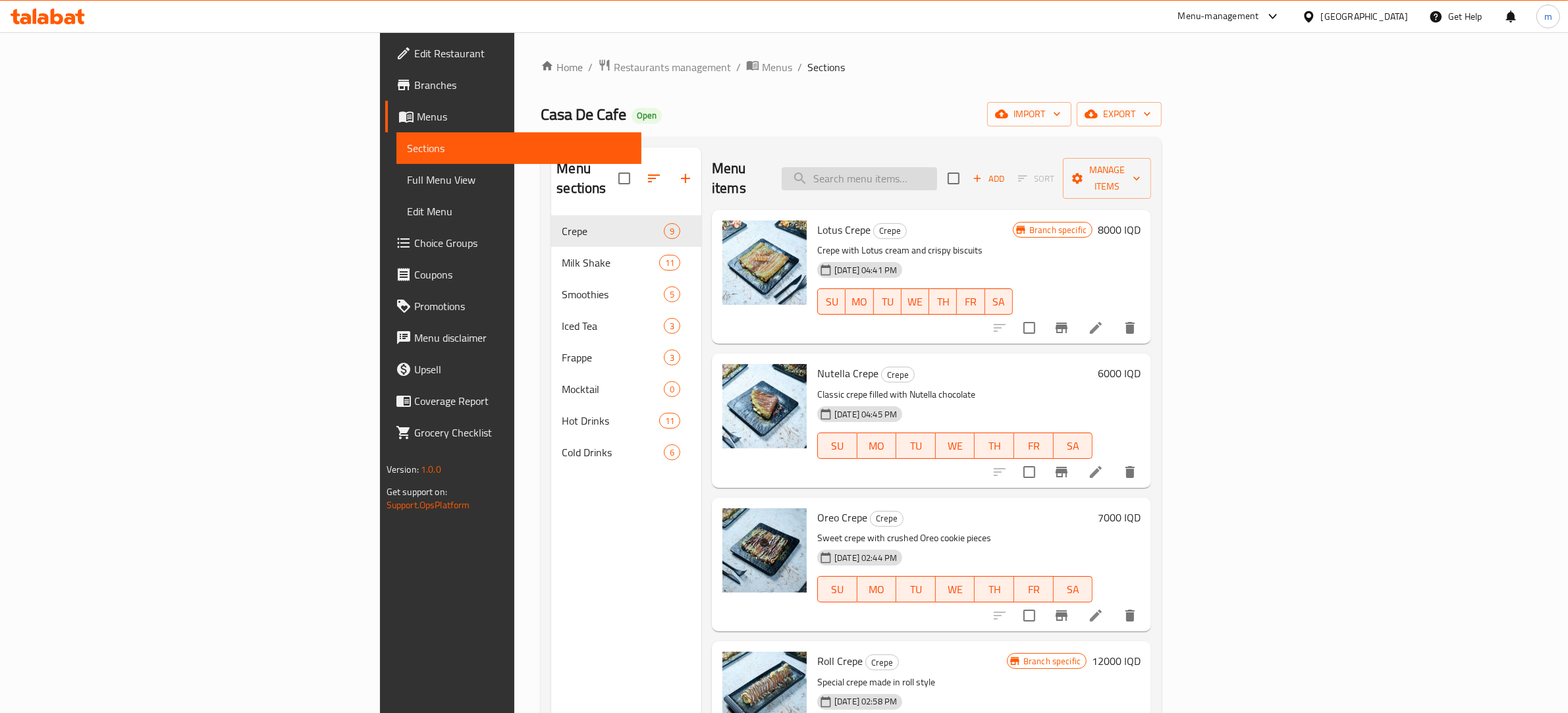
click at [937, 176] on input "search" at bounding box center [859, 179] width 156 height 23
paste input "Cherry Iced Tea"
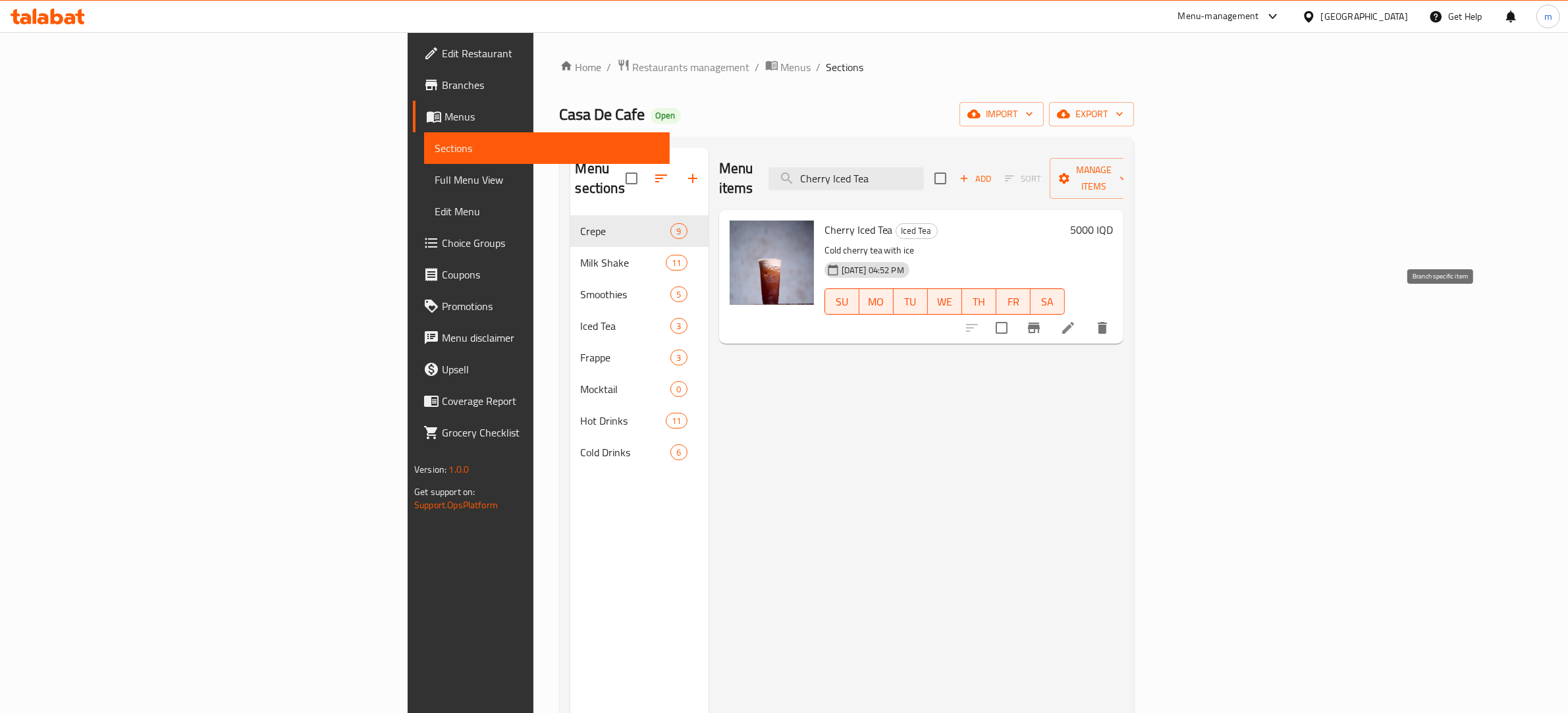
type input "Cherry Iced Tea"
click at [1074, 322] on icon at bounding box center [1068, 328] width 12 height 12
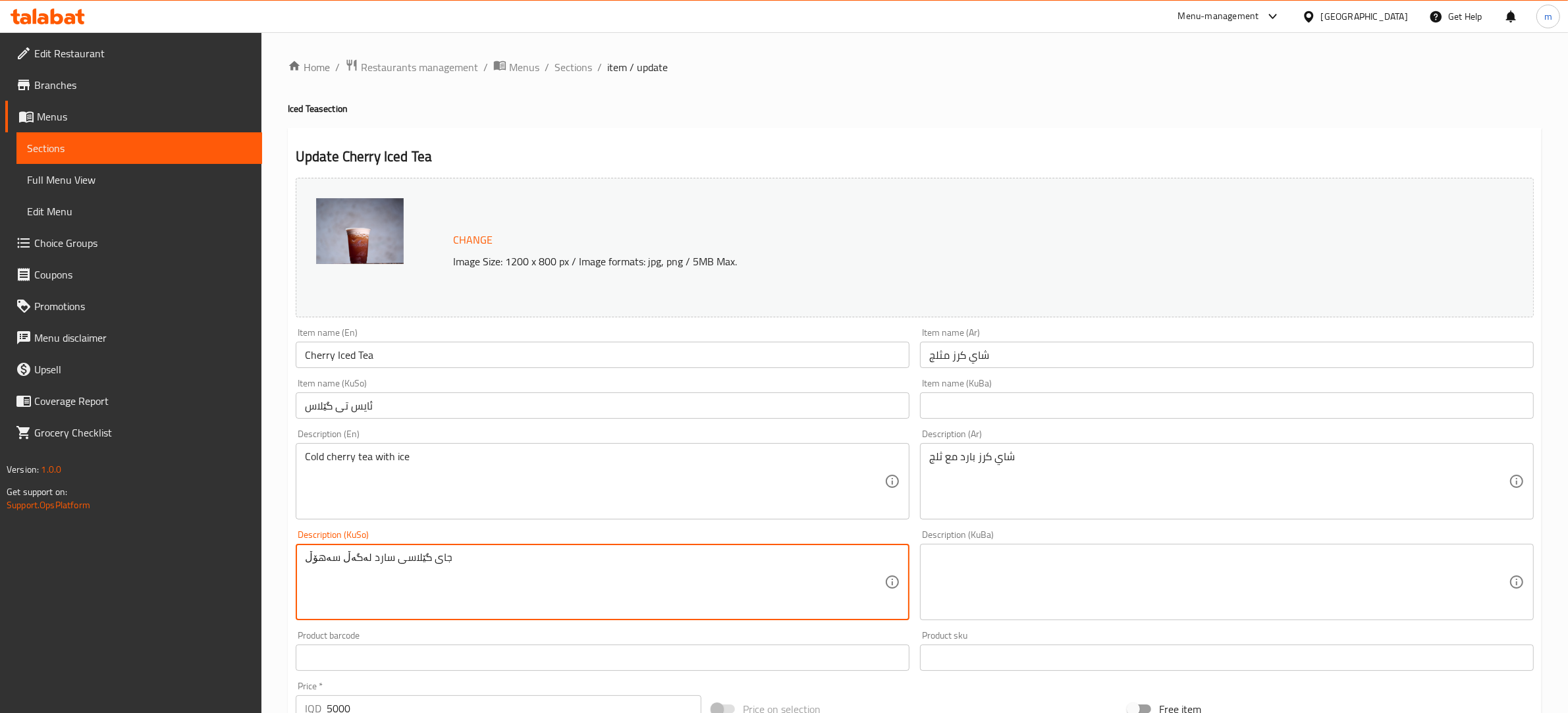
click at [425, 565] on textarea "جای گێلاسی سارد لەگەڵ سەهۆڵ" at bounding box center [594, 583] width 580 height 63
click at [354, 359] on input "Cherry Iced Tea" at bounding box center [603, 355] width 614 height 26
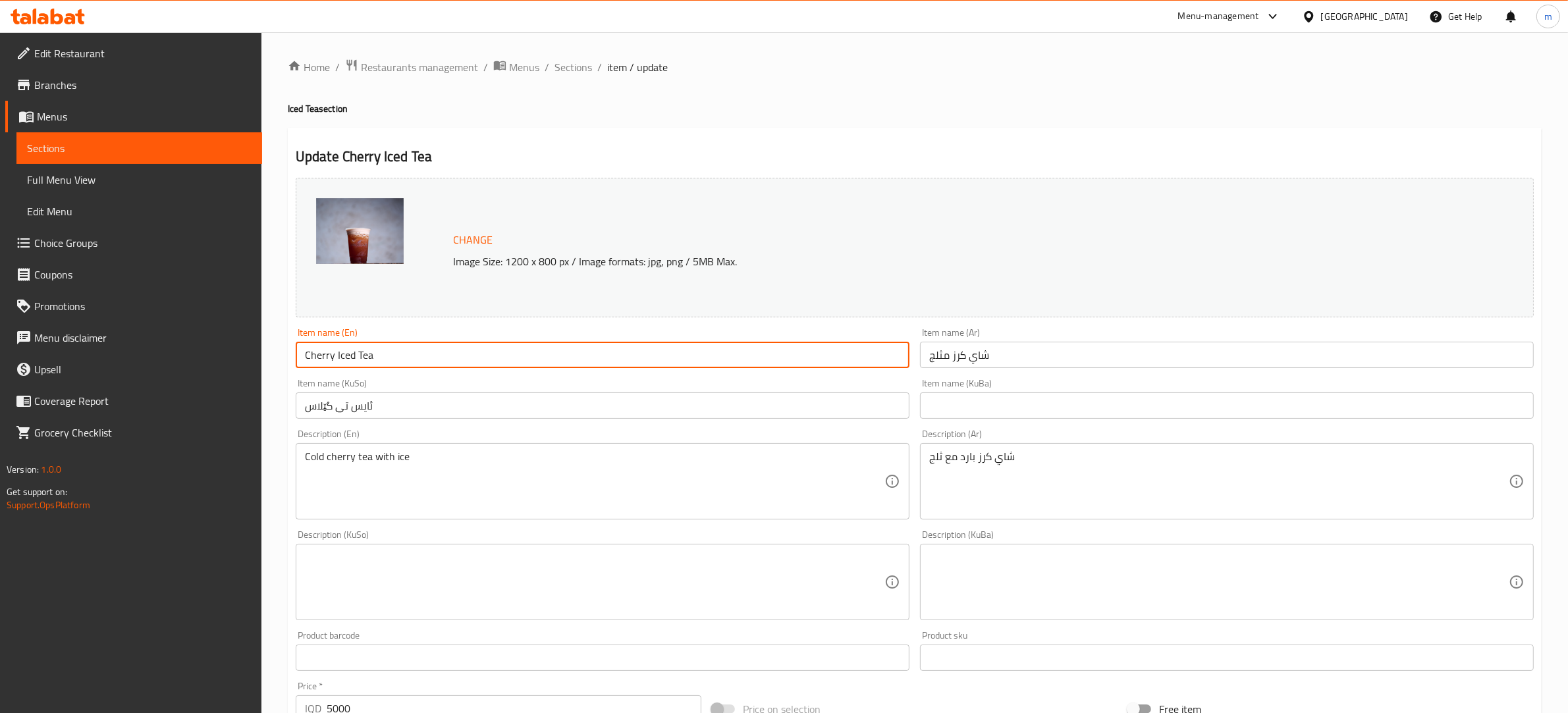
click at [354, 359] on input "Cherry Iced Tea" at bounding box center [603, 355] width 614 height 26
click at [409, 402] on input "ئایس تی گێلاس" at bounding box center [603, 406] width 614 height 26
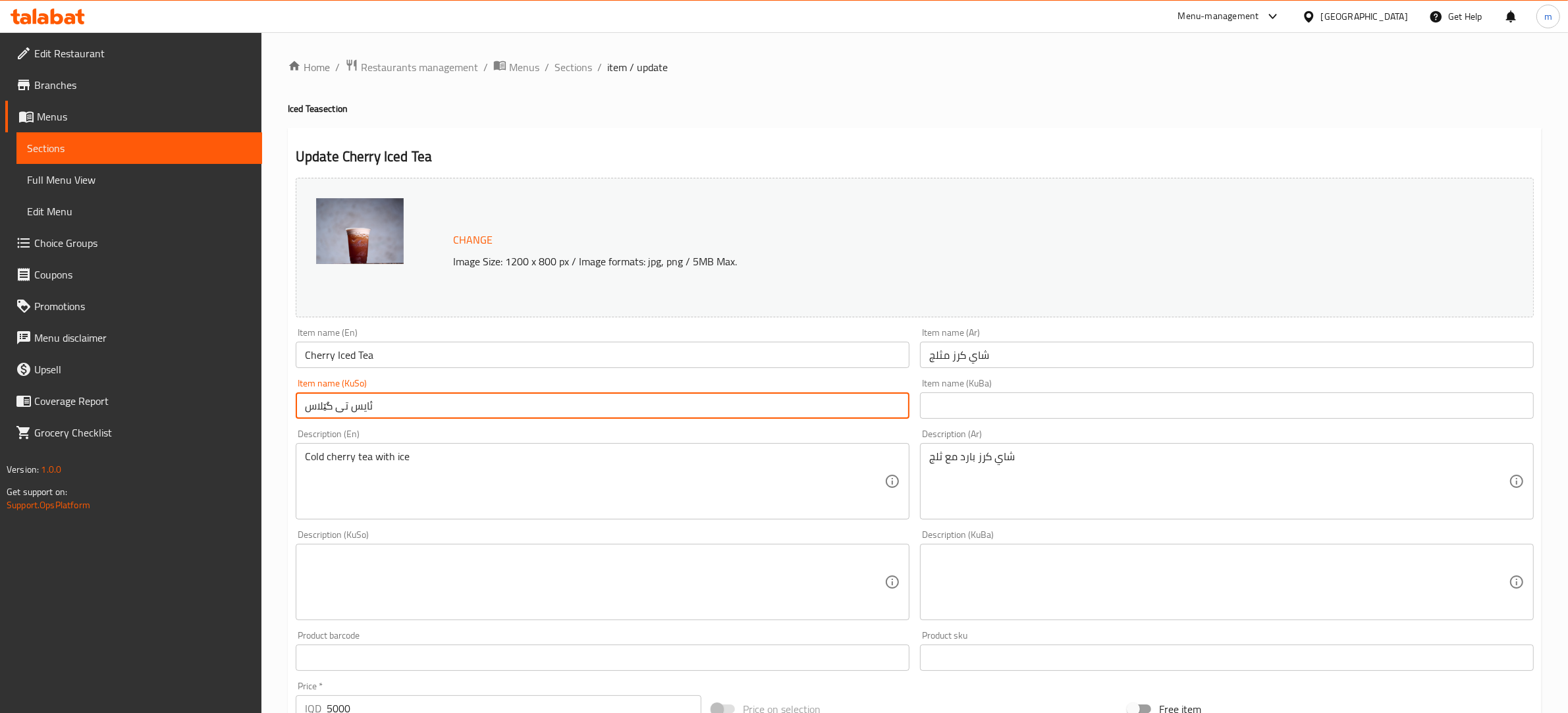
click at [409, 402] on input "ئایس تی گێلاس" at bounding box center [603, 406] width 614 height 26
paste input "چای ليبتۆنی سارد"
click at [341, 405] on input "چای ليبتۆنی سارد" at bounding box center [603, 406] width 614 height 26
drag, startPoint x: 341, startPoint y: 405, endPoint x: 350, endPoint y: 405, distance: 9.0
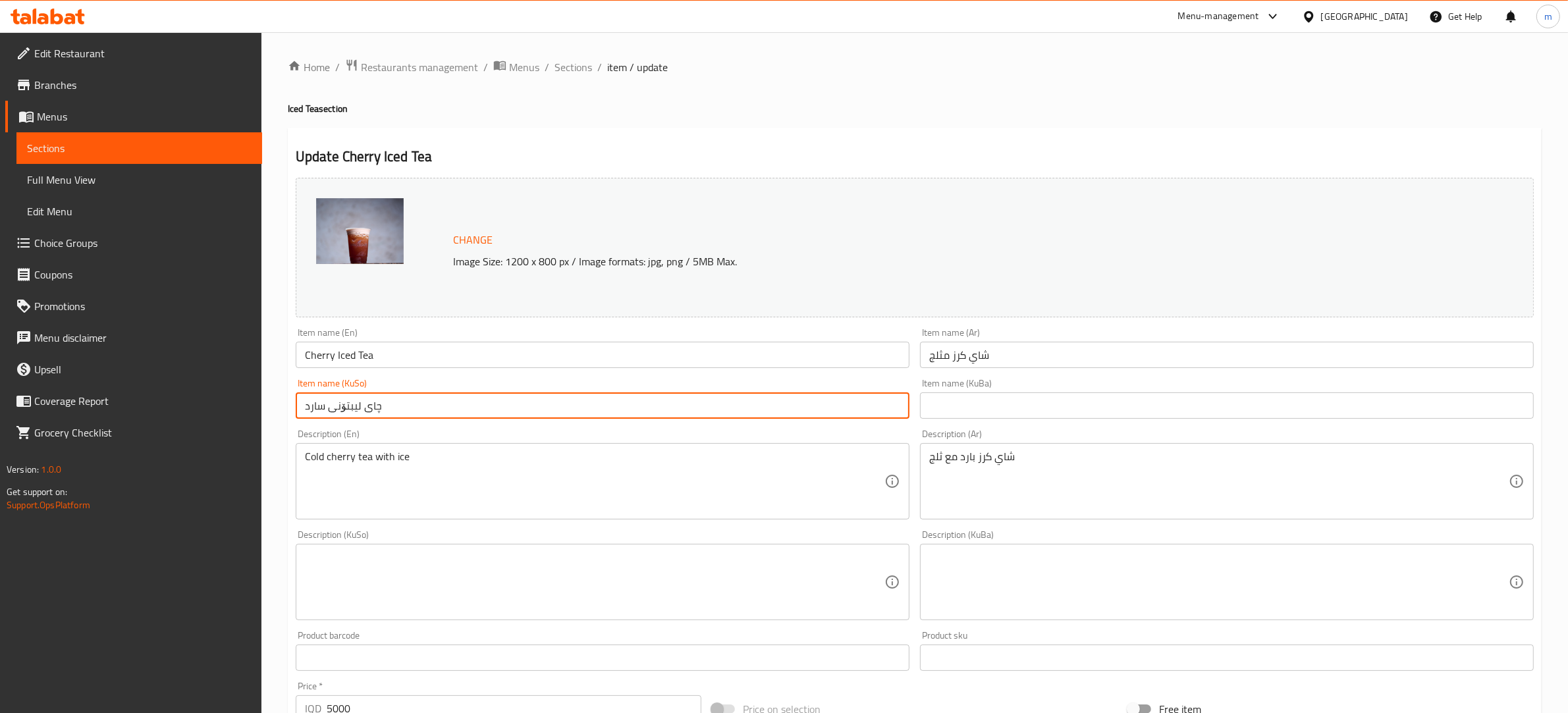
click at [350, 405] on input "چای ليبتۆنی سارد" at bounding box center [603, 406] width 614 height 26
type input "چای گێلاسی سارد"
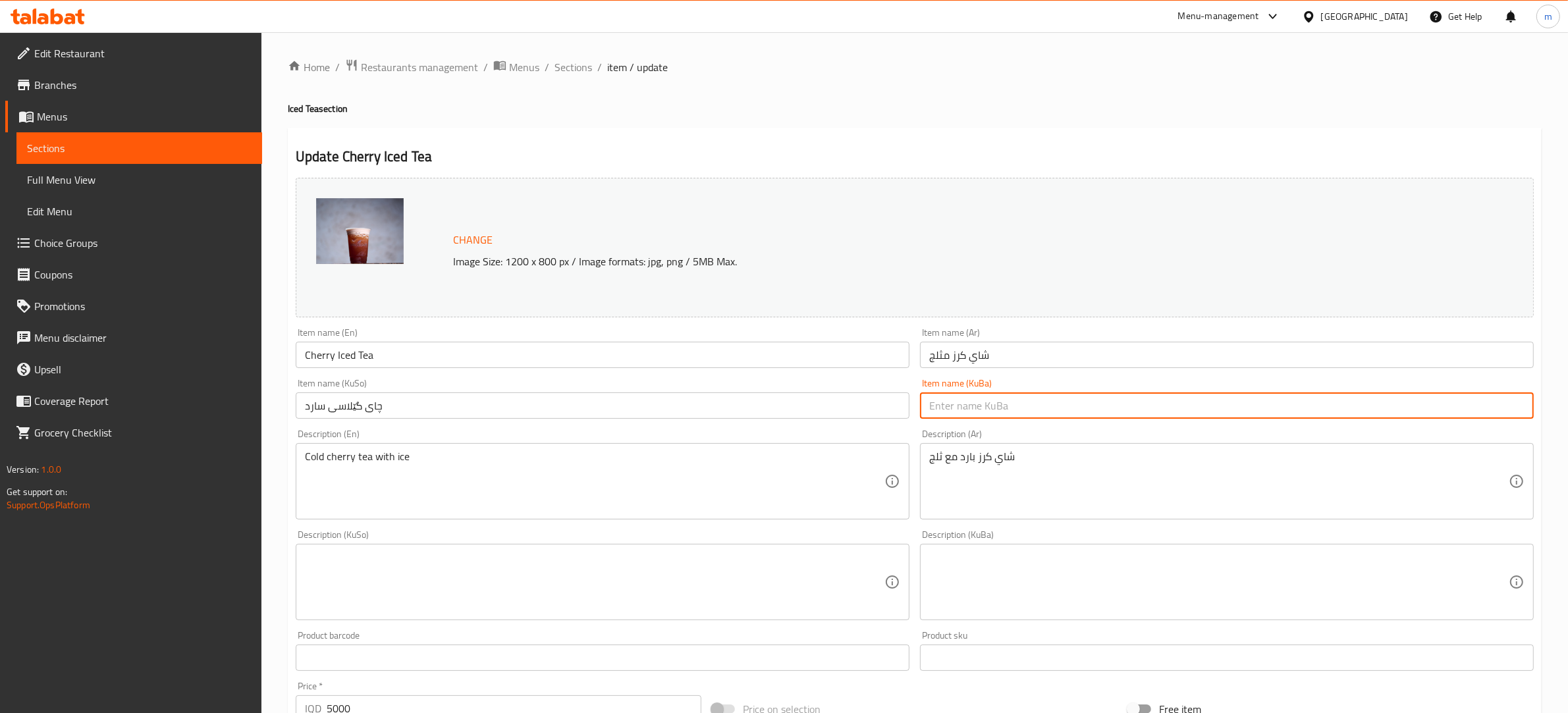
click at [1009, 405] on input "text" at bounding box center [1227, 406] width 614 height 26
paste input "چای گێلاسی سارد"
type input "چای گێلاسی سارد"
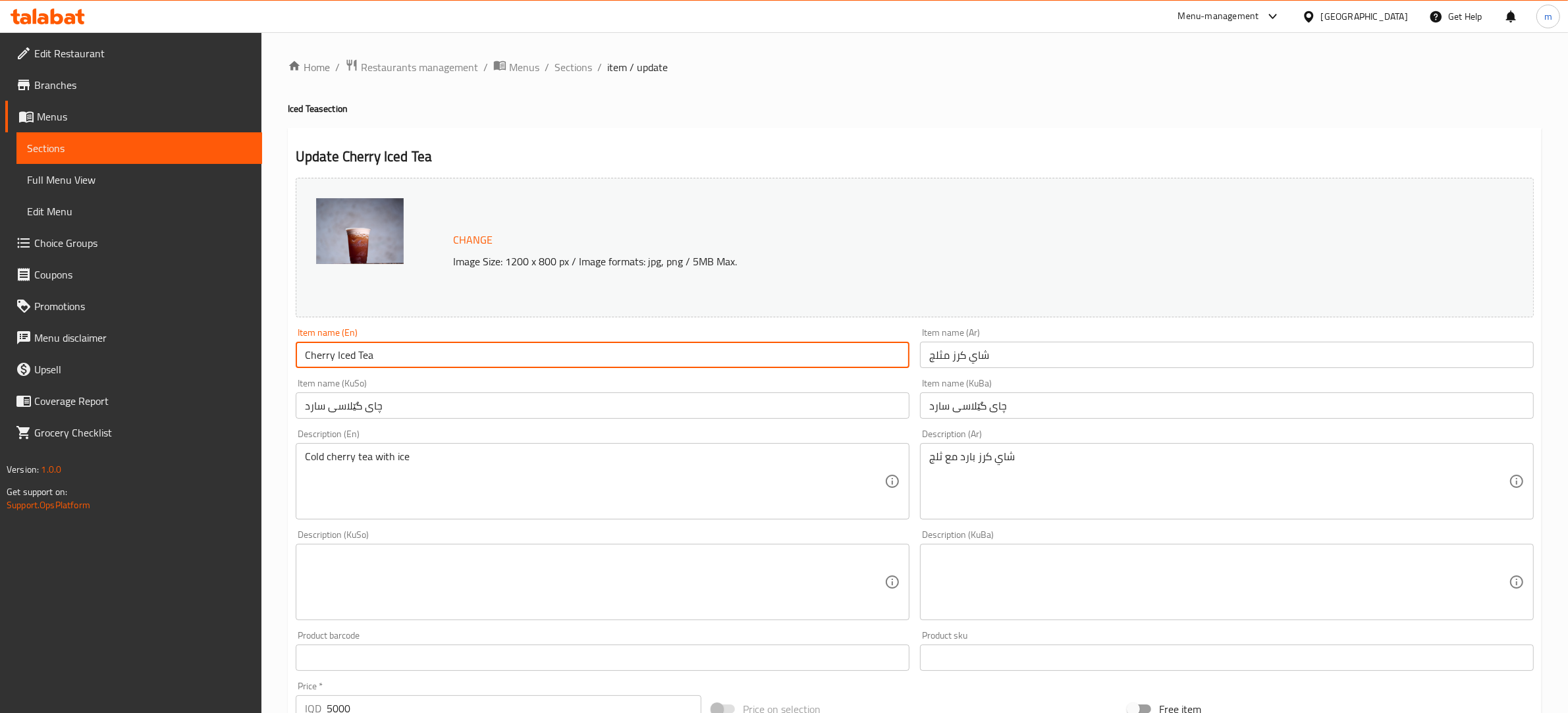
click at [319, 355] on input "Cherry Iced Tea" at bounding box center [603, 355] width 614 height 26
drag, startPoint x: 319, startPoint y: 355, endPoint x: 312, endPoint y: 356, distance: 7.1
click at [312, 356] on input "Cherry Iced Tea" at bounding box center [603, 355] width 614 height 26
click at [369, 561] on textarea at bounding box center [594, 583] width 580 height 63
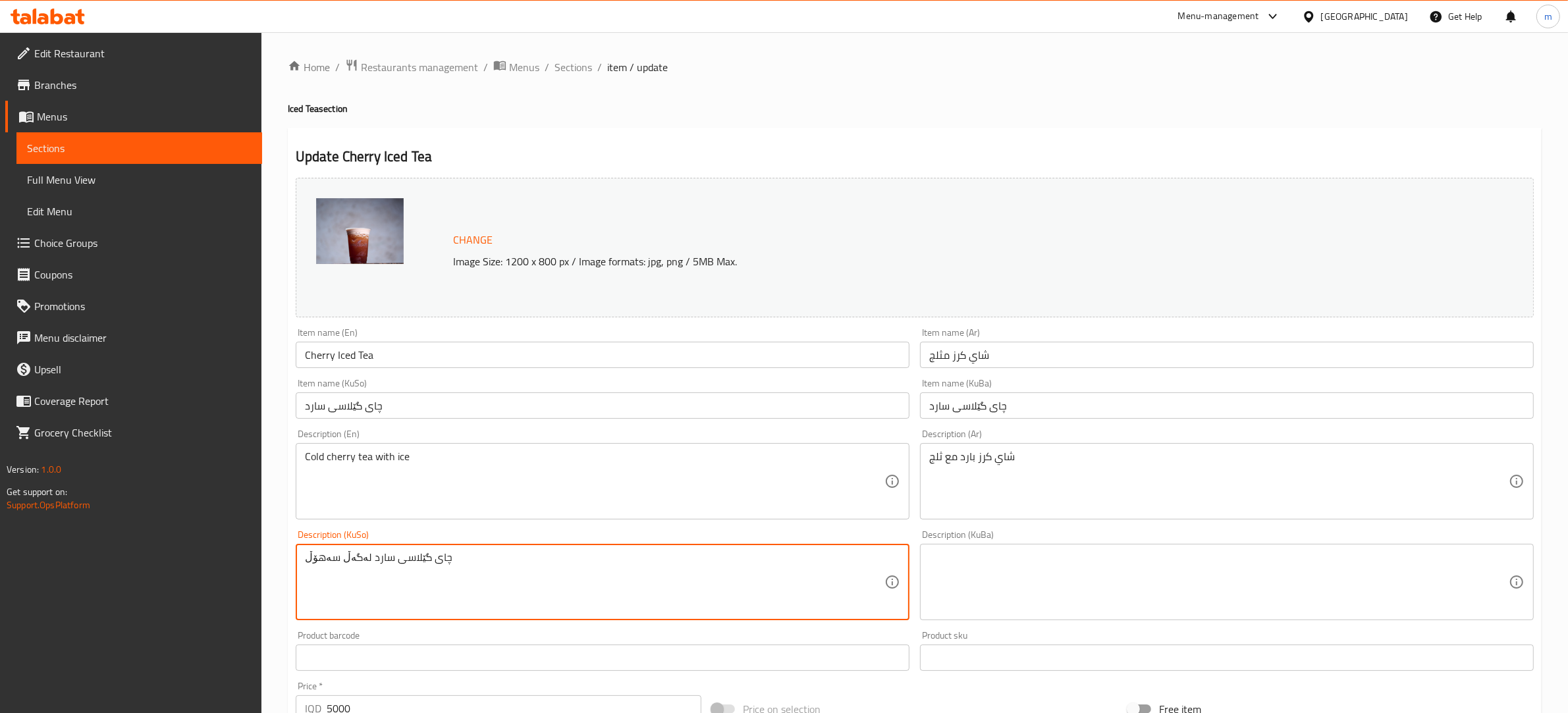
type textarea "چای گێلاسی سارد لەگەڵ سەهۆڵ"
click at [1012, 571] on textarea at bounding box center [1218, 583] width 580 height 63
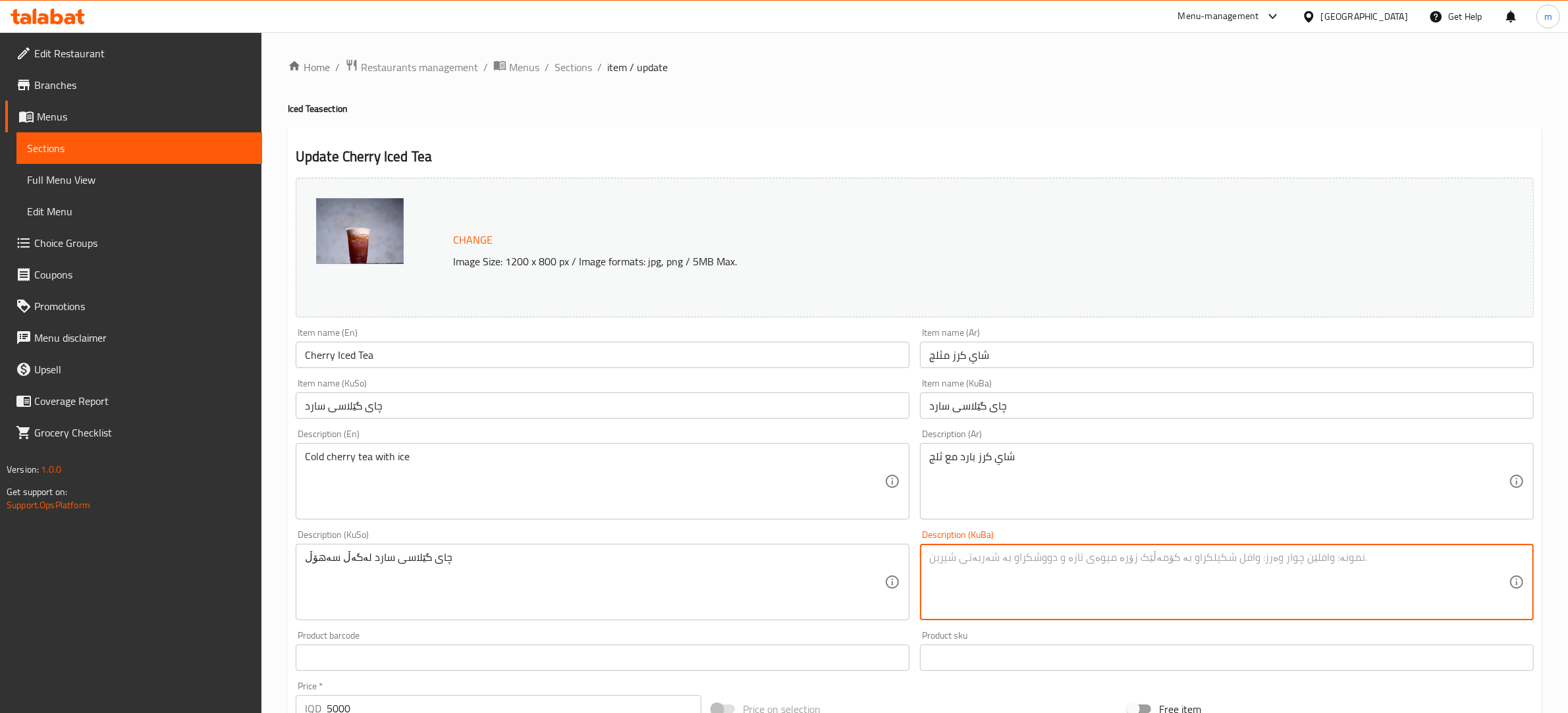
paste textarea "چای گێلاسی سارد لەگەڵ سەهۆڵ"
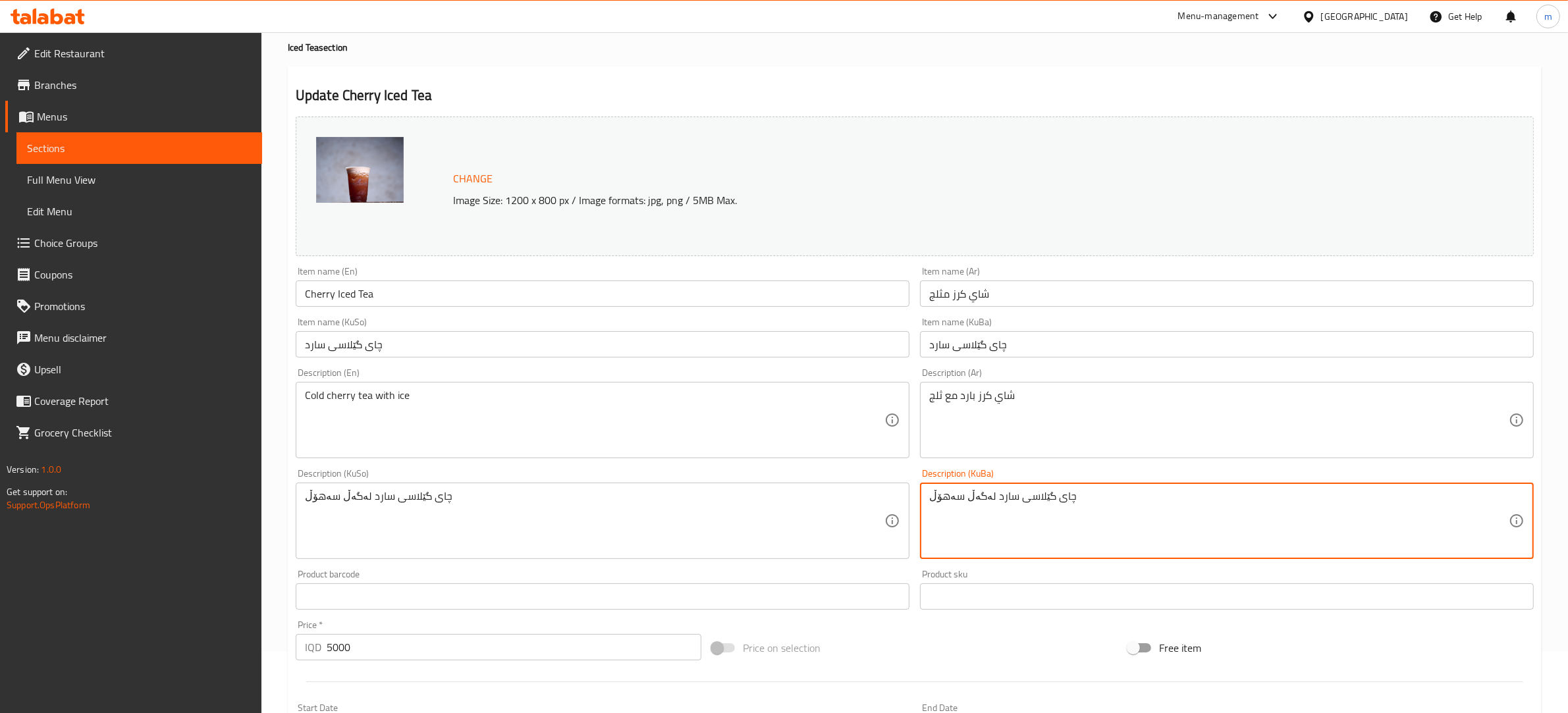
scroll to position [386, 0]
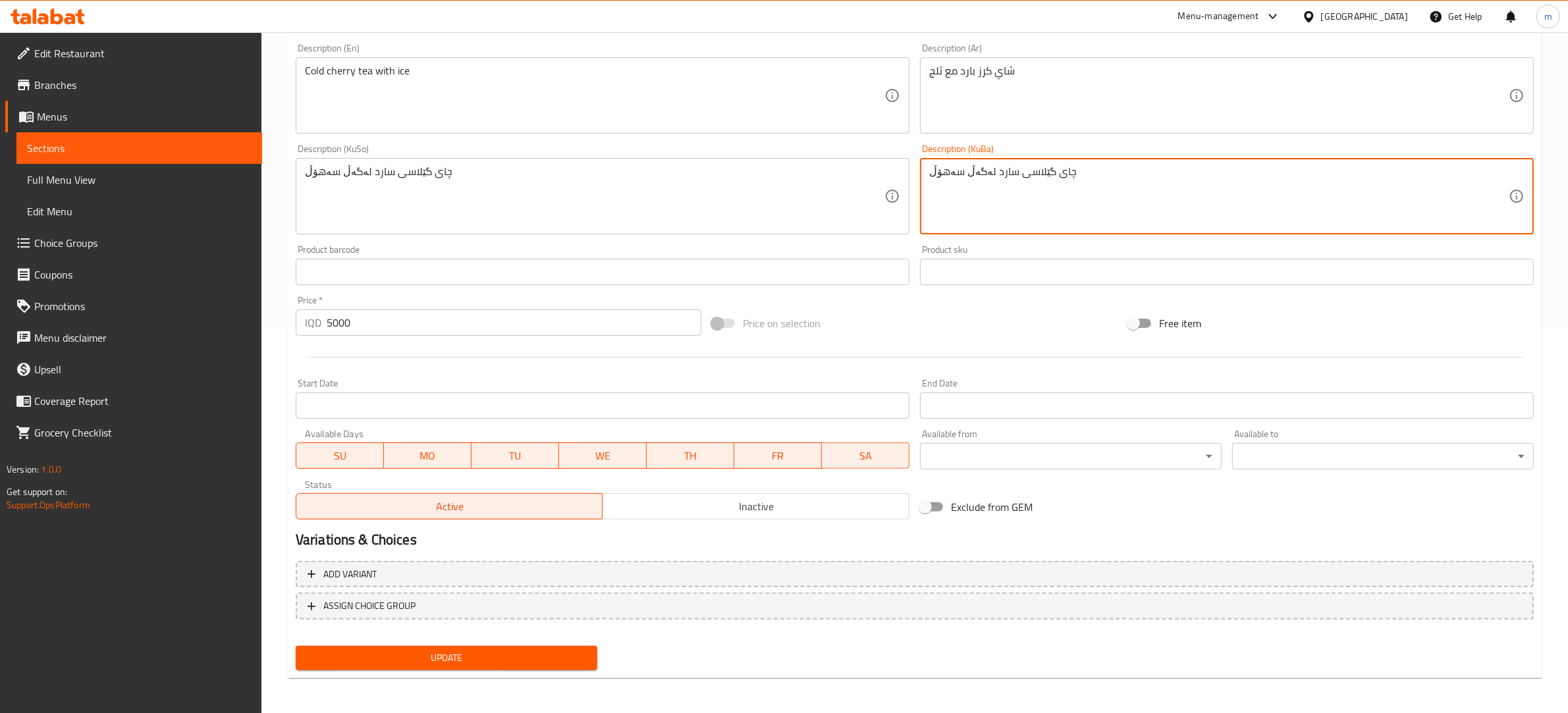
type textarea "چای گێلاسی سارد لەگەڵ سەهۆڵ"
click at [476, 650] on span "Update" at bounding box center [446, 658] width 280 height 16
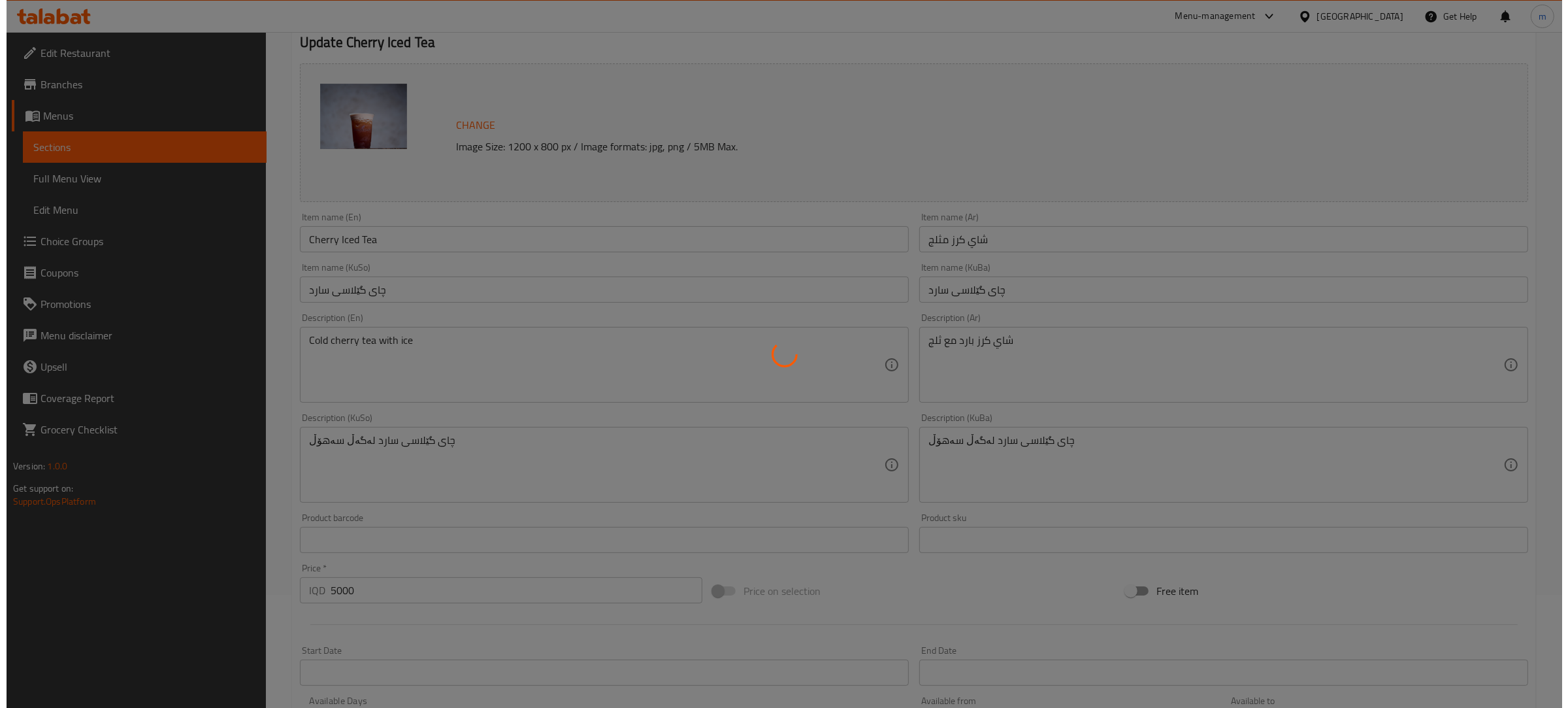
scroll to position [0, 0]
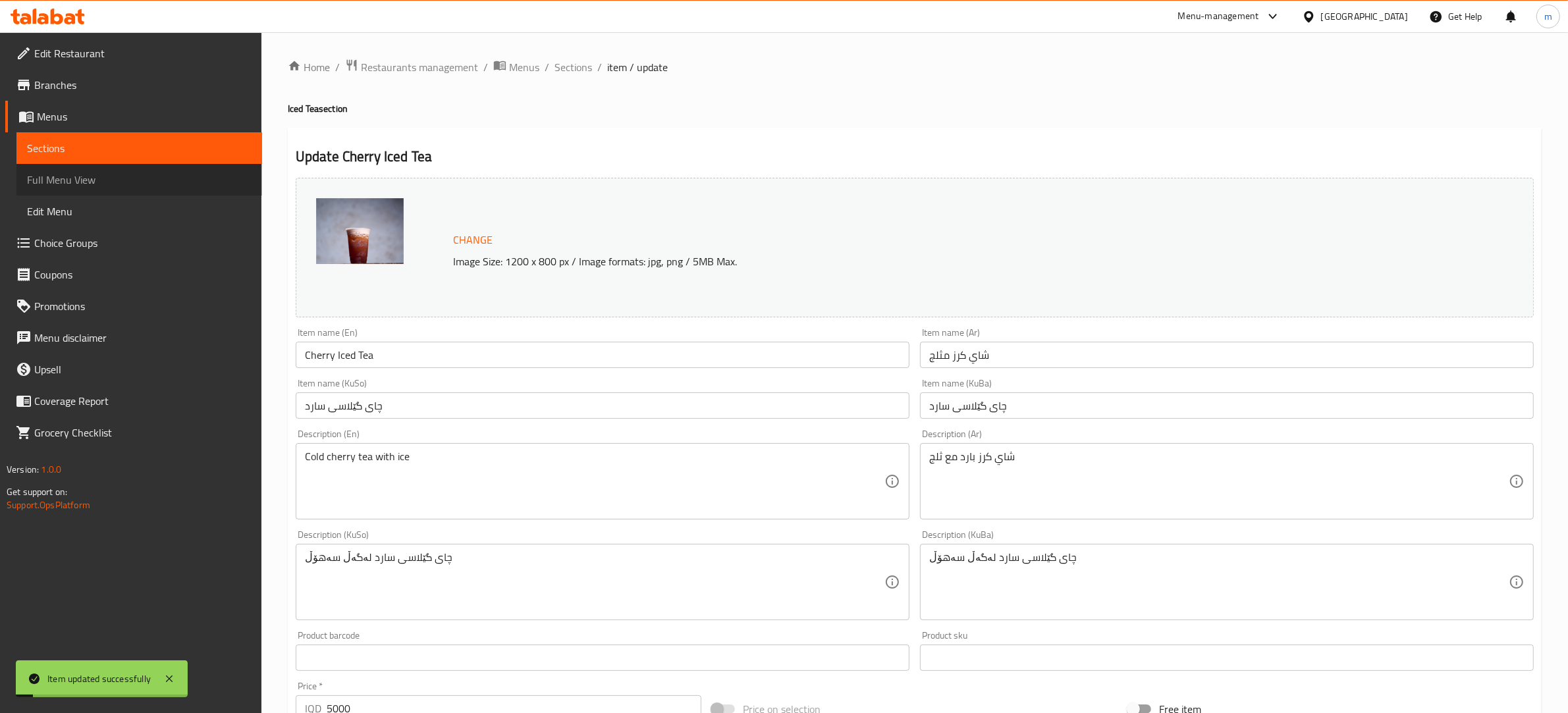
click at [110, 175] on span "Full Menu View" at bounding box center [139, 179] width 224 height 16
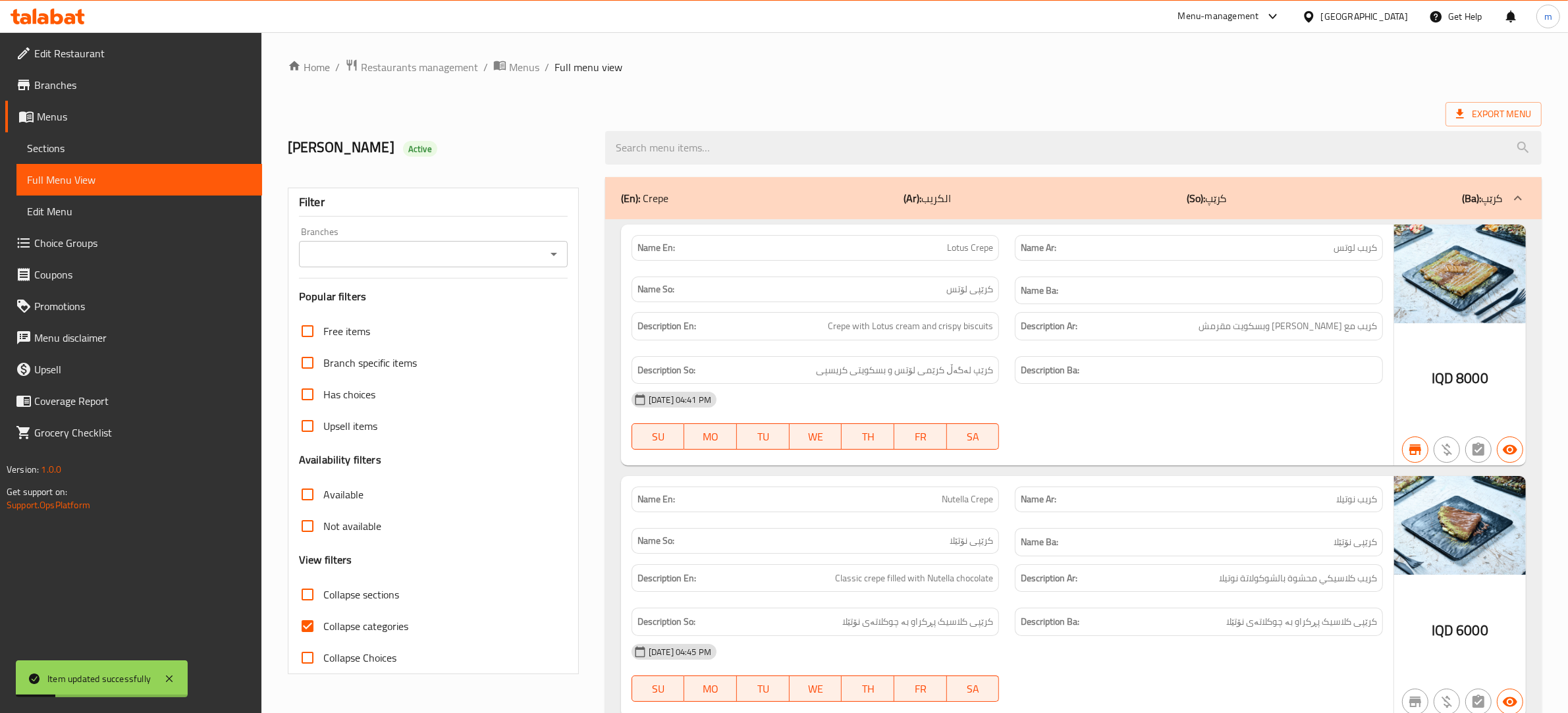
click at [555, 254] on icon "Open" at bounding box center [554, 255] width 7 height 3
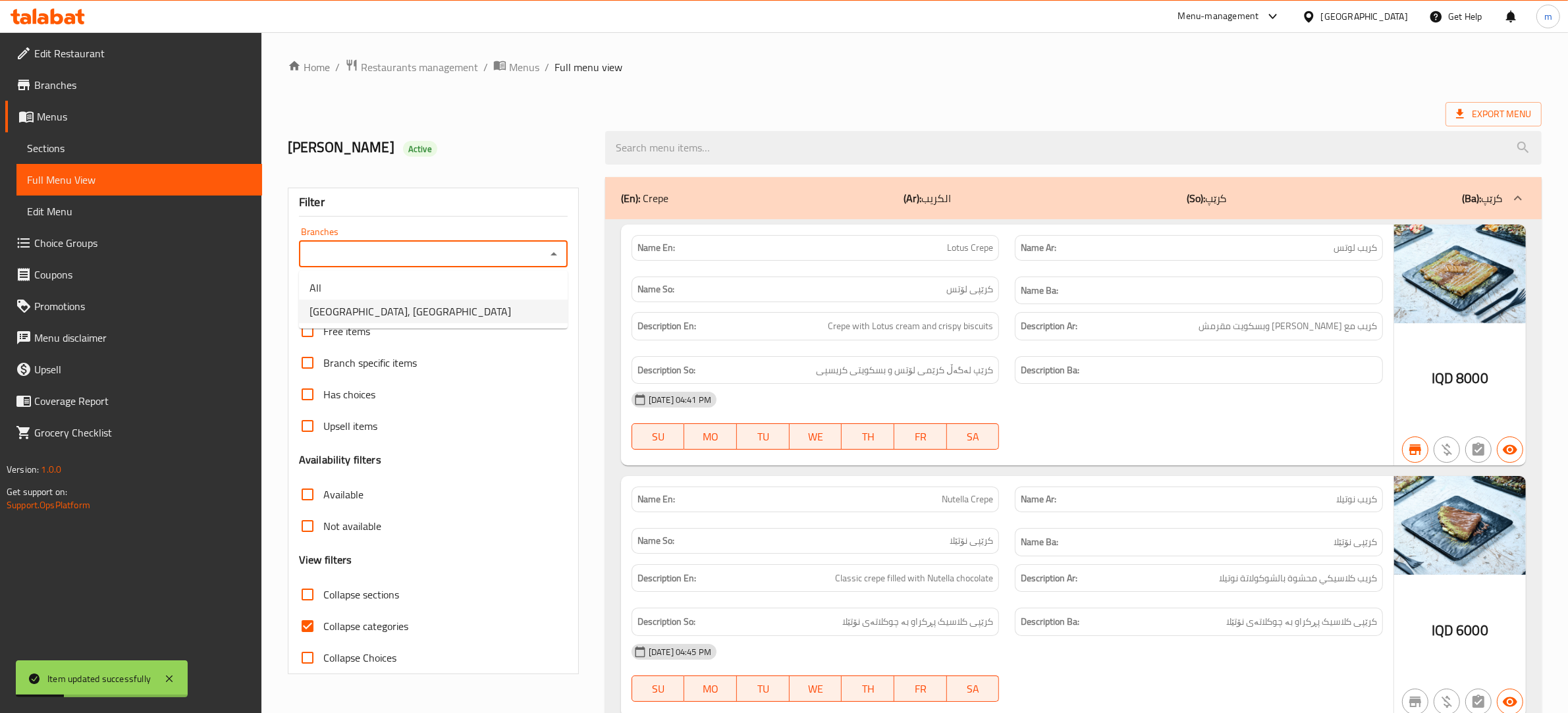
click at [468, 319] on li "[GEOGRAPHIC_DATA], [GEOGRAPHIC_DATA]" at bounding box center [434, 311] width 269 height 24
type input "[GEOGRAPHIC_DATA], [GEOGRAPHIC_DATA]"
click at [305, 629] on input "Collapse categories" at bounding box center [307, 626] width 31 height 31
checkbox input "false"
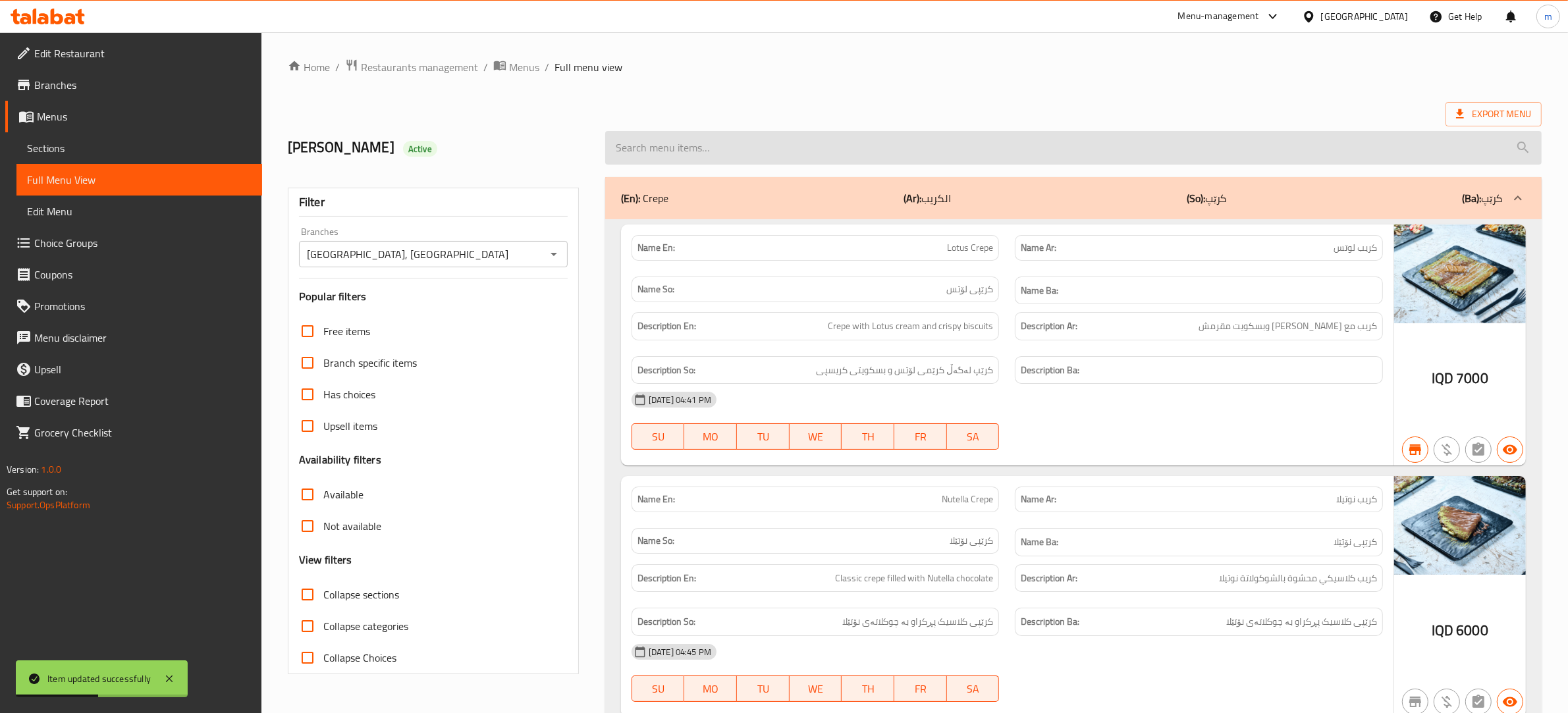
click at [827, 150] on input "search" at bounding box center [1073, 148] width 937 height 34
paste input "Cherry Iced Tea"
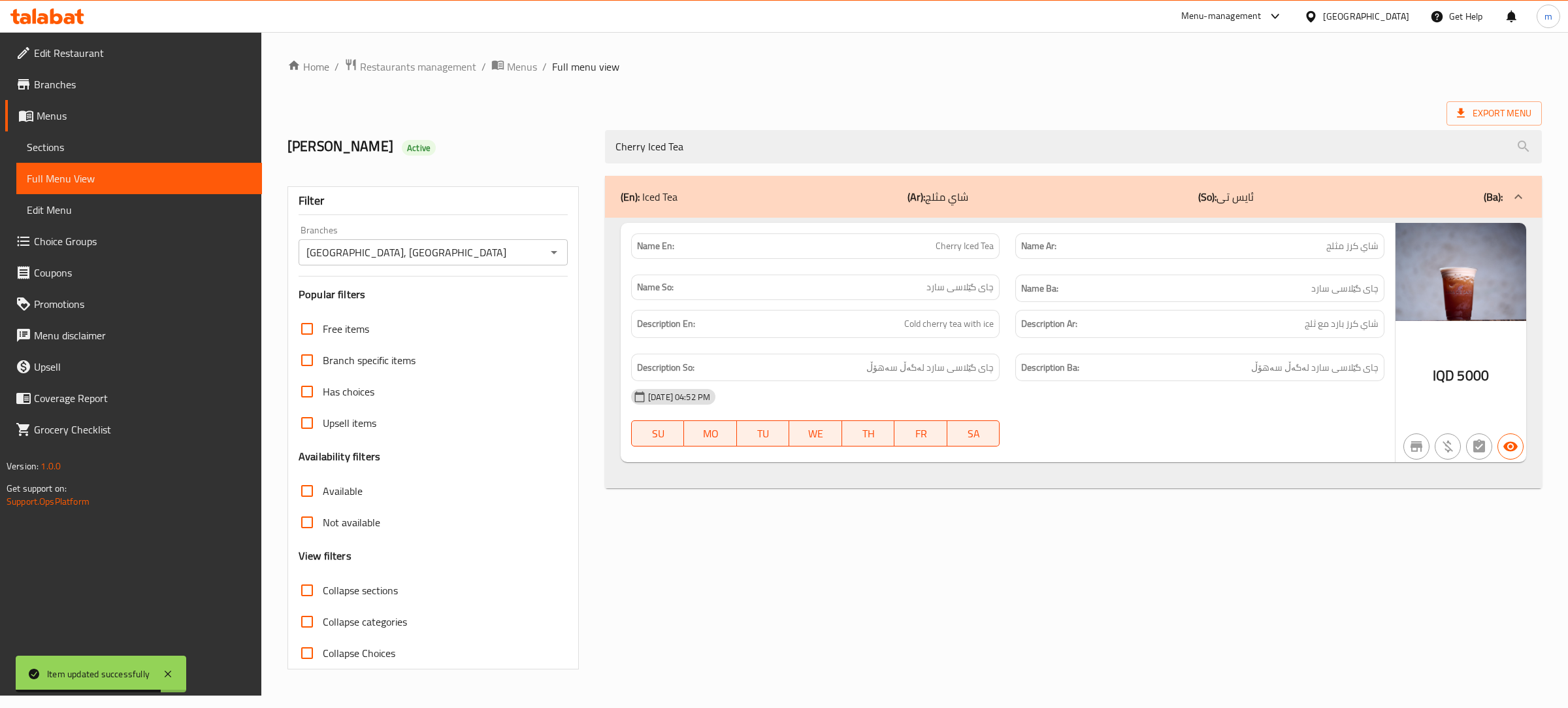
type input "Cherry Iced Tea"
